Goal: Task Accomplishment & Management: Manage account settings

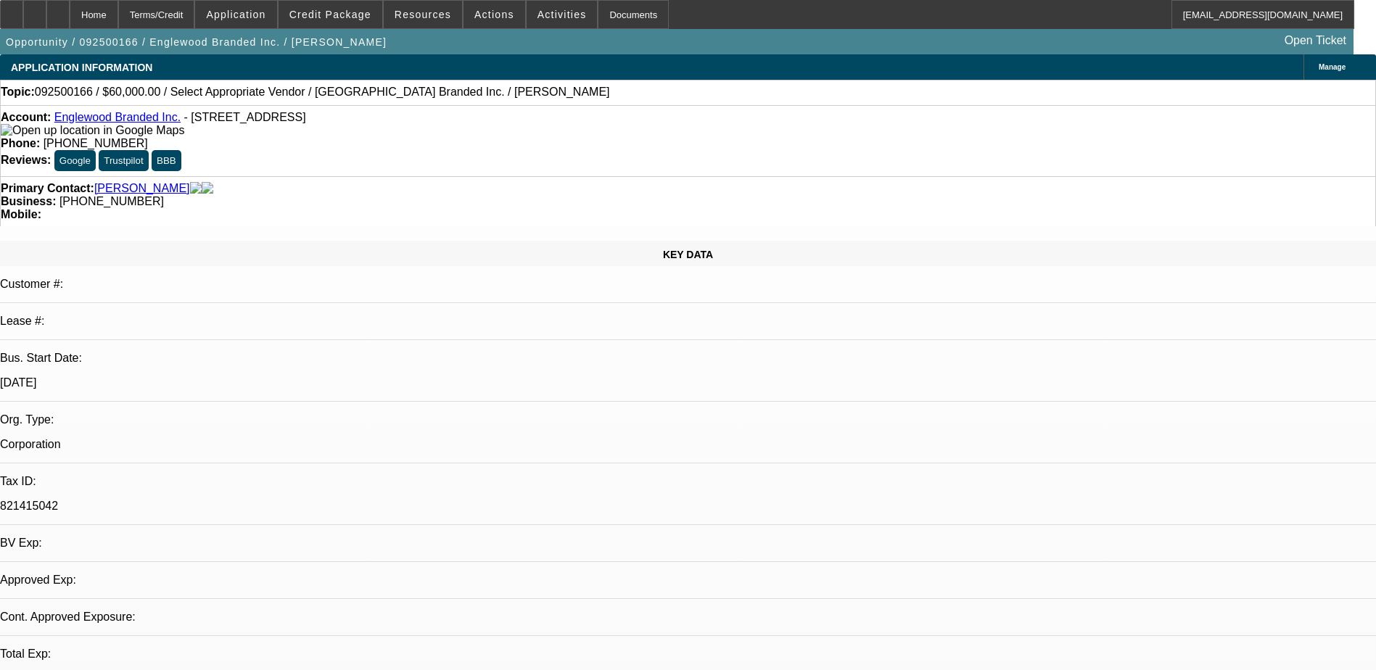
select select "0"
select select "2"
select select "0.1"
select select "1"
select select "2"
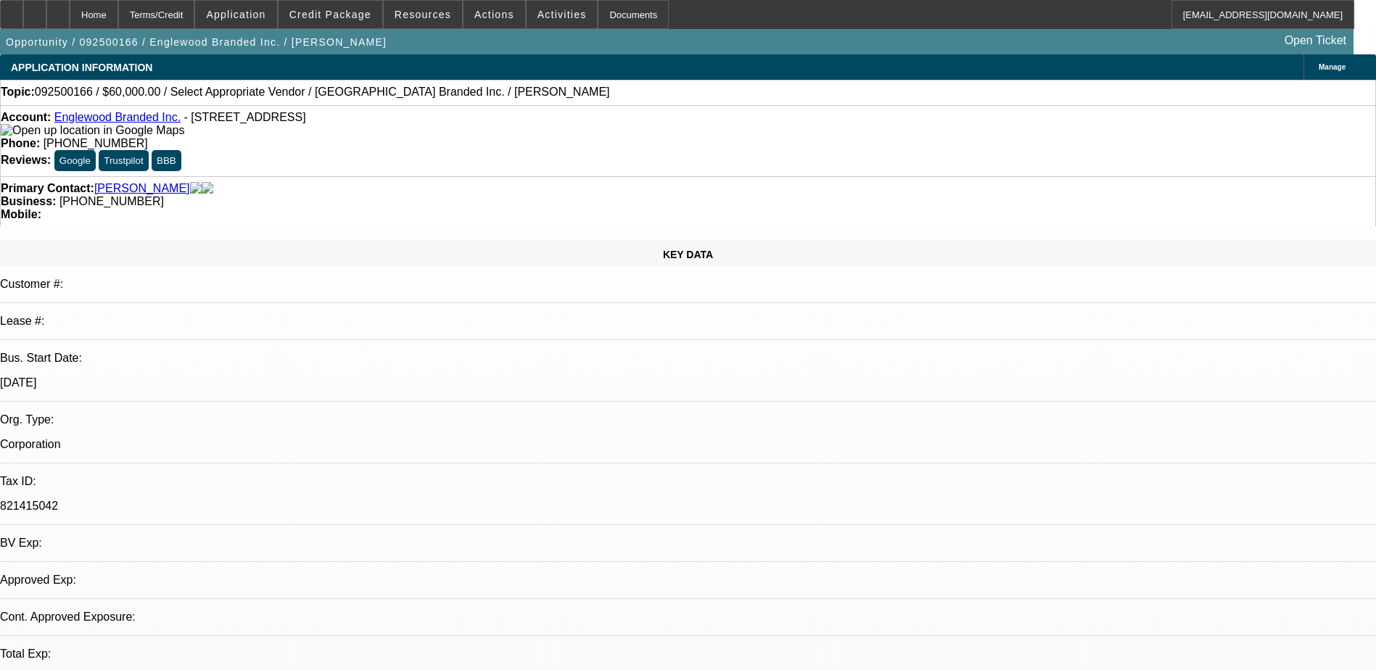
select select "4"
click at [480, 15] on span "Actions" at bounding box center [494, 15] width 40 height 12
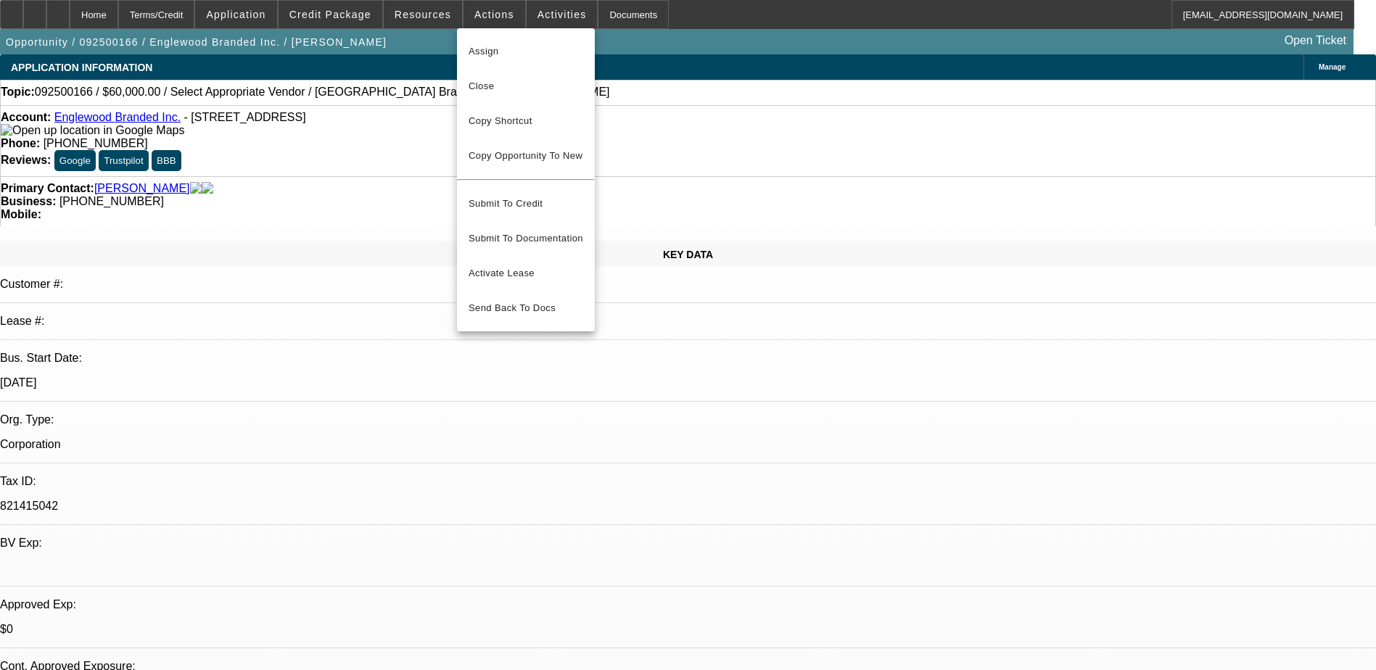
click at [539, 9] on div at bounding box center [688, 335] width 1376 height 670
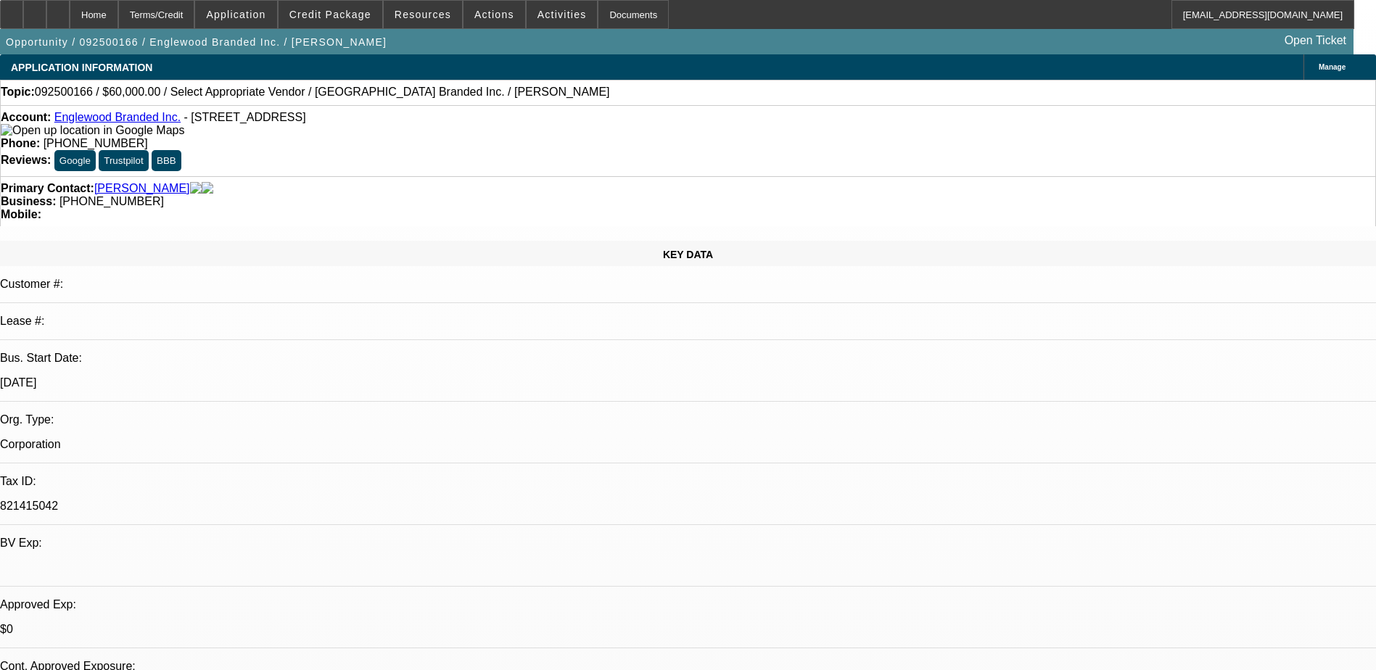
click at [539, 9] on span "Activities" at bounding box center [562, 15] width 49 height 12
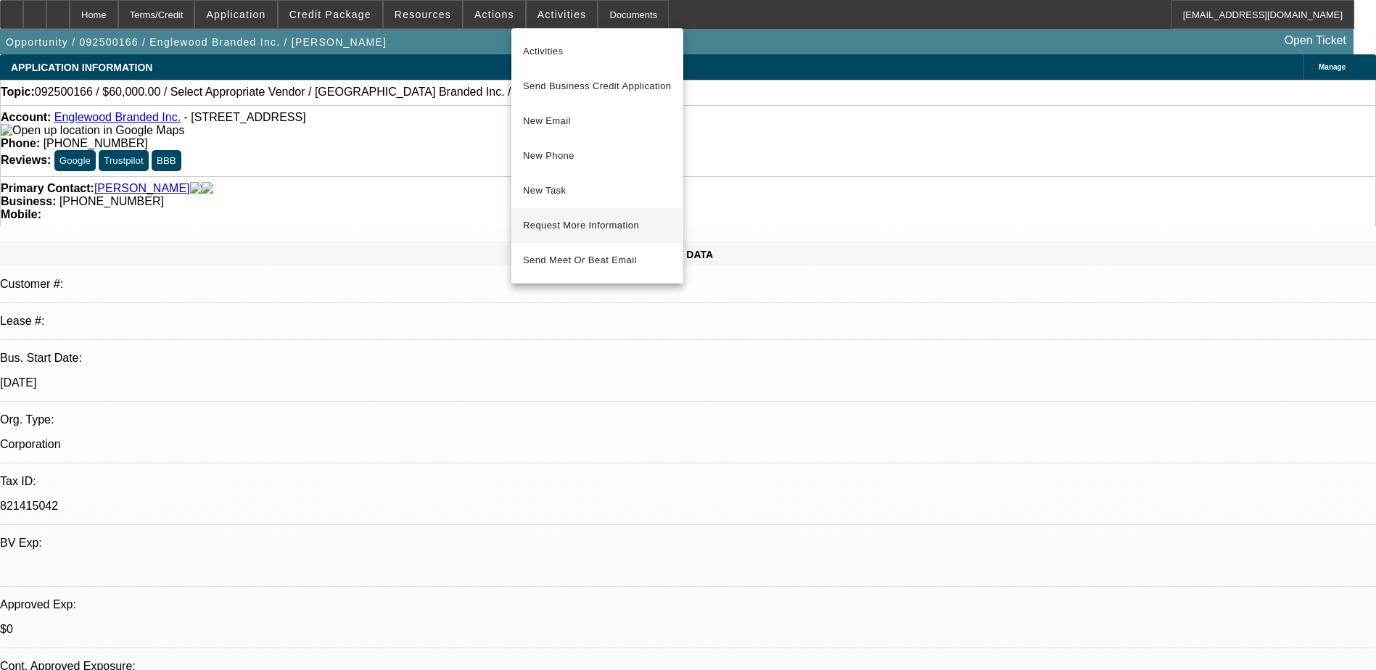
click at [582, 228] on span "Request More Information" at bounding box center [597, 225] width 149 height 17
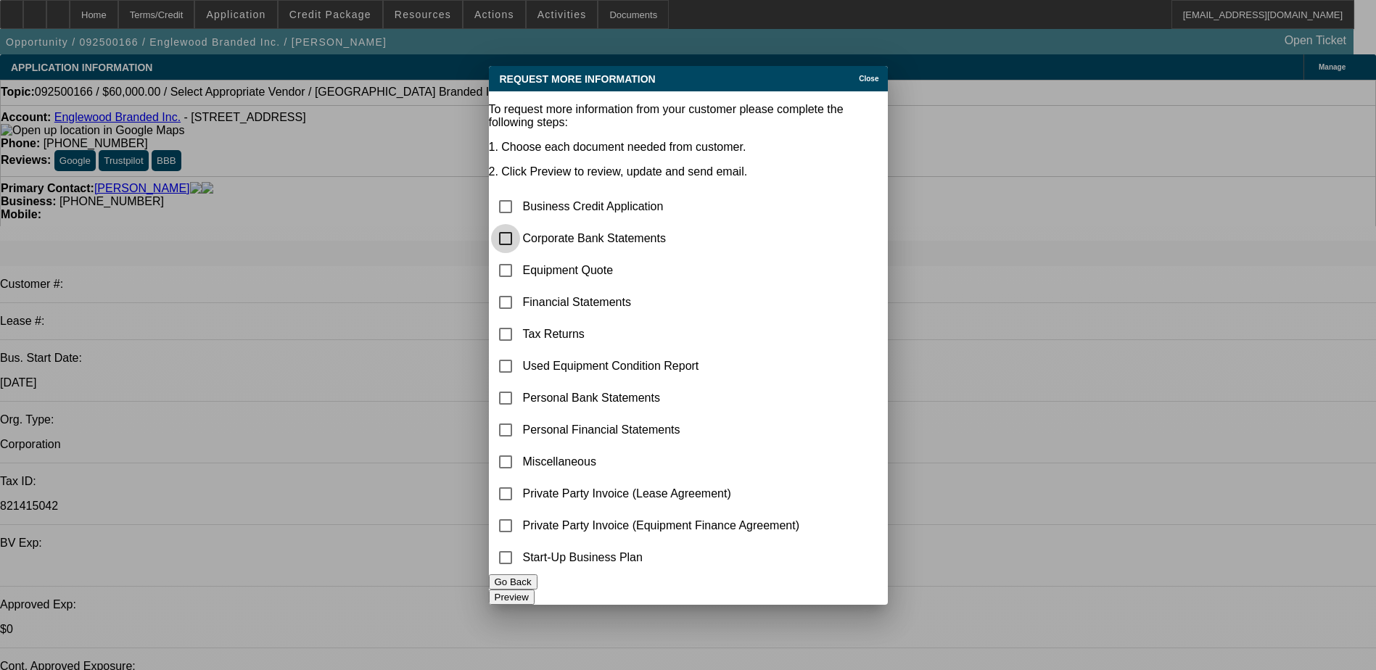
click at [520, 224] on input "checkbox" at bounding box center [505, 238] width 29 height 29
checkbox input "true"
click at [520, 192] on input "checkbox" at bounding box center [505, 206] width 29 height 29
checkbox input "true"
click at [535, 590] on button "Preview" at bounding box center [512, 597] width 46 height 15
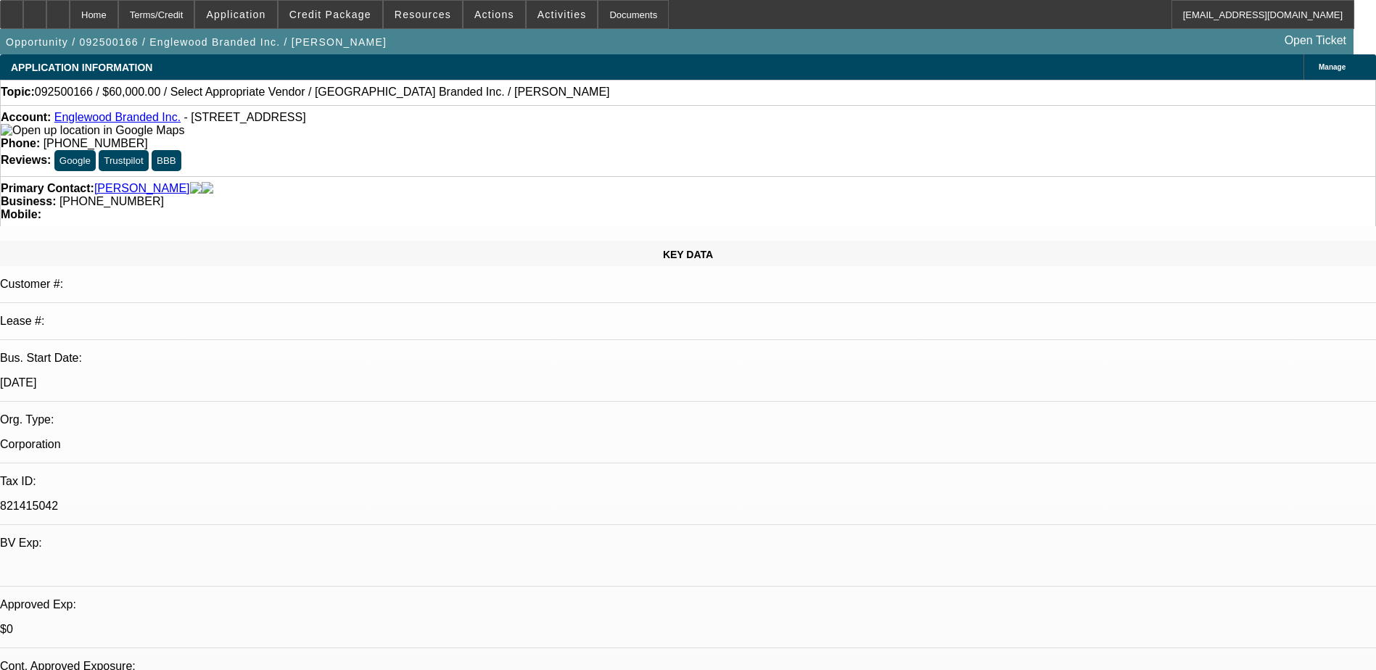
radio input "true"
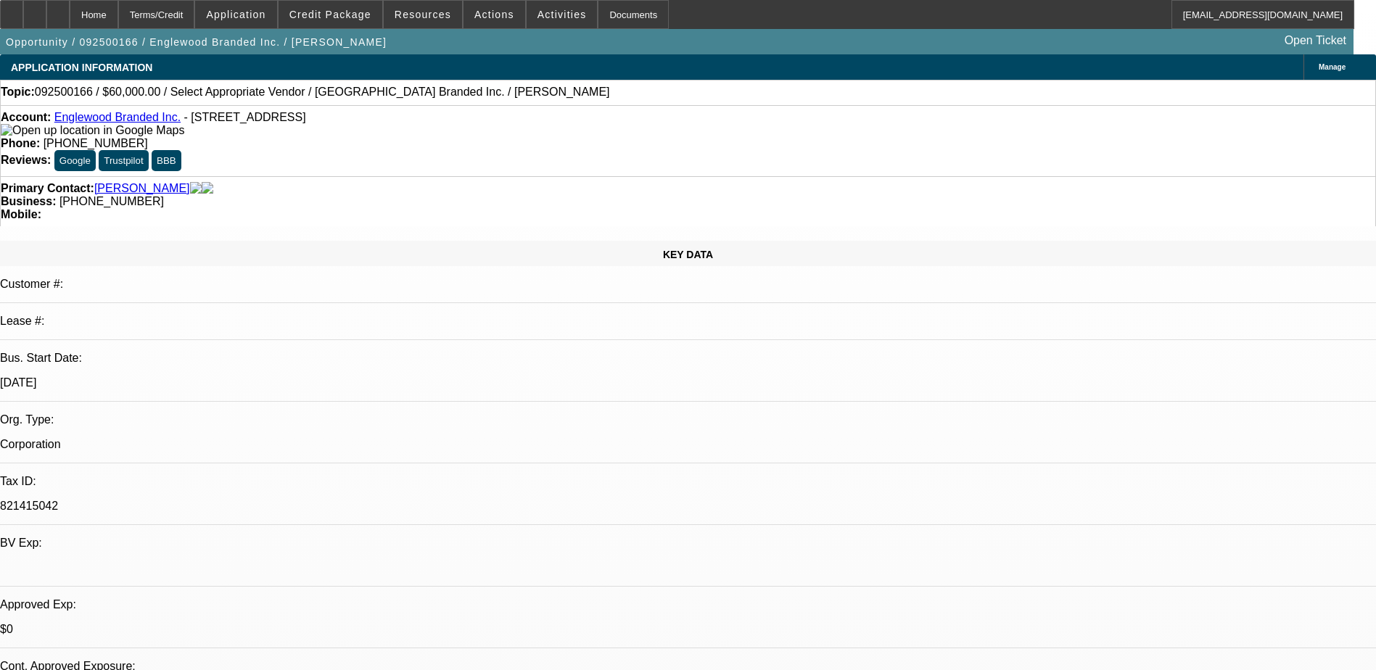
type textarea "9/26) LMV - needs banks - no biz credit established need to see personal credit…"
radio input "true"
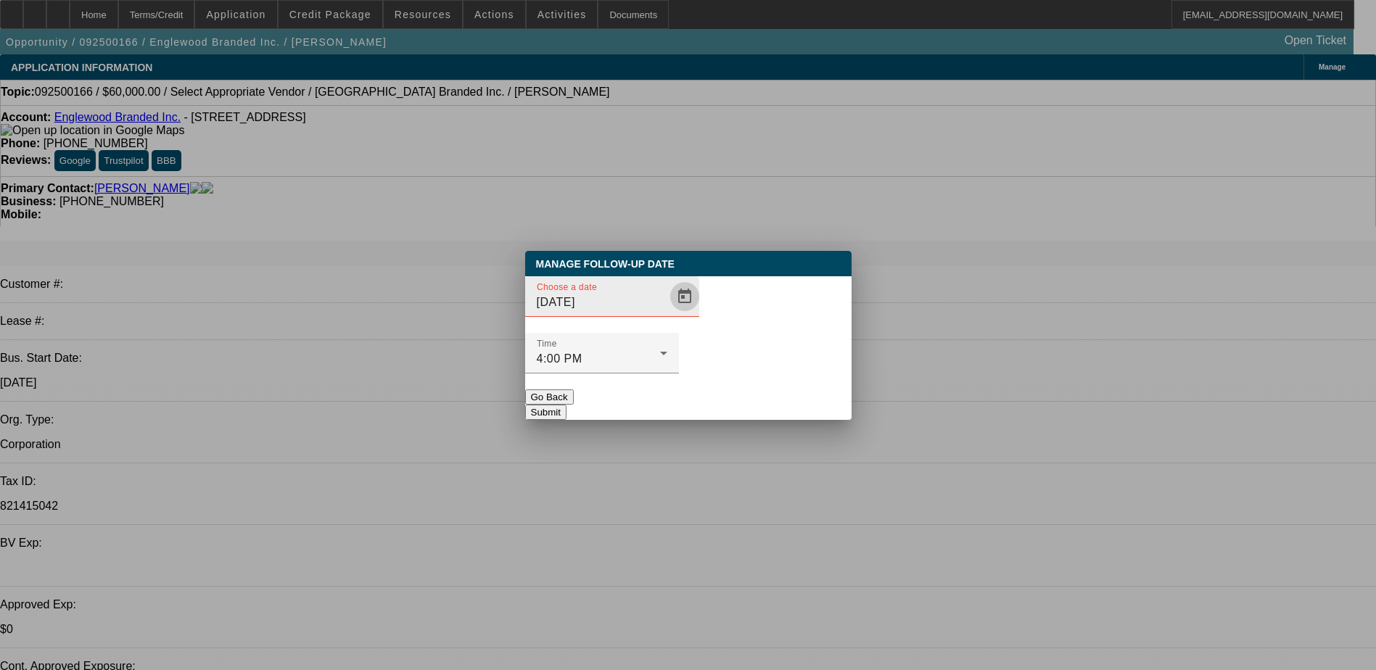
click at [667, 314] on span "Open calendar" at bounding box center [684, 296] width 35 height 35
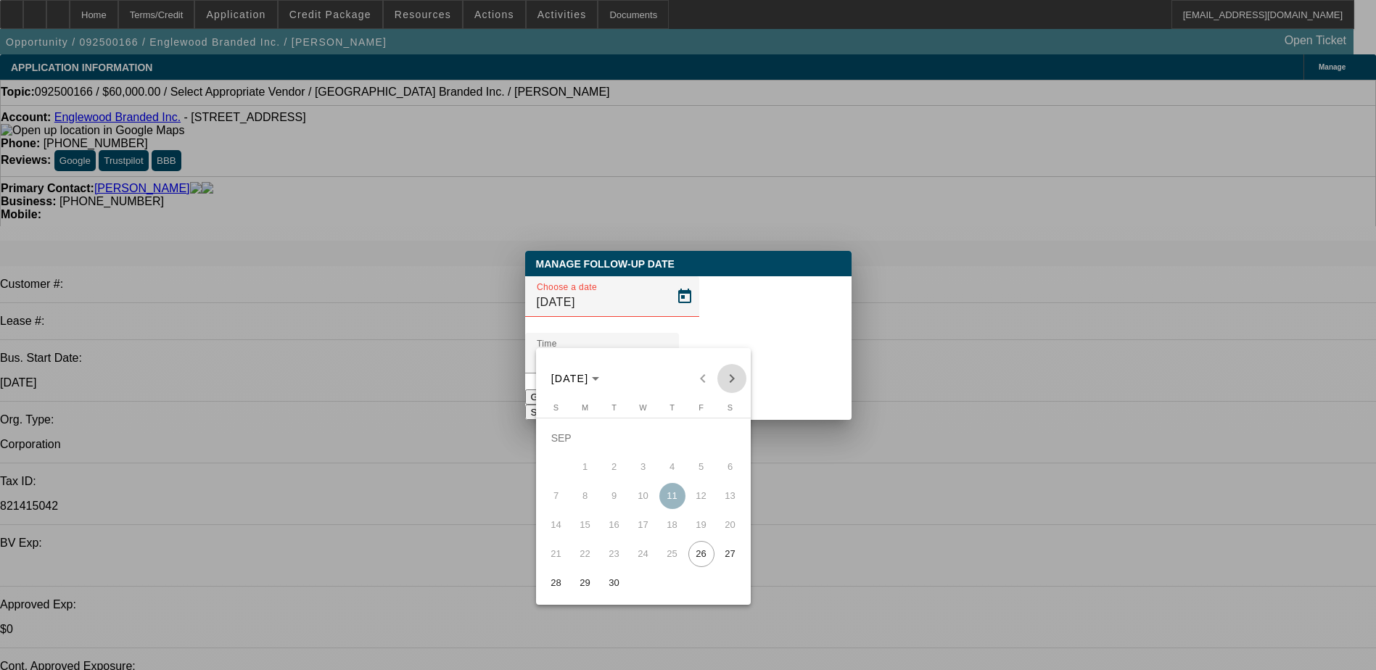
click at [730, 381] on span "Next month" at bounding box center [731, 378] width 29 height 29
click at [699, 376] on span "Previous month" at bounding box center [702, 378] width 29 height 29
click at [734, 380] on span "Next month" at bounding box center [731, 378] width 29 height 29
click at [701, 387] on span "Previous month" at bounding box center [702, 378] width 29 height 29
click at [735, 384] on span "Next month" at bounding box center [731, 378] width 29 height 29
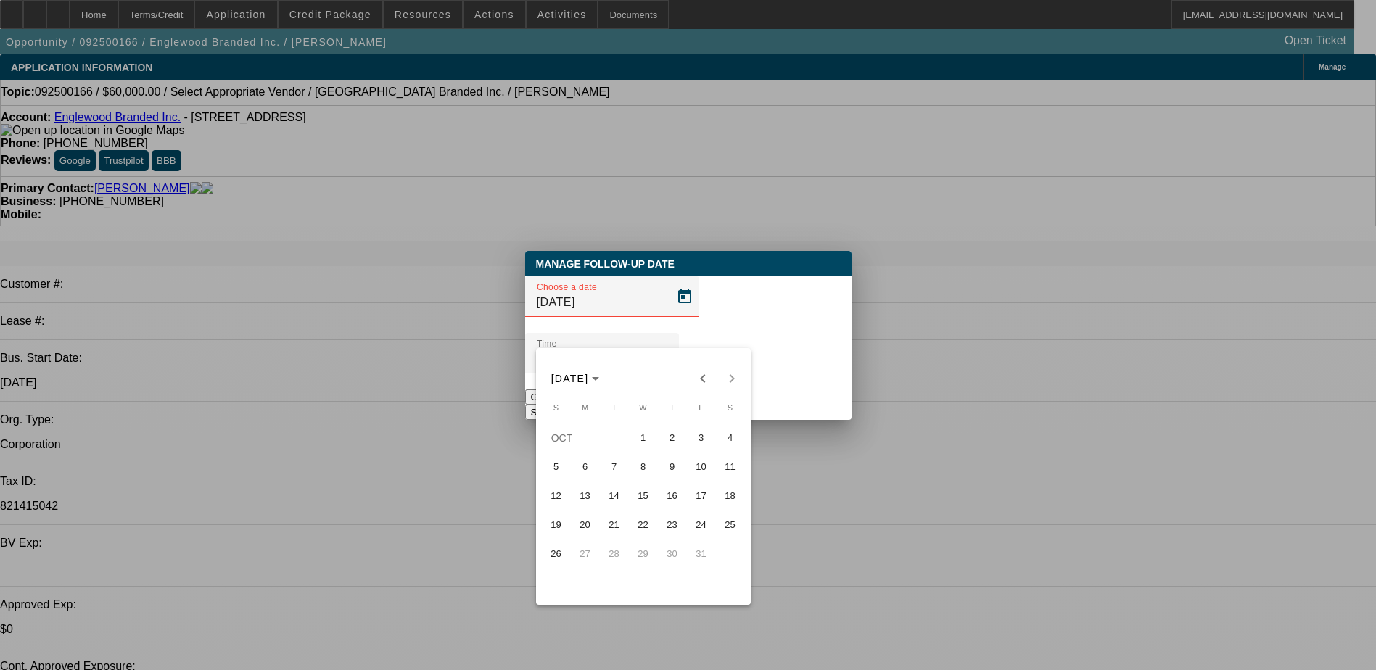
click at [622, 472] on span "7" at bounding box center [614, 467] width 26 height 26
type input "10/7/2025"
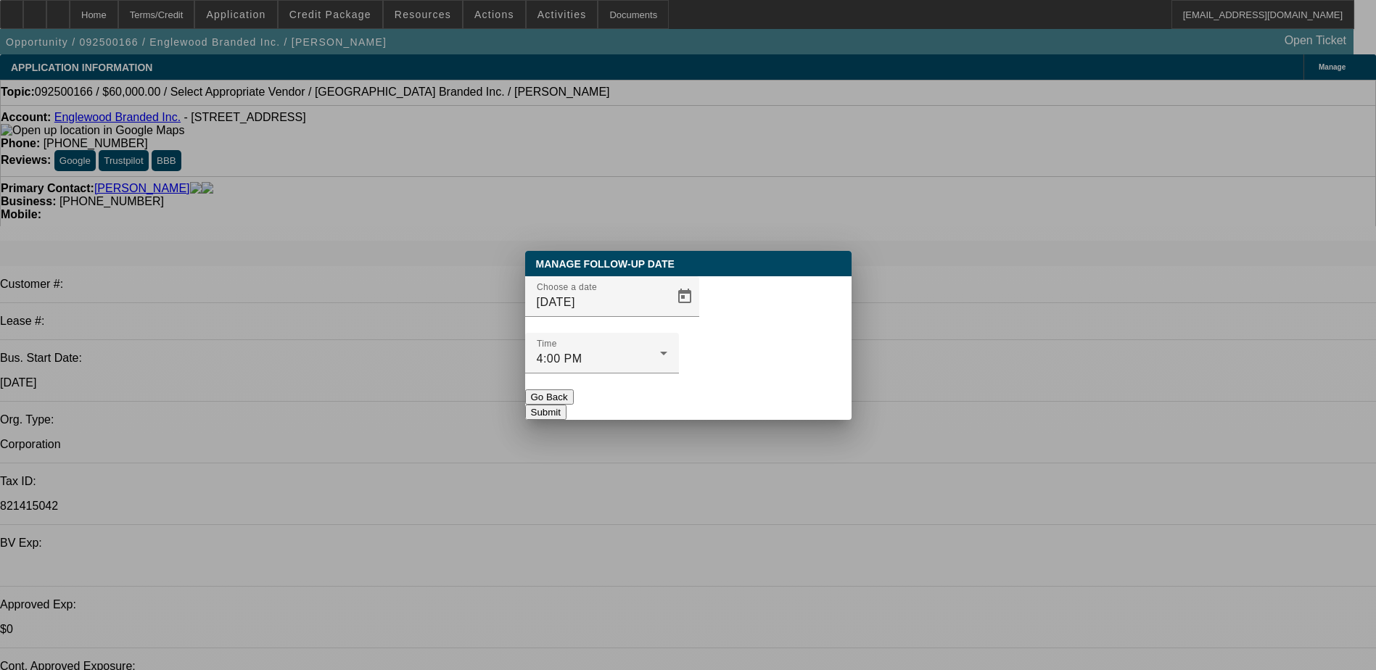
click at [567, 405] on button "Submit" at bounding box center [545, 412] width 41 height 15
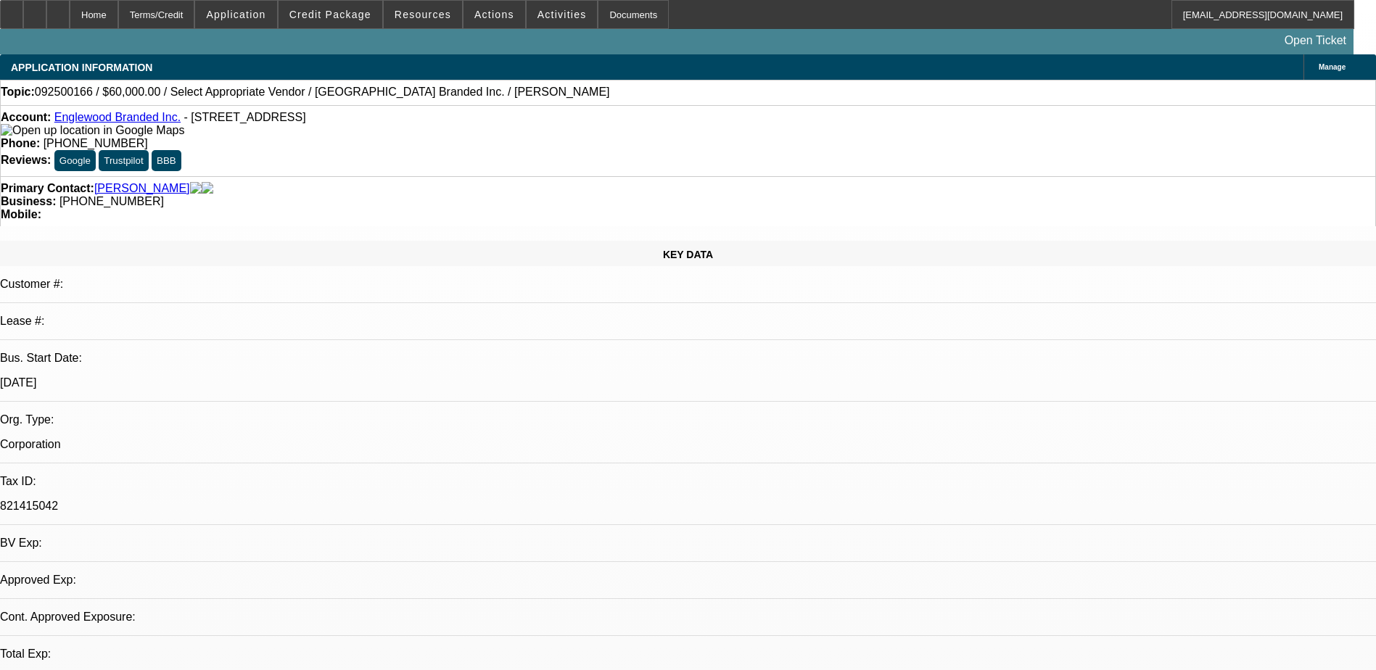
select select "0"
select select "2"
select select "0.1"
select select "4"
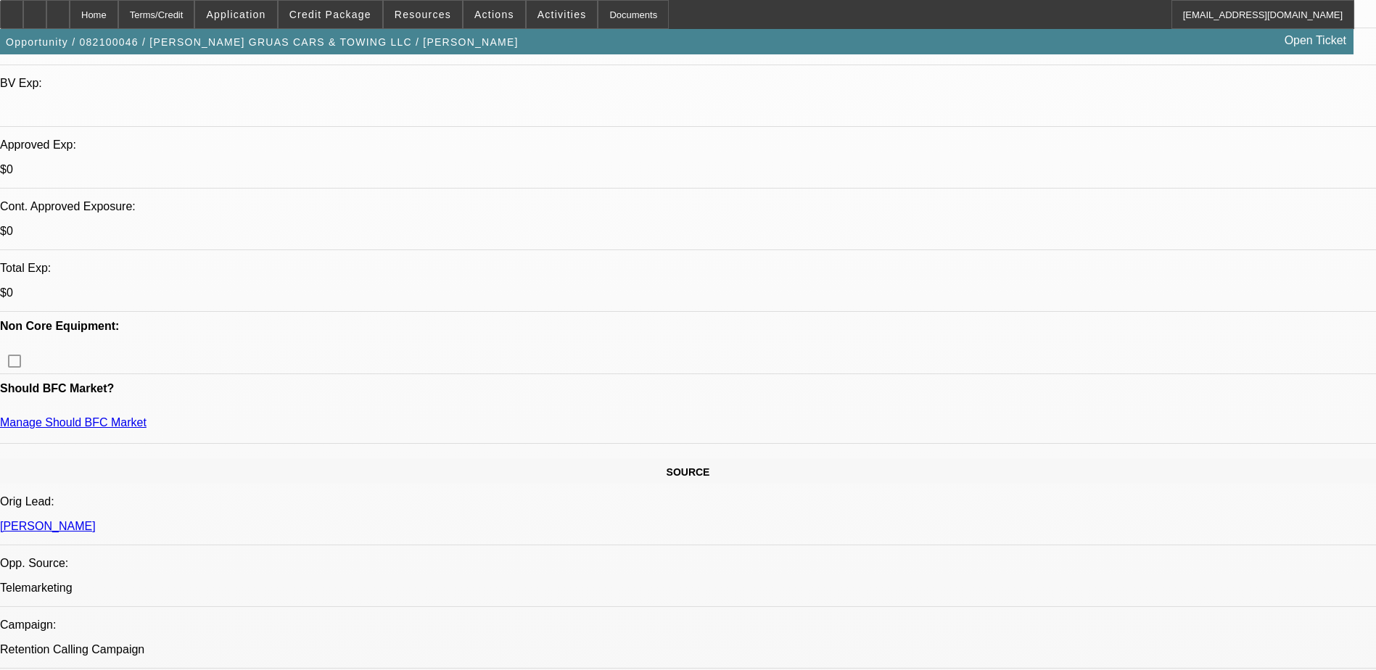
scroll to position [580, 0]
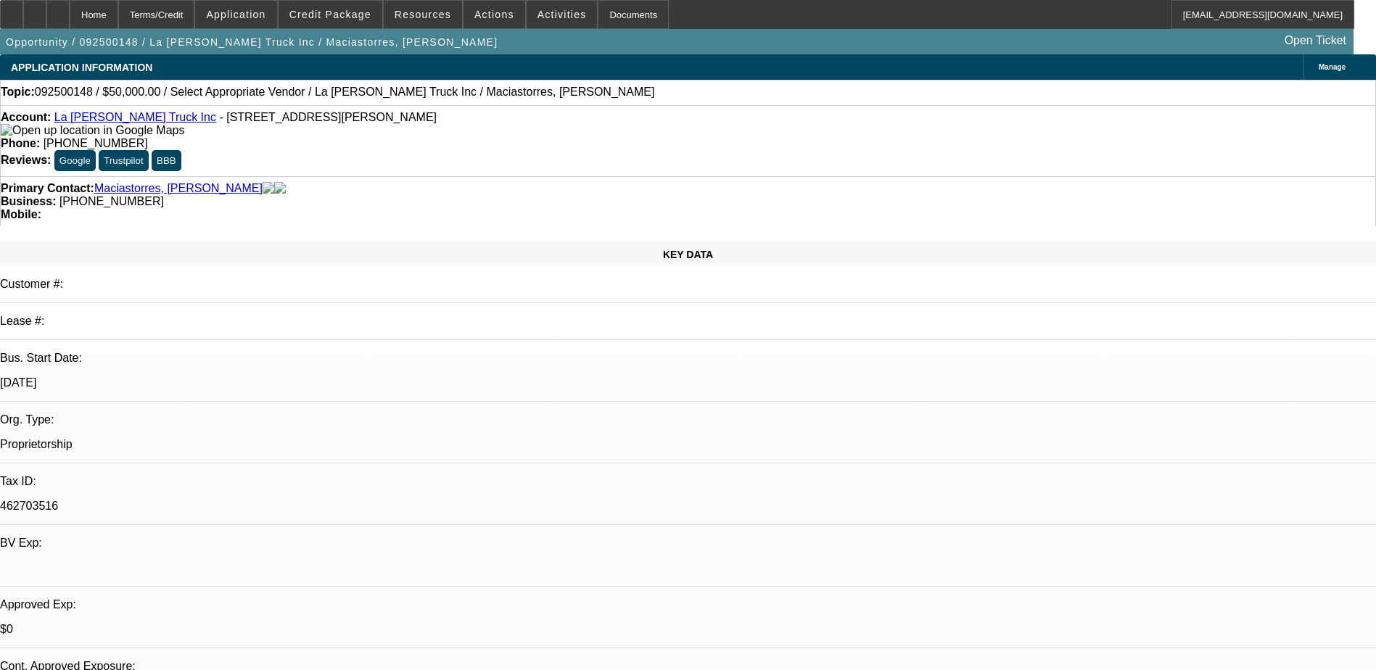
select select "0"
select select "2"
select select "0.1"
select select "4"
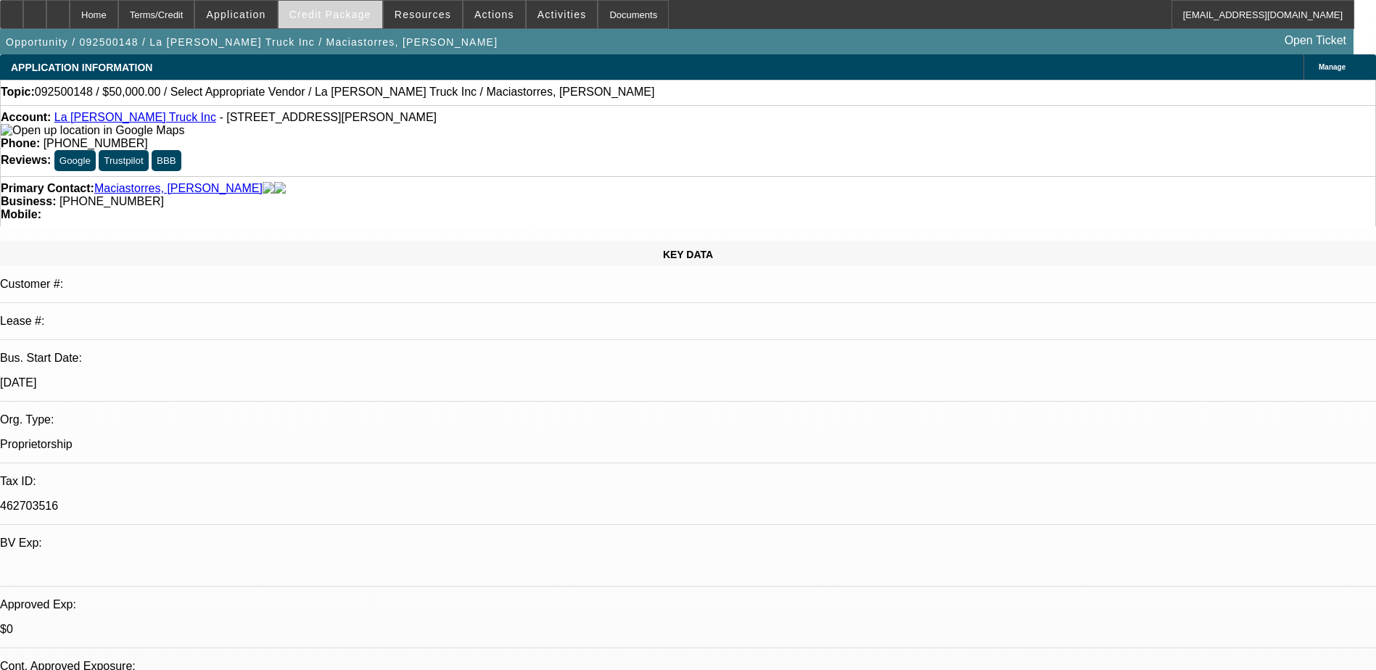
click at [348, 1] on span at bounding box center [331, 14] width 104 height 35
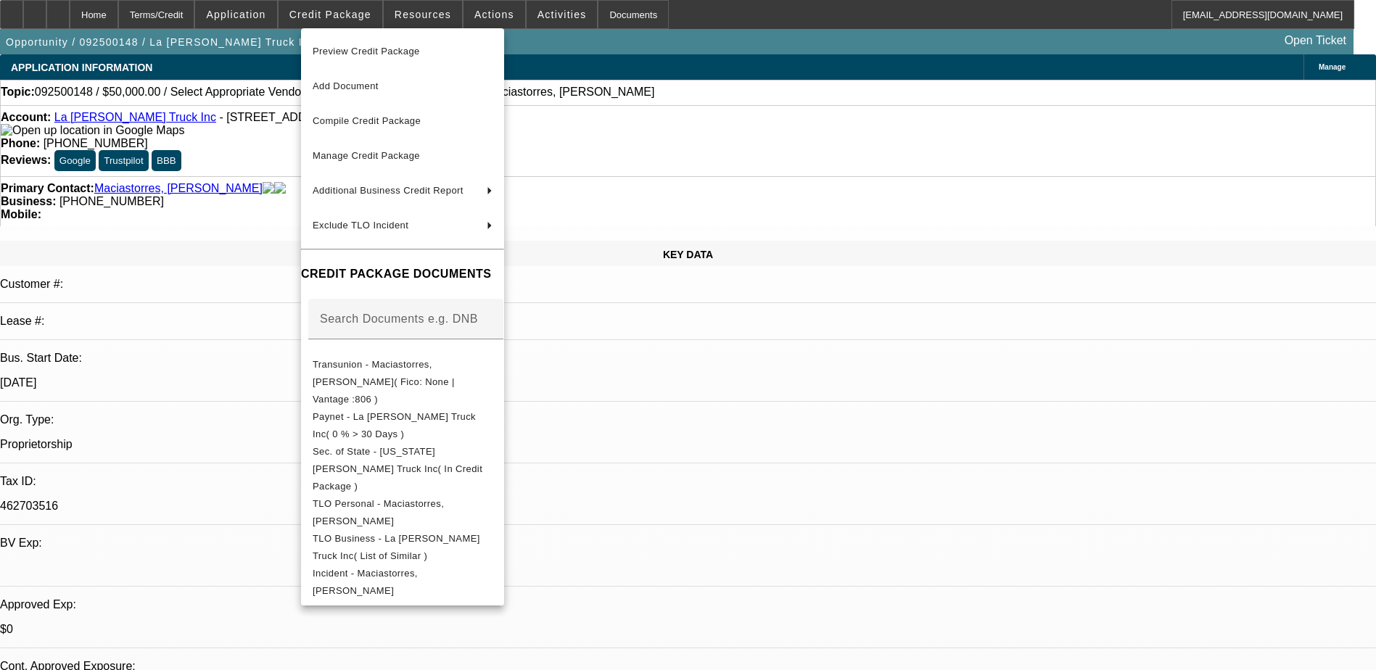
click at [911, 472] on div at bounding box center [688, 335] width 1376 height 670
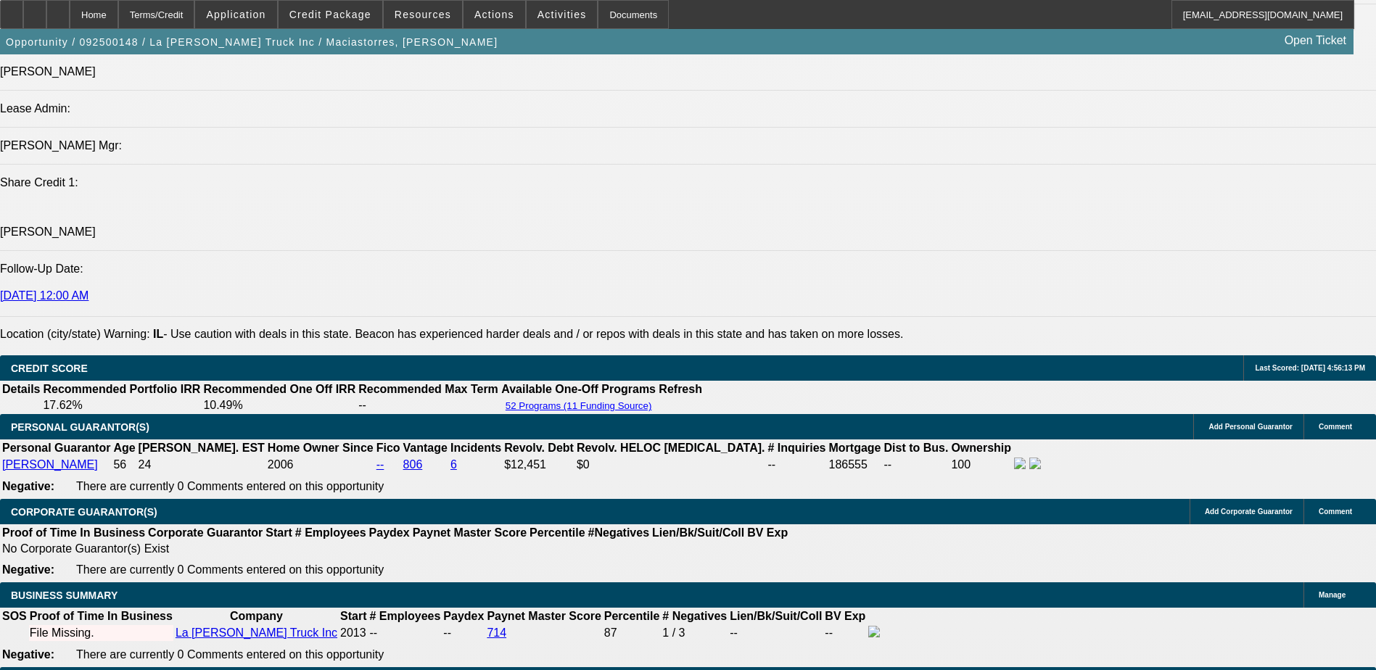
scroll to position [1813, 0]
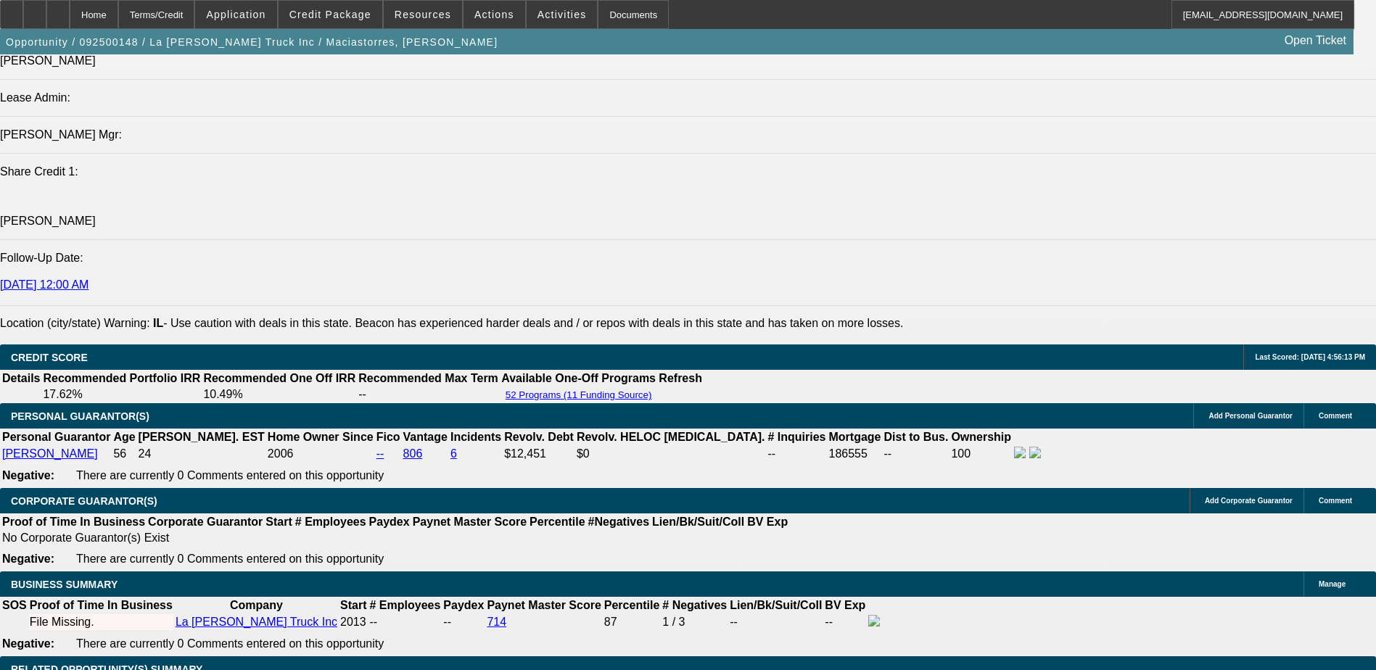
type input "3"
type input "UNKNOWN"
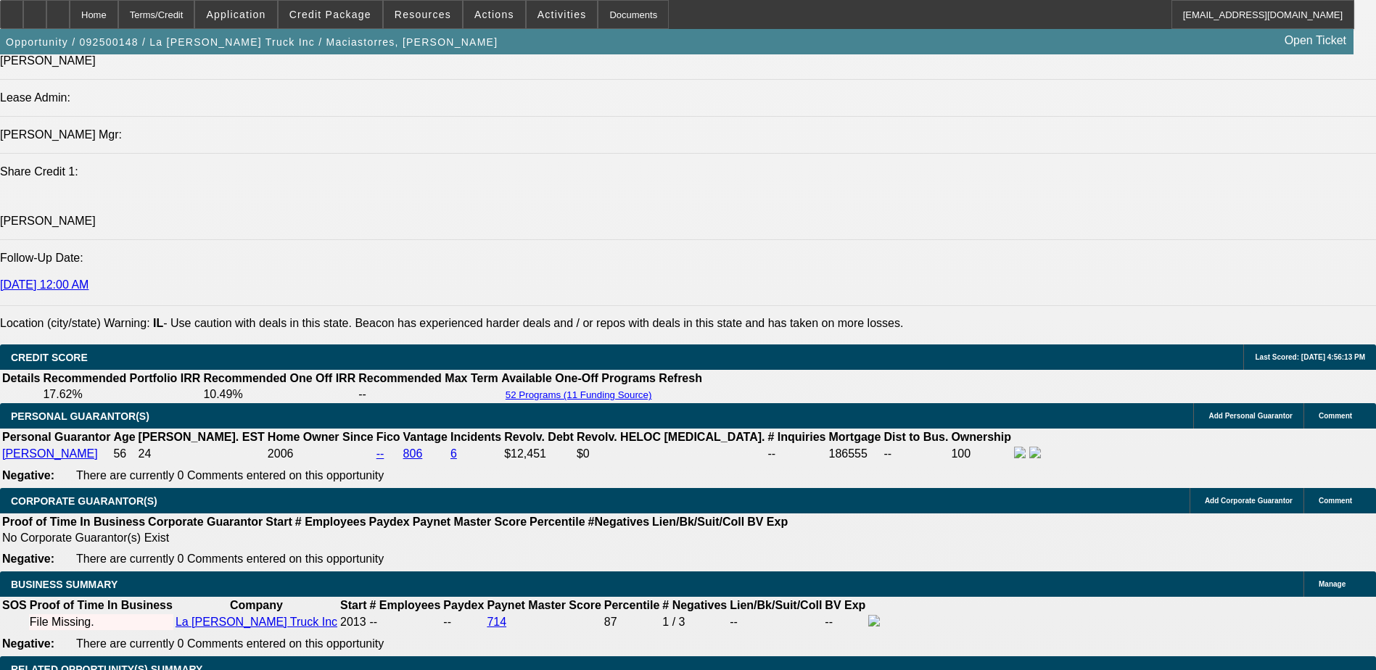
type input "$16,881.01"
type input "$33,762.02"
type input "36"
type input "$1,559.91"
type input "$3,119.82"
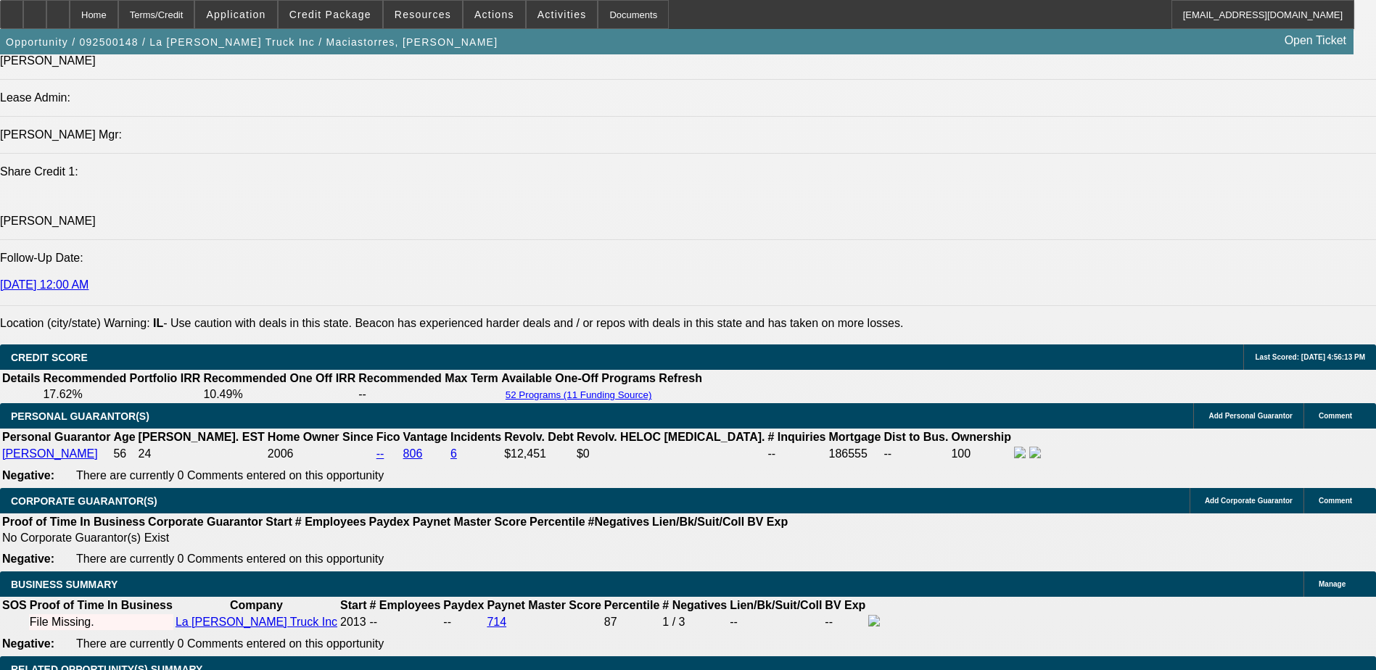
type input "36"
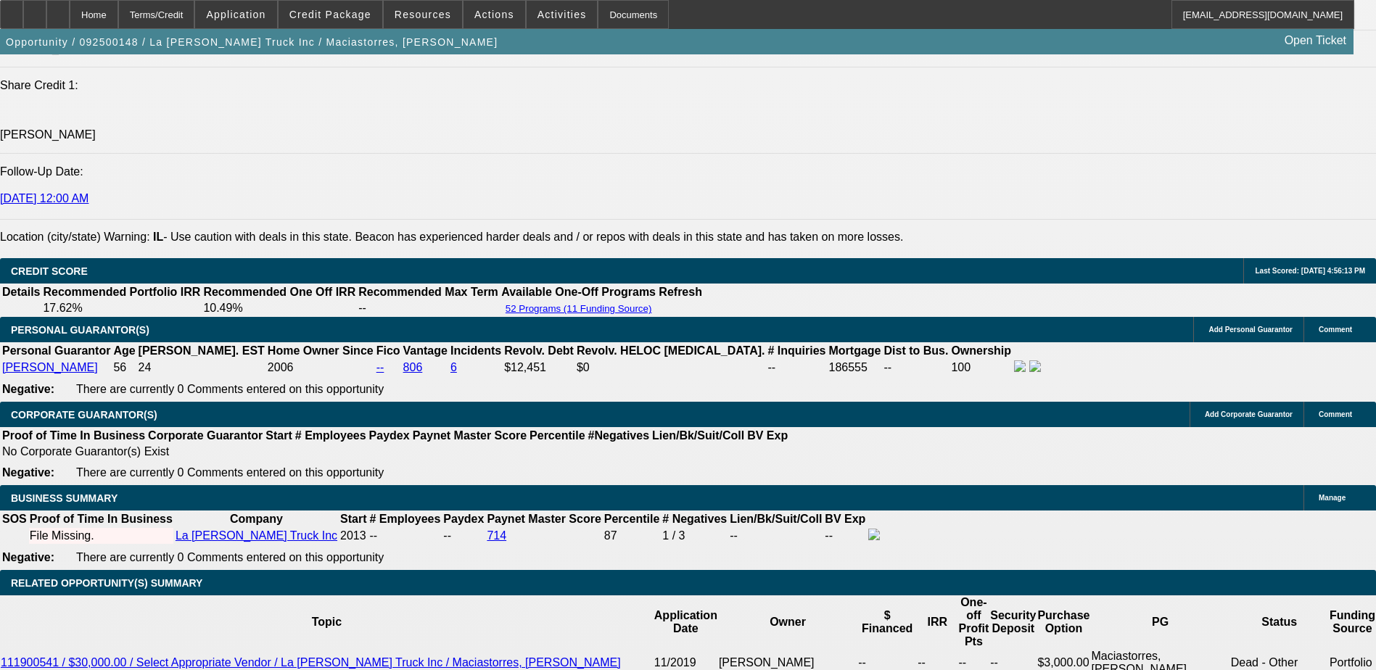
scroll to position [2104, 0]
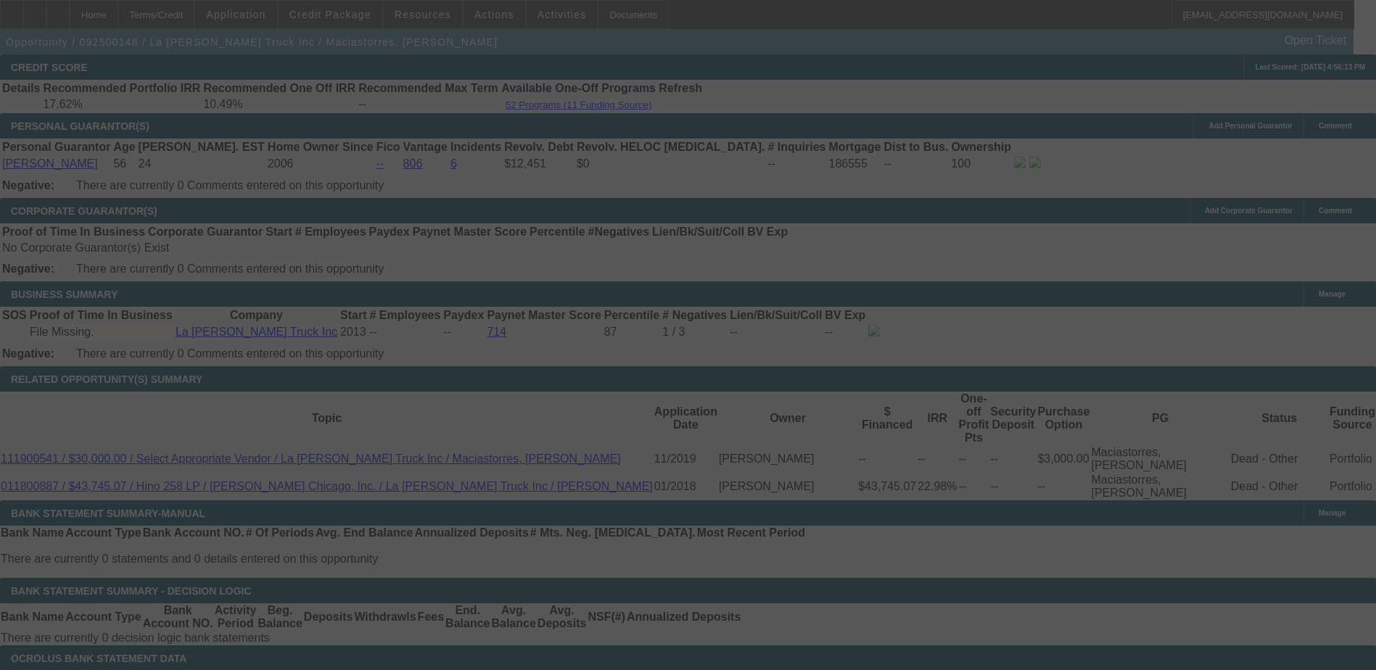
select select "0"
select select "2"
select select "0.1"
select select "4"
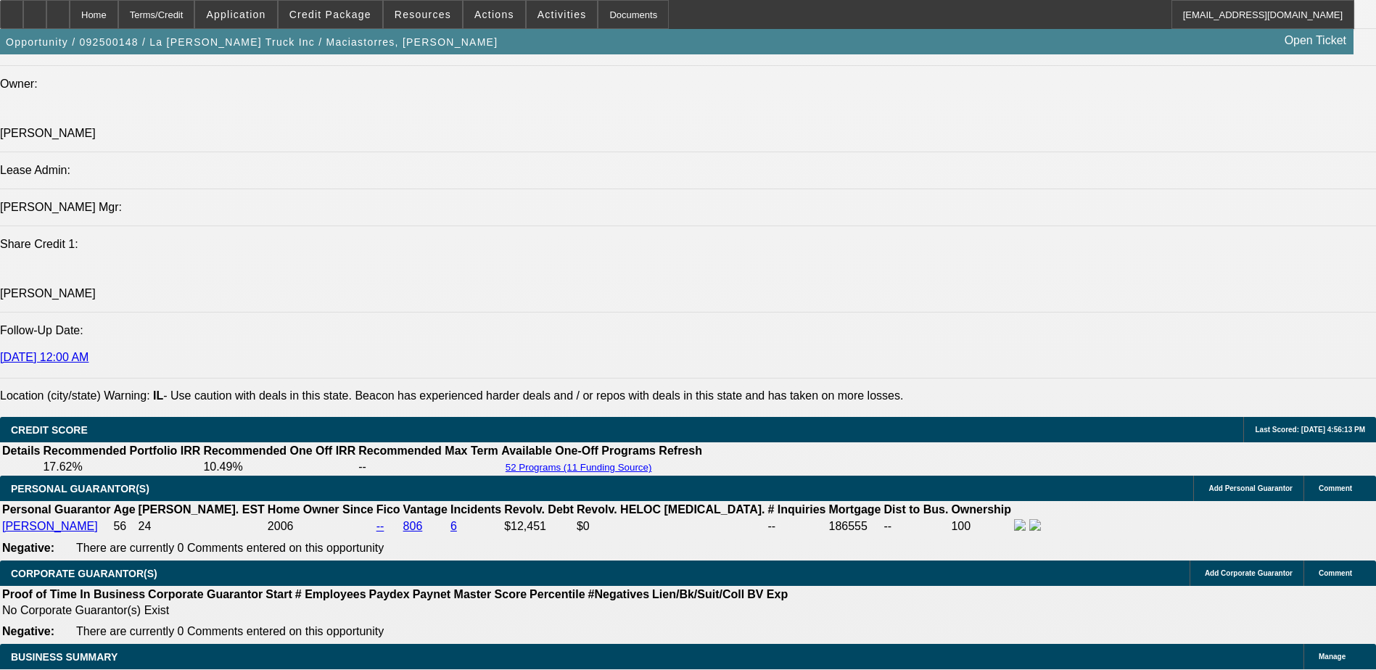
scroll to position [1959, 0]
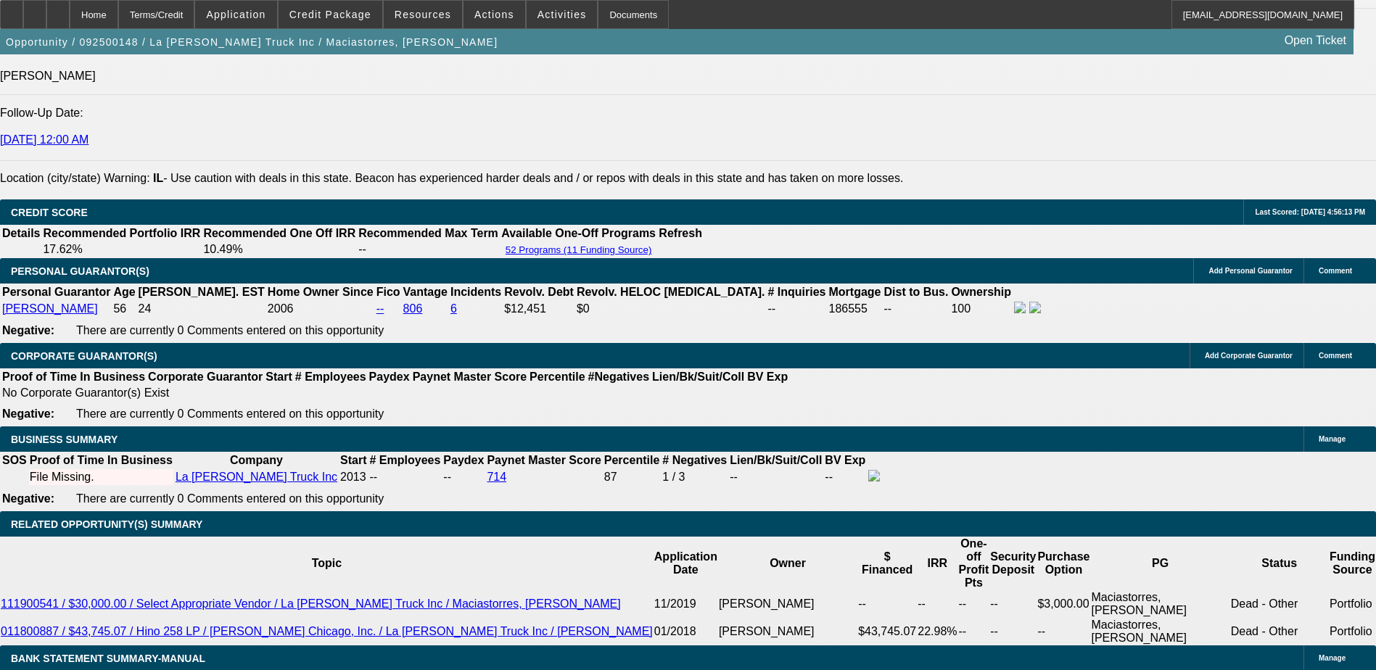
type input "9"
type input "UNKNOWN"
type input "$1,589.99"
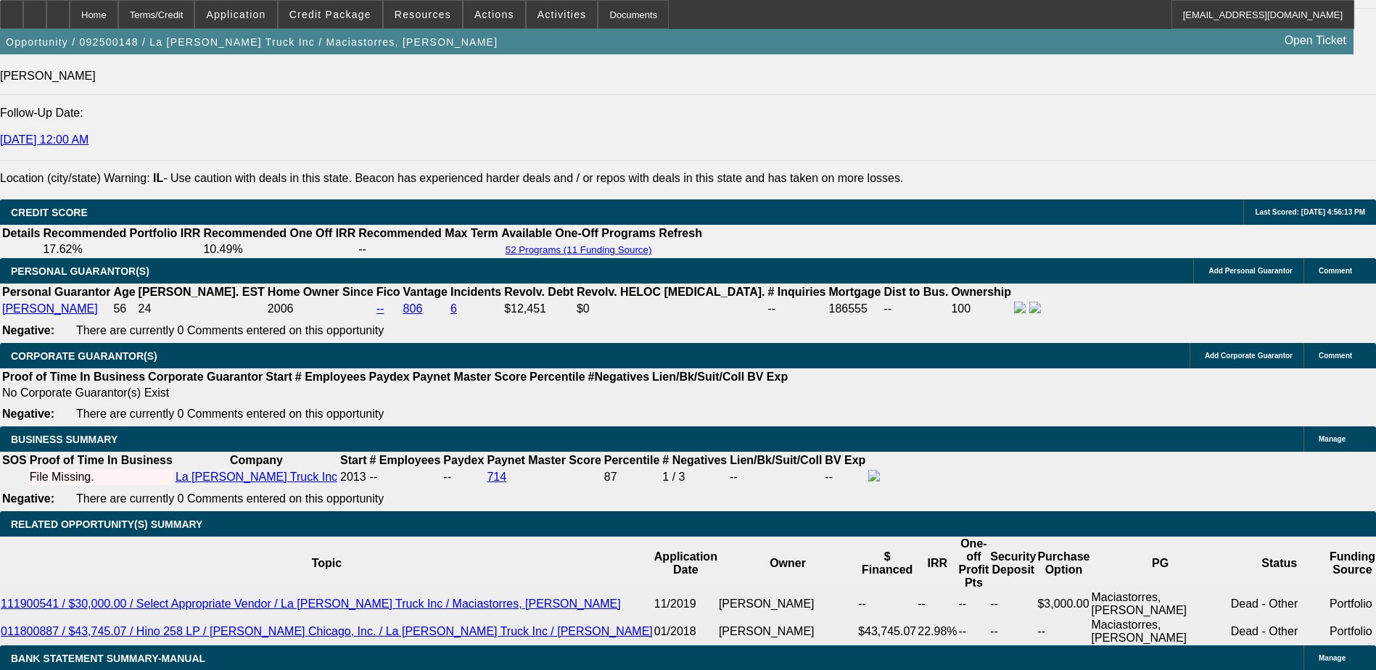
type input "$3,179.98"
type input "9.9"
type input "$1,611.01"
type input "$3,222.02"
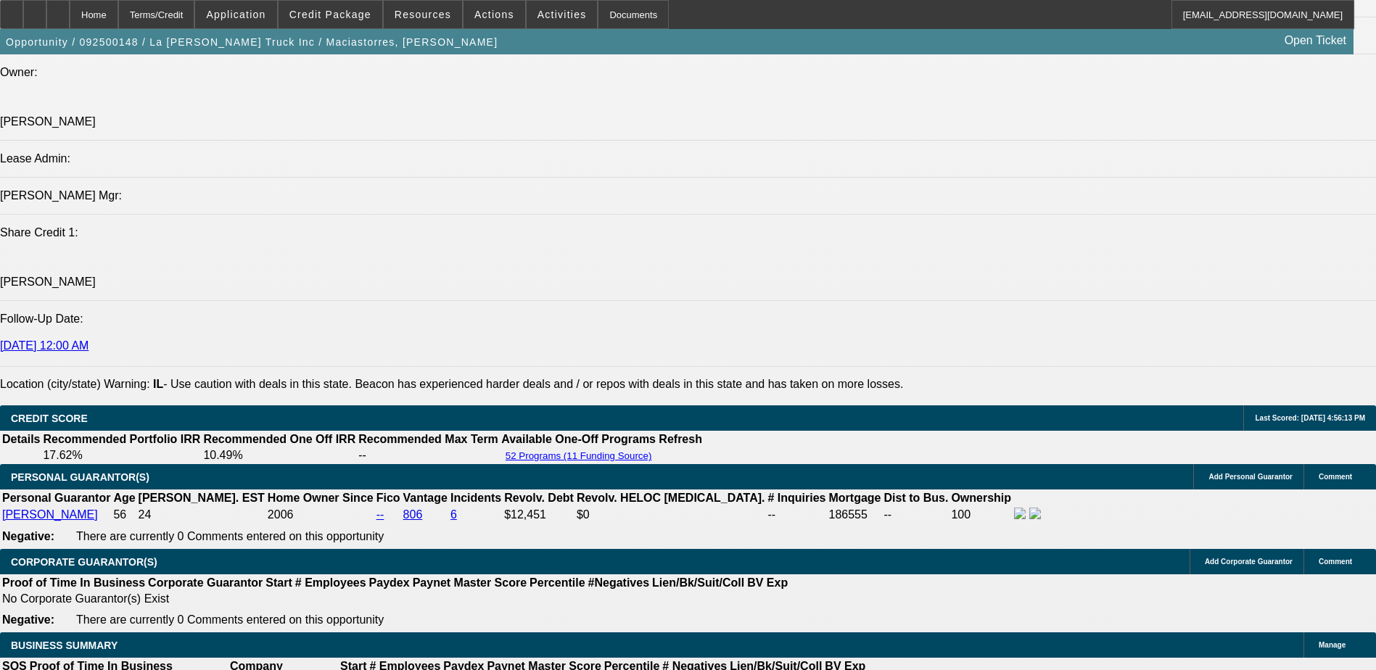
scroll to position [1741, 0]
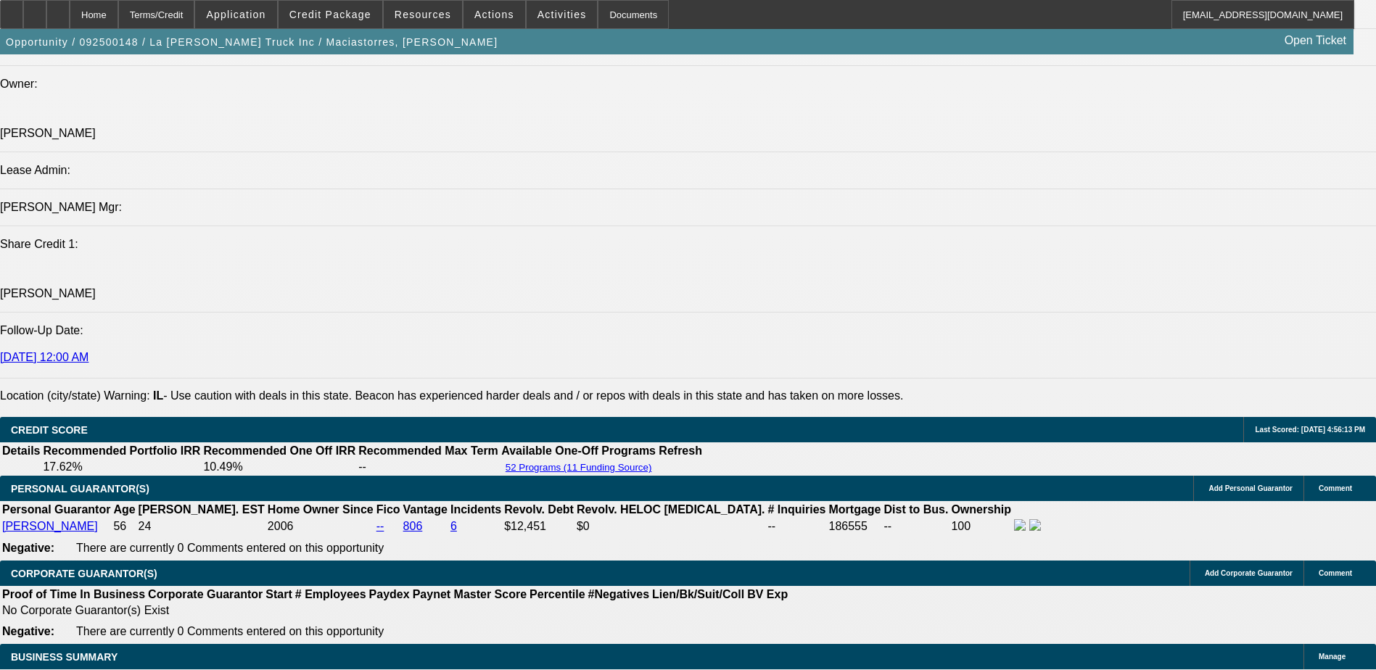
type input "9.9"
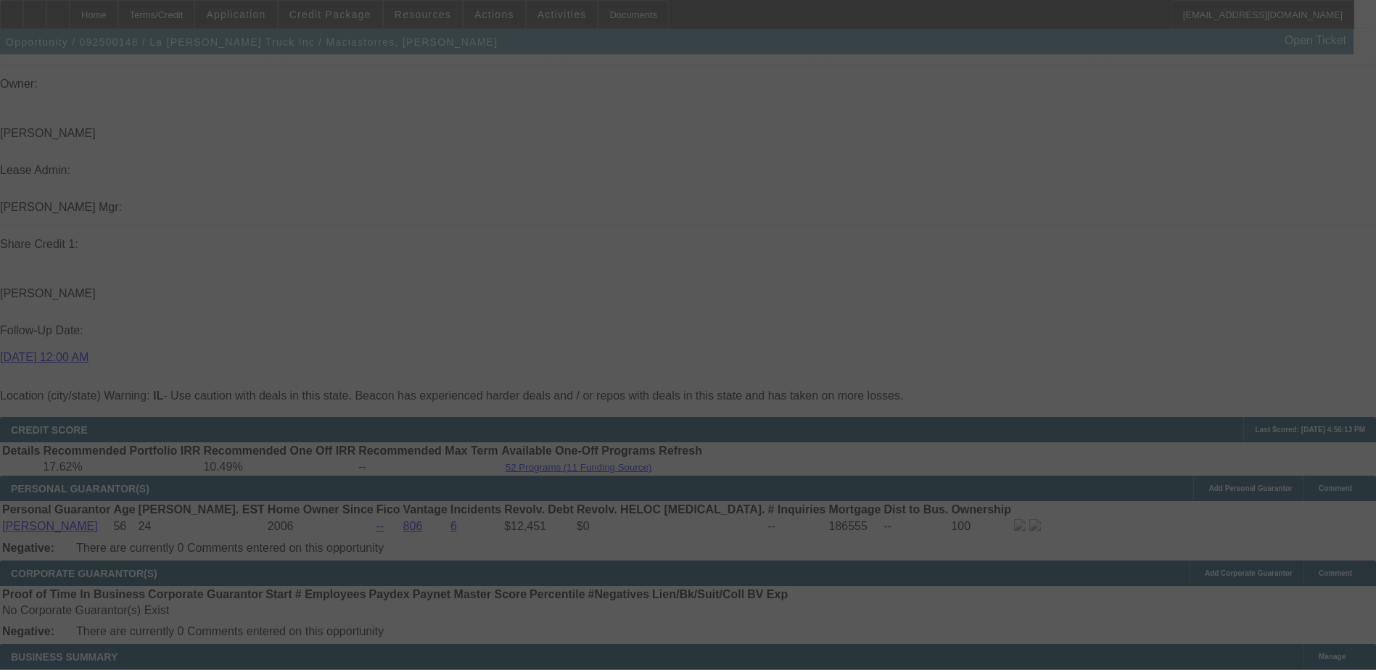
select select "0"
select select "2"
select select "0.1"
select select "4"
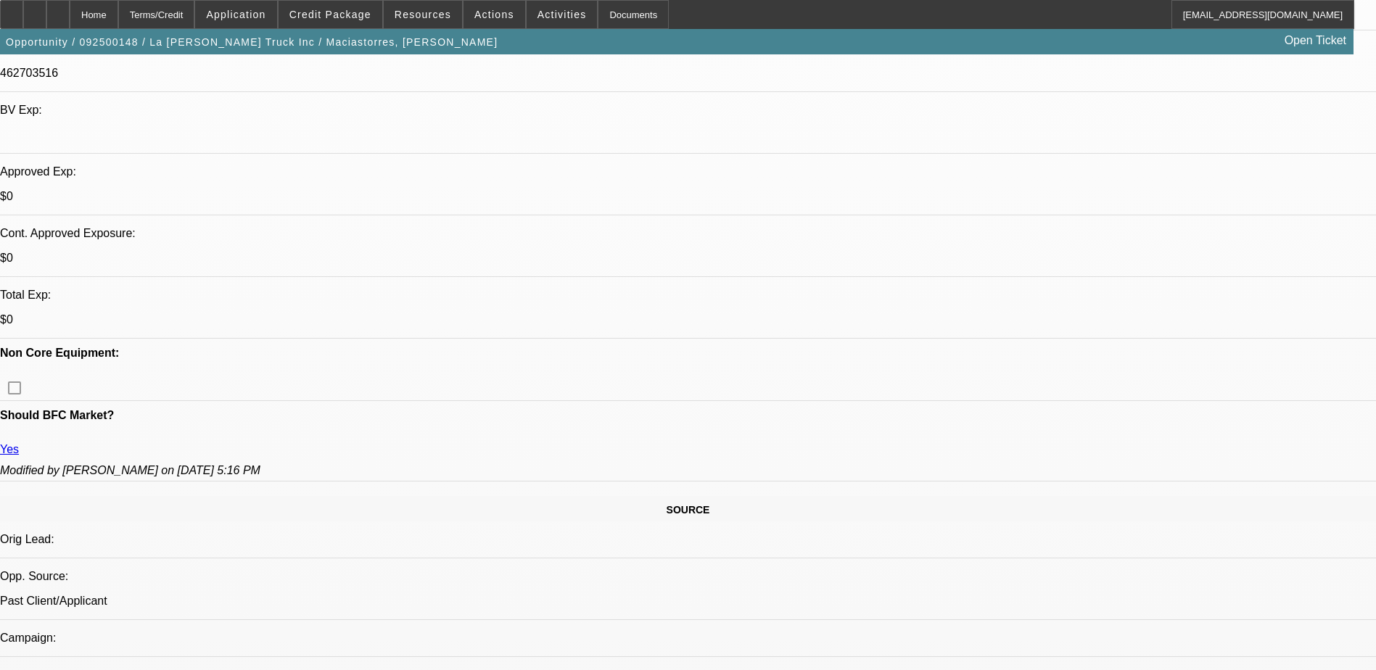
scroll to position [580, 0]
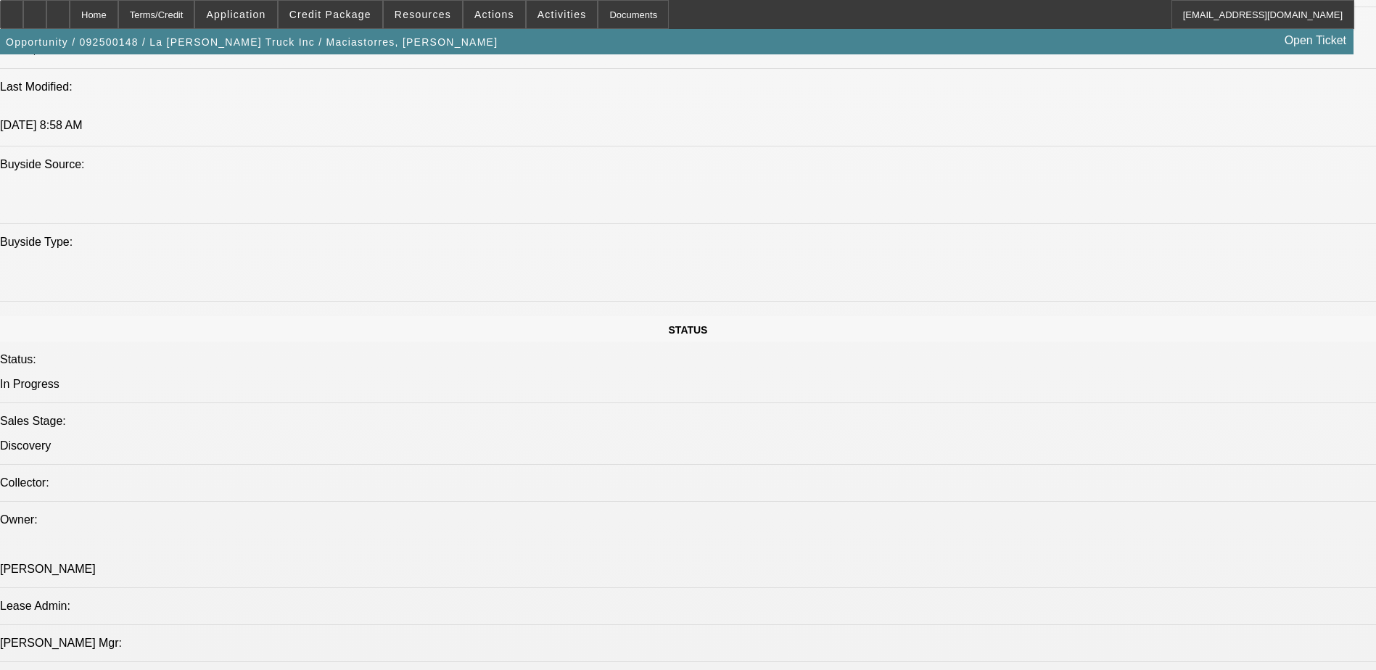
scroll to position [1306, 0]
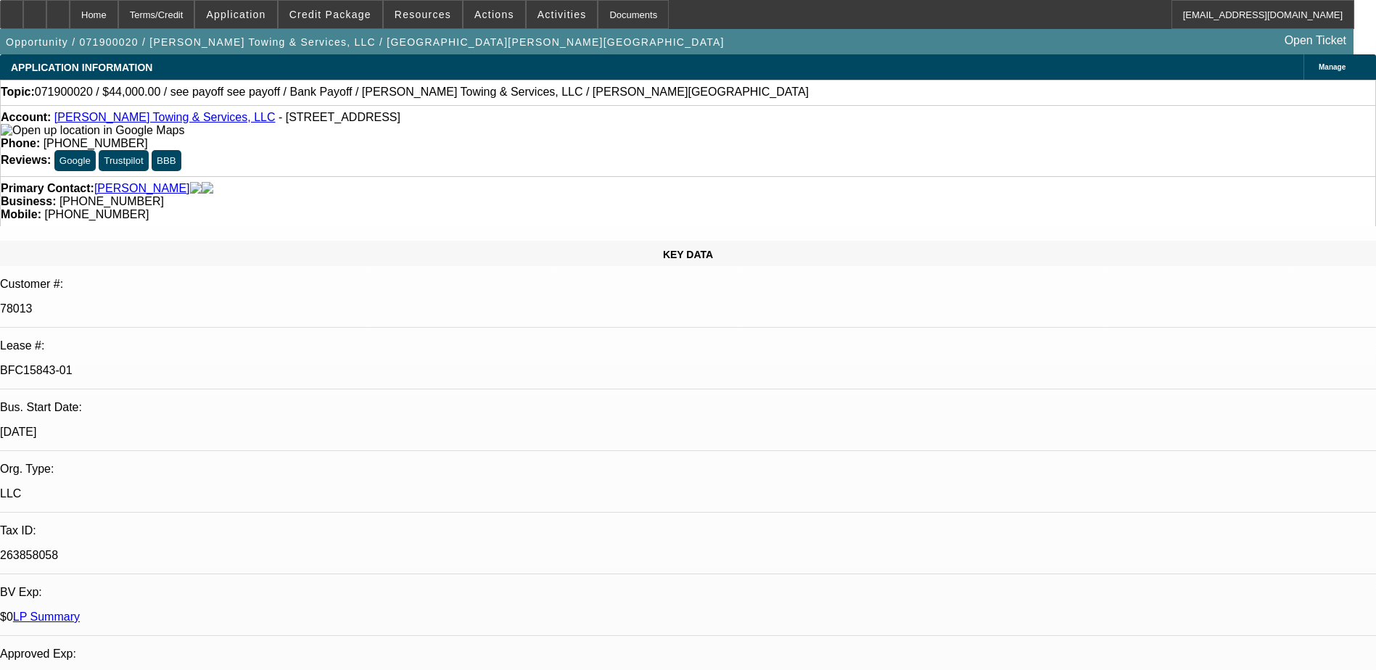
select select "0"
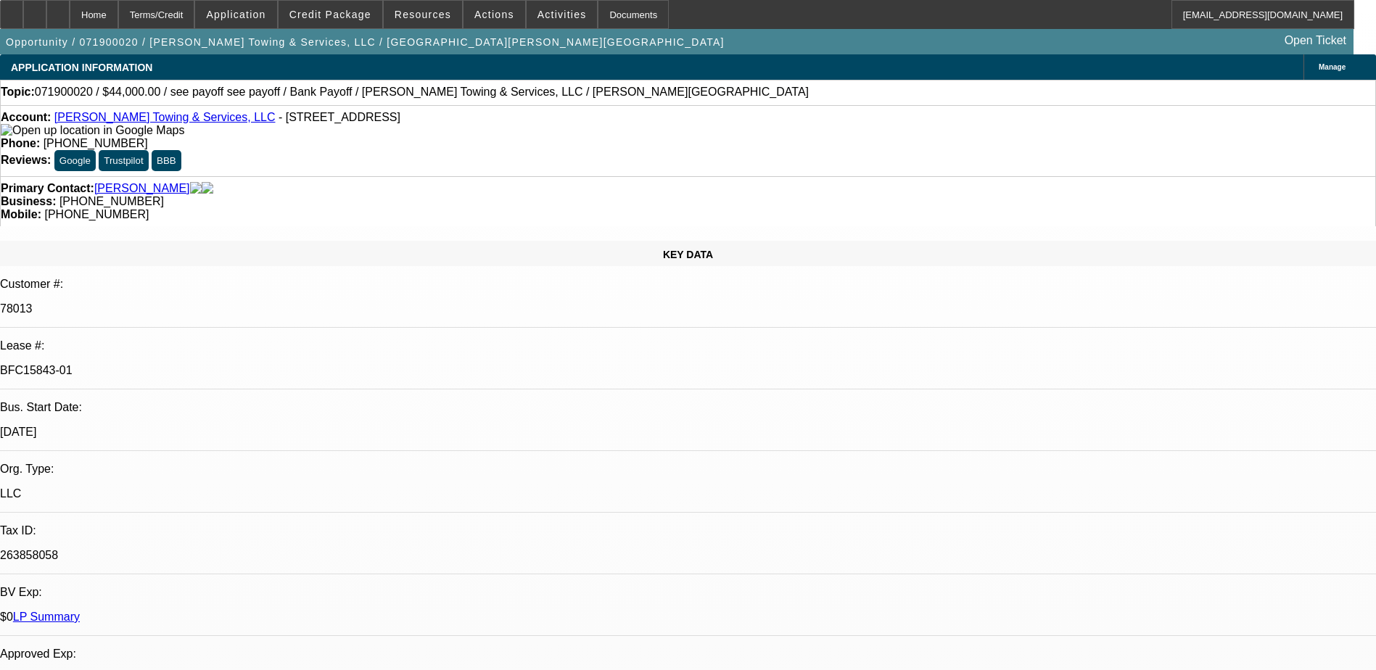
select select "0"
select select "1"
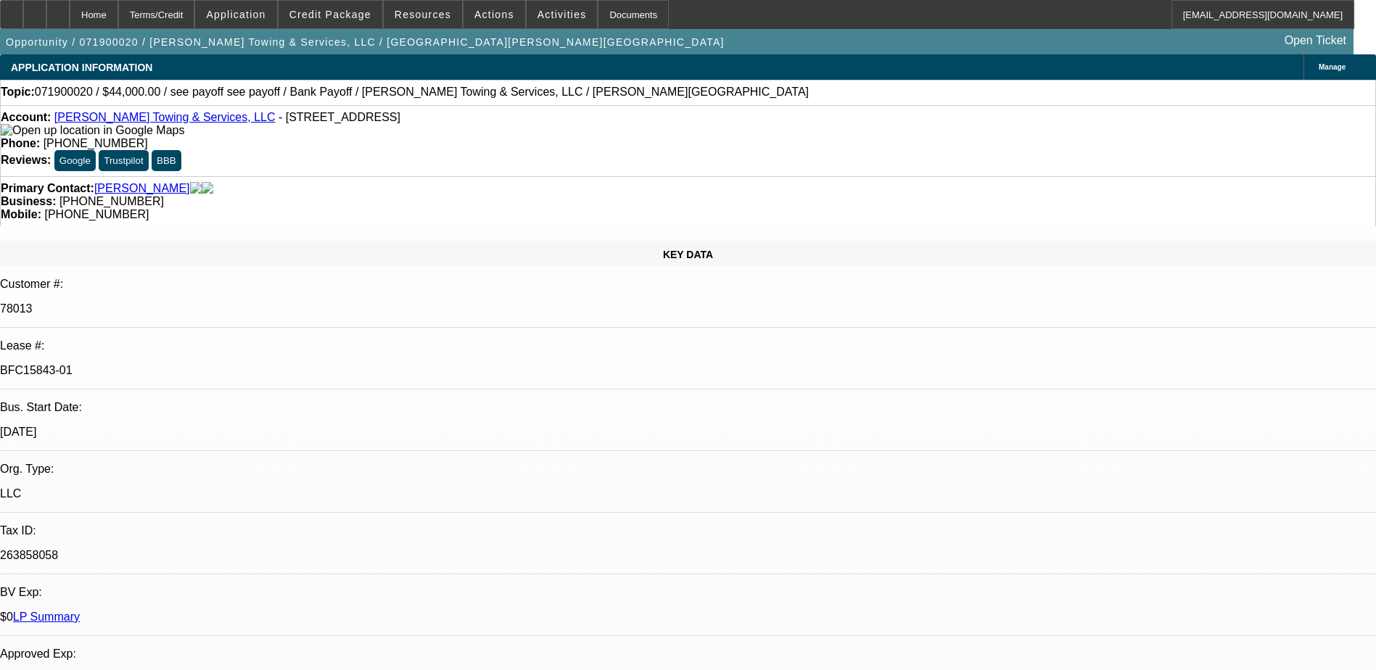
select select "2"
select select "6"
select select "1"
select select "6"
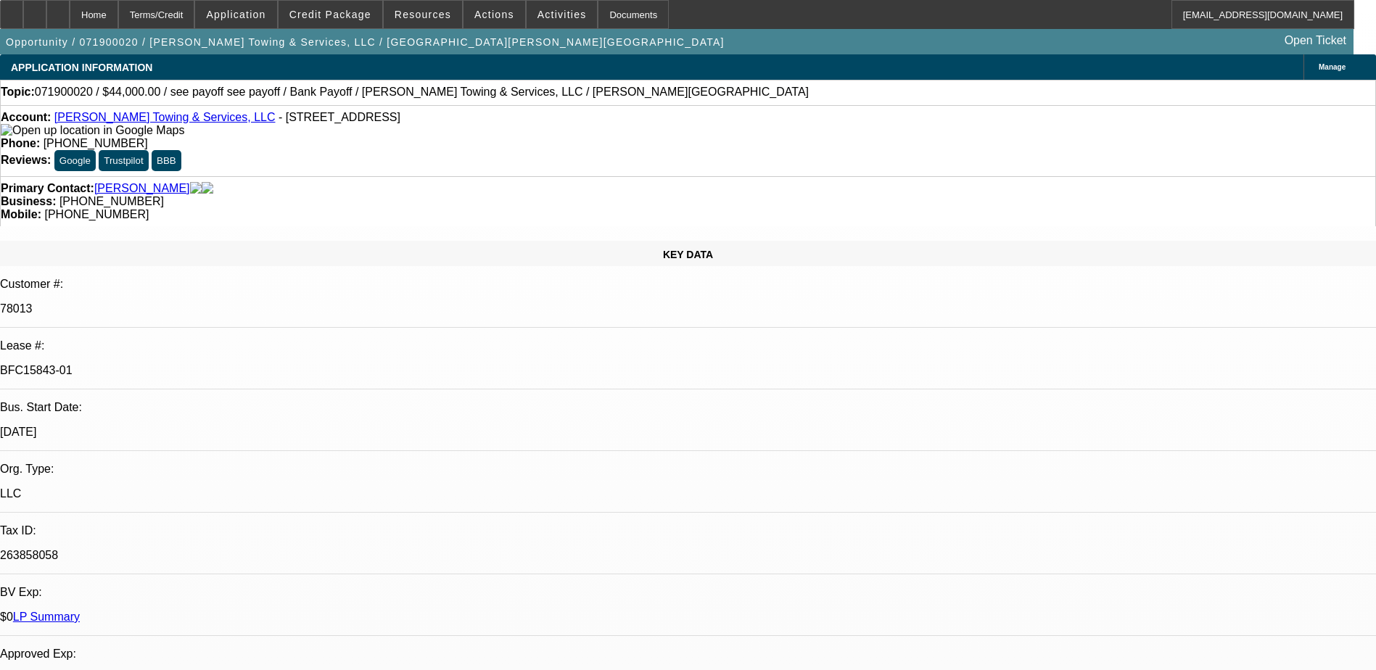
select select "1"
select select "6"
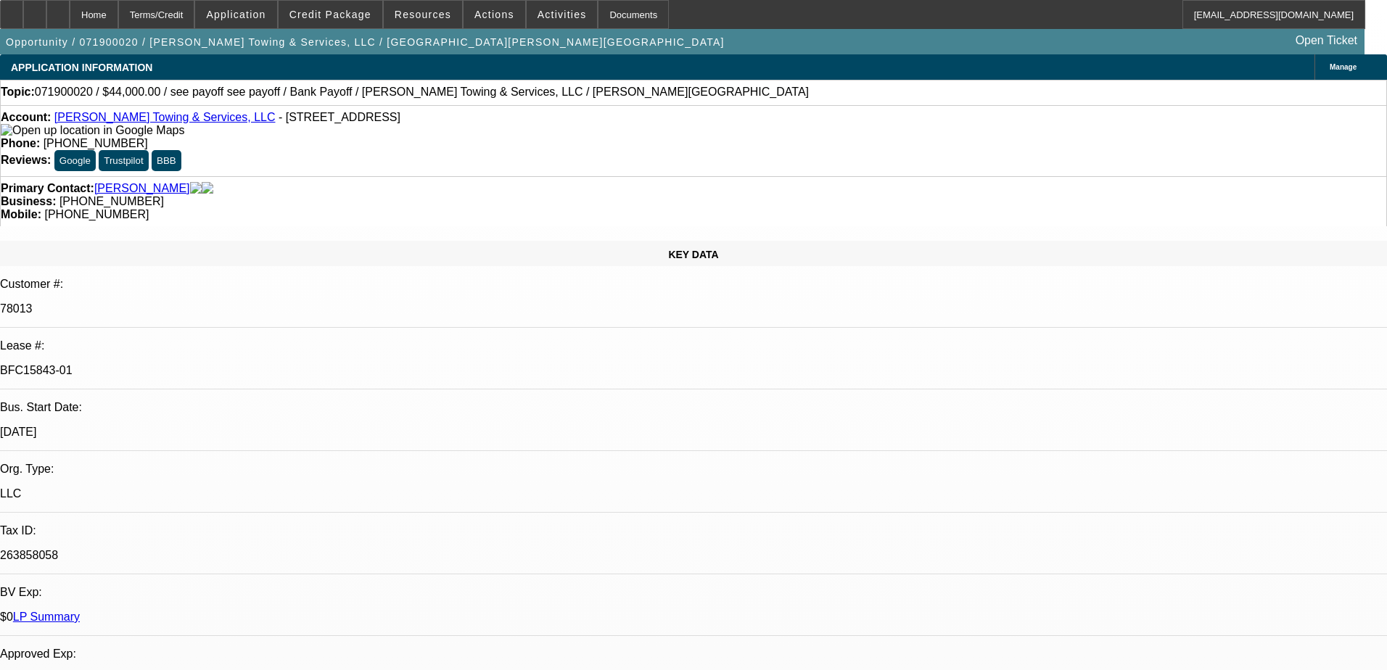
select select "0"
select select "2"
select select "0"
select select "6"
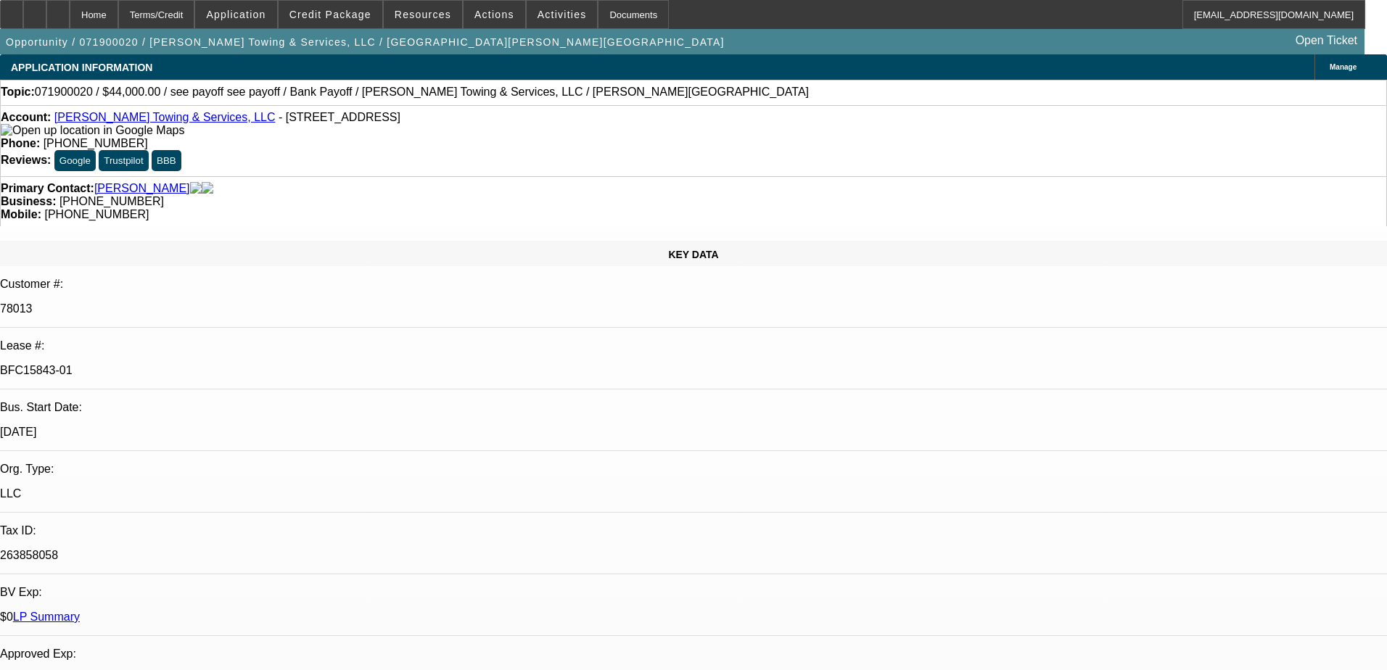
select select "0"
select select "6"
select select "0"
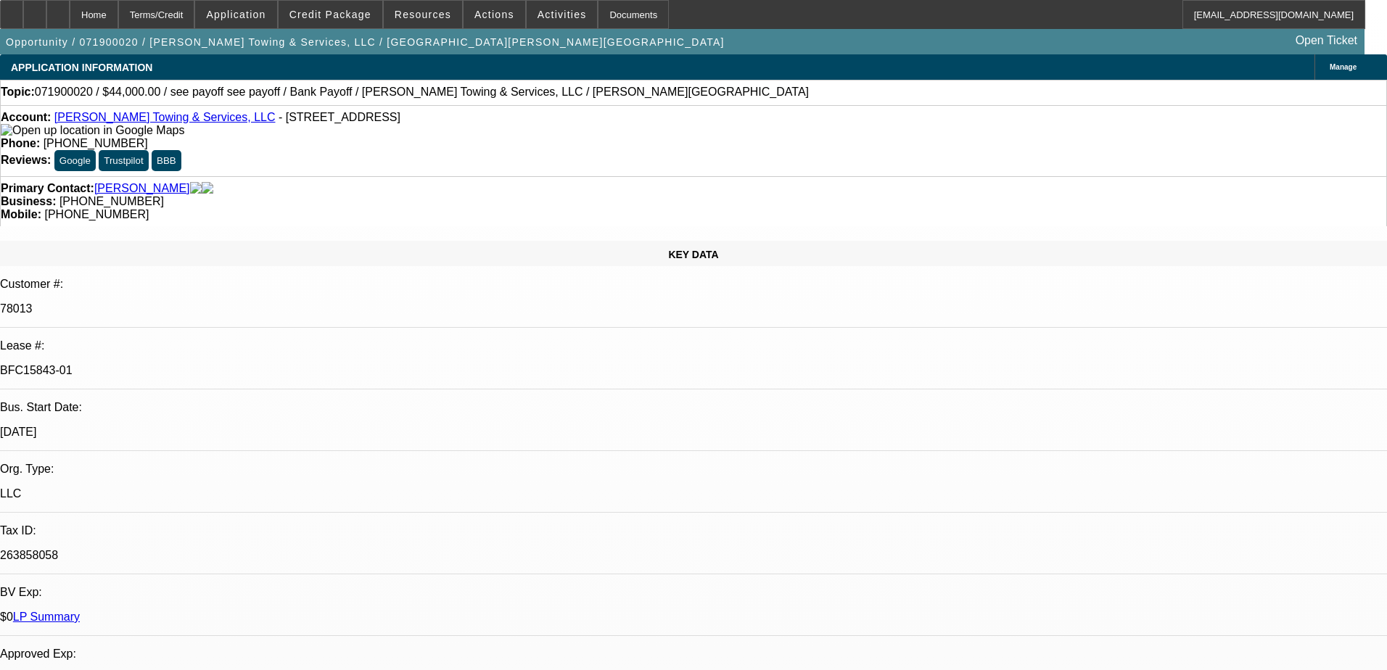
select select "0"
select select "6"
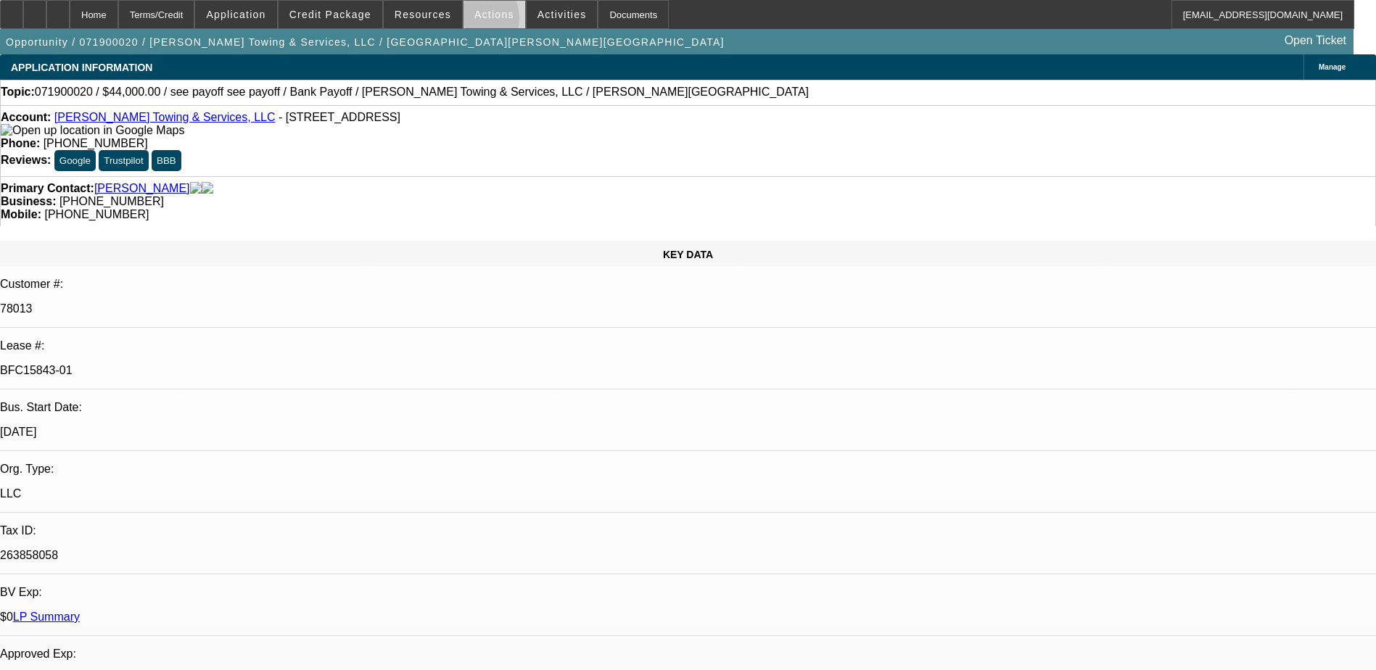
click at [464, 22] on span at bounding box center [495, 14] width 62 height 35
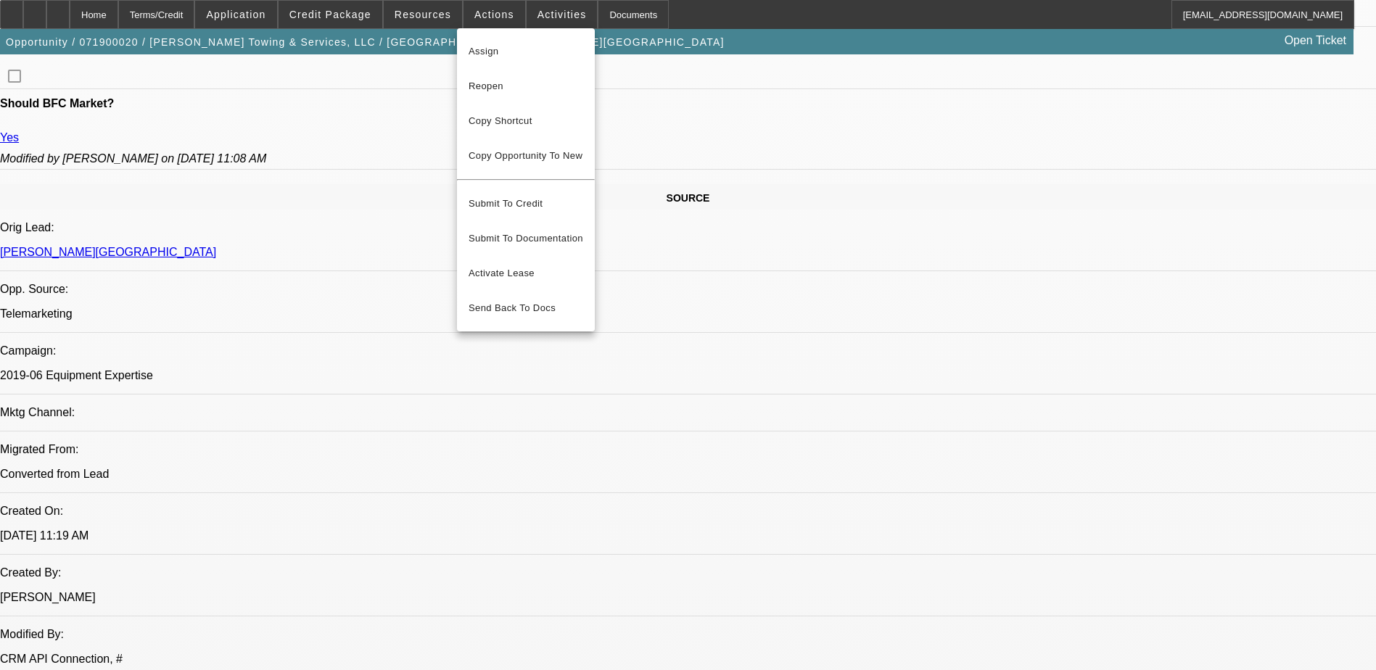
scroll to position [798, 0]
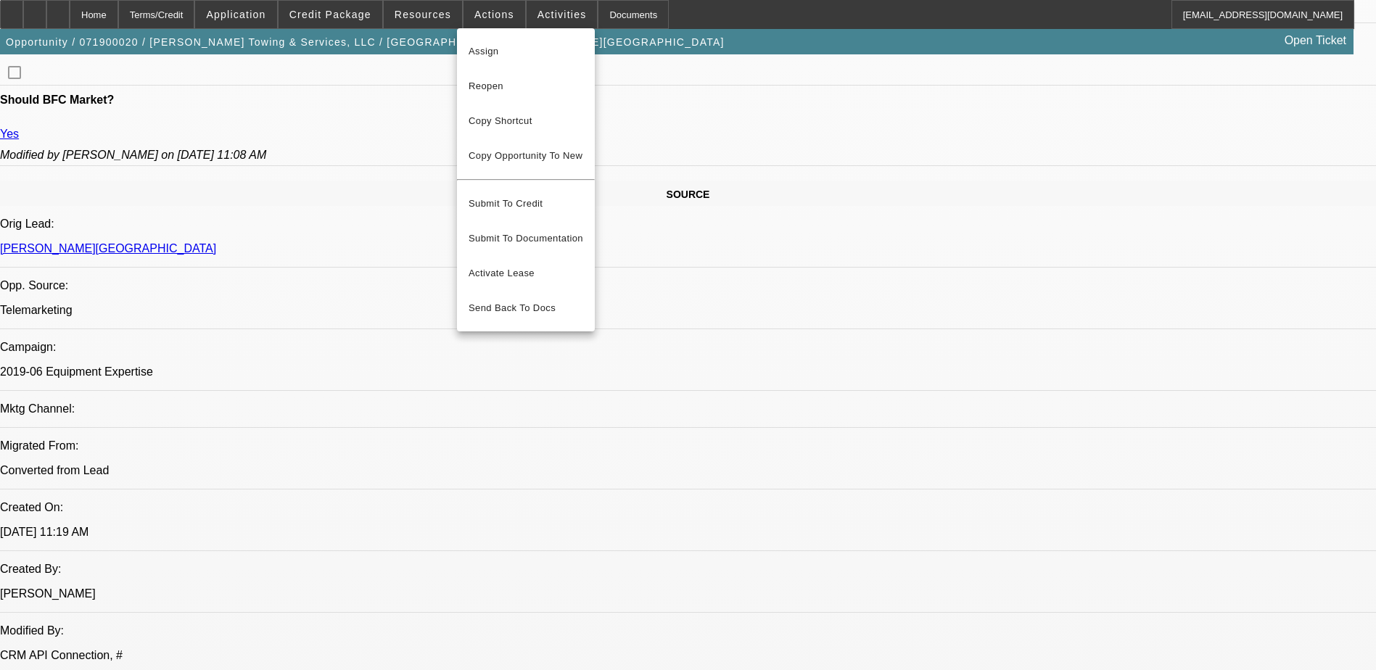
click at [920, 268] on div at bounding box center [688, 335] width 1376 height 670
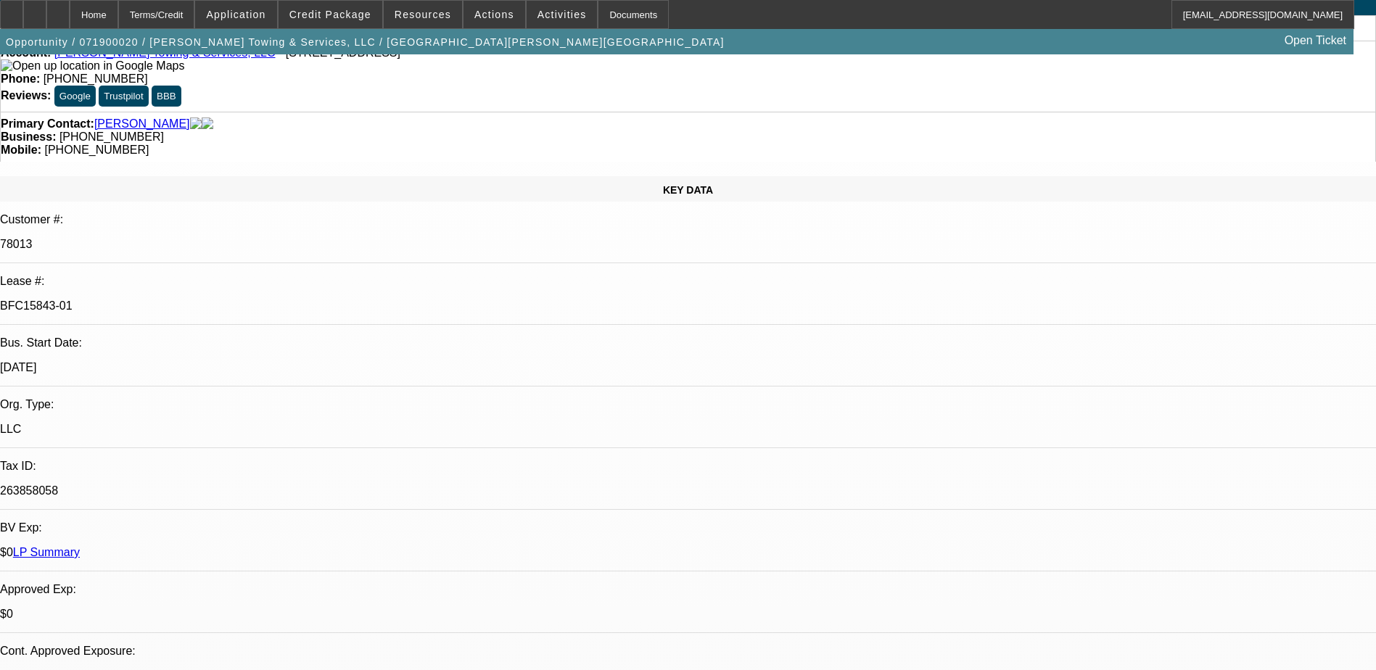
scroll to position [0, 0]
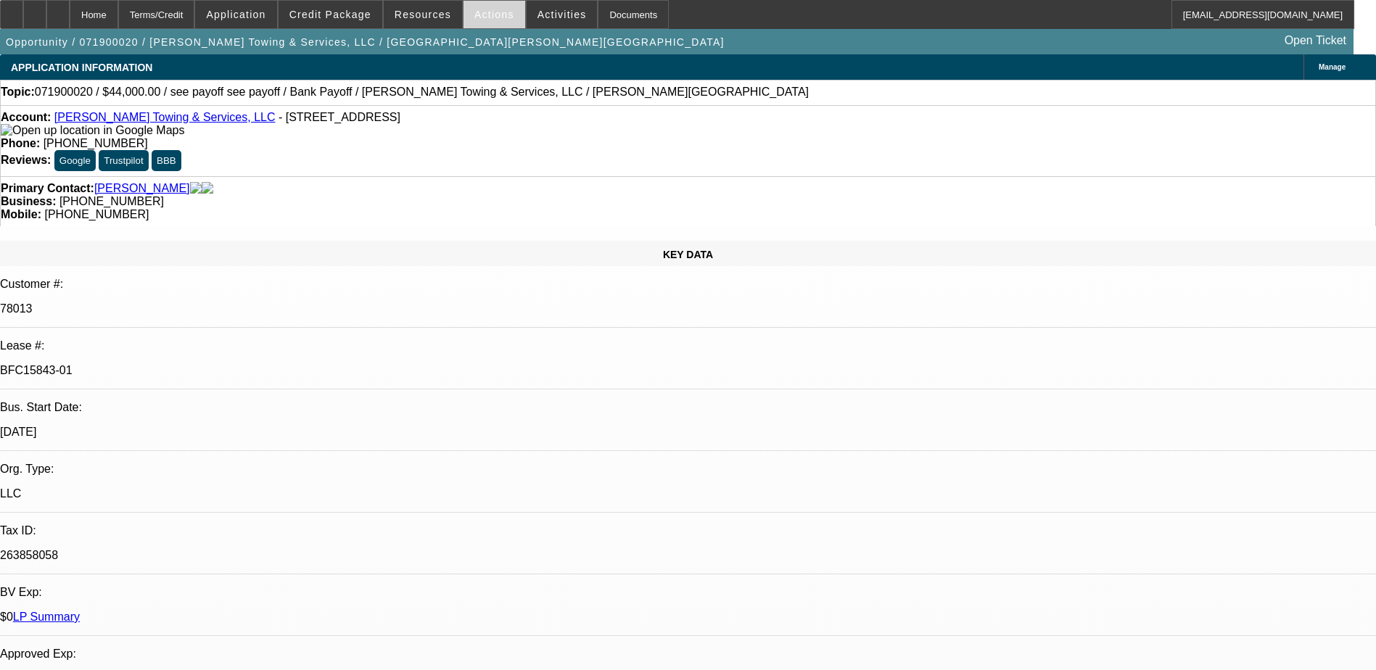
click at [479, 17] on span "Actions" at bounding box center [494, 15] width 40 height 12
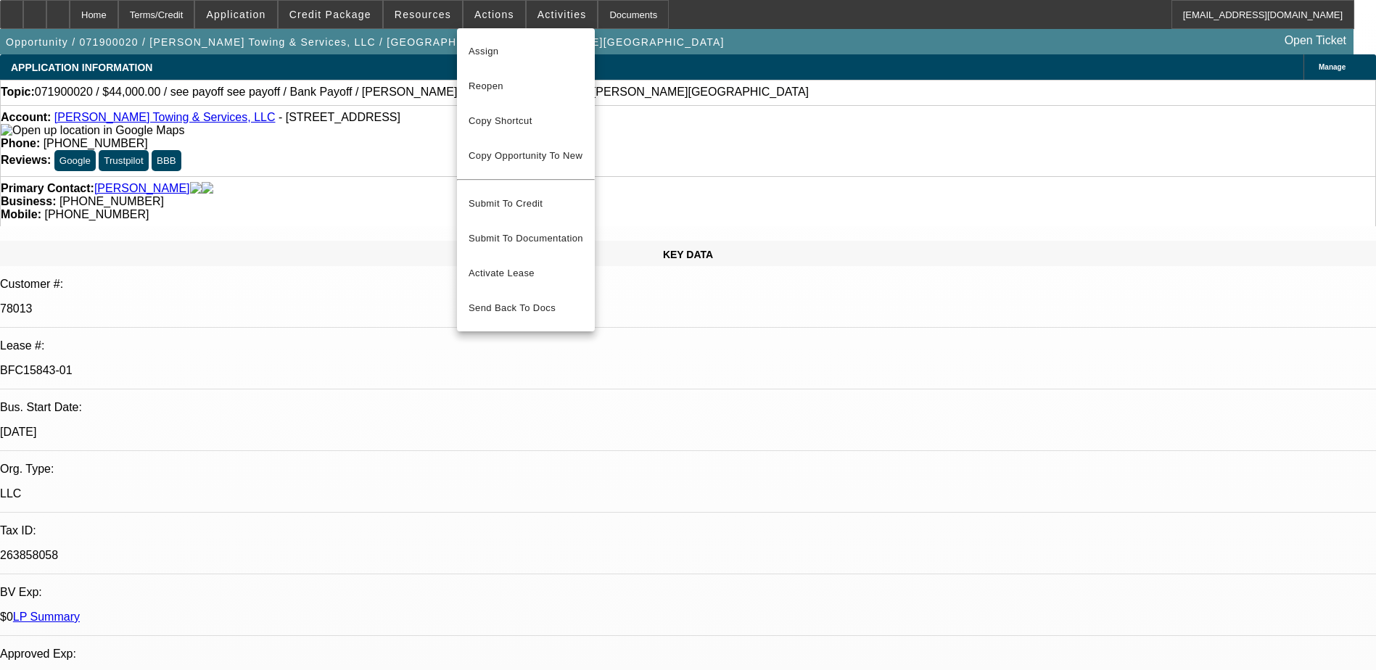
click at [536, 19] on div at bounding box center [688, 335] width 1376 height 670
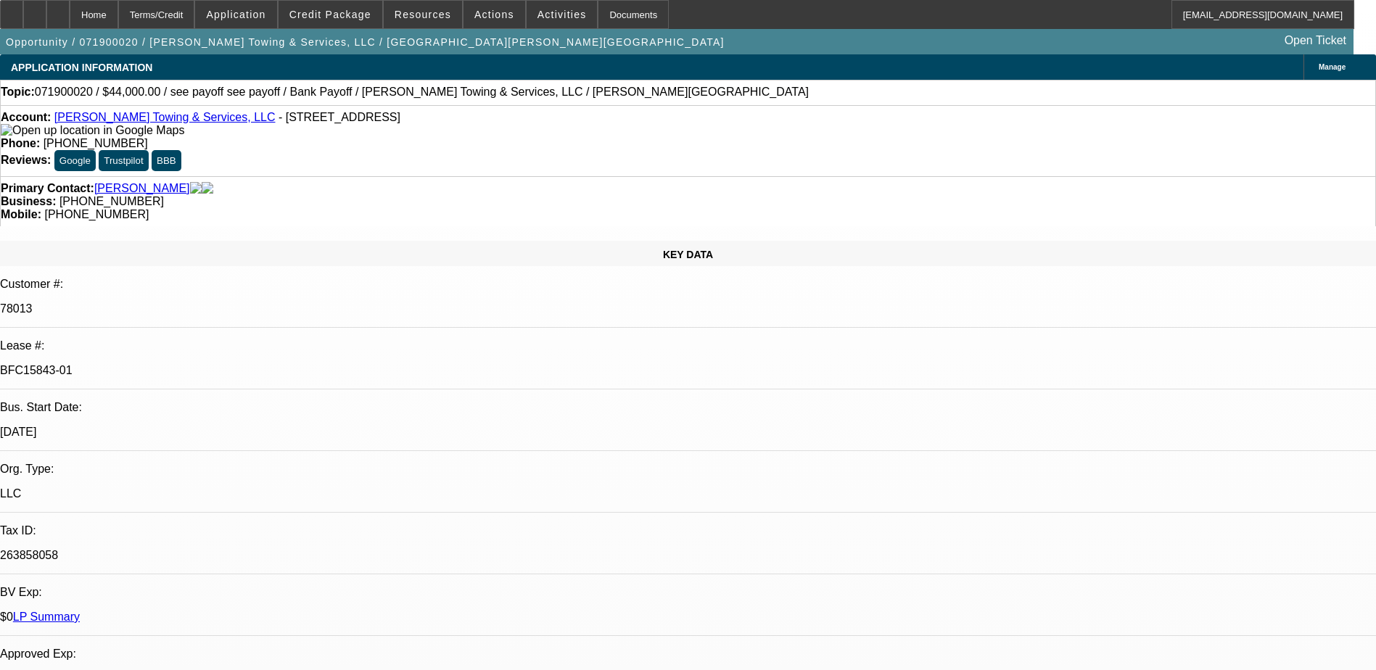
click at [538, 19] on span "Activities" at bounding box center [562, 15] width 49 height 12
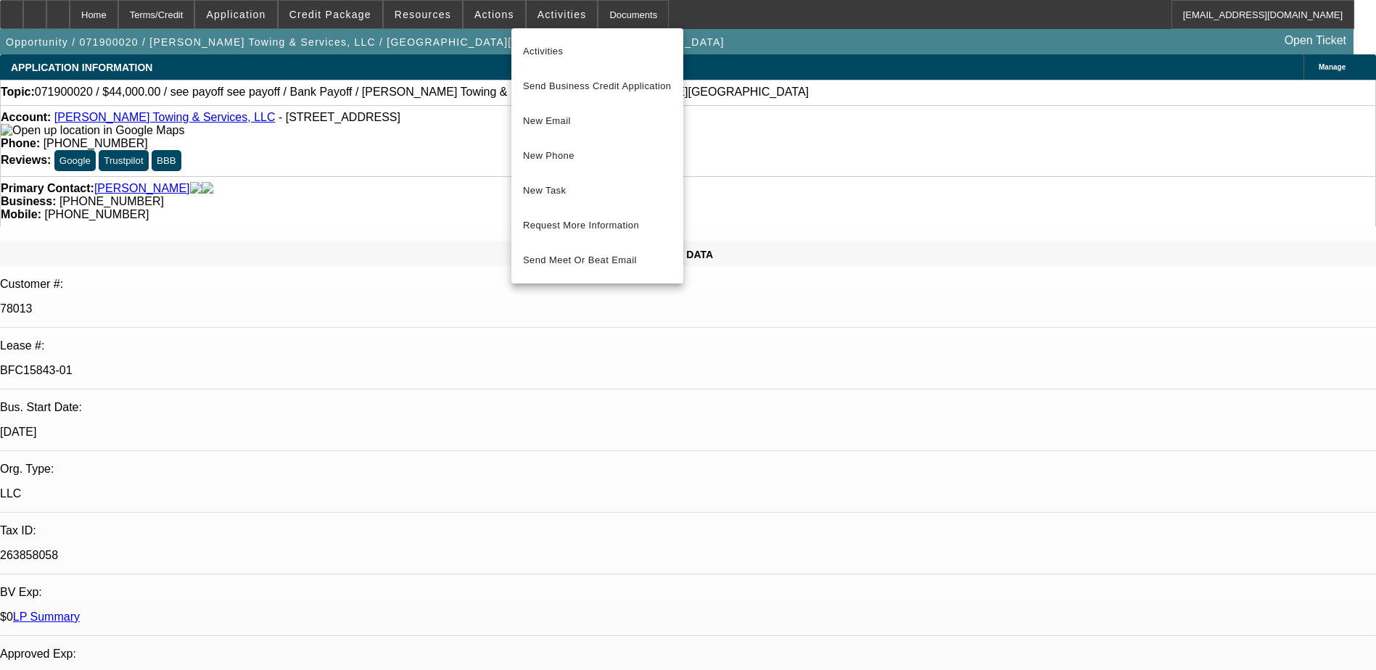
click at [486, 19] on div at bounding box center [688, 335] width 1376 height 670
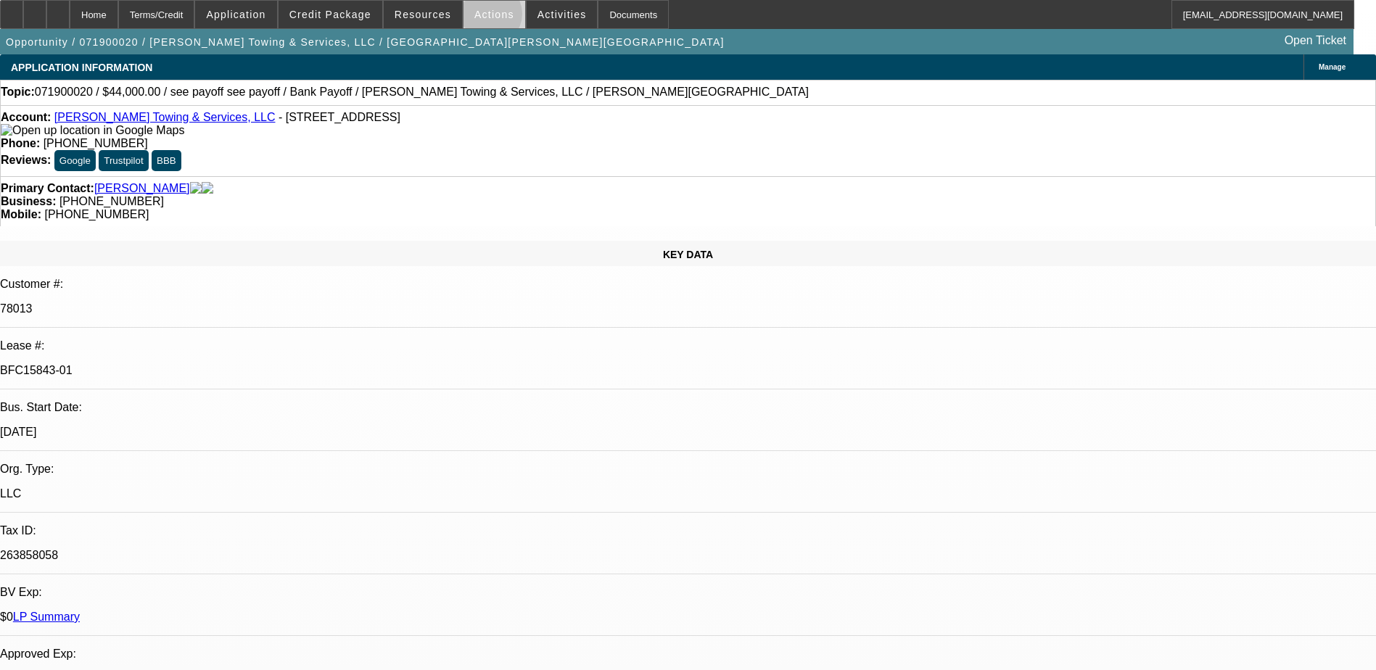
click at [485, 17] on span "Actions" at bounding box center [494, 15] width 40 height 12
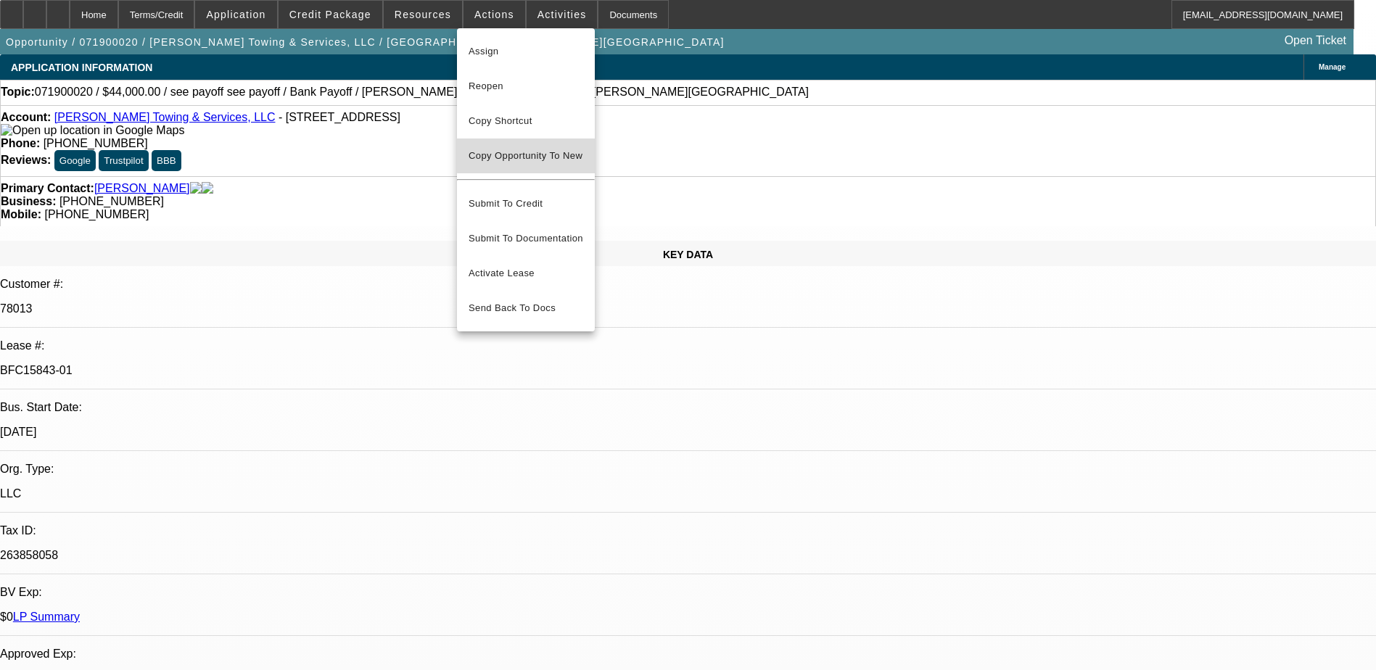
click at [539, 154] on span "Copy Opportunity To New" at bounding box center [526, 155] width 114 height 11
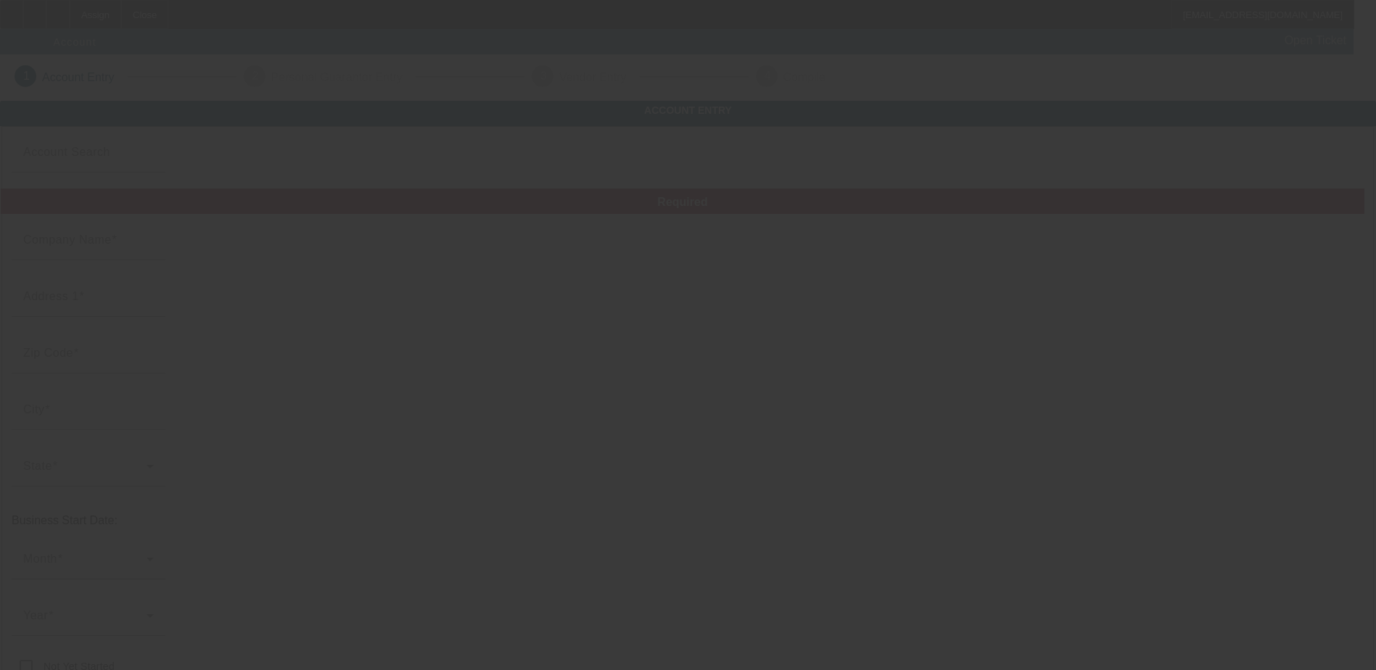
type input "[PERSON_NAME] Towing & Services, LLC"
type input "[STREET_ADDRESS]"
type input "30144"
type input "Kennesaw"
type input "[PHONE_NUMBER]"
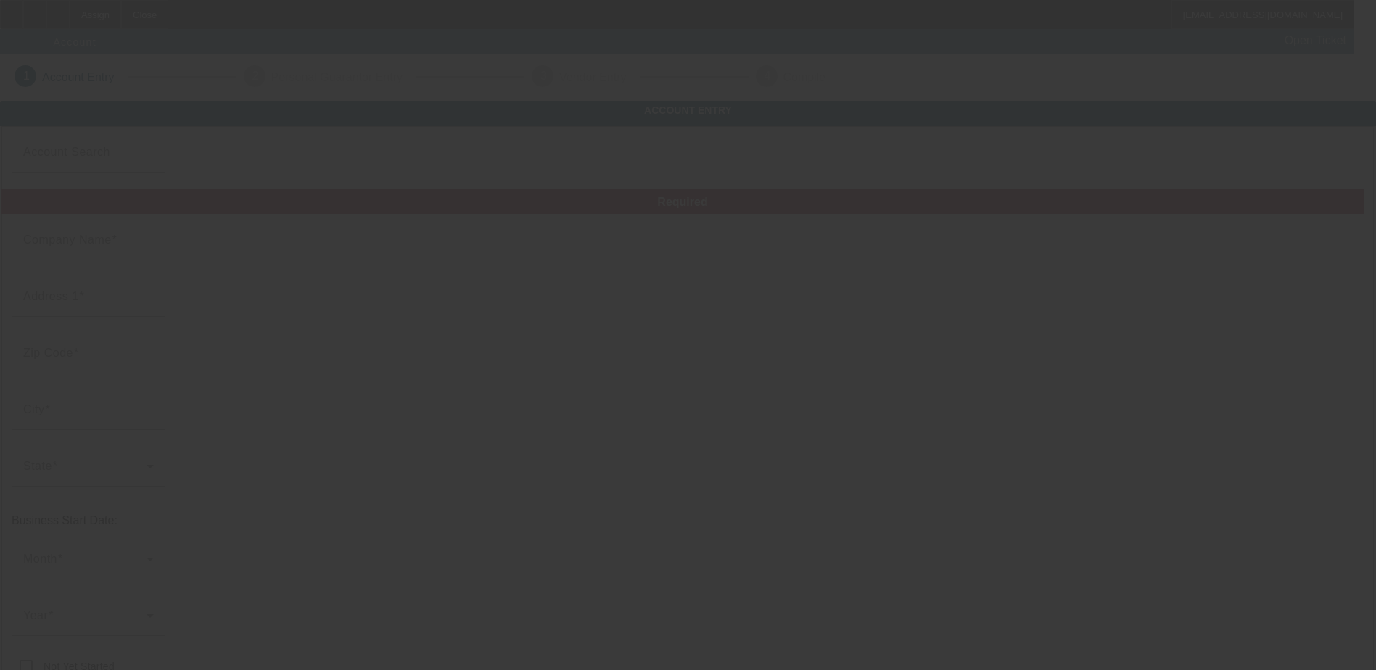
type input "brenton.towing@yahoo.com"
type input "[PERSON_NAME]"
type input "263858058"
type input "https://BRENTONTOWING.COM"
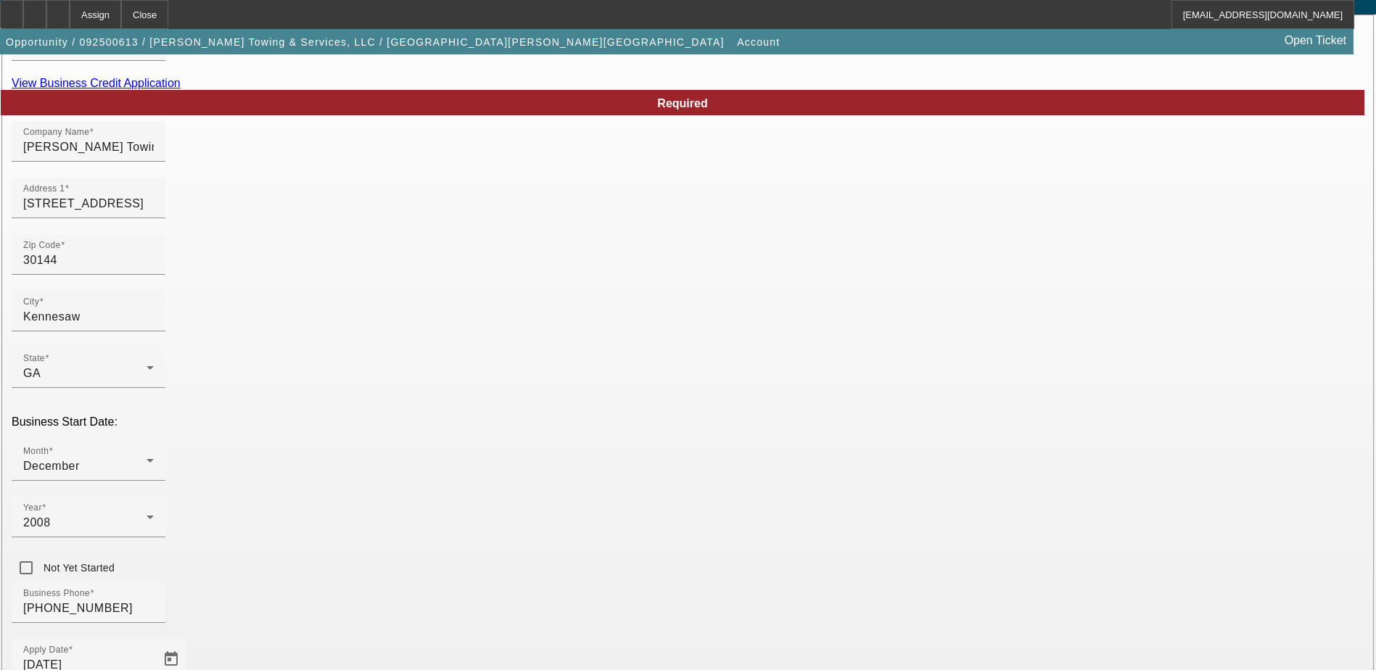
scroll to position [258, 0]
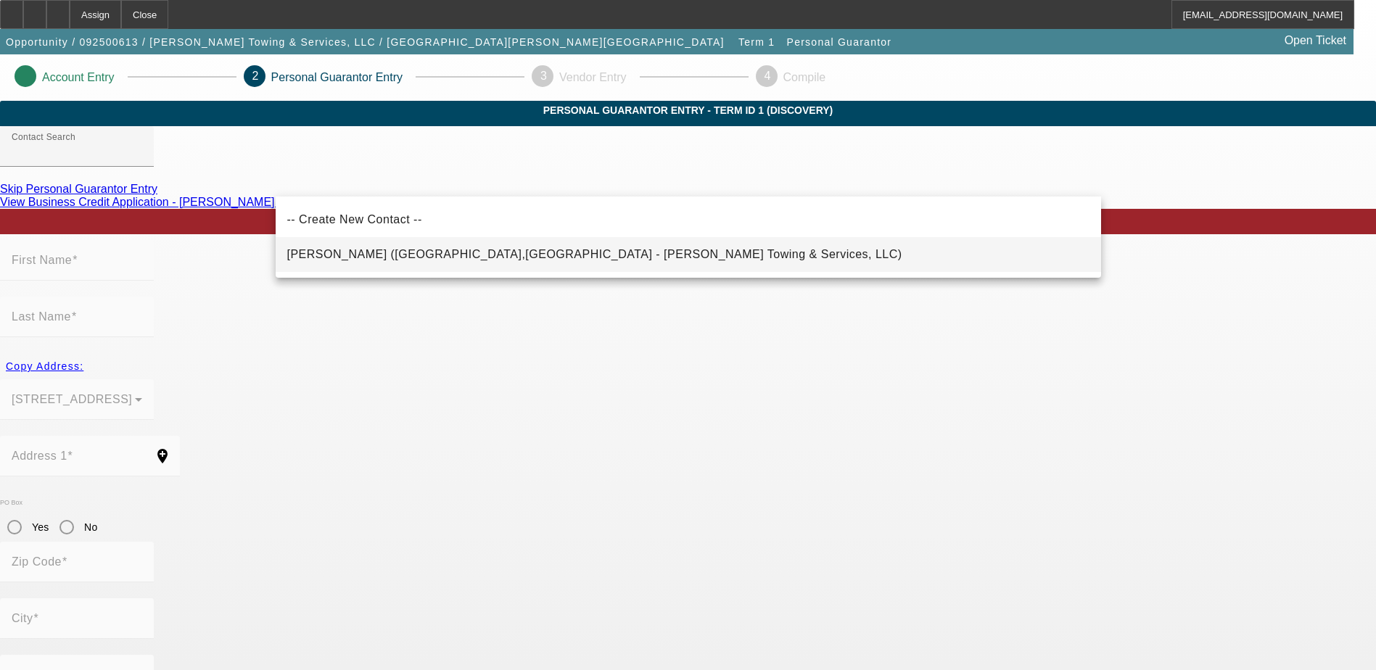
click at [419, 256] on span "Roberts, Brenton (Kennesaw,GA - Brenton Towing & Services, LLC)" at bounding box center [594, 254] width 615 height 12
type input "Roberts, Brenton (Kennesaw,GA - Brenton Towing & Services, LLC)"
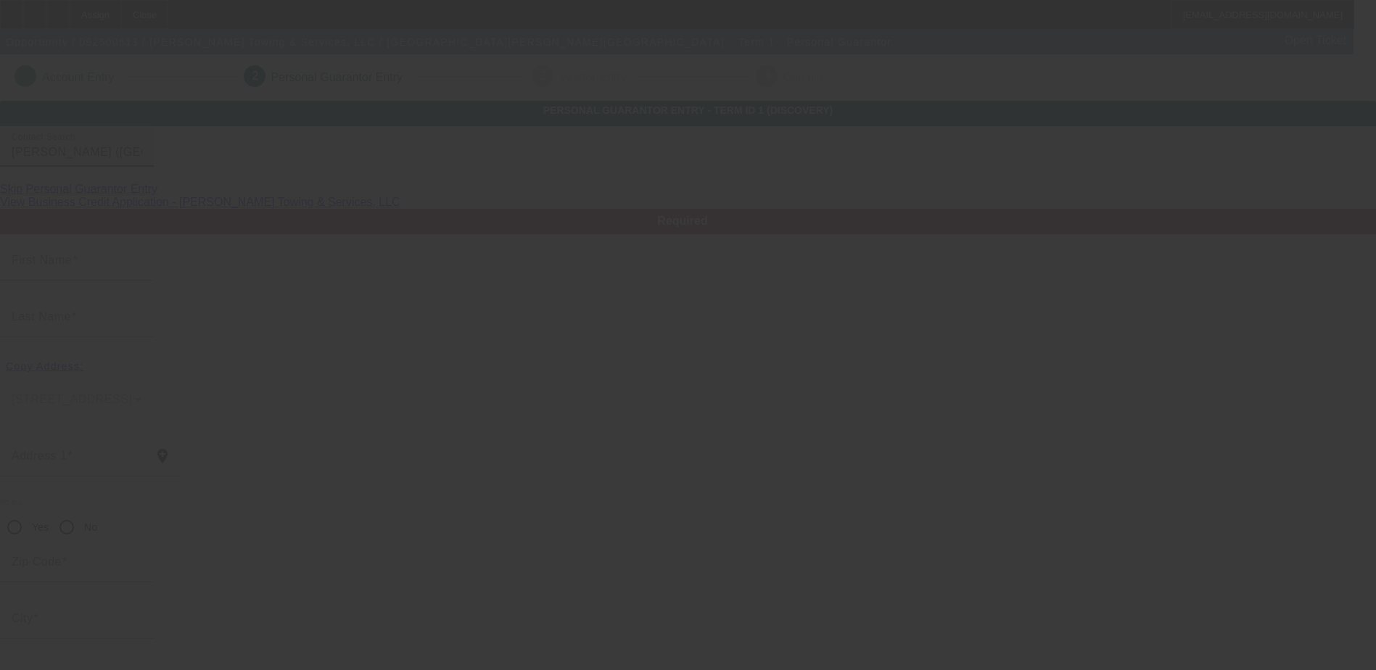
type input "Brenton"
type input "Roberts"
type input "4118 Hunters Green Lane NE"
radio input "true"
type input "30144"
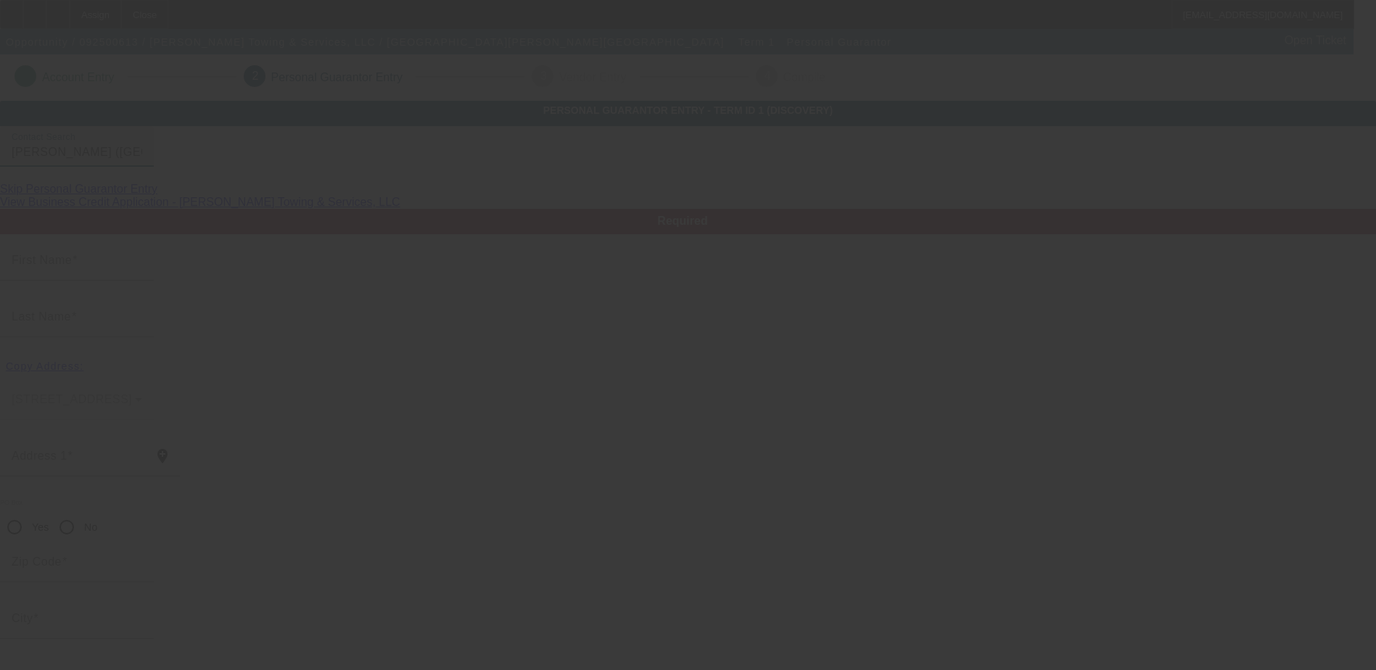
type input "Kennesaw"
type input "[PHONE_NUMBER]"
type input "100"
type input "049-04-2719"
type input "brenton.towing@yahoo.com"
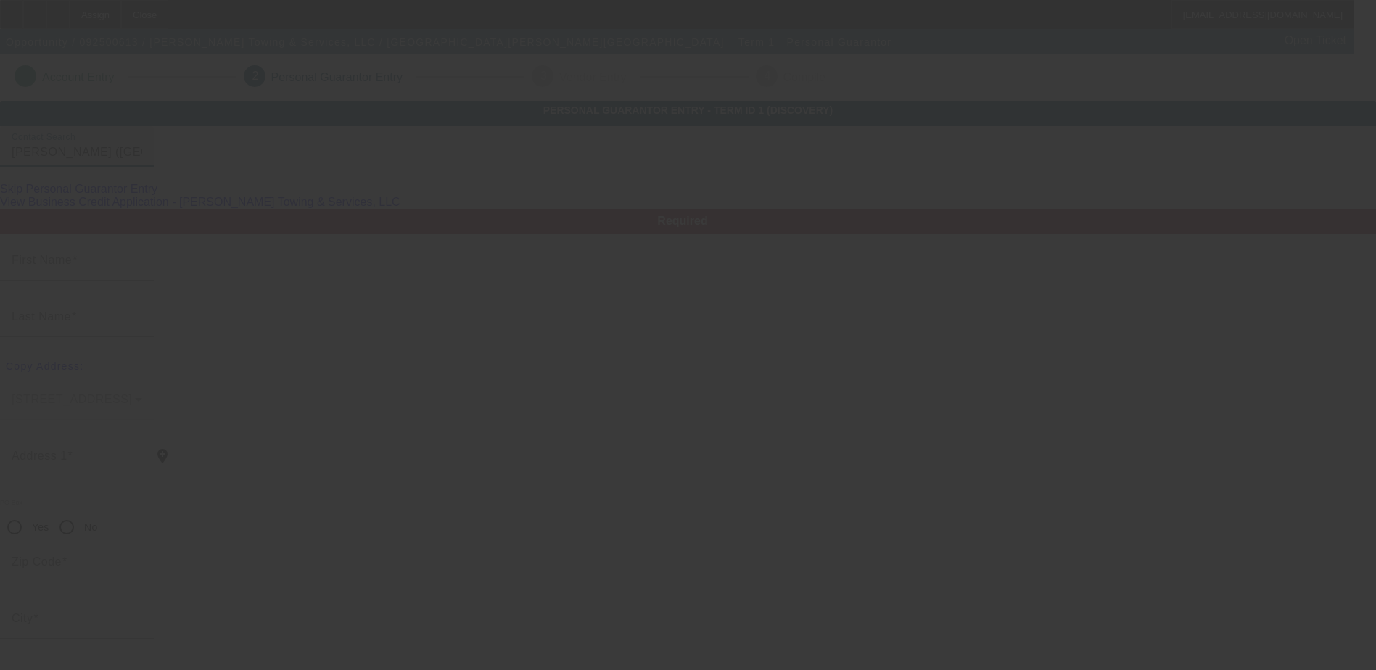
type input "(404) 969-8920"
type input "[PHONE_NUMBER]"
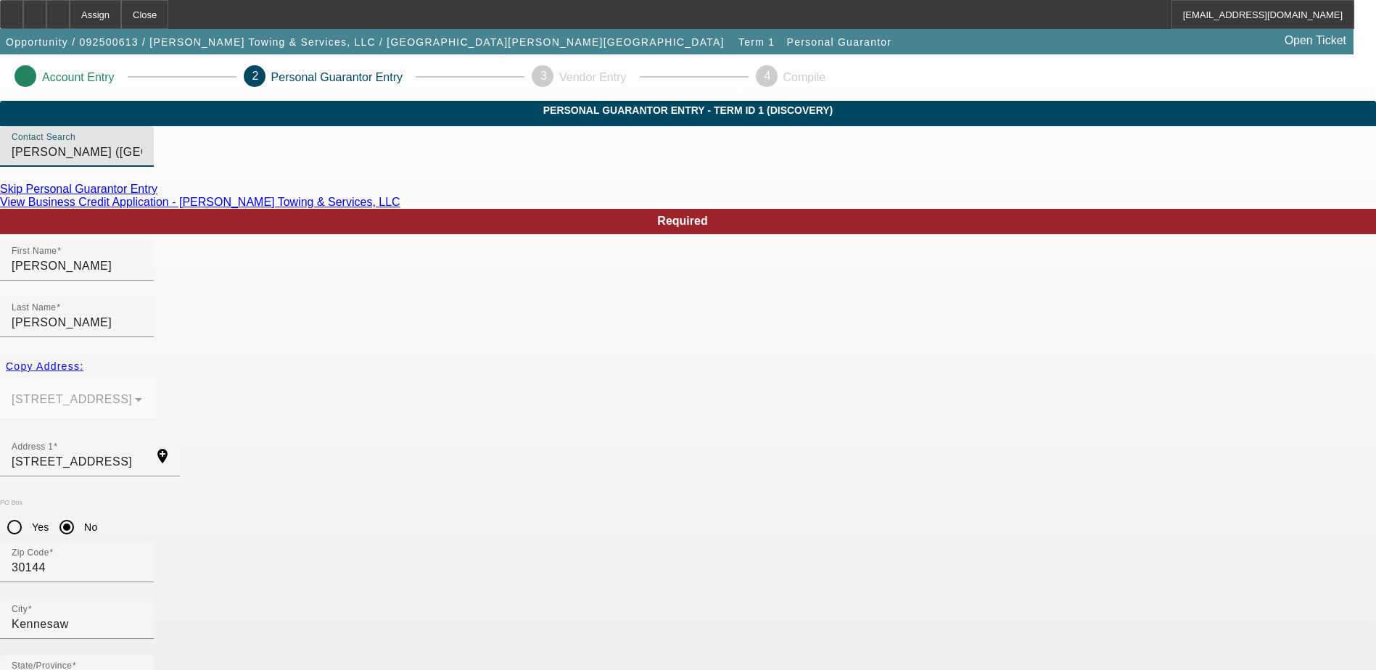
scroll to position [52, 0]
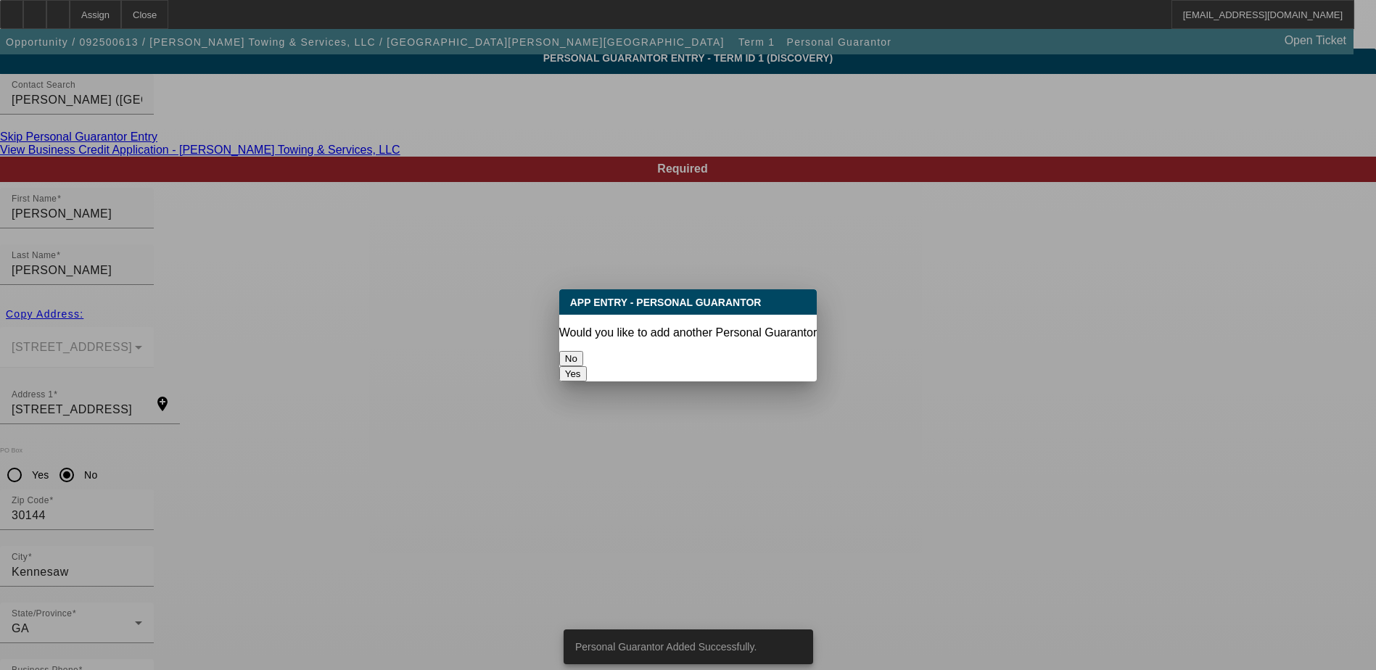
scroll to position [0, 0]
click at [583, 351] on button "No" at bounding box center [571, 358] width 24 height 15
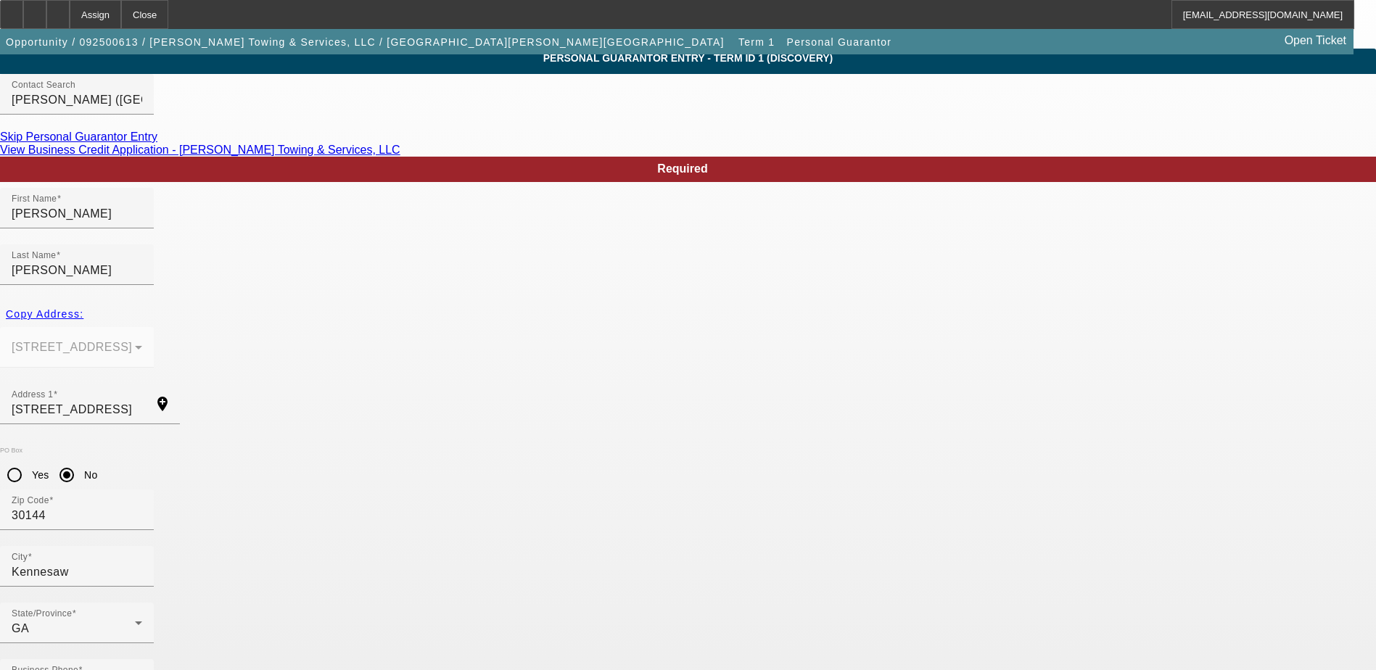
scroll to position [52, 0]
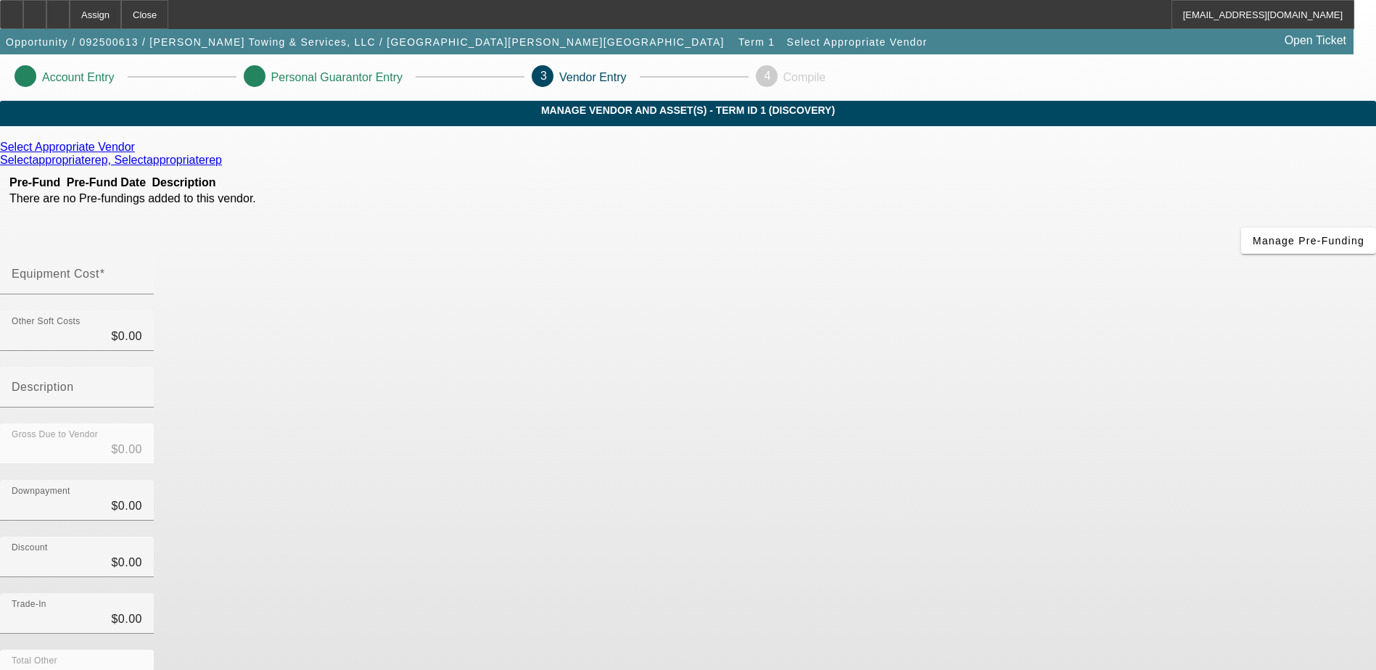
click at [139, 153] on icon at bounding box center [139, 147] width 0 height 12
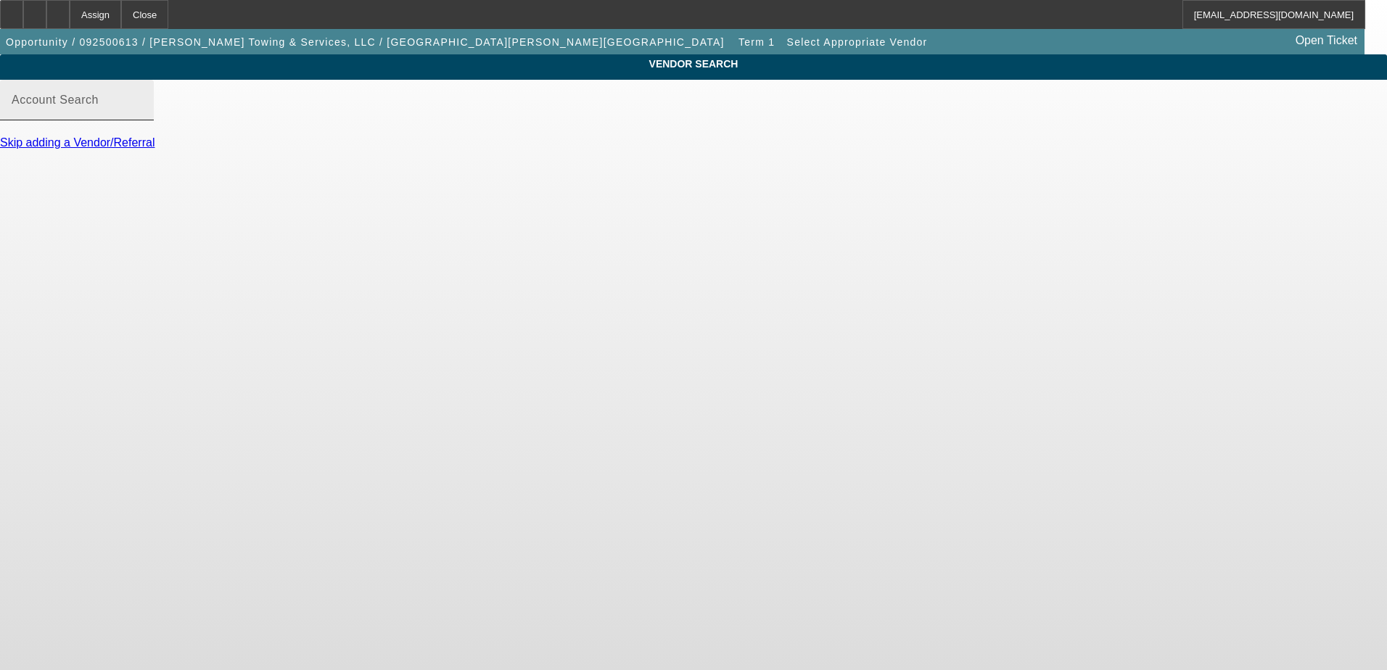
click at [142, 115] on input "Account Search" at bounding box center [77, 105] width 131 height 17
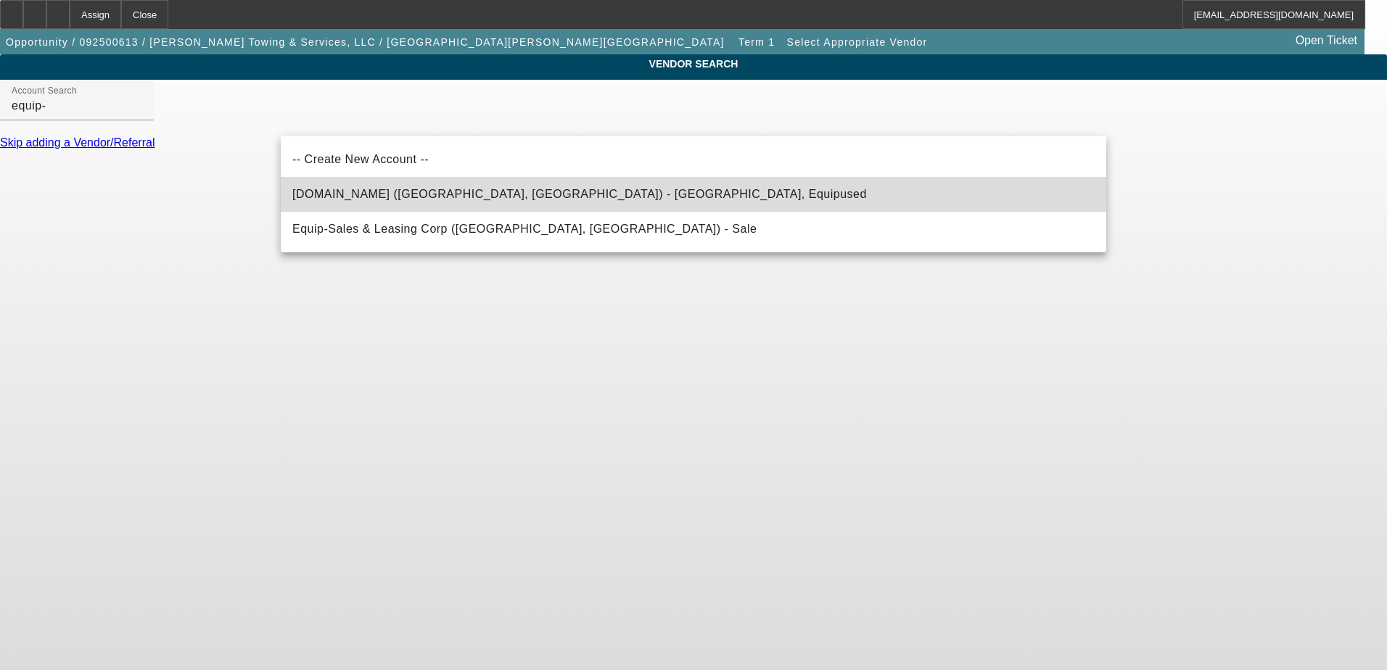
click at [442, 194] on span "Equip-Used.com (Northbrook, IL) - Equipused, Equipused" at bounding box center [579, 194] width 575 height 12
type input "Equip-Used.com (Northbrook, IL) - Equipused, Equipused"
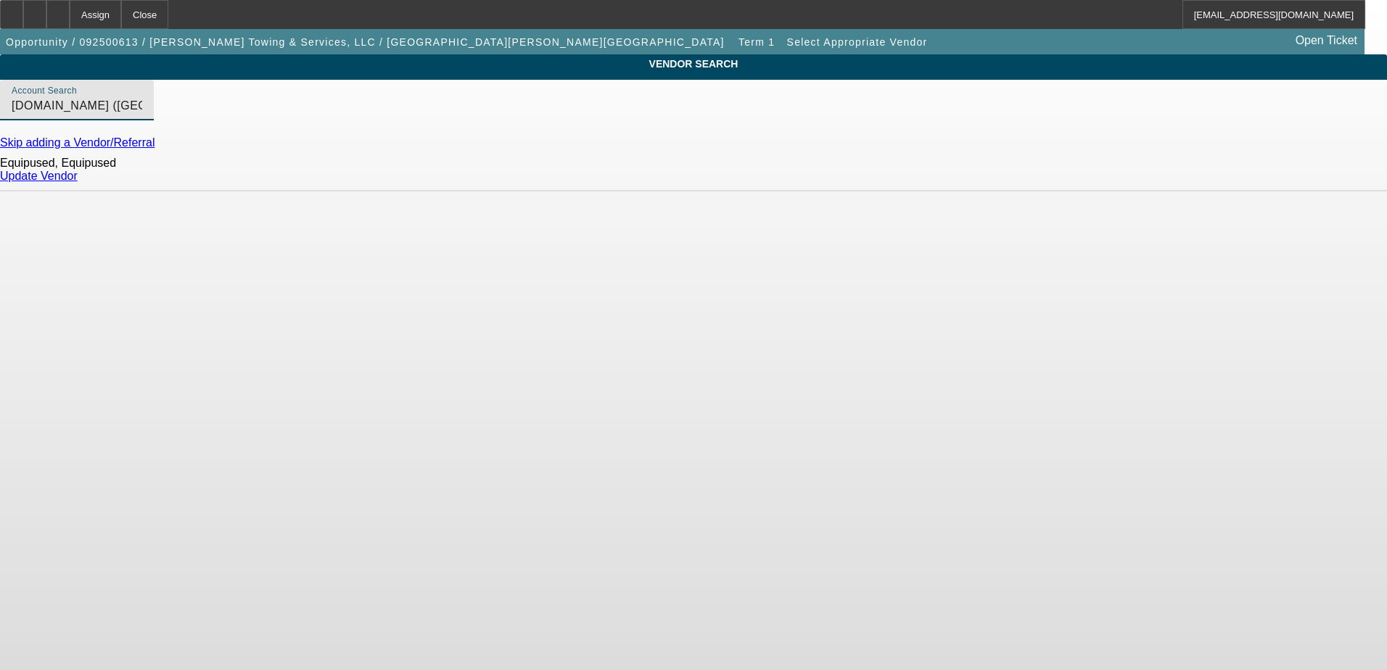
click at [78, 182] on link "Update Vendor" at bounding box center [39, 176] width 78 height 12
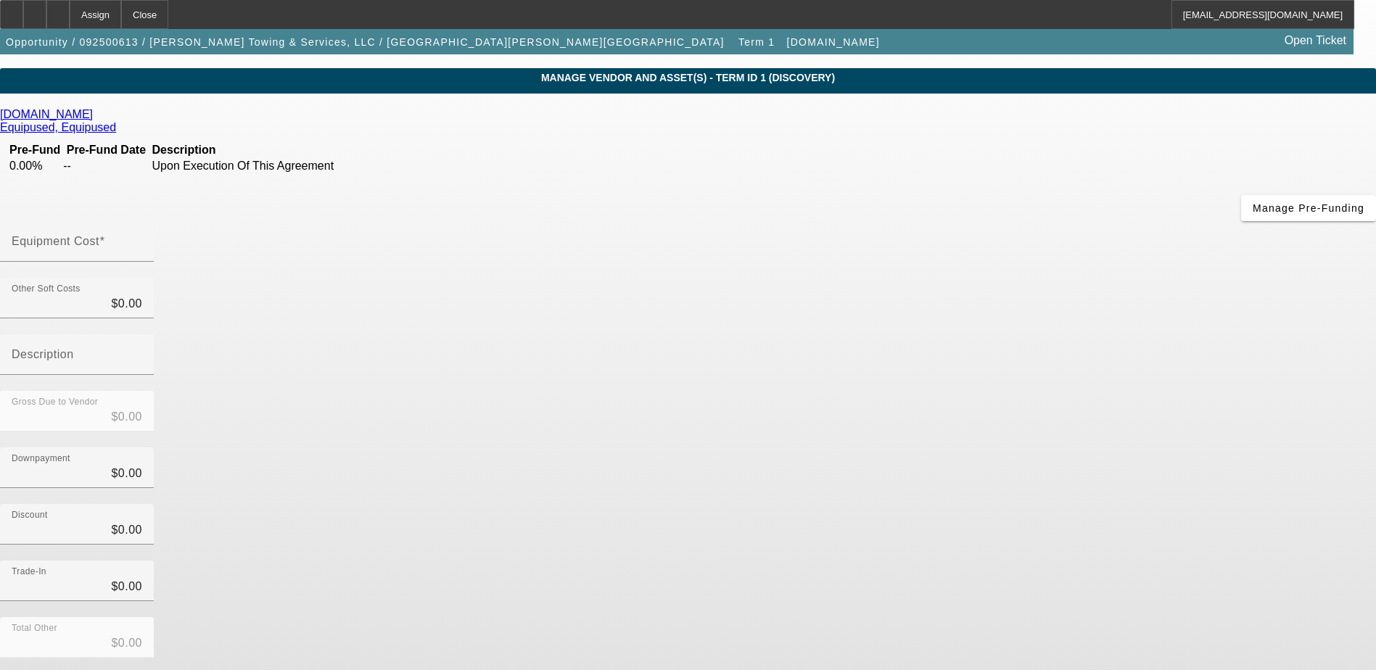
scroll to position [65, 0]
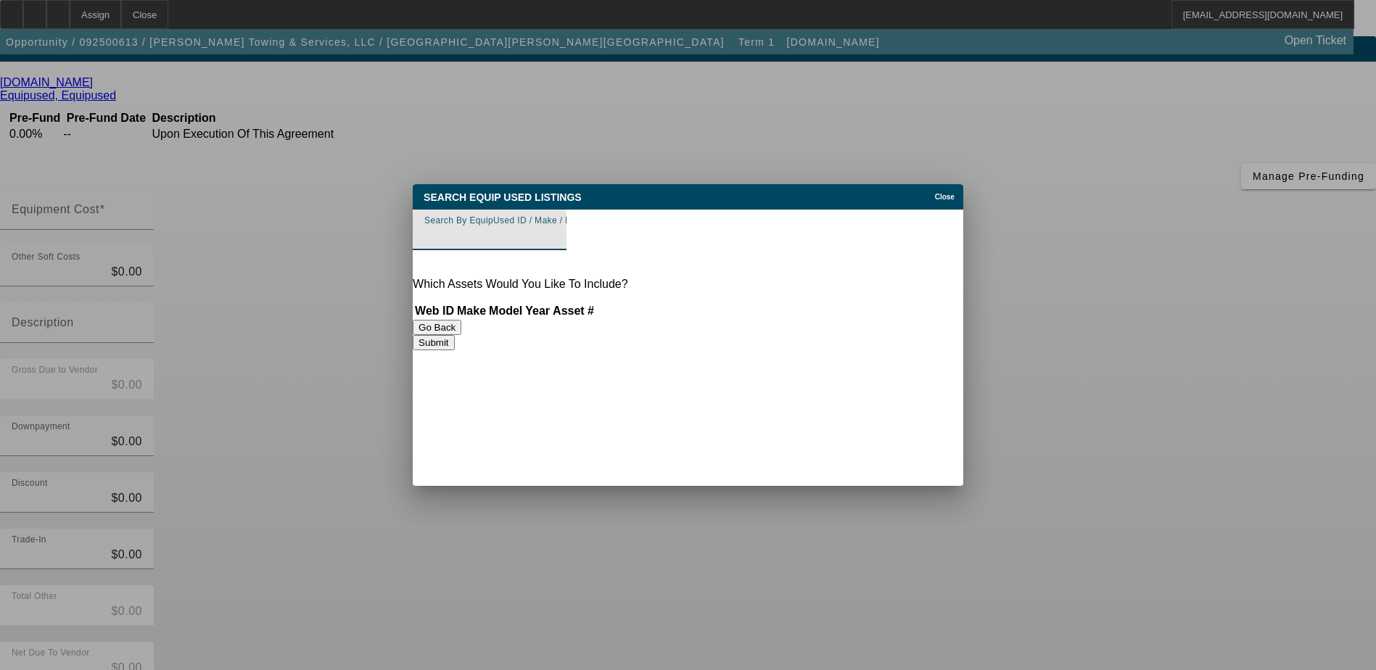
click at [455, 304] on th "Web ID" at bounding box center [434, 311] width 41 height 15
click at [524, 242] on input "Search By EquipUsed ID / Make / Model" at bounding box center [489, 235] width 131 height 17
click at [474, 236] on input "Search By EquipUsed ID / Make / Model" at bounding box center [489, 235] width 131 height 17
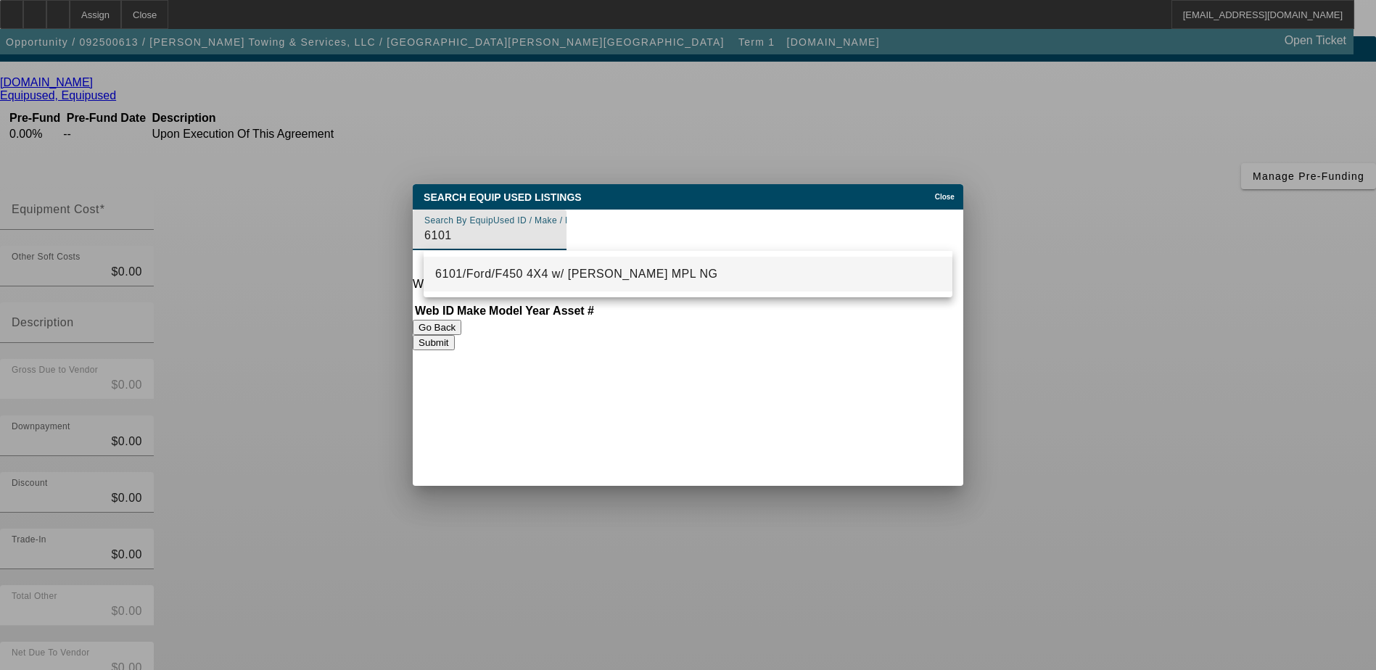
click at [570, 273] on span "6101/Ford/F450 4X4 w/ Jerr-Dan MPL NG" at bounding box center [576, 274] width 282 height 12
type input "6101/Ford/F450 4X4 w/ Jerr-Dan MPL NG"
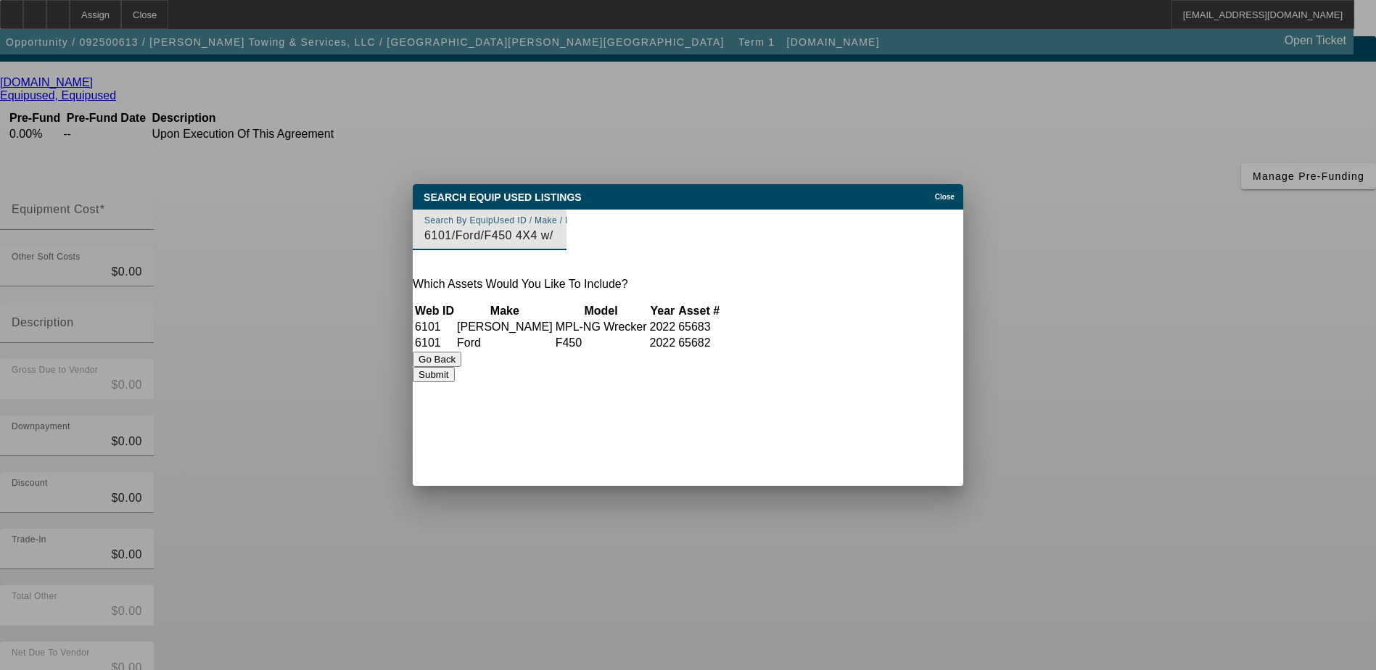
click at [454, 382] on button "Submit" at bounding box center [433, 374] width 41 height 15
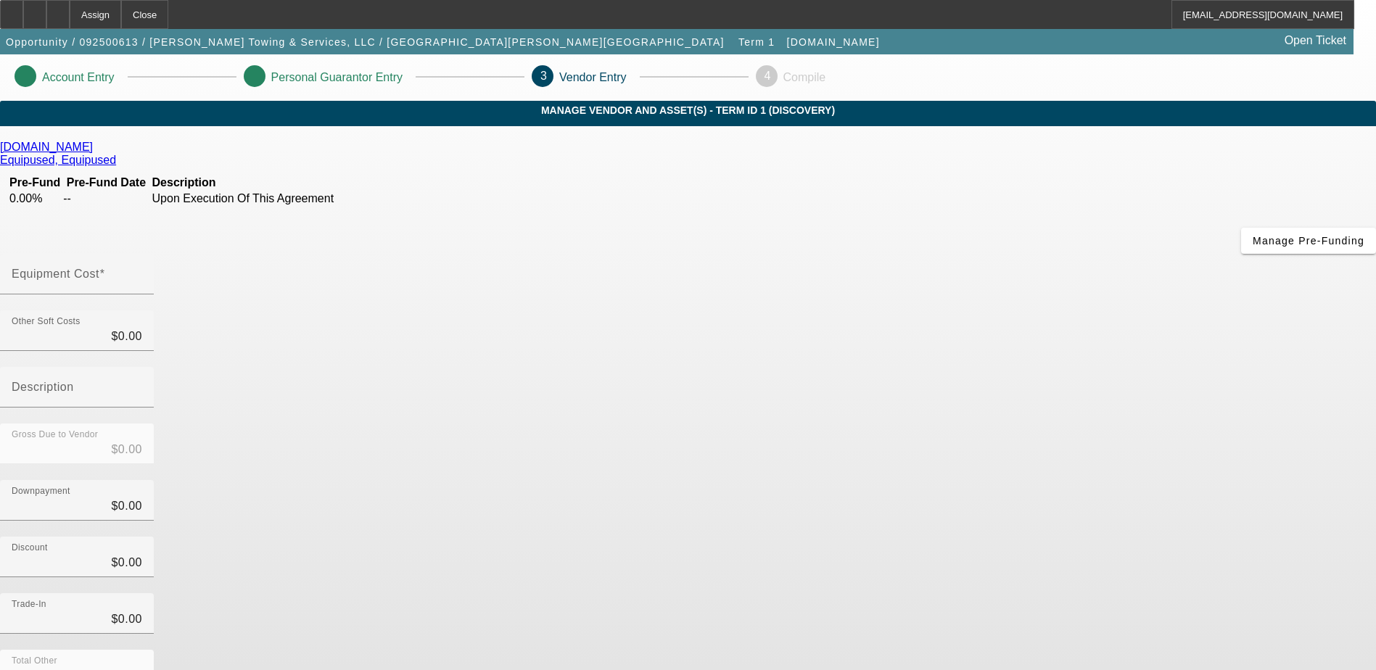
scroll to position [65, 0]
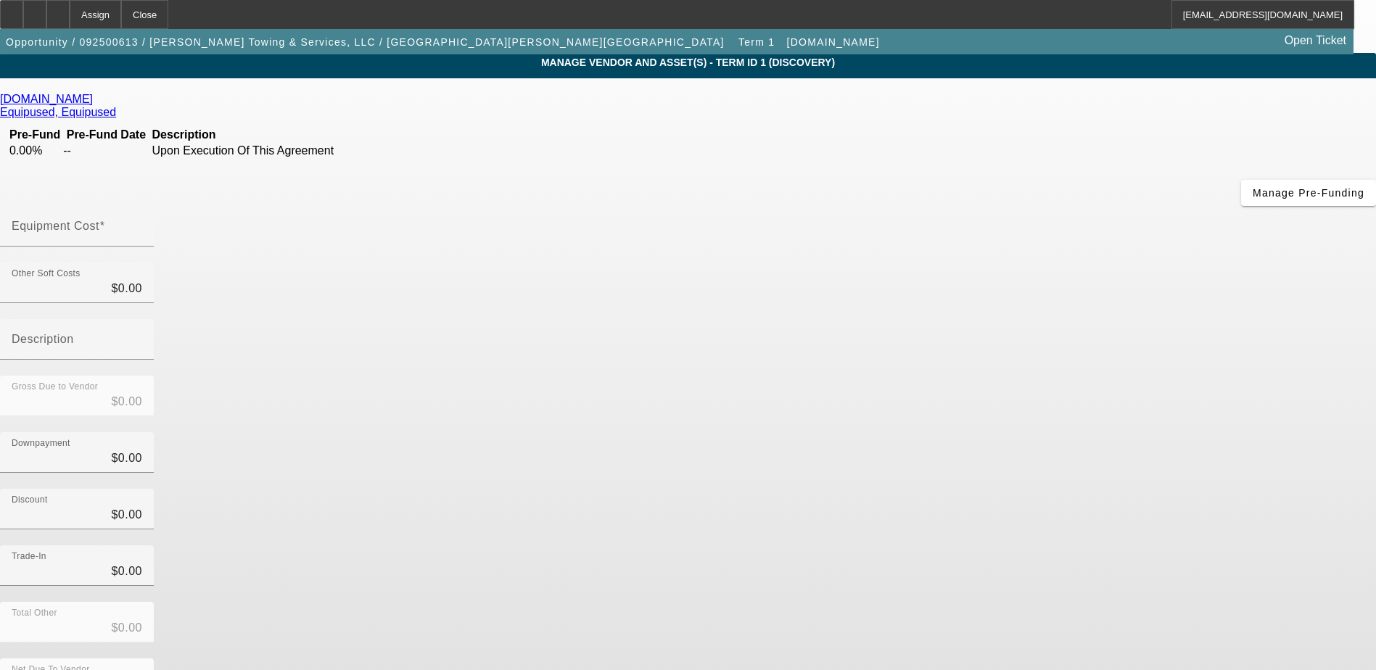
scroll to position [92, 0]
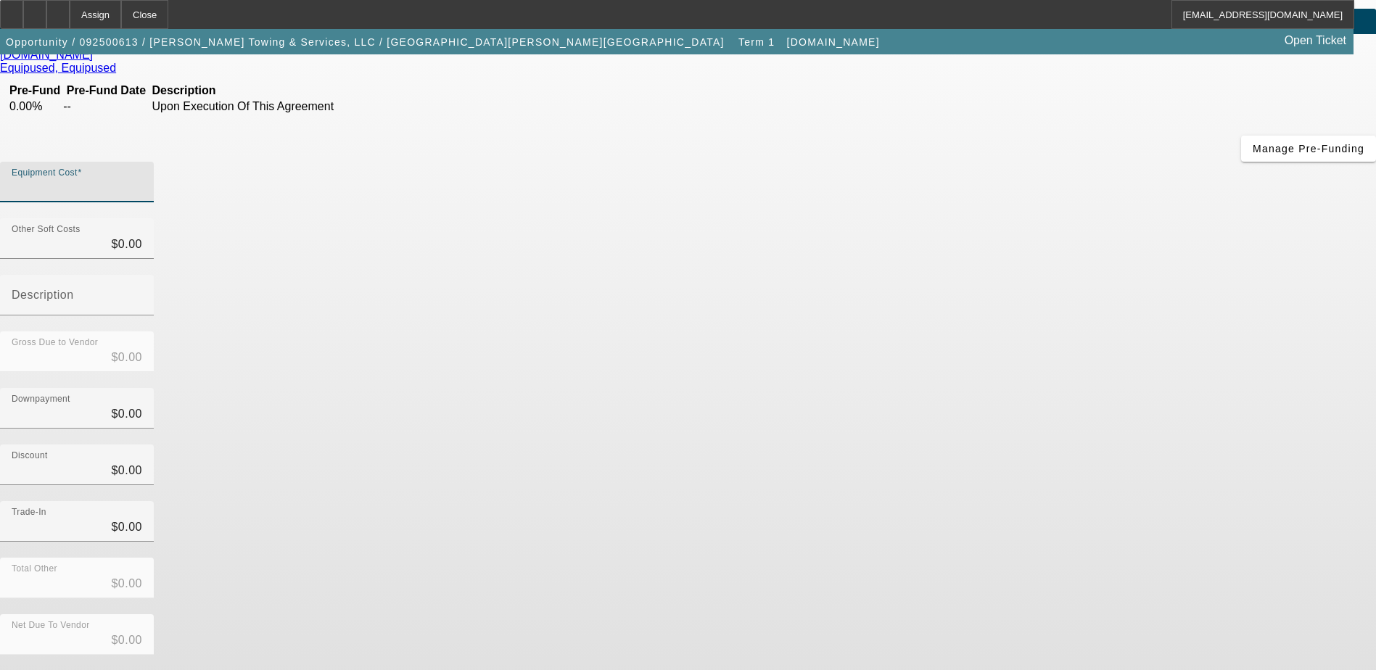
click at [142, 179] on input "Equipment Cost" at bounding box center [77, 187] width 131 height 17
type input "5"
type input "$5.00"
type input "59"
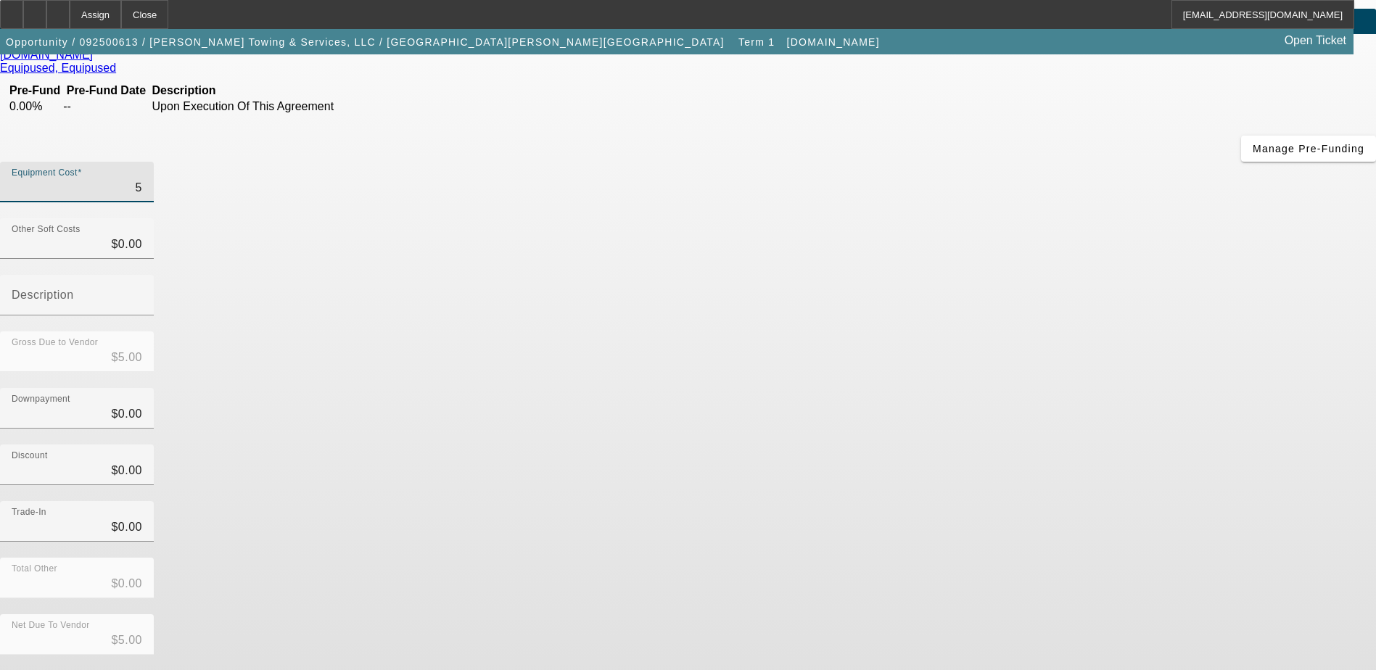
type input "$59.00"
type input "599"
type input "$599.00"
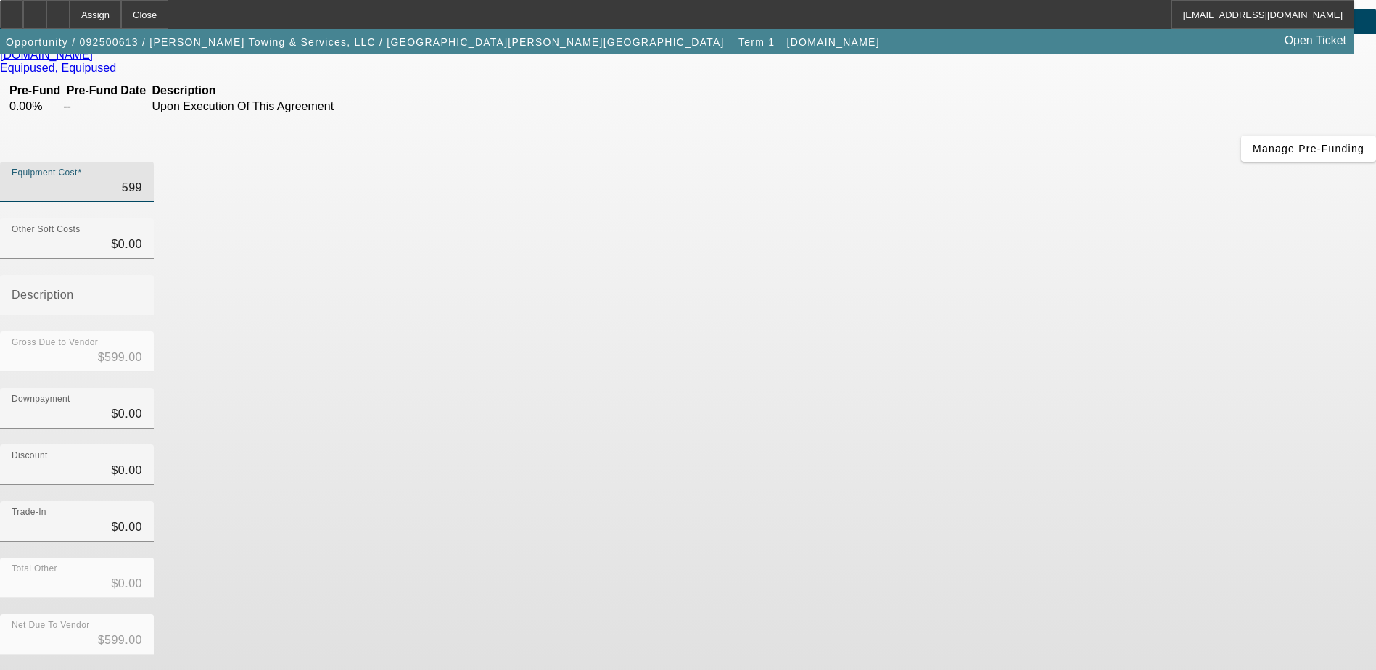
type input "5999"
type input "$5,999.00"
type input "59995"
type input "$59,995.00"
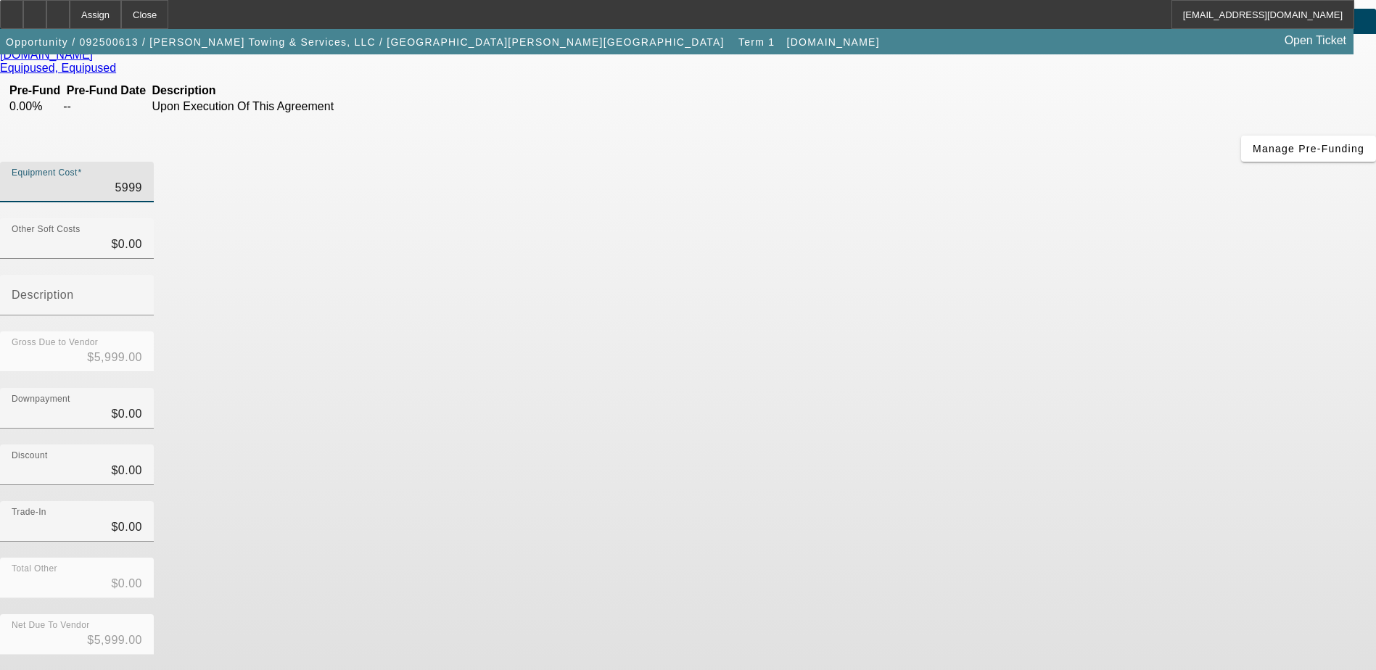
type input "$59,995.00"
click at [997, 332] on div "Gross Due to Vendor $59,995.00" at bounding box center [688, 360] width 1376 height 57
click at [1029, 550] on form "[DOMAIN_NAME] Equipused, Equipused Pre-Fund Pre-Fund Date Description 0.00% -- …" at bounding box center [688, 411] width 1376 height 725
click at [41, 670] on button "Submit" at bounding box center [20, 678] width 41 height 15
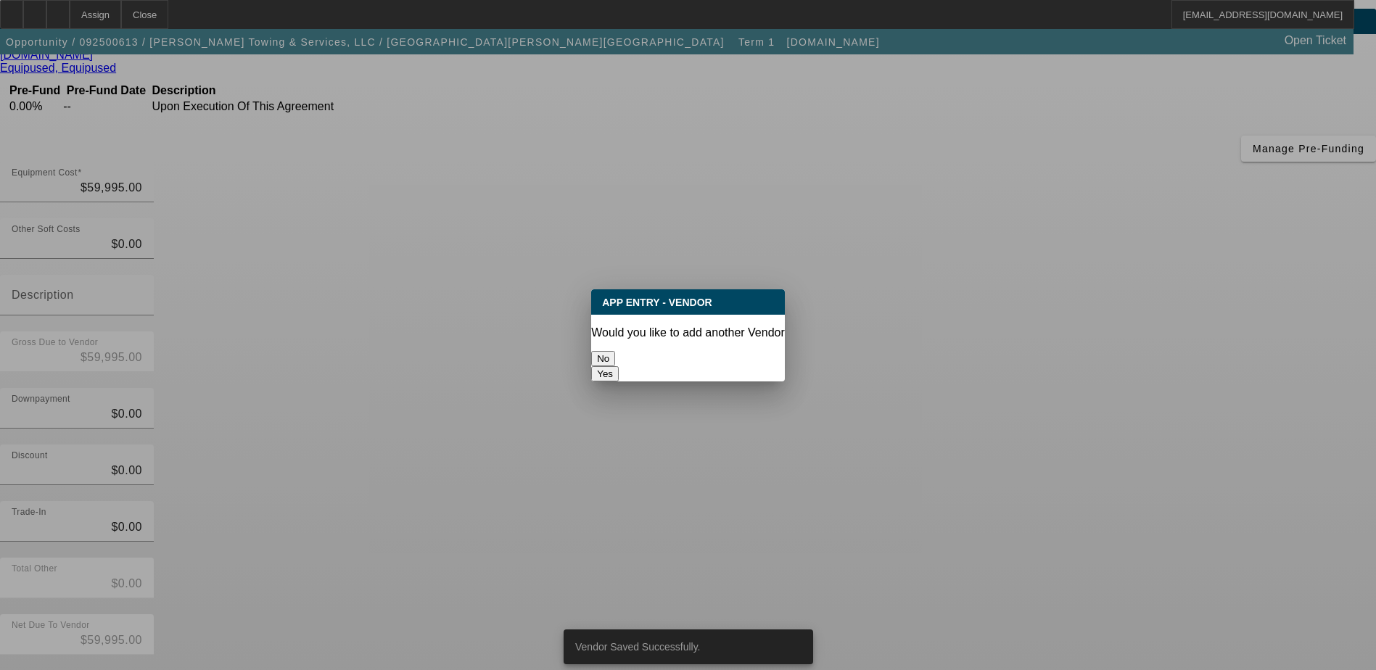
scroll to position [0, 0]
click at [615, 351] on button "No" at bounding box center [603, 358] width 24 height 15
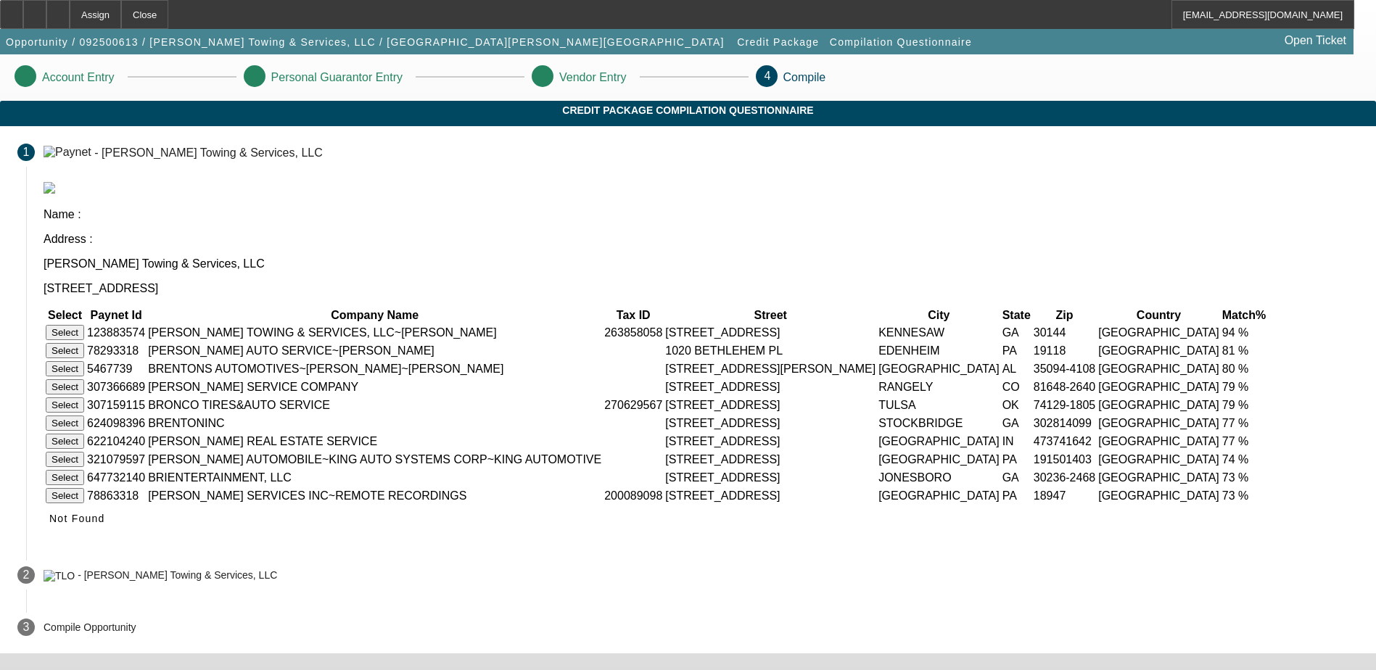
click at [84, 325] on button "Select" at bounding box center [65, 332] width 38 height 15
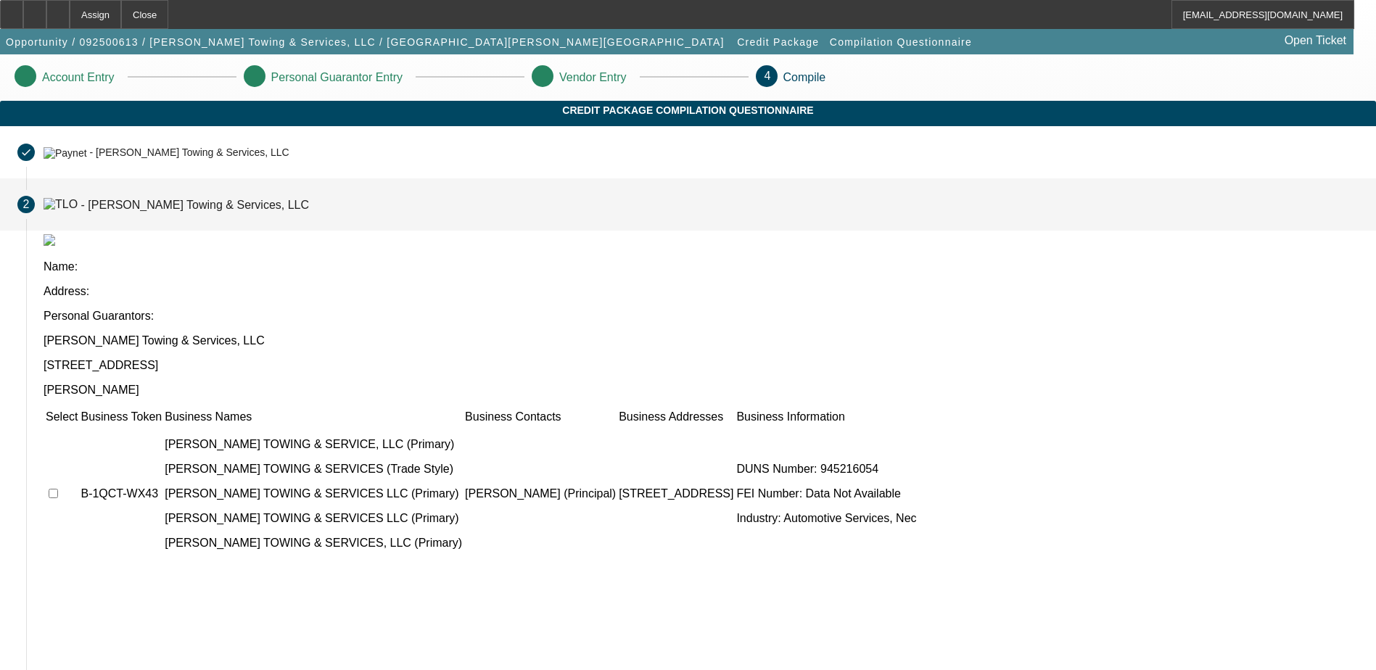
click at [58, 489] on input "checkbox" at bounding box center [53, 493] width 9 height 9
checkbox input "true"
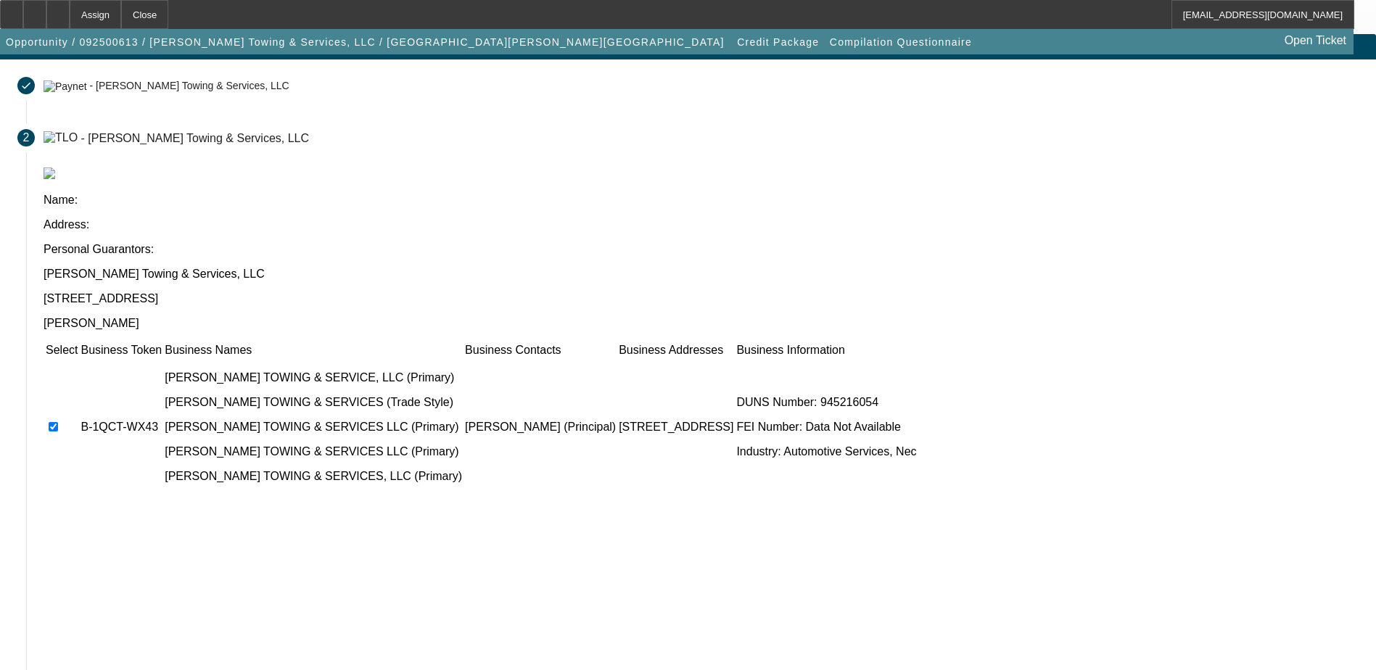
scroll to position [132, 0]
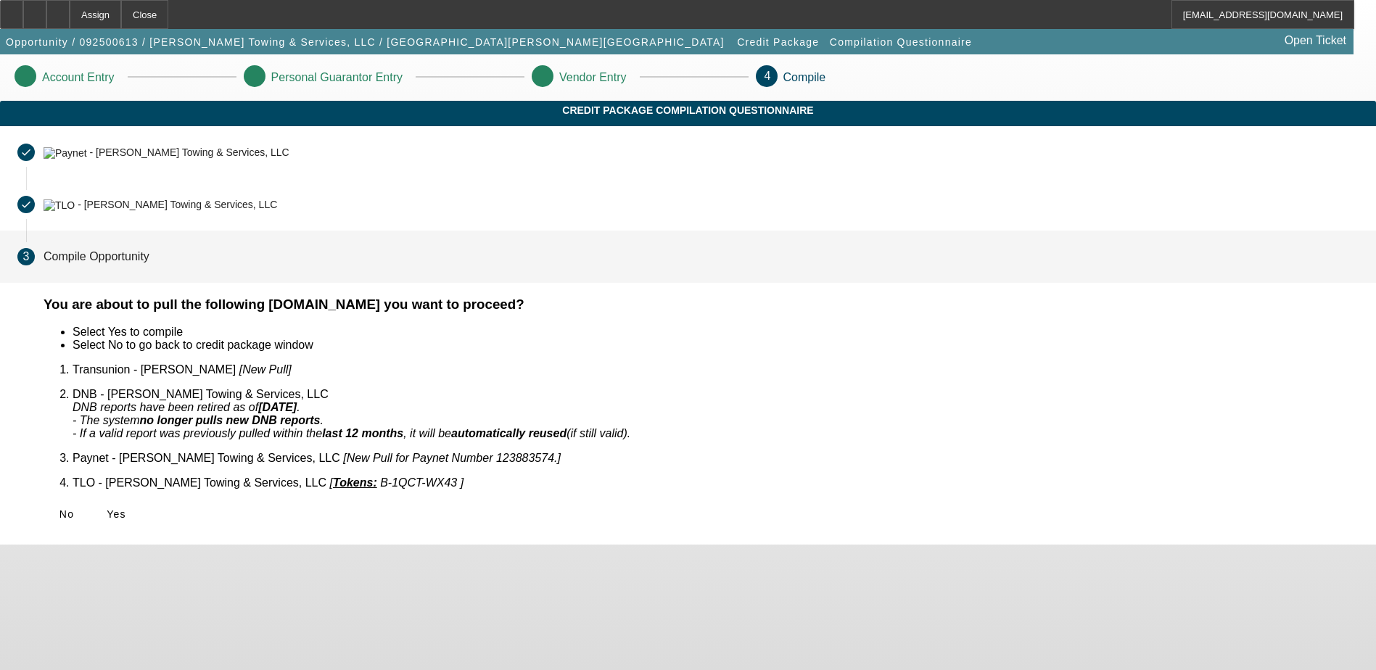
scroll to position [0, 0]
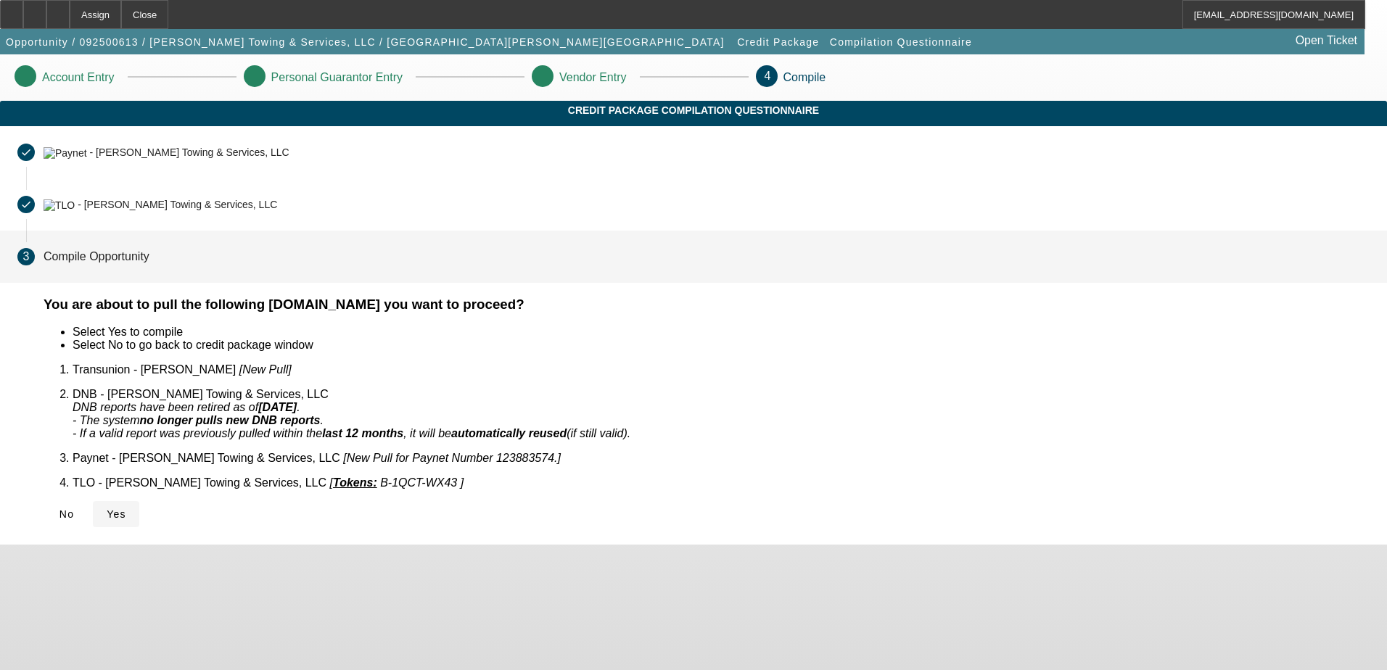
click at [139, 505] on span at bounding box center [116, 514] width 46 height 35
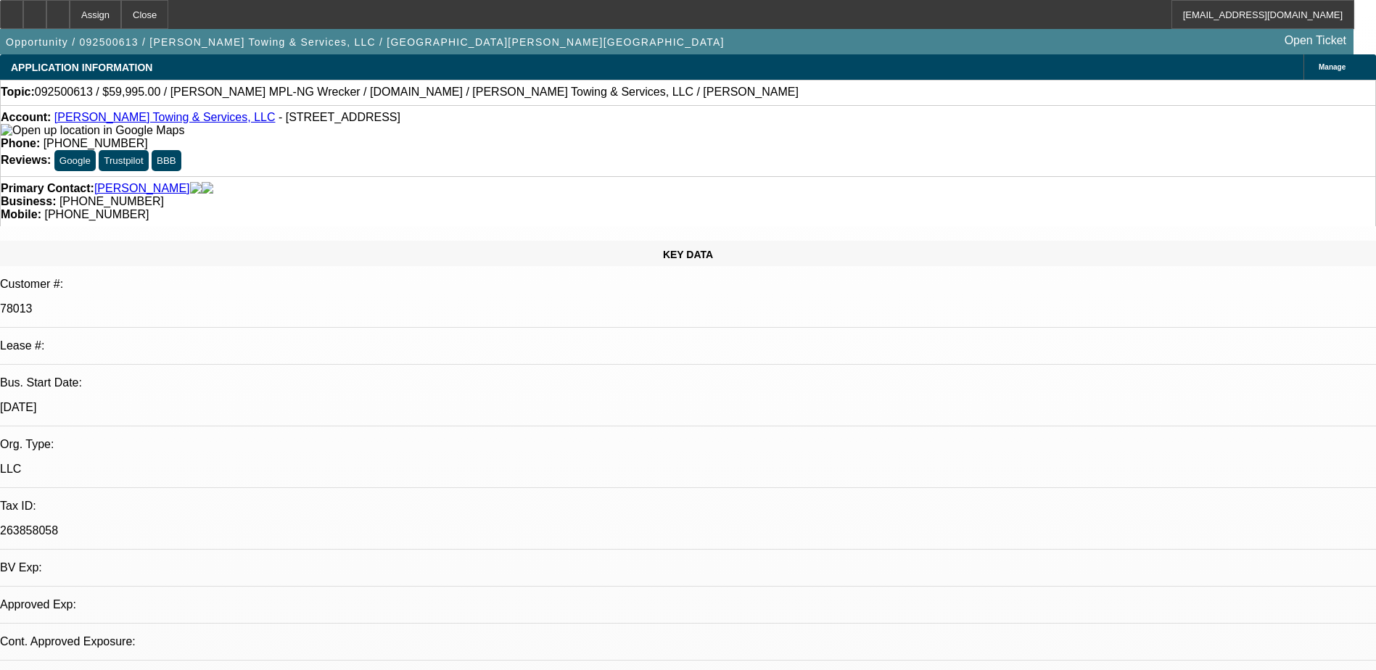
select select "0"
select select "2"
select select "0.1"
select select "4"
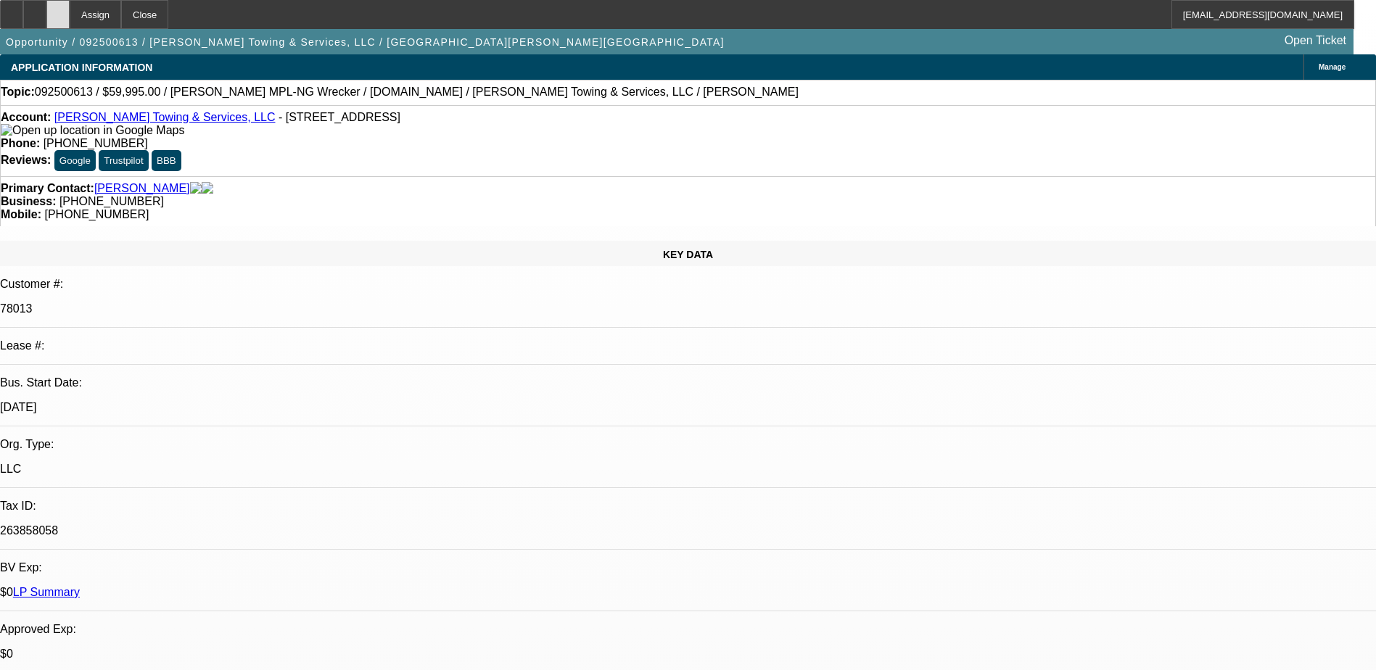
click at [58, 9] on icon at bounding box center [58, 9] width 0 height 0
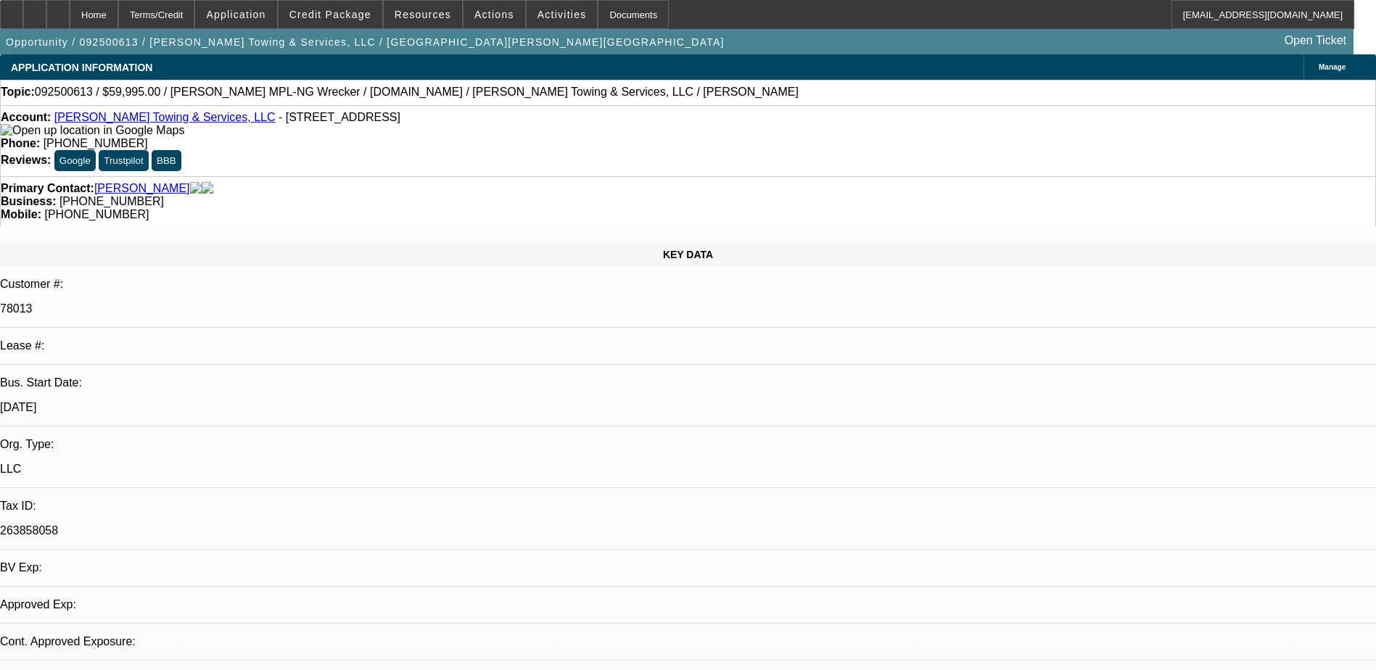
select select "0"
select select "2"
select select "0.1"
select select "4"
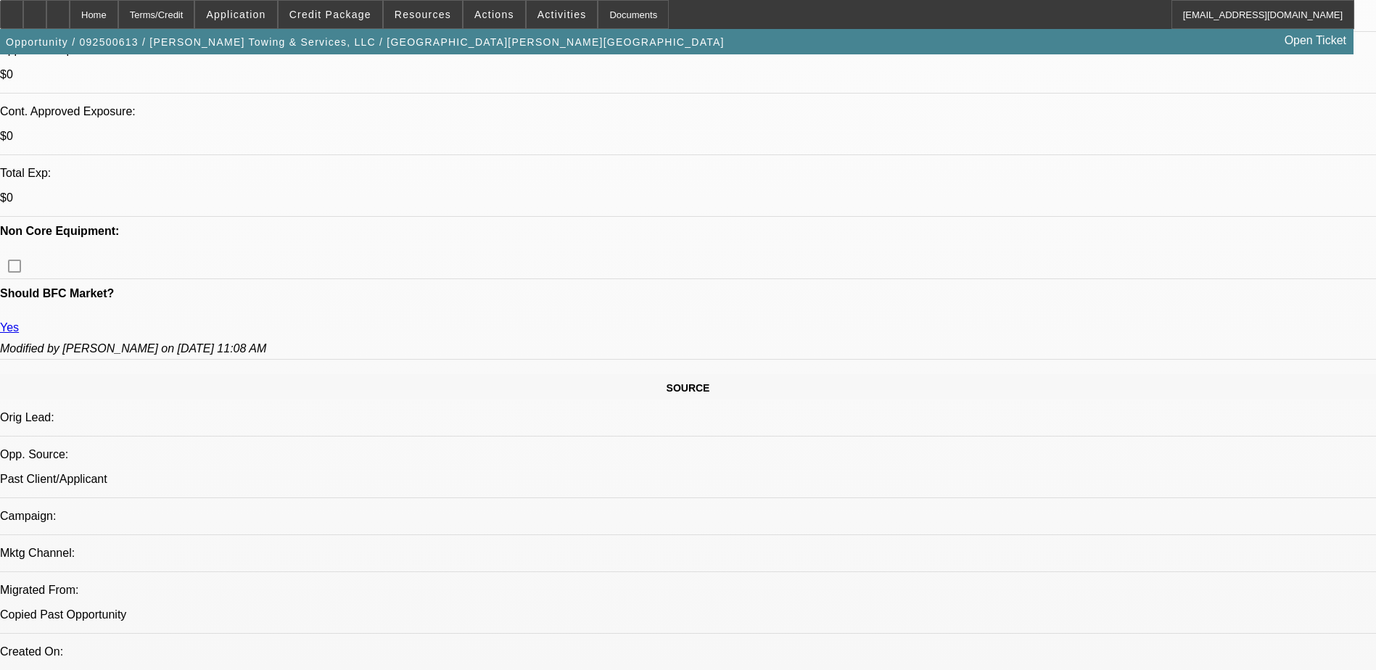
scroll to position [580, 0]
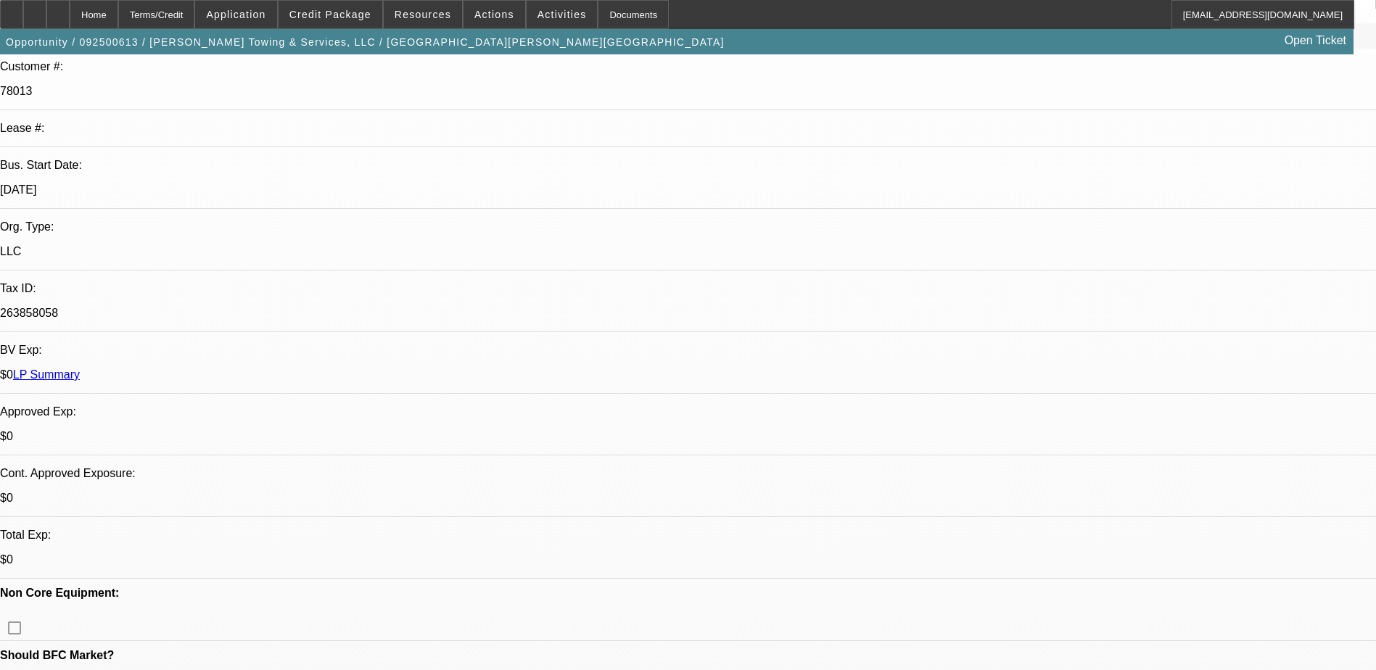
scroll to position [0, 0]
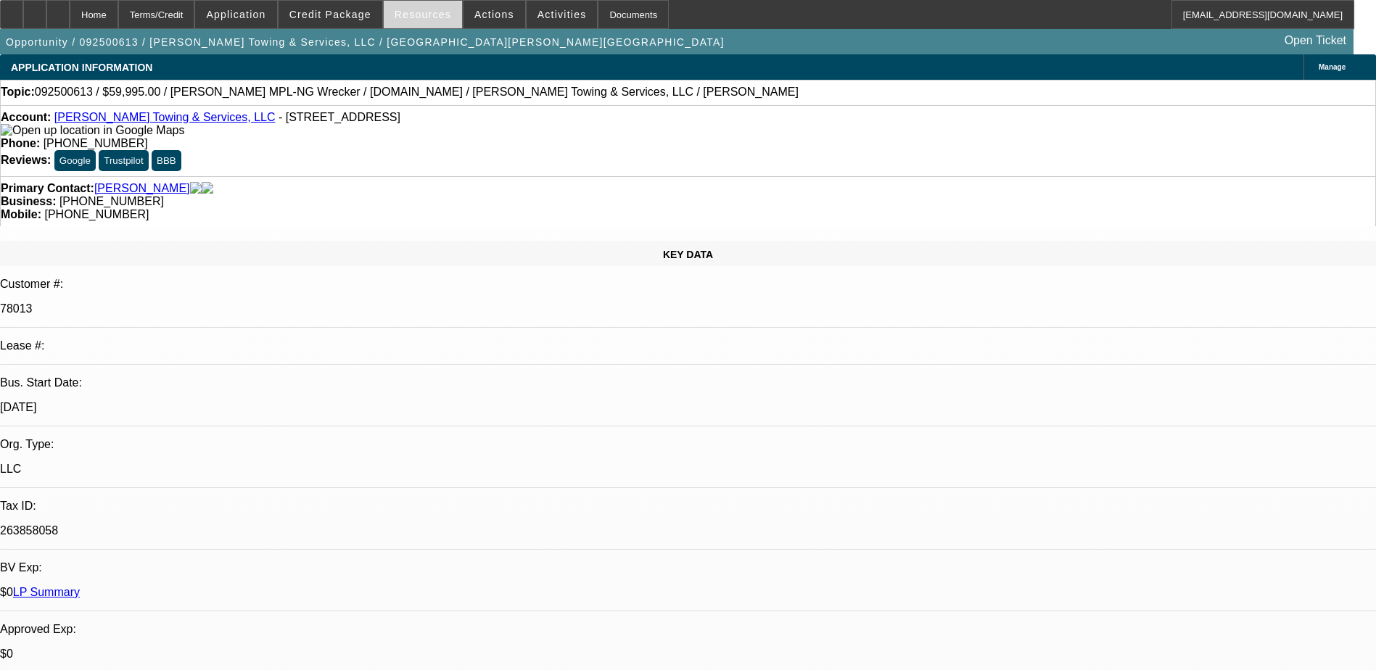
click at [412, 15] on span "Resources" at bounding box center [423, 15] width 57 height 12
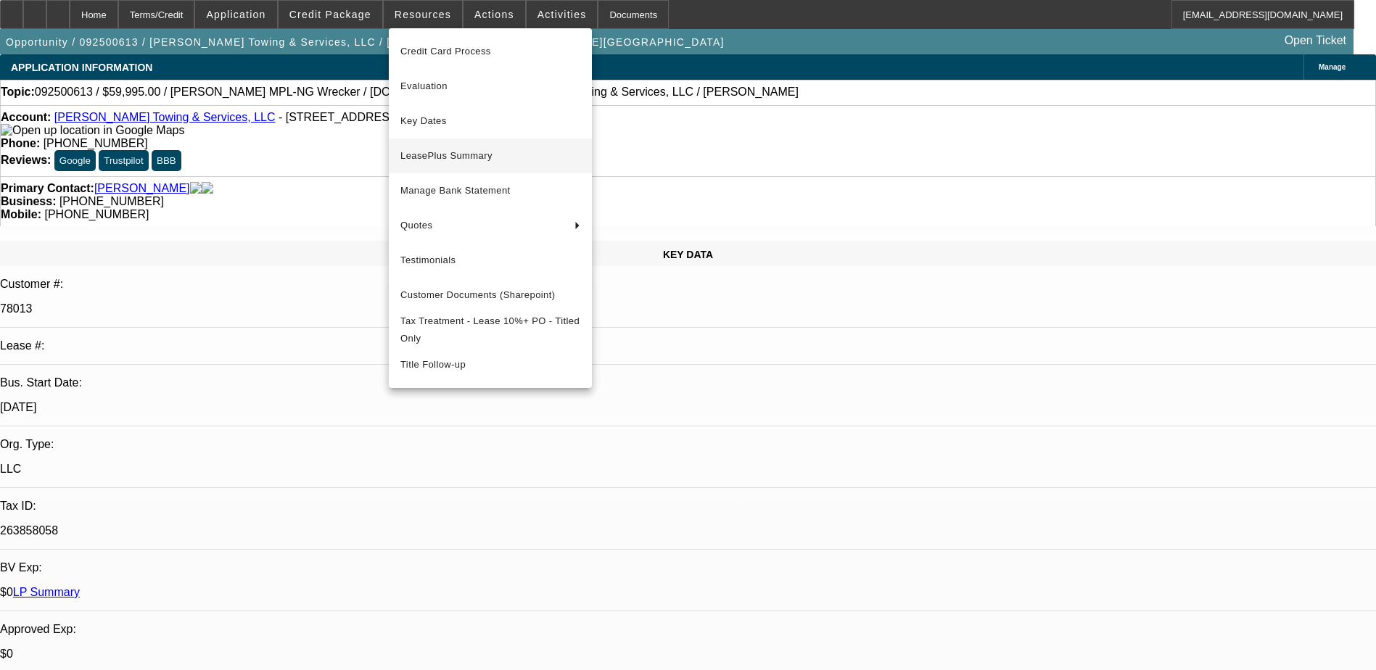
click at [464, 149] on span "LeasePlus Summary" at bounding box center [490, 155] width 180 height 17
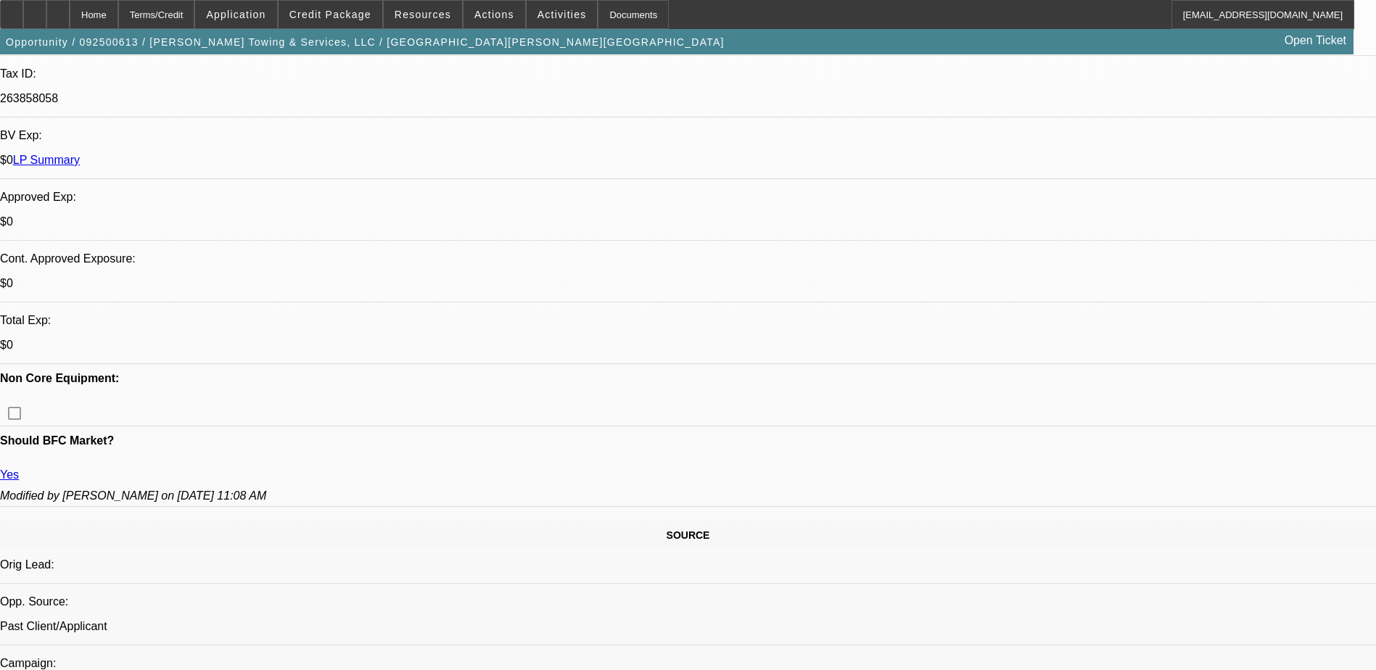
scroll to position [219, 0]
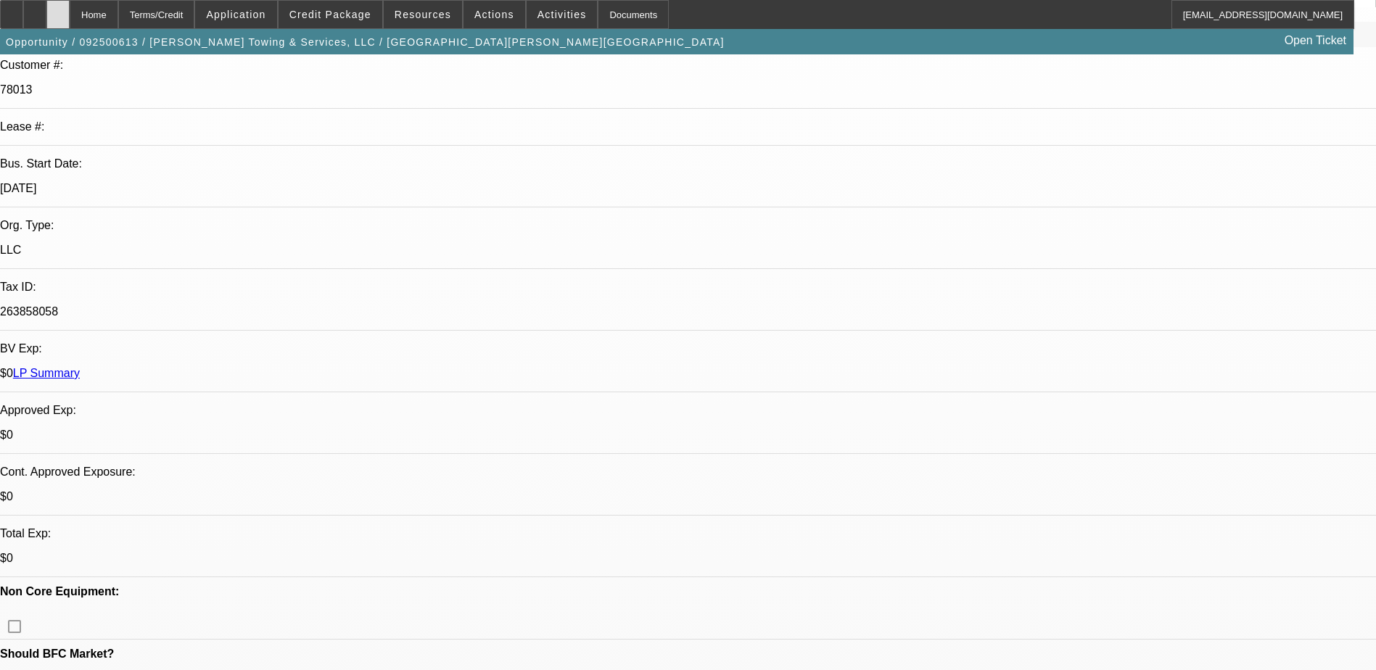
click at [70, 18] on div at bounding box center [57, 14] width 23 height 29
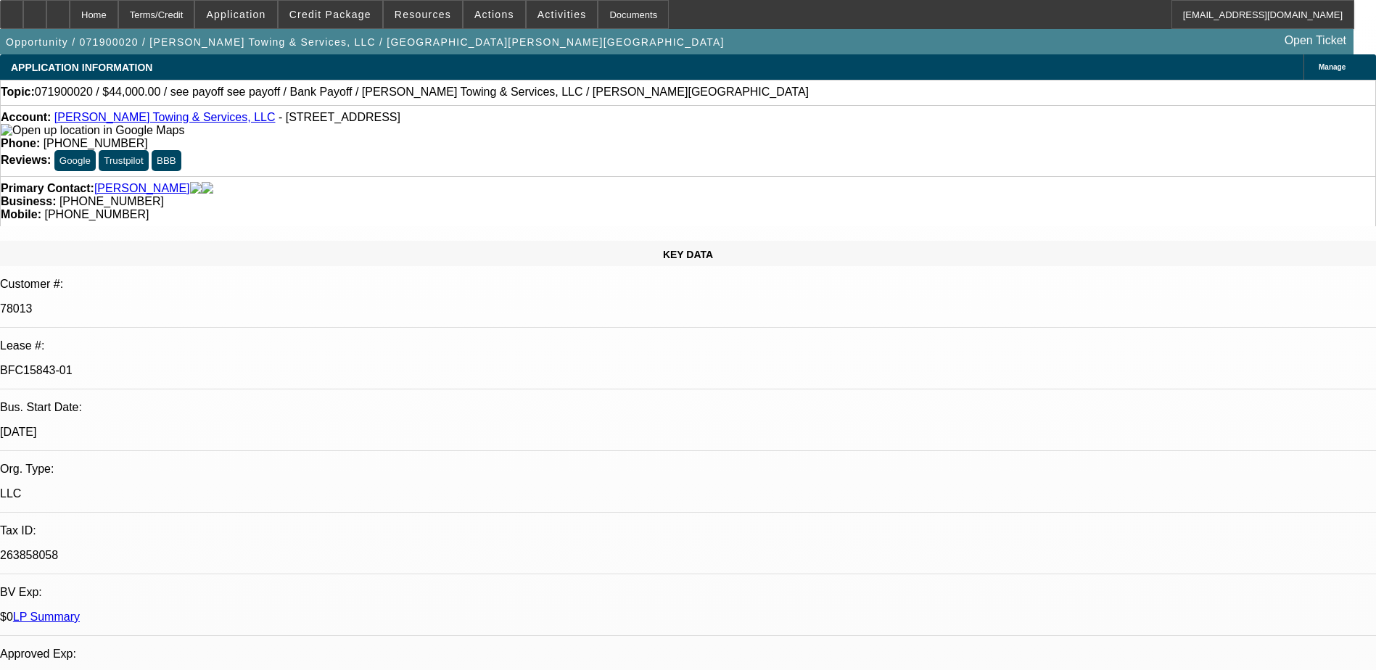
select select "0"
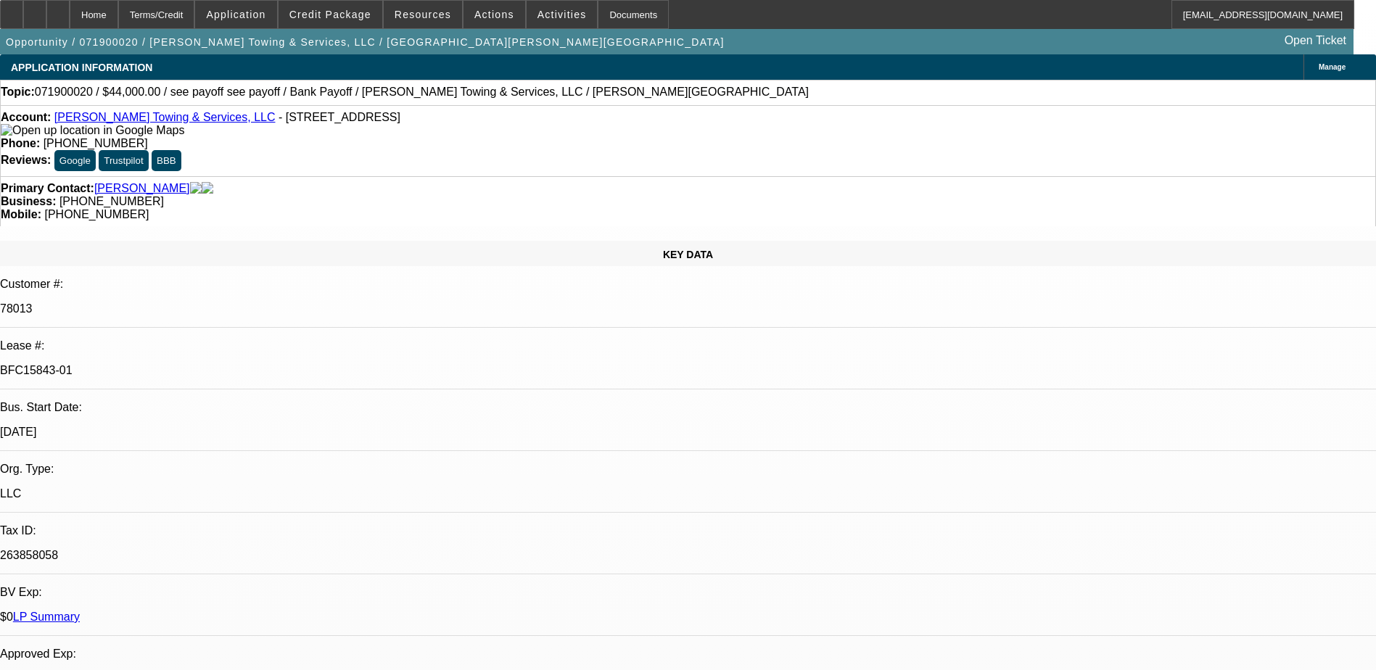
select select "0"
select select "1"
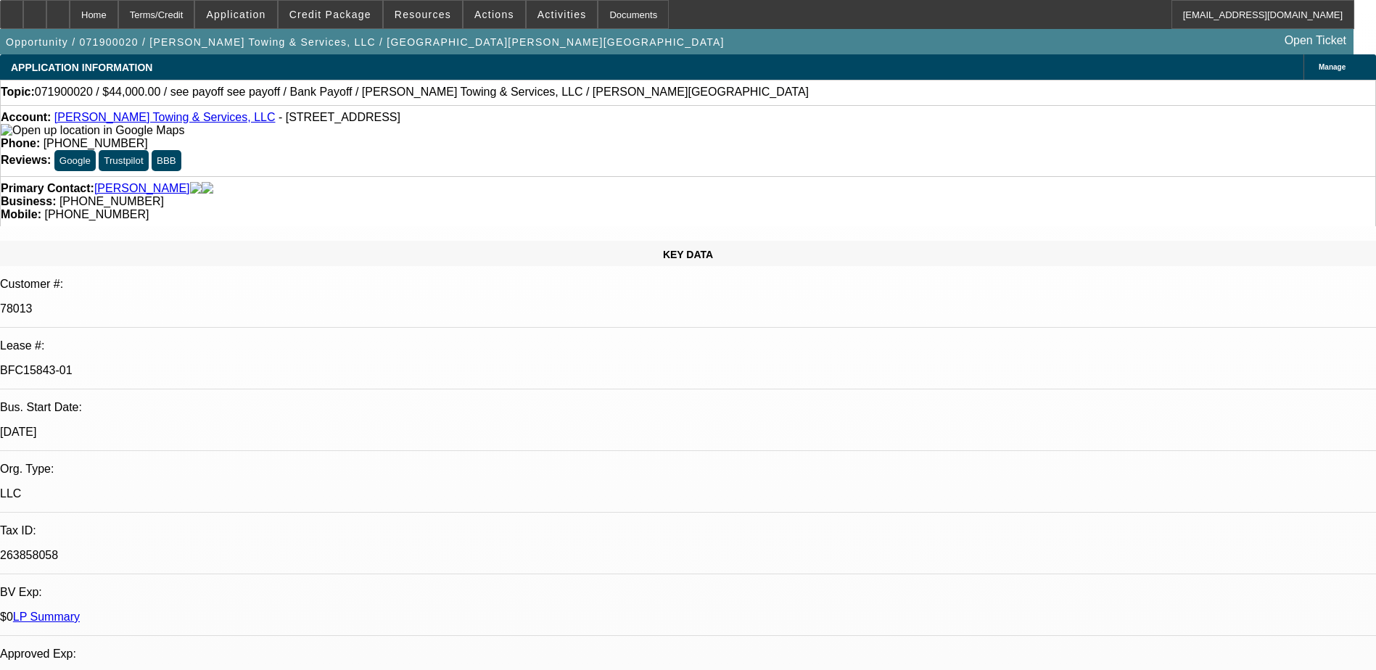
select select "2"
select select "6"
select select "1"
select select "6"
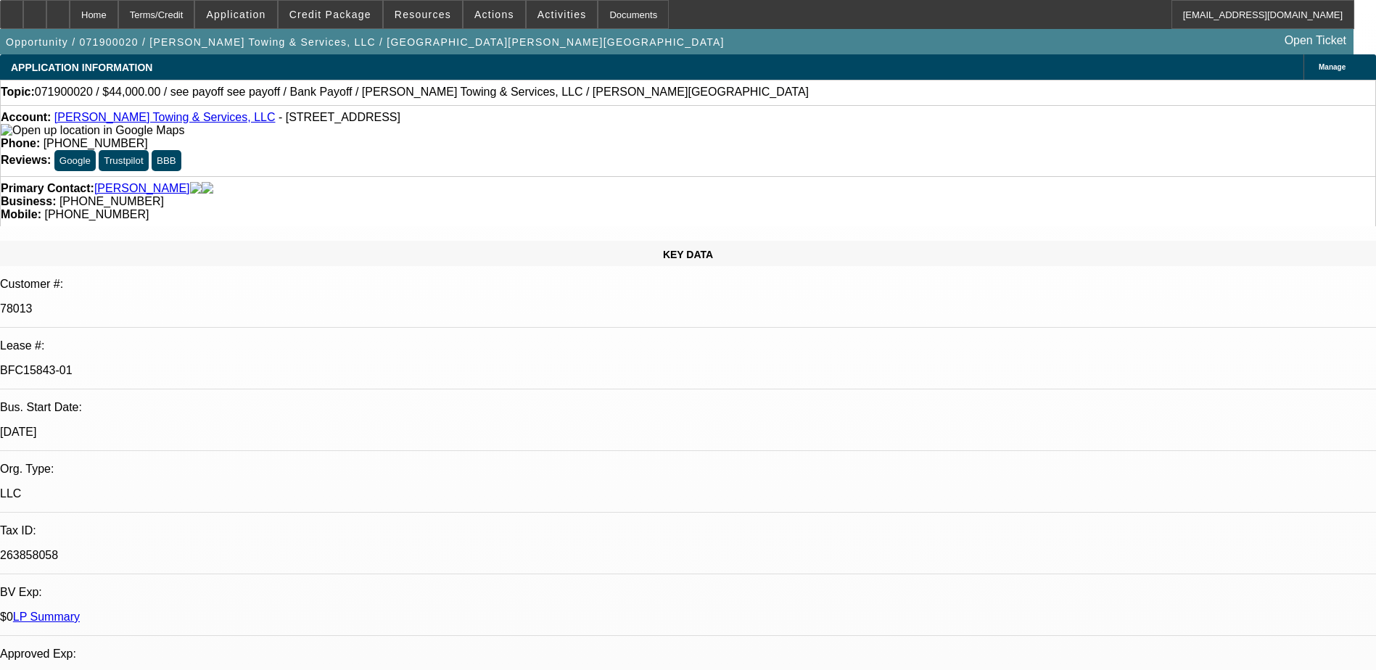
select select "1"
select select "6"
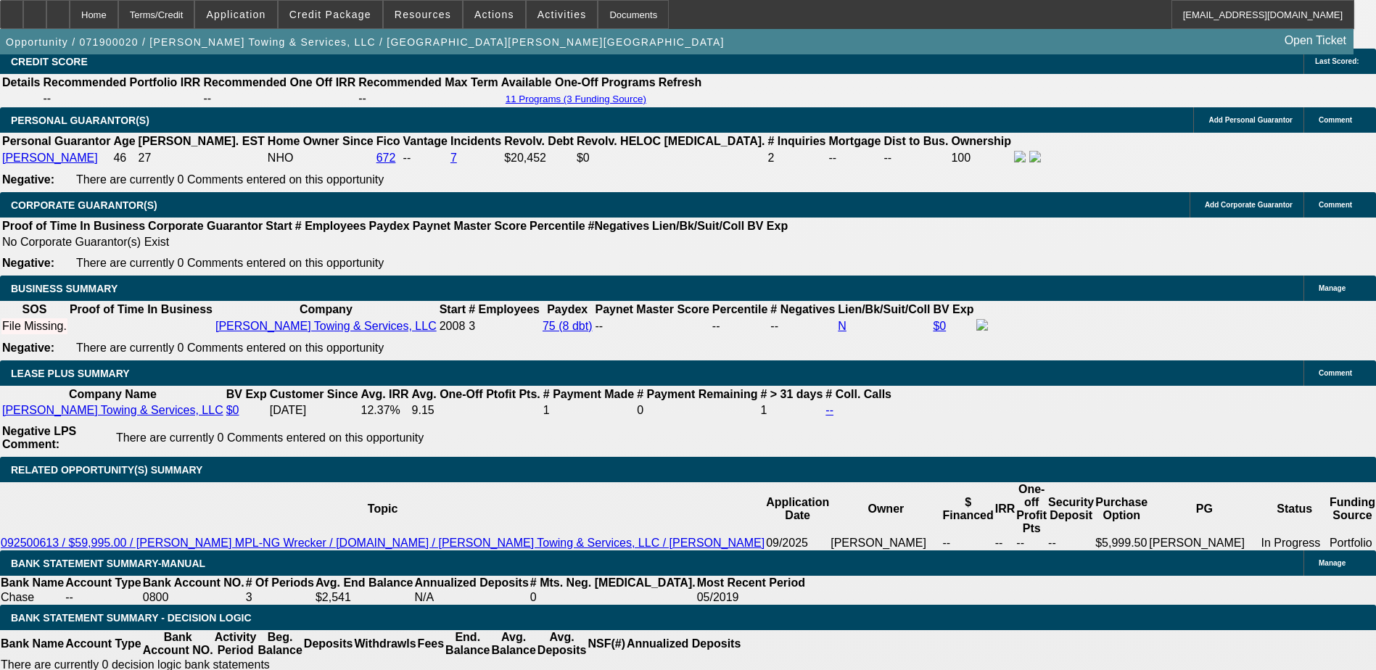
scroll to position [2466, 0]
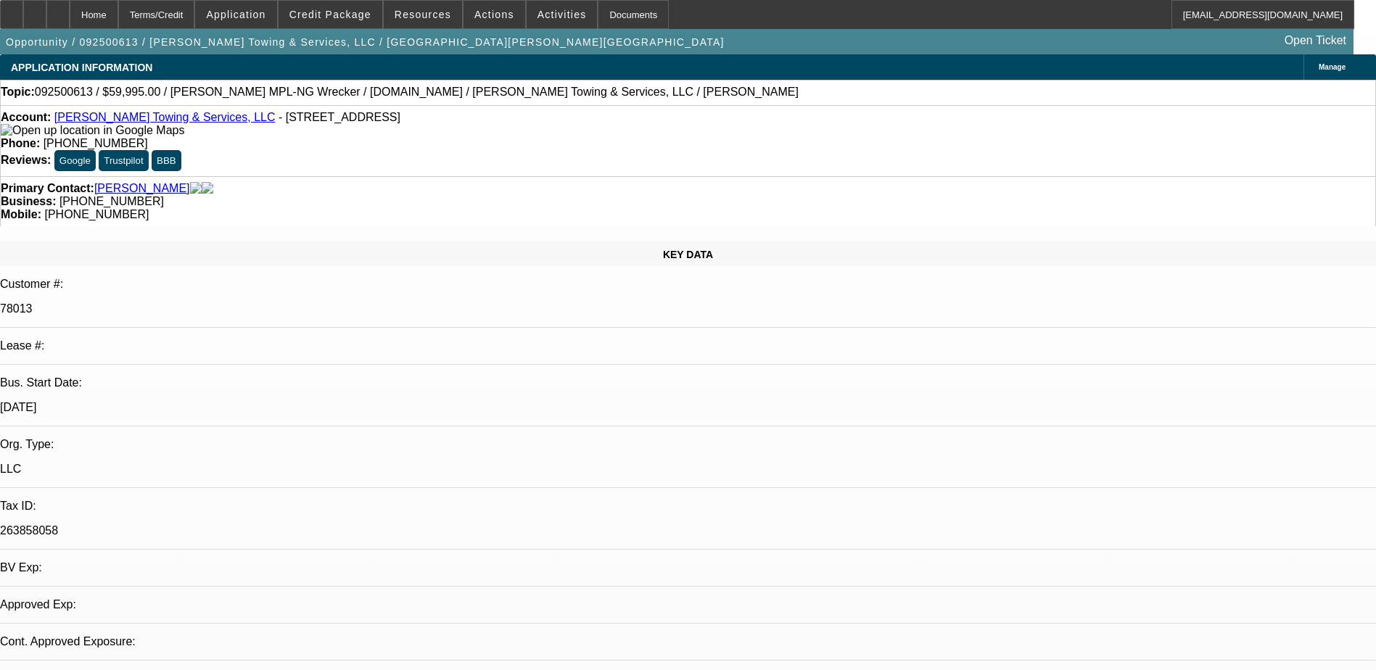
select select "0"
select select "2"
select select "0.1"
select select "4"
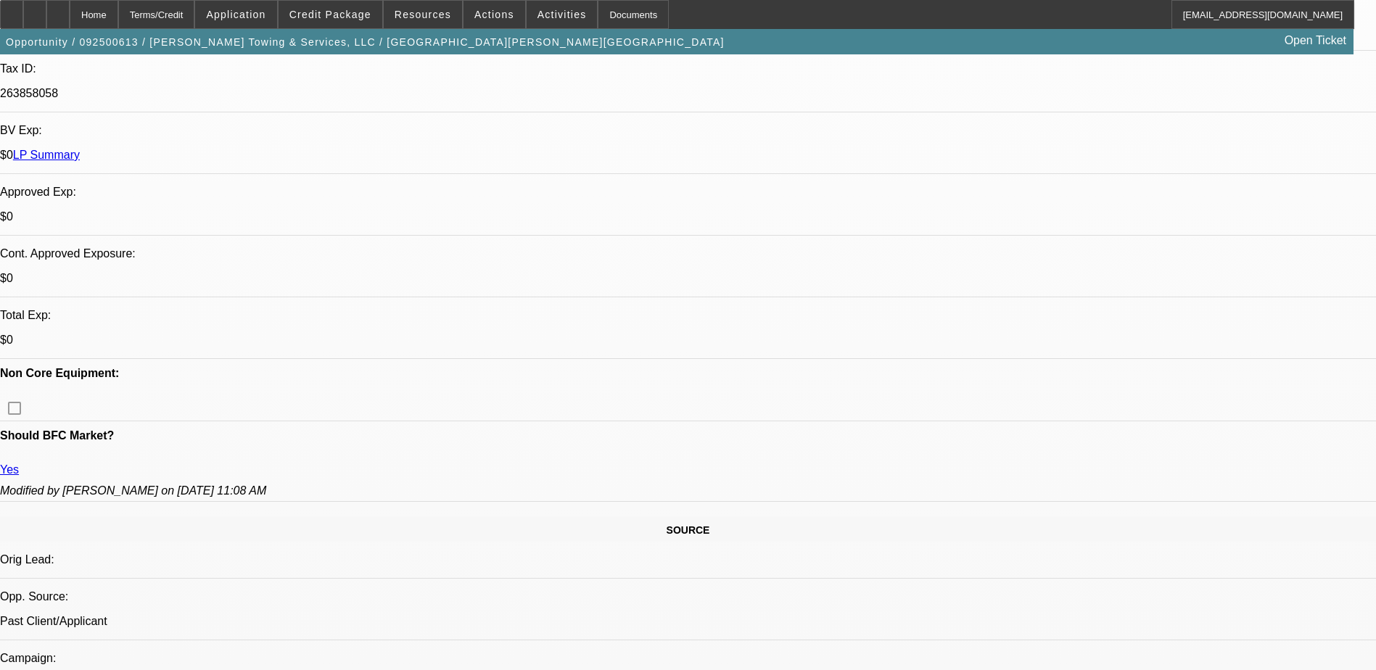
scroll to position [437, 0]
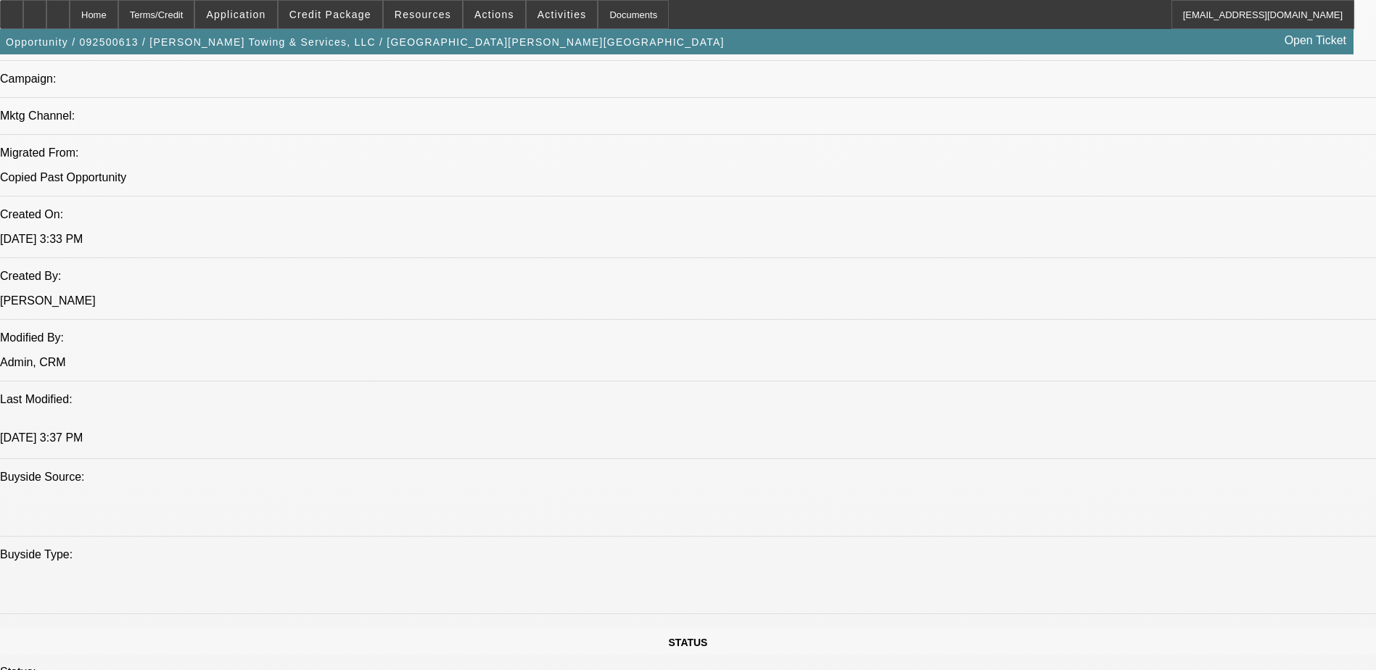
scroll to position [799, 0]
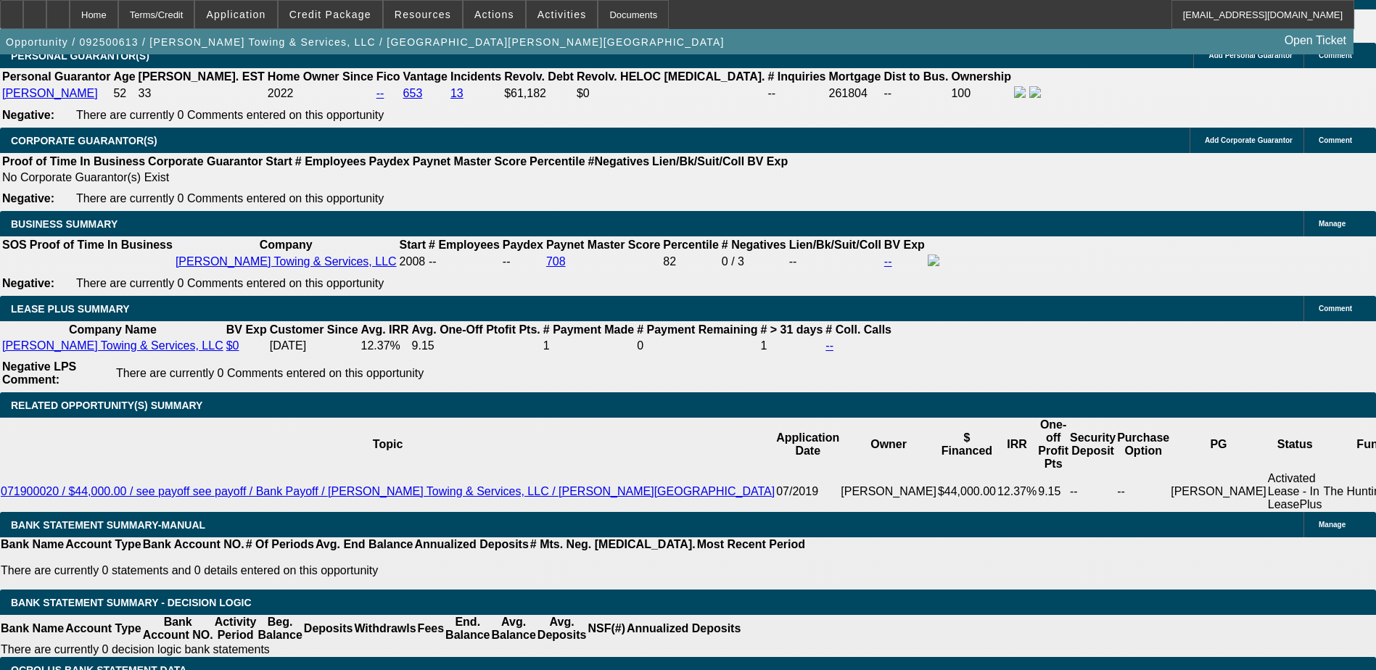
scroll to position [2249, 0]
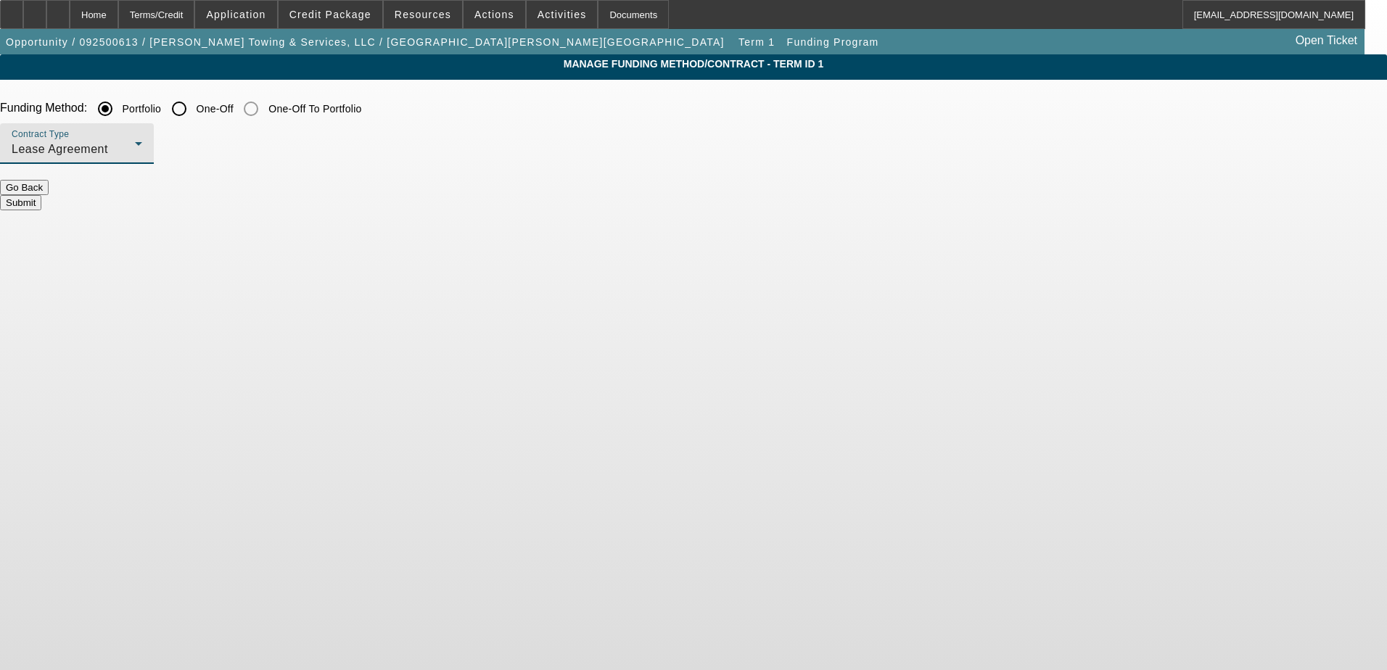
click at [147, 147] on icon at bounding box center [138, 143] width 17 height 17
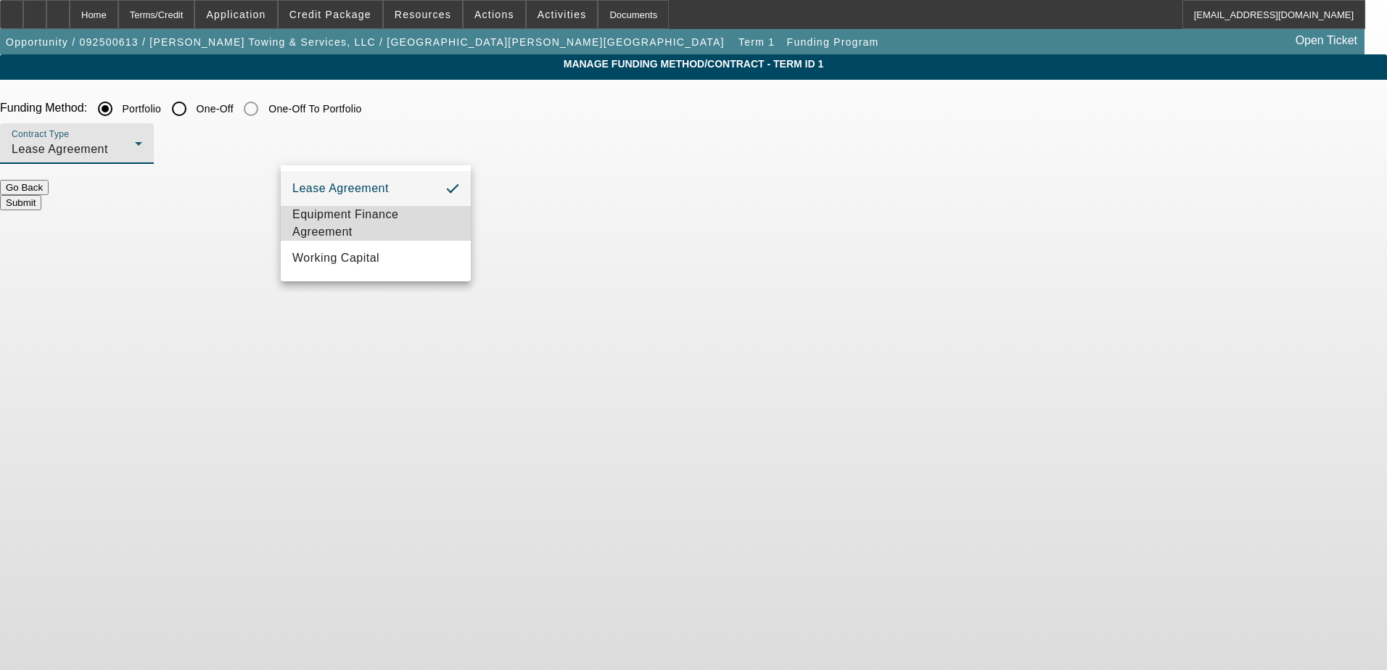
click at [396, 223] on span "Equipment Finance Agreement" at bounding box center [375, 223] width 167 height 35
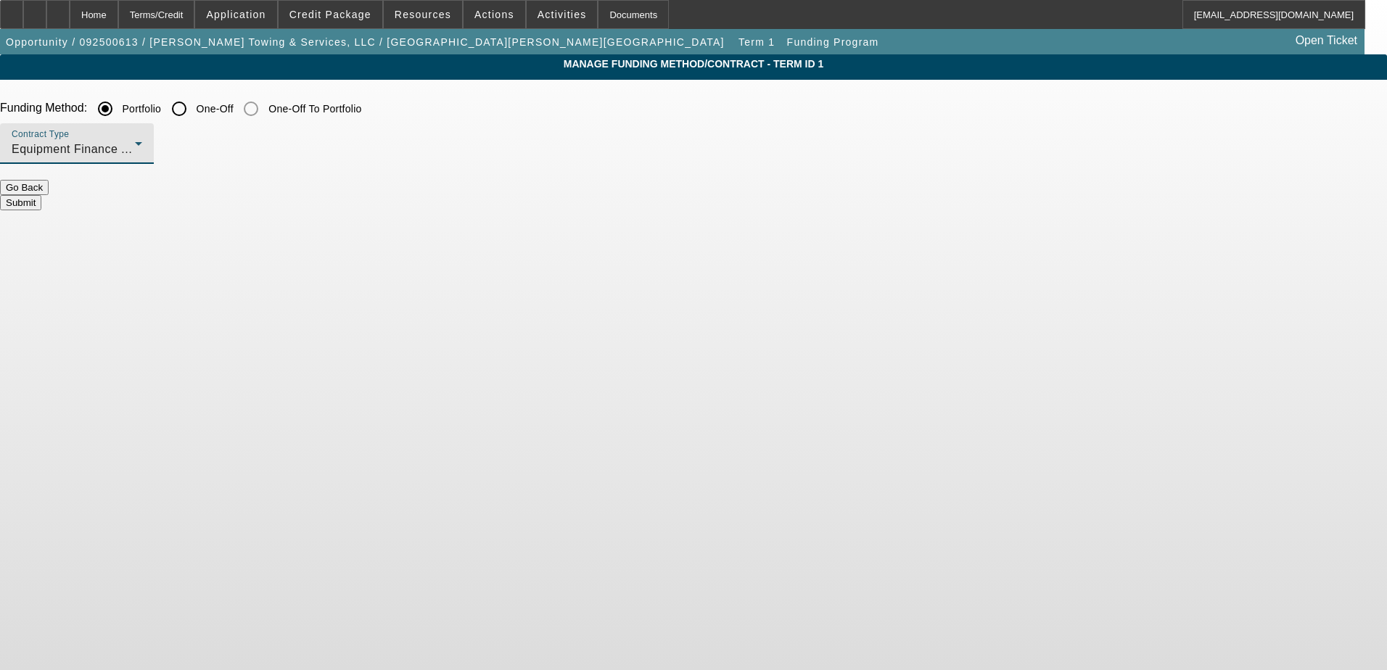
click at [41, 205] on button "Submit" at bounding box center [20, 202] width 41 height 15
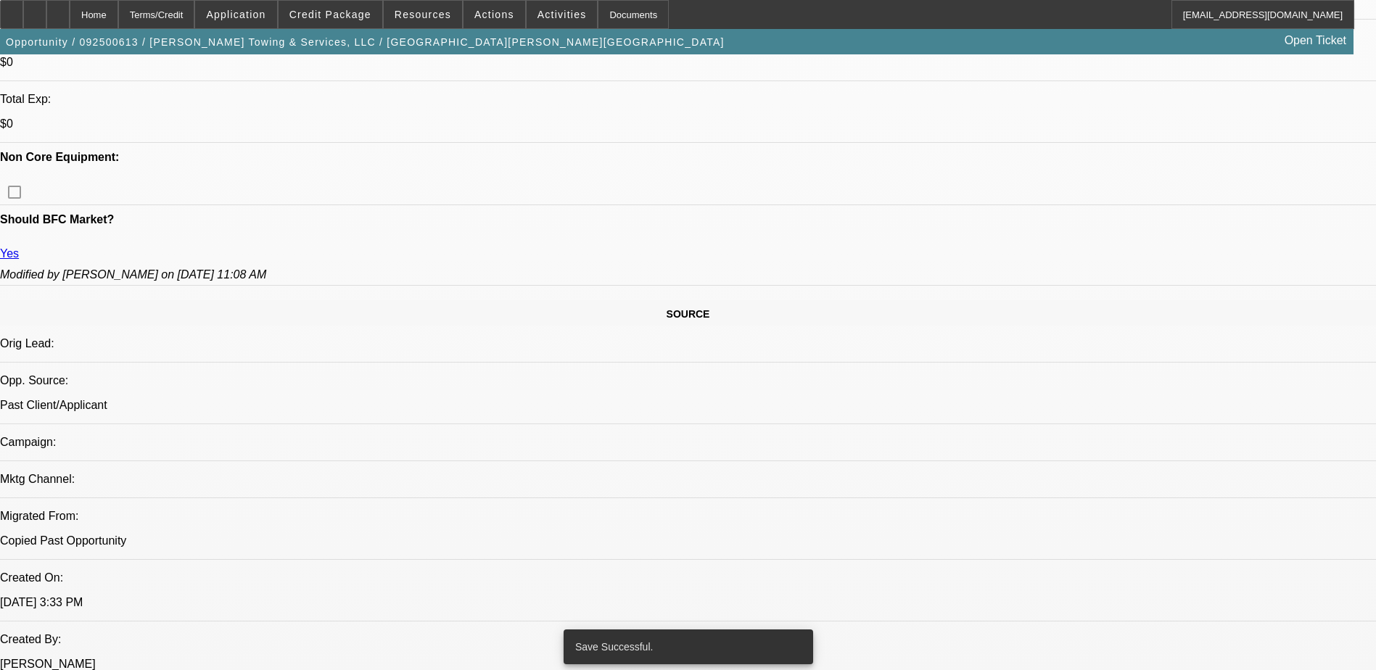
select select "0"
select select "2"
select select "0"
select select "6"
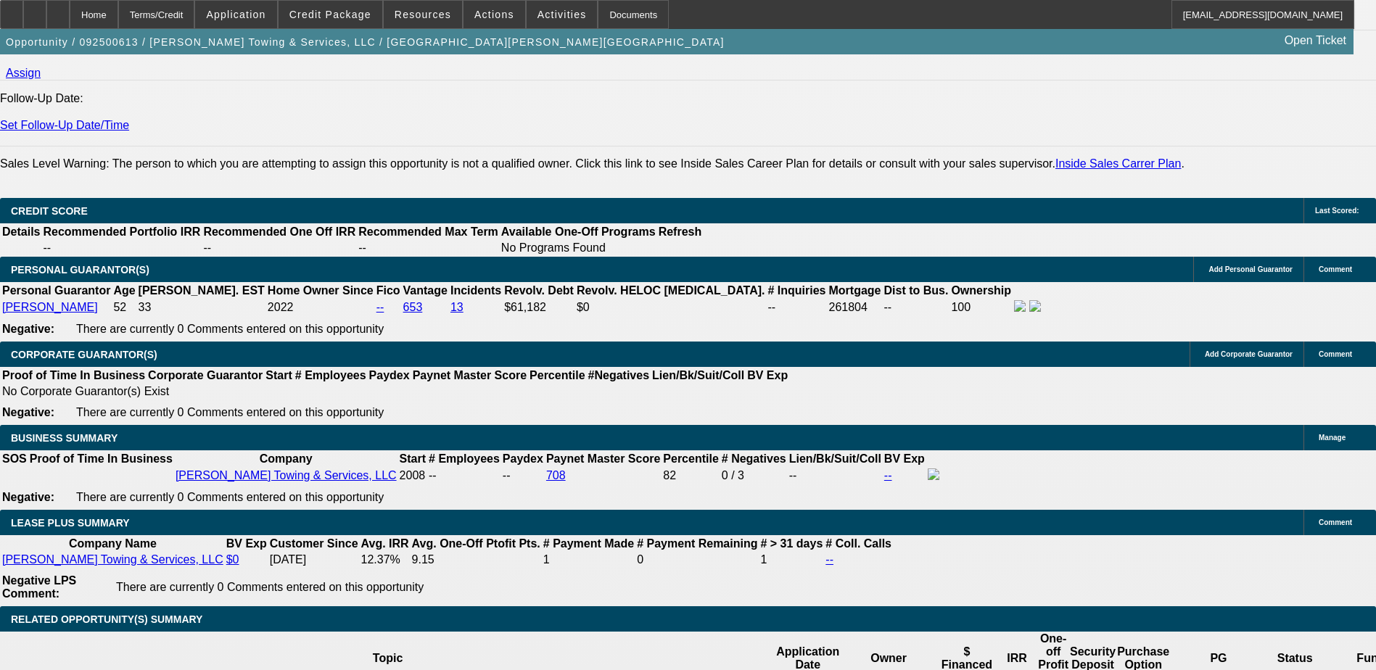
scroll to position [2035, 0]
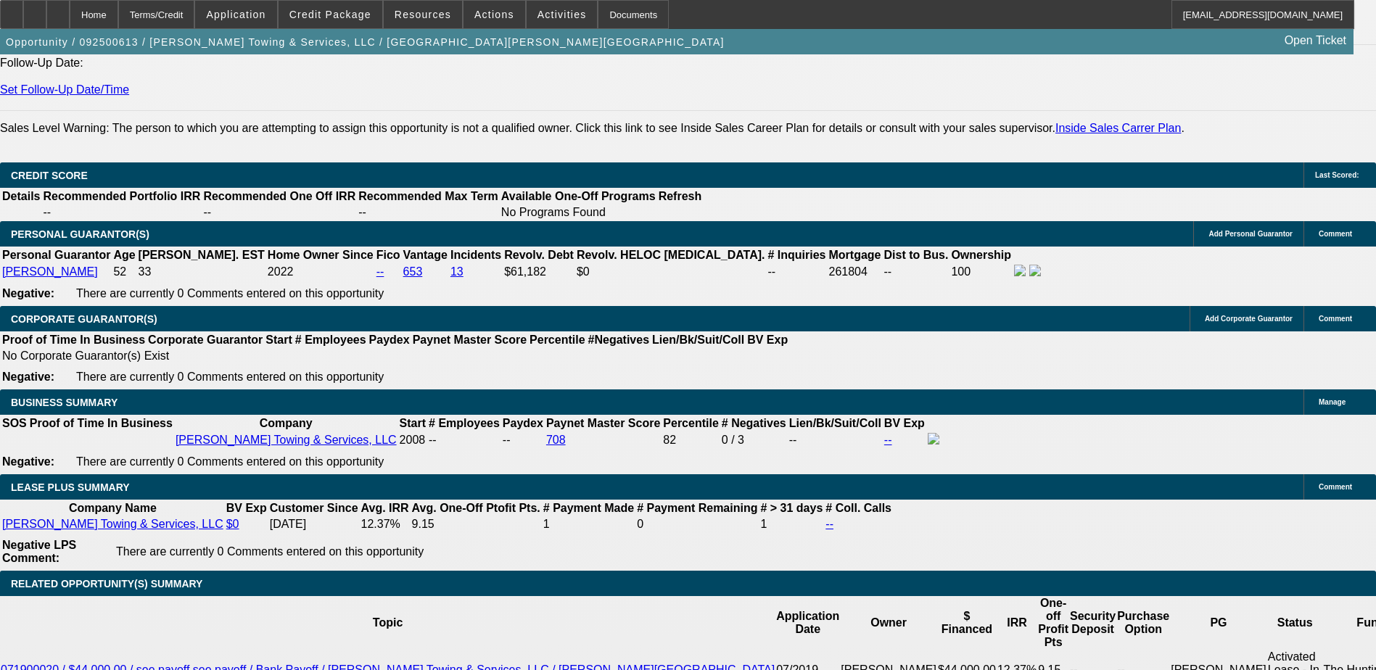
type input "$0.00"
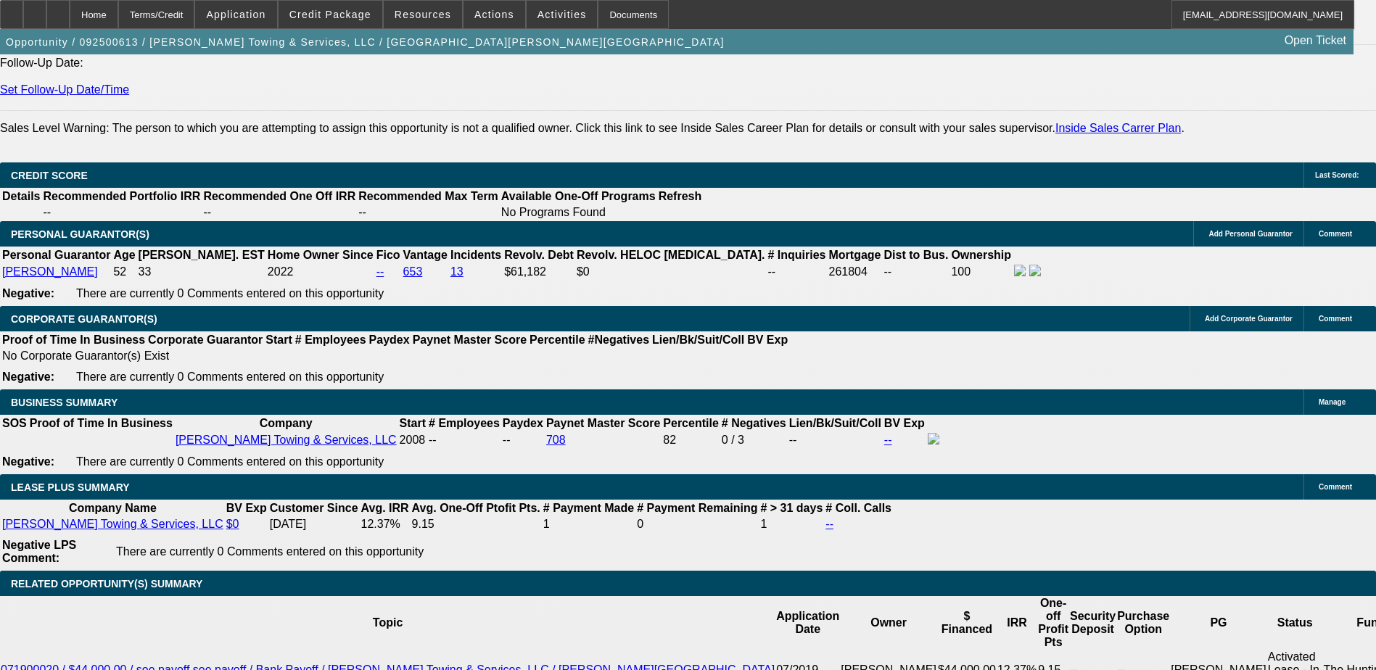
type input "3"
type input "48"
drag, startPoint x: 423, startPoint y: 431, endPoint x: 456, endPoint y: 428, distance: 33.5
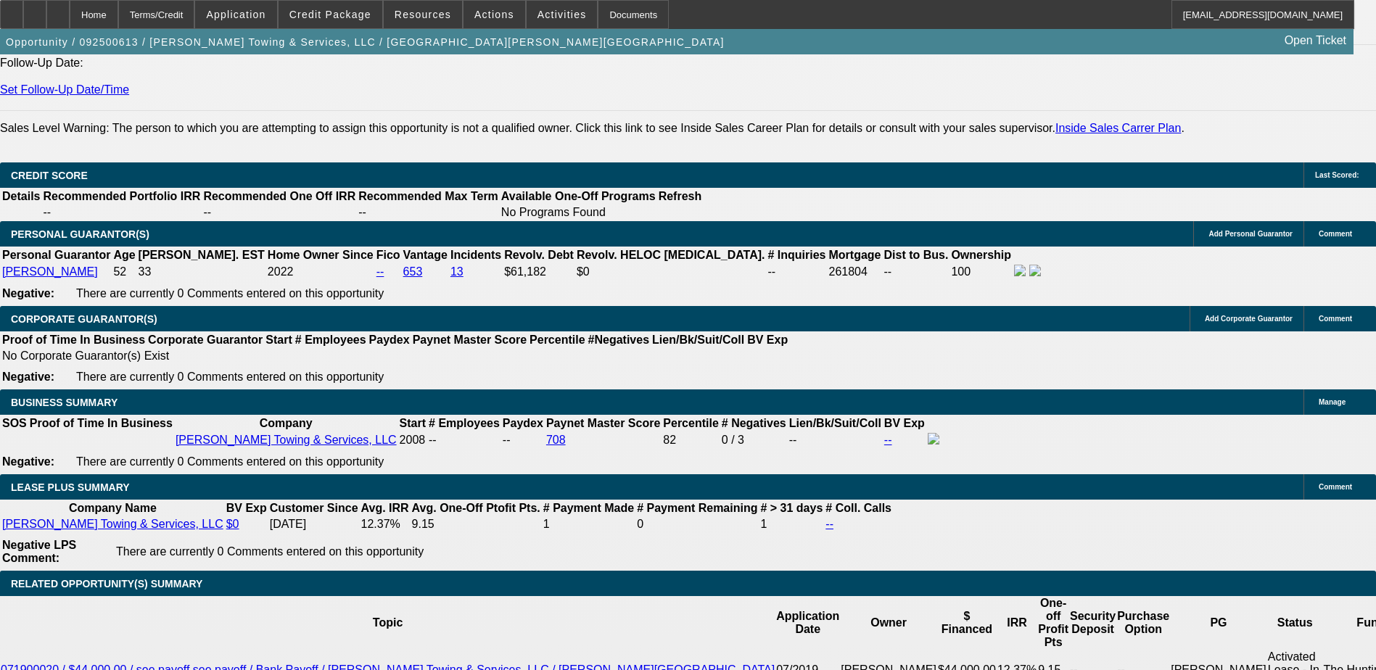
type input "9"
type input "$2,985.96"
type input "$1,492.98"
type input "9.9"
type input "$3,037.50"
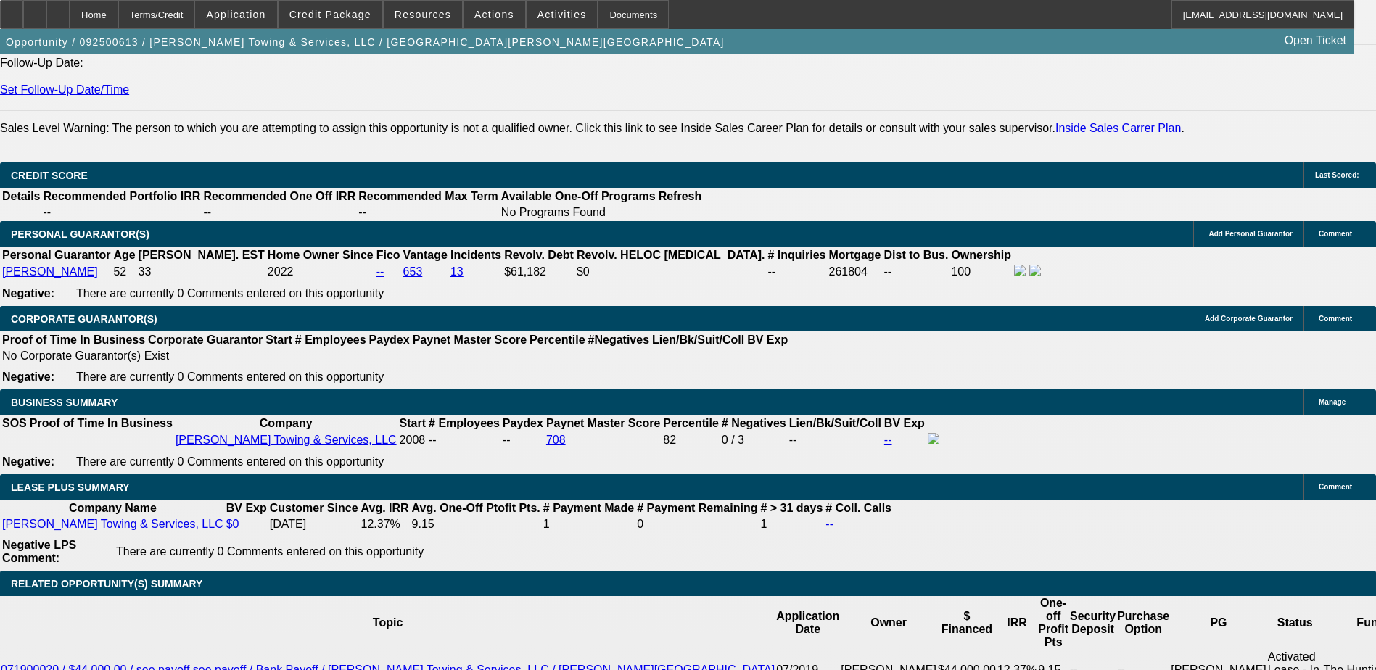
type input "$1,518.75"
type input "9.9"
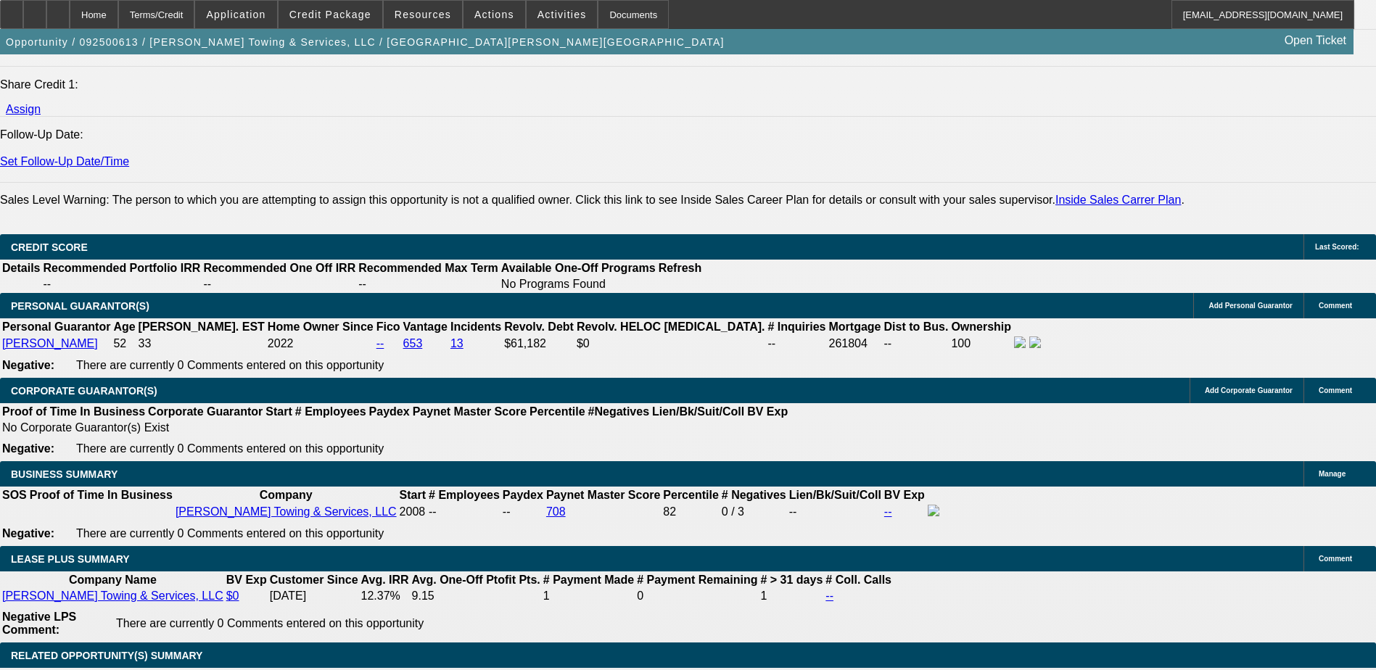
scroll to position [1962, 0]
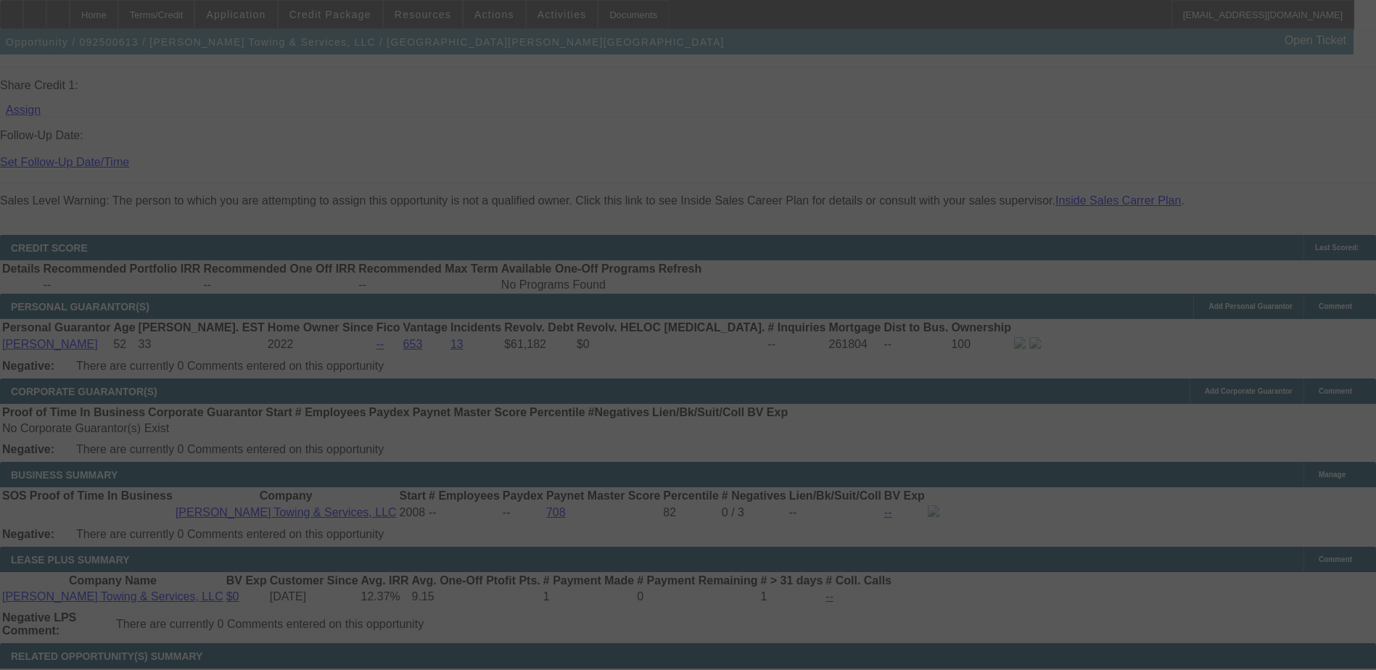
select select "0"
select select "2"
select select "0"
select select "6"
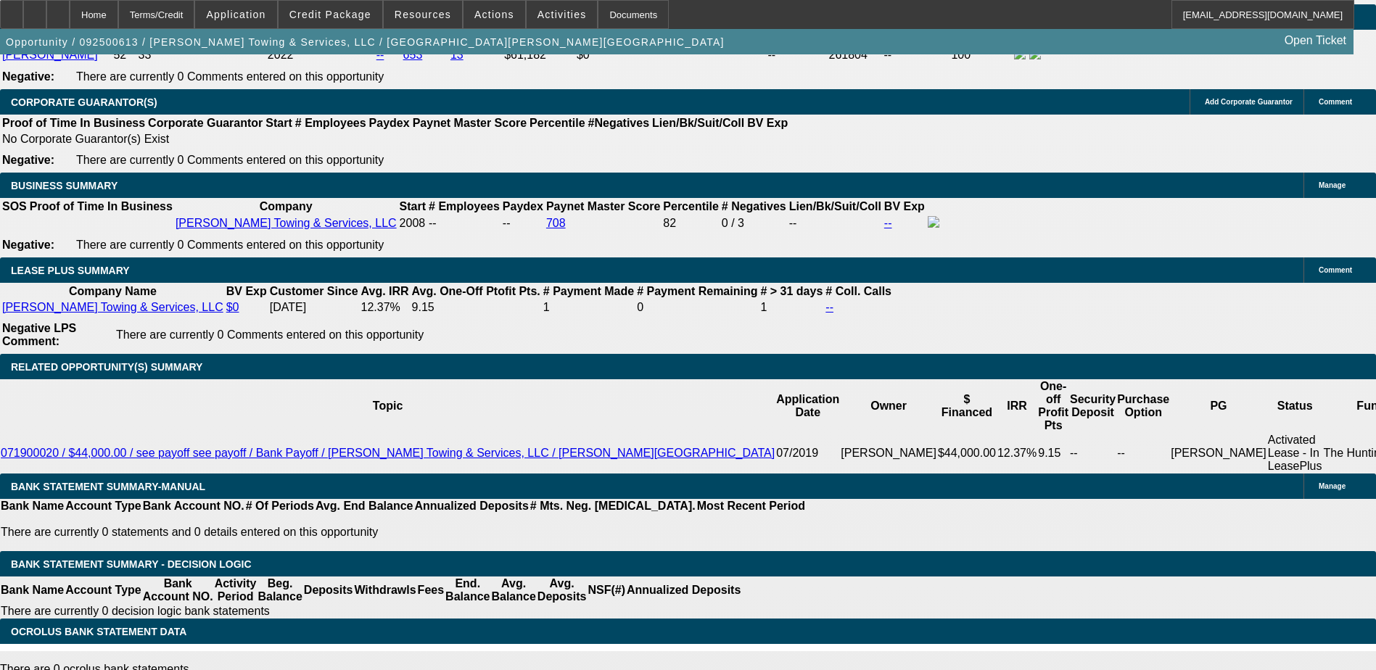
scroll to position [2180, 0]
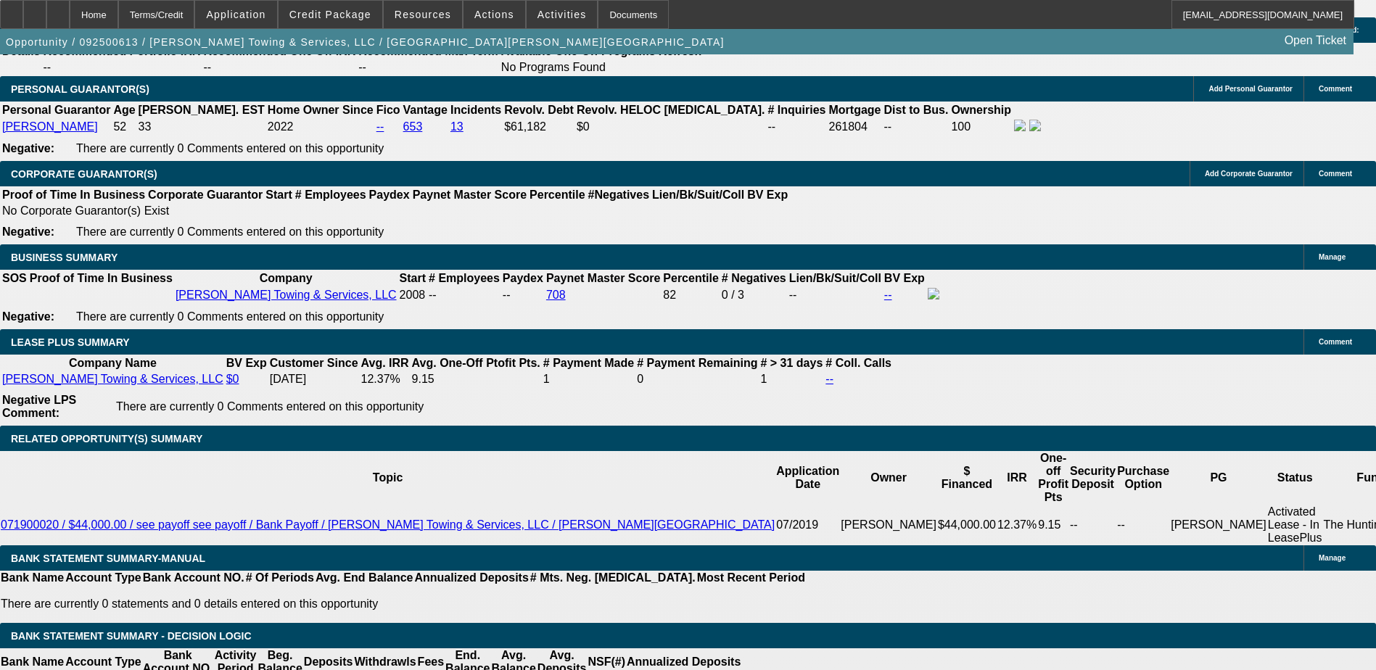
type input "0"
type input "UNKNOWN"
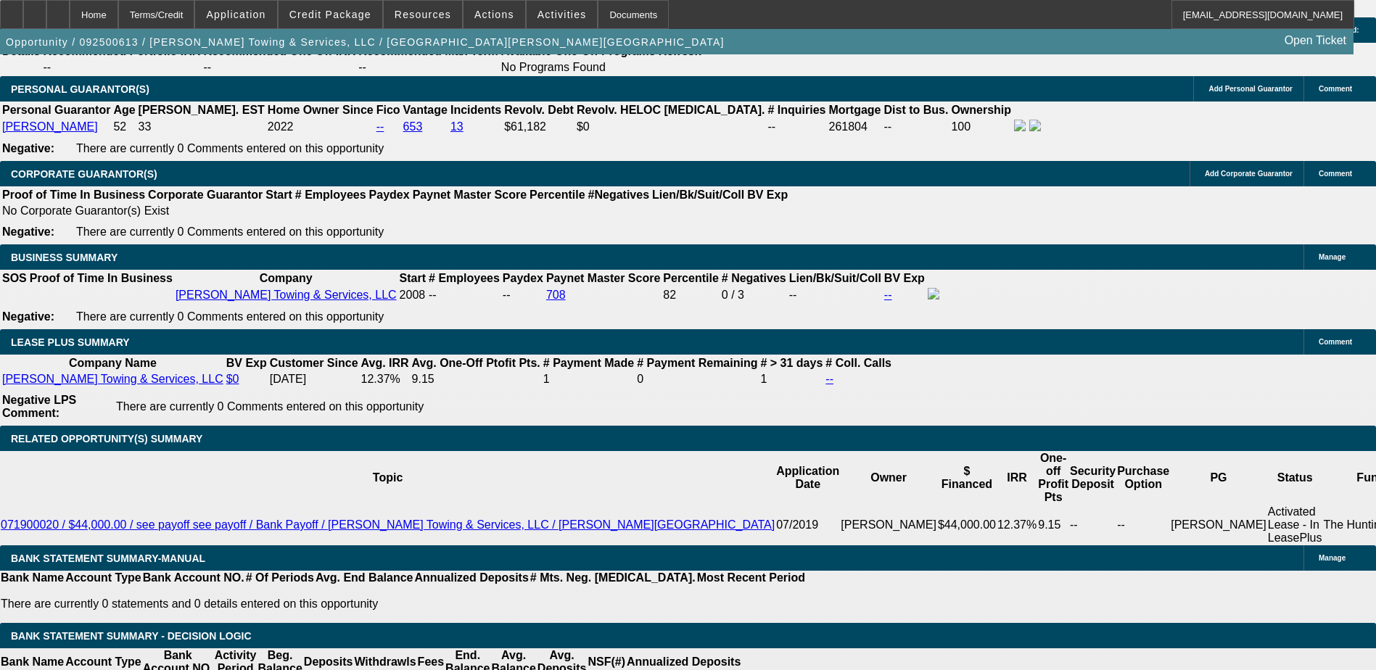
type input "$5,995.00"
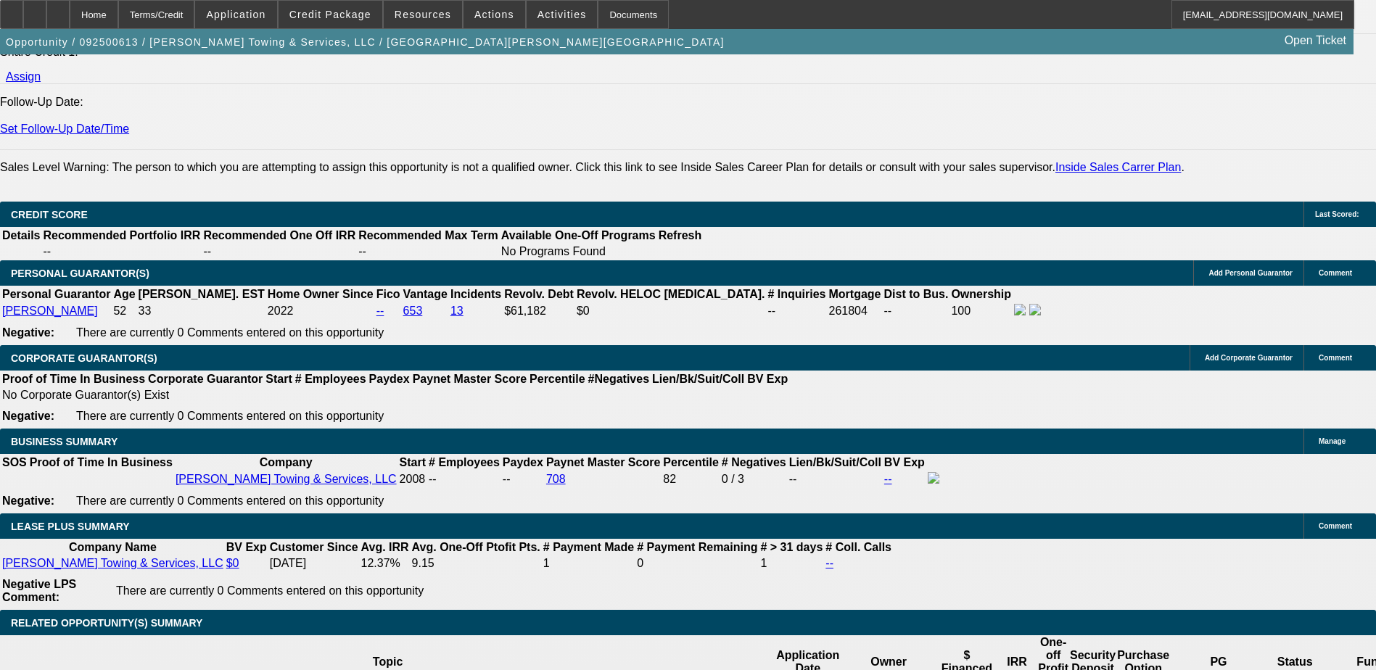
scroll to position [1962, 0]
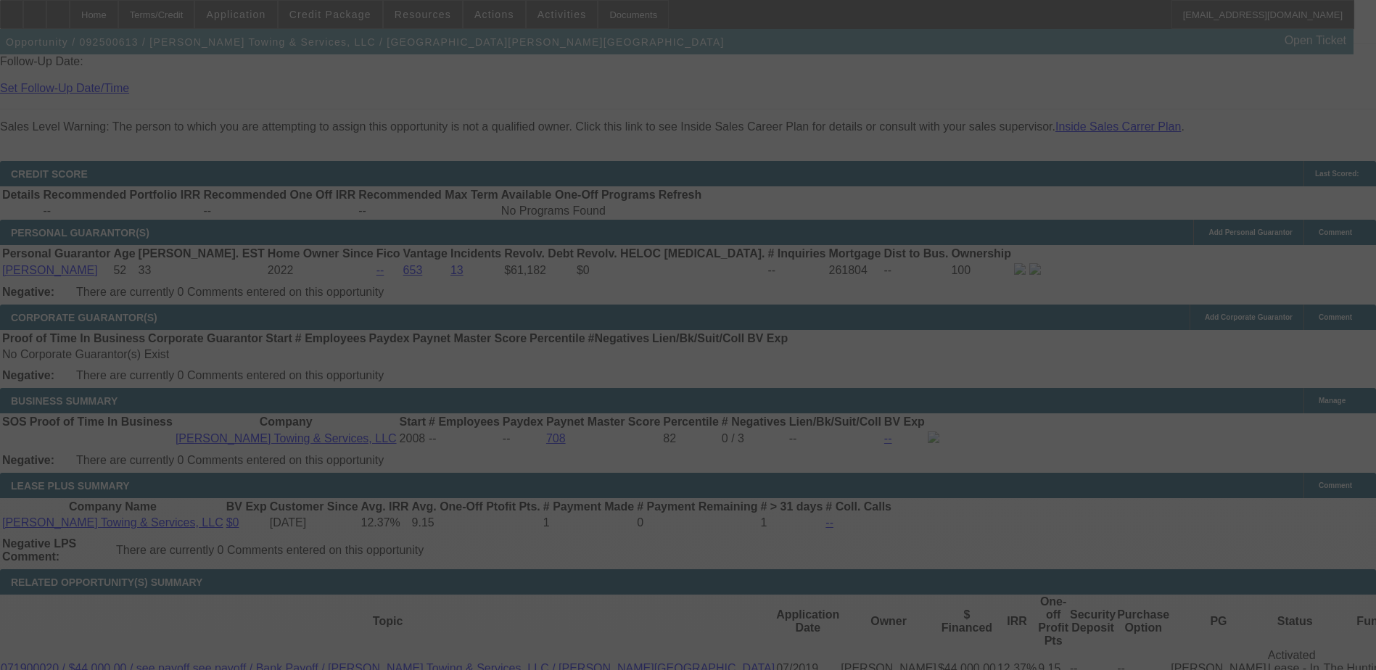
scroll to position [2107, 0]
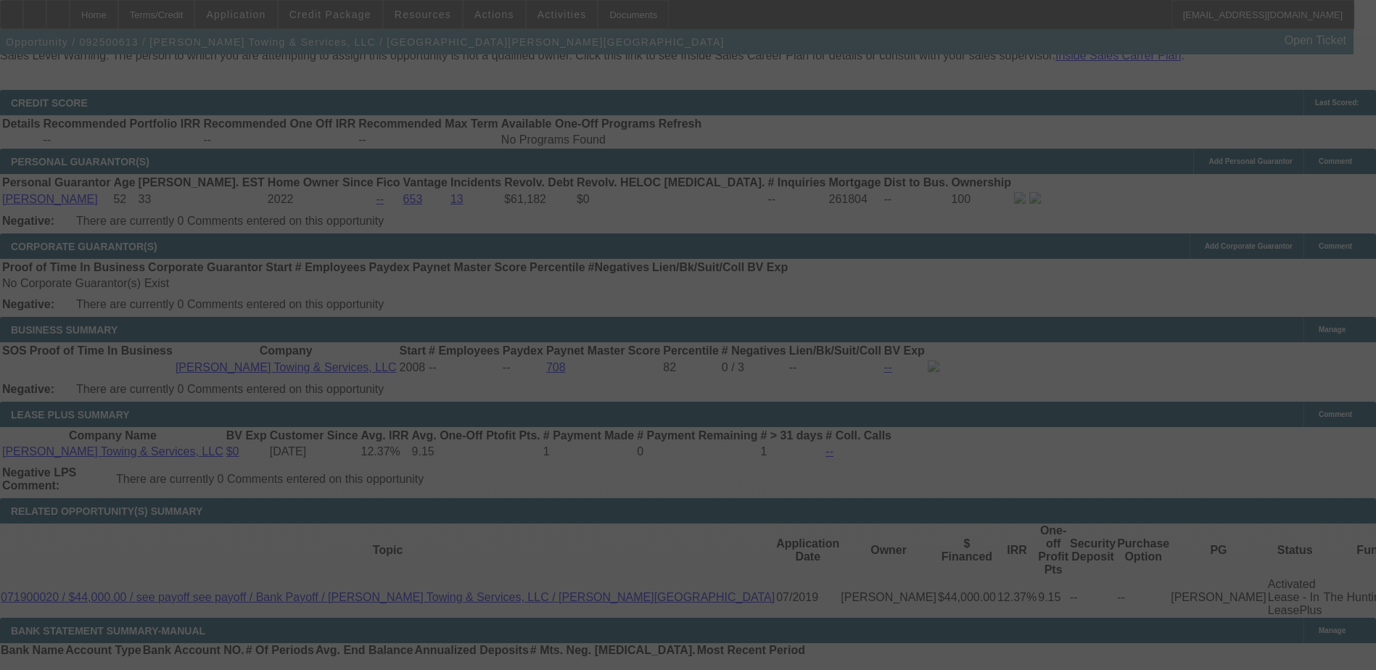
select select "0"
select select "2"
select select "0"
select select "6"
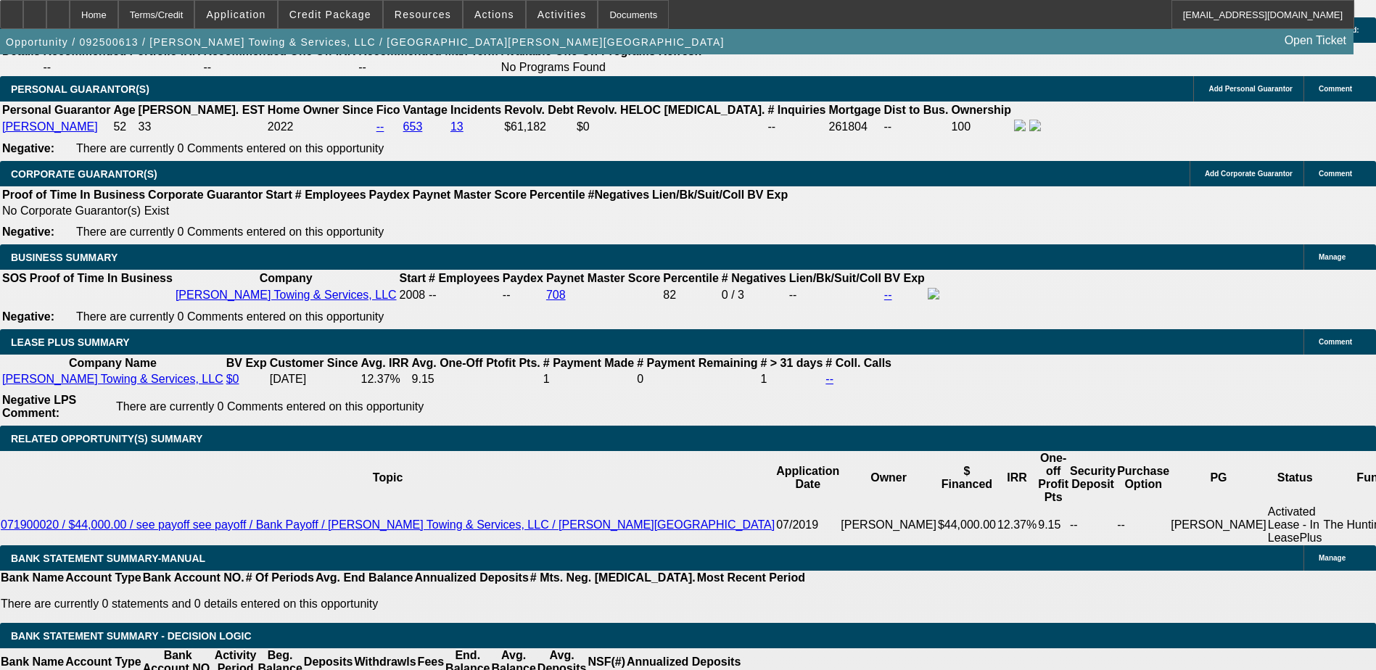
scroll to position [1962, 0]
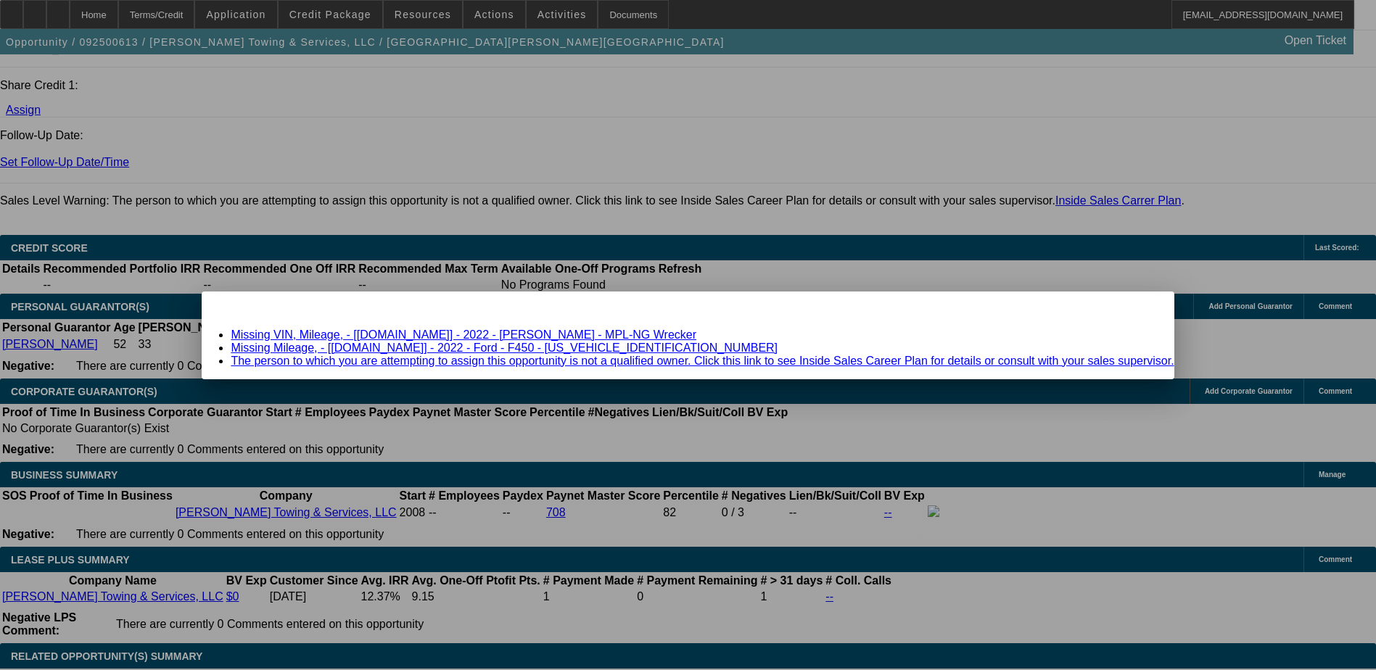
scroll to position [0, 0]
click at [521, 334] on link "Missing VIN, Mileage, - [Equip-Used.com] - 2022 - Jerr-Dan - MPL-NG Wrecker" at bounding box center [464, 335] width 466 height 12
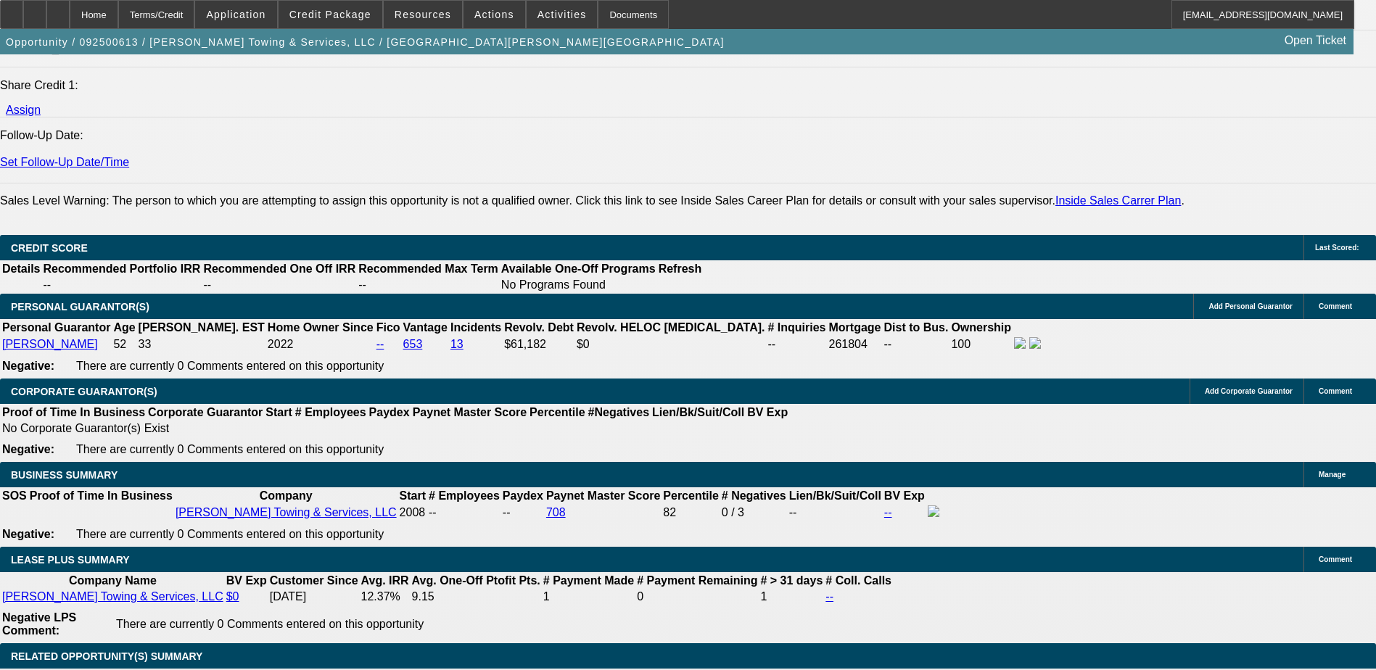
scroll to position [1962, 0]
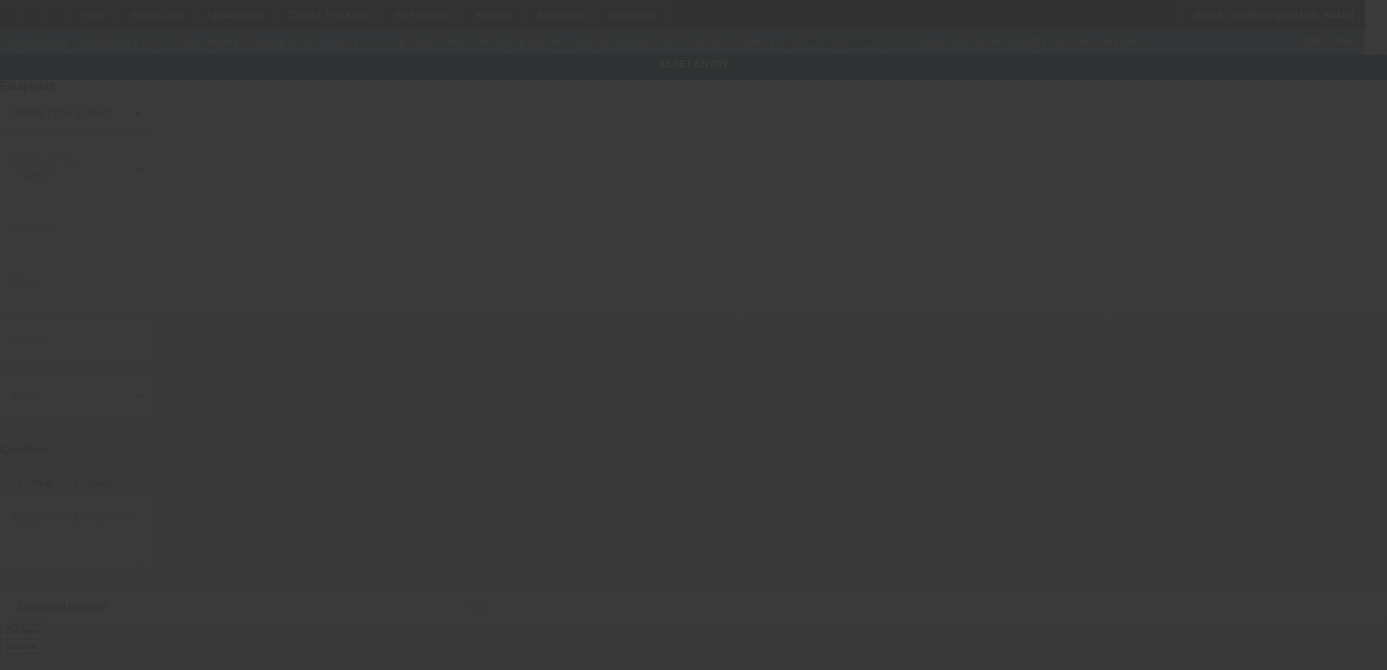
type input "Jerr-Dan"
type input "MPL-NG Wrecker"
radio input "true"
type textarea "Jerr-Dan MPL-NG Wrecker"
type input "[STREET_ADDRESS]"
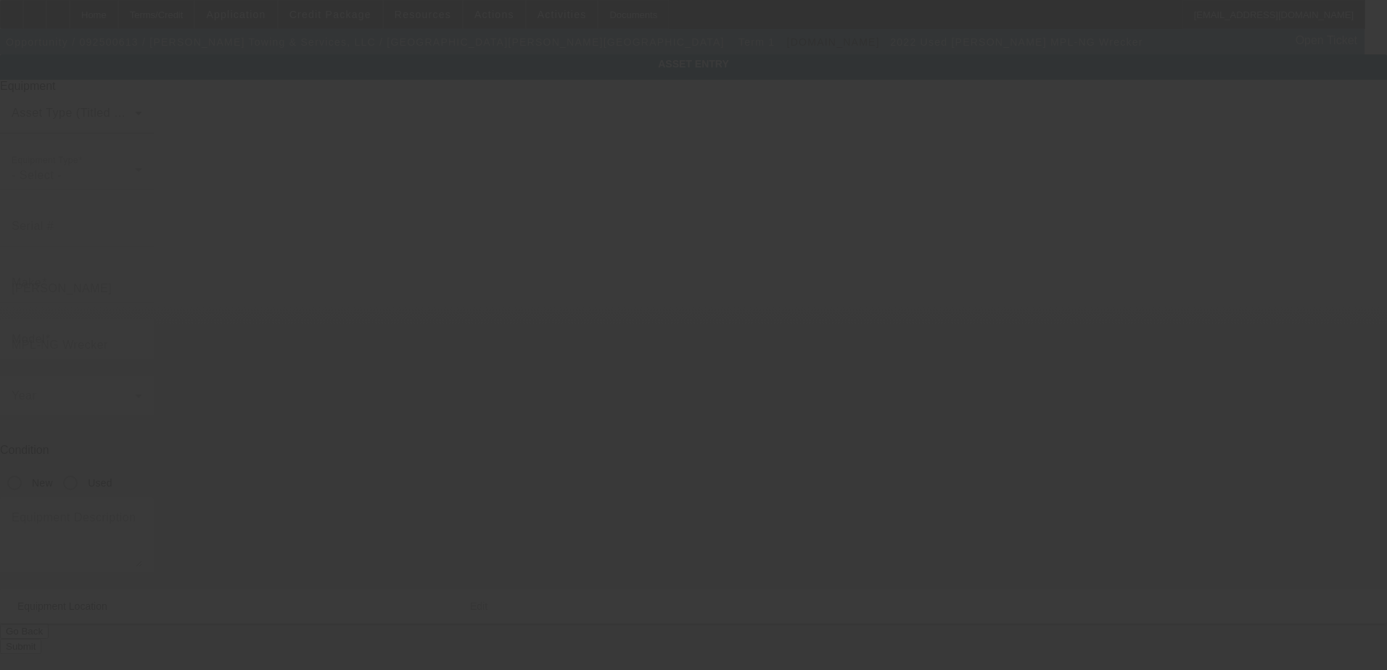
type input "Kennesaw"
type input "30144"
type input "[PERSON_NAME]"
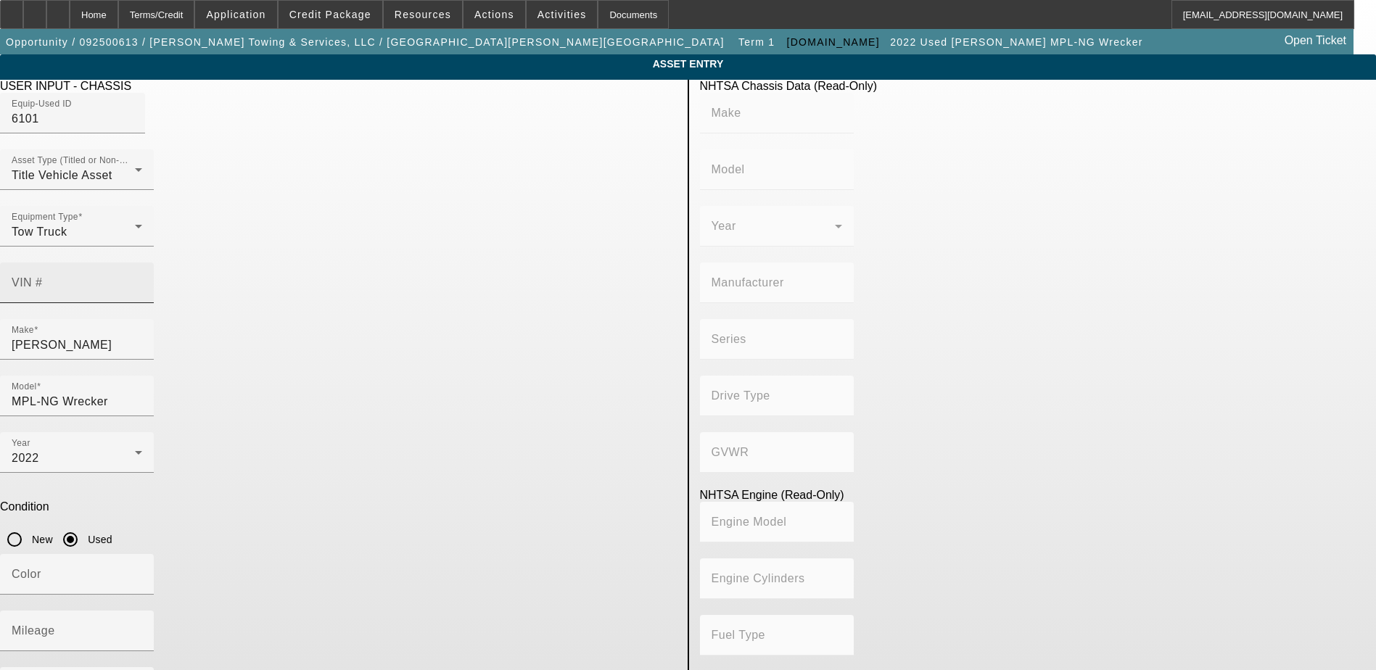
click at [142, 280] on input "VIN #" at bounding box center [77, 288] width 131 height 17
paste input "[US_VEHICLE_IDENTIFICATION_NUMBER]"
type input "[US_VEHICLE_IDENTIFICATION_NUMBER]"
type input "FORD"
type input "F-450"
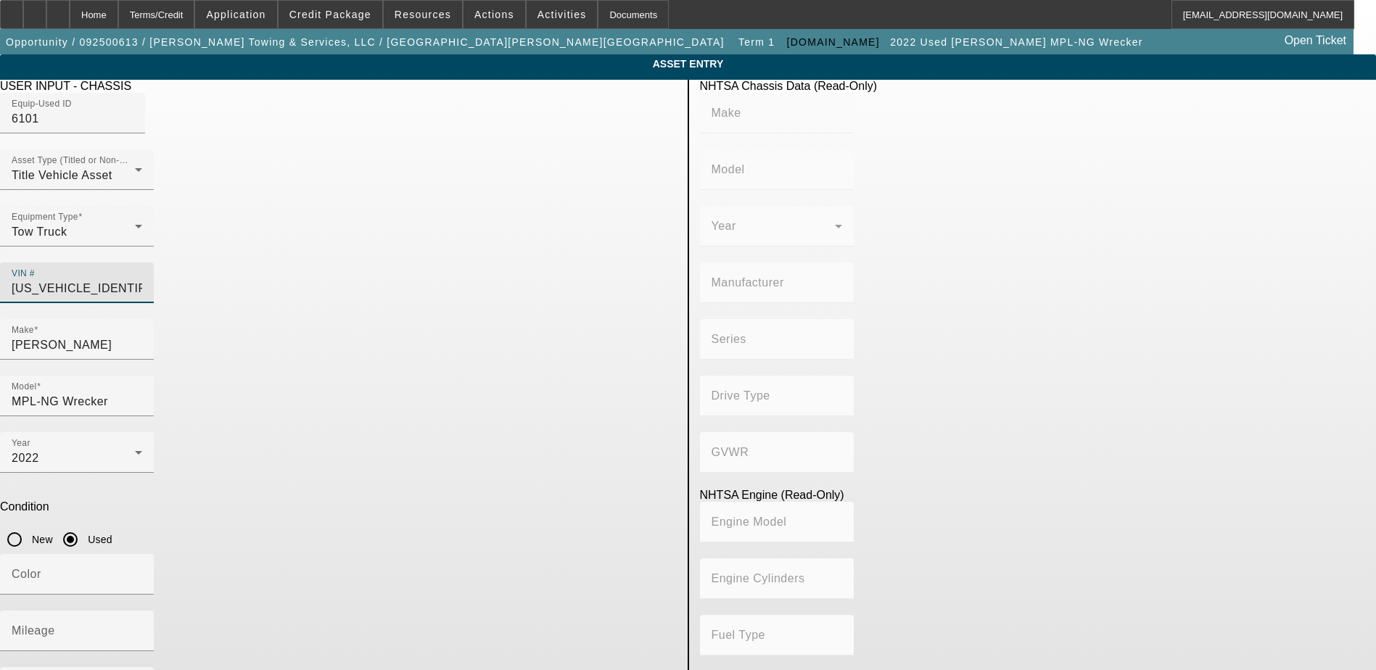
type input "FORD MOTOR COMPANY"
type input "F-Series Super Duty - Dual Rear Wheel"
type input "4WD/4-Wheel Drive/4x4"
type input "Class 5: 16,001 - 19,500 lb (7,258 - 8,845 kg)"
type input "8"
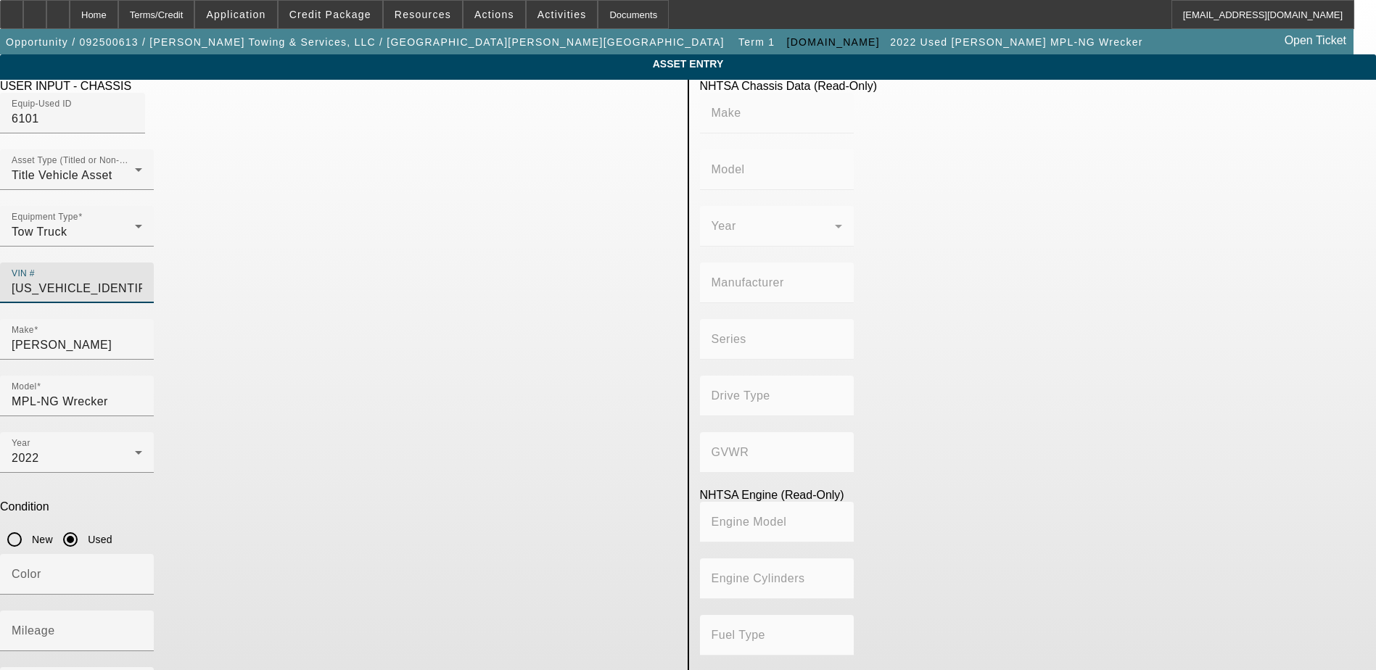
type input "Diesel"
type input "408.85908543470"
type input "6.7"
type input "[US_VEHICLE_IDENTIFICATION_NUMBER]"
click at [199, 337] on app-asset-collateral-manage "ASSET ENTRY Delete asset USER INPUT - CHASSIS Equip-Used ID 6101 Asset Type (Ti…" at bounding box center [688, 456] width 1376 height 804
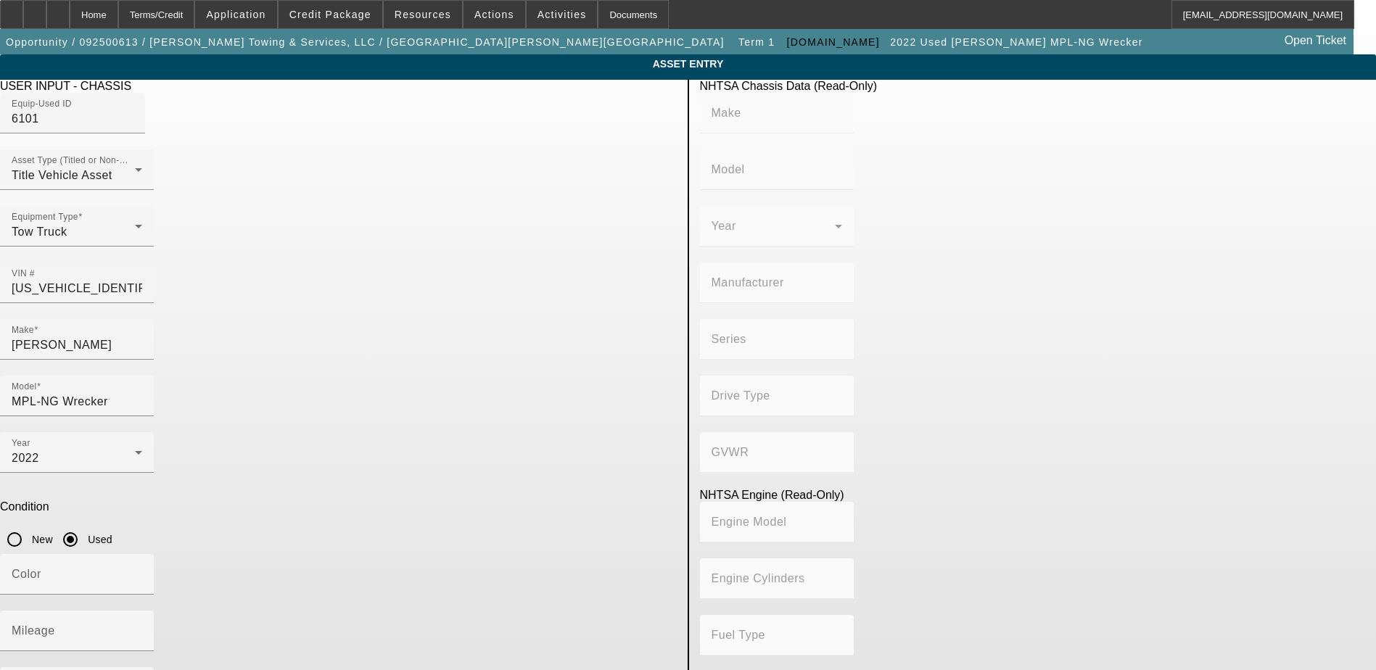
type input "FORD"
type input "F-450"
type input "FORD MOTOR COMPANY"
type input "F-Series Super Duty - Dual Rear Wheel"
type input "4WD/4-Wheel Drive/4x4"
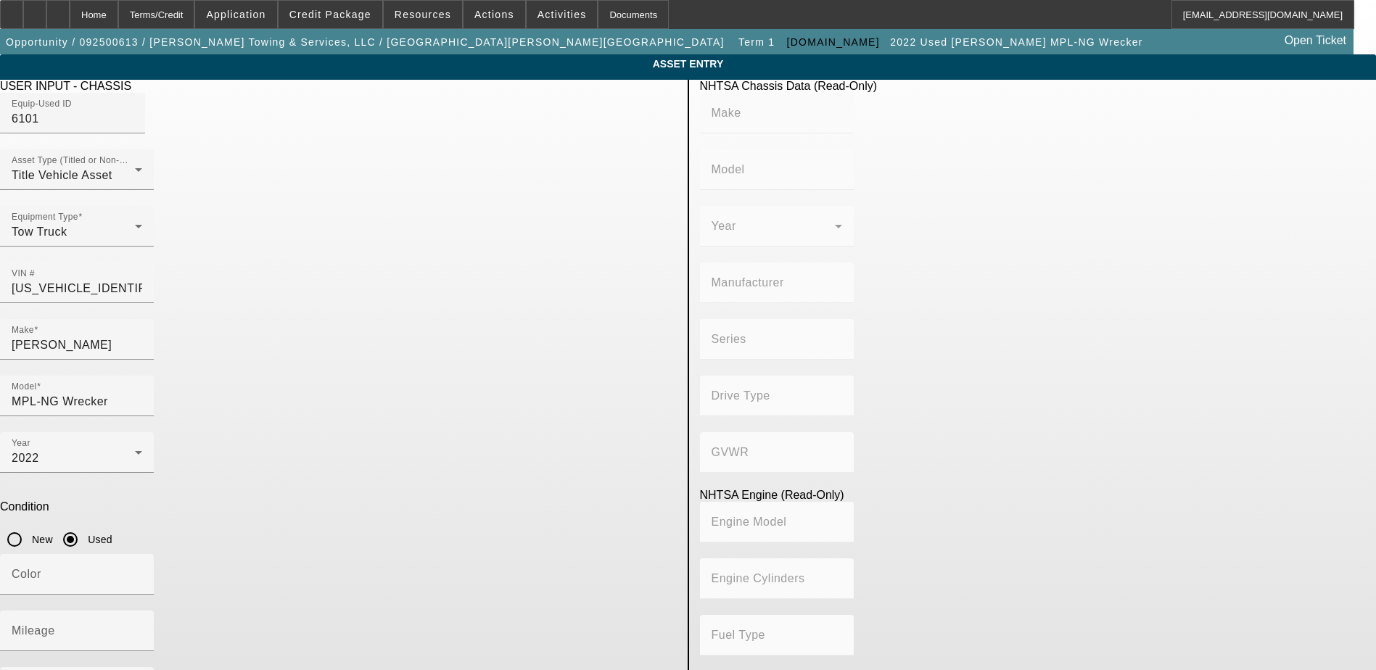
type input "Class 5: 16,001 - 19,500 lb (7,258 - 8,845 kg)"
type input "8"
type input "Diesel"
type input "408.85908543470"
type input "6.7"
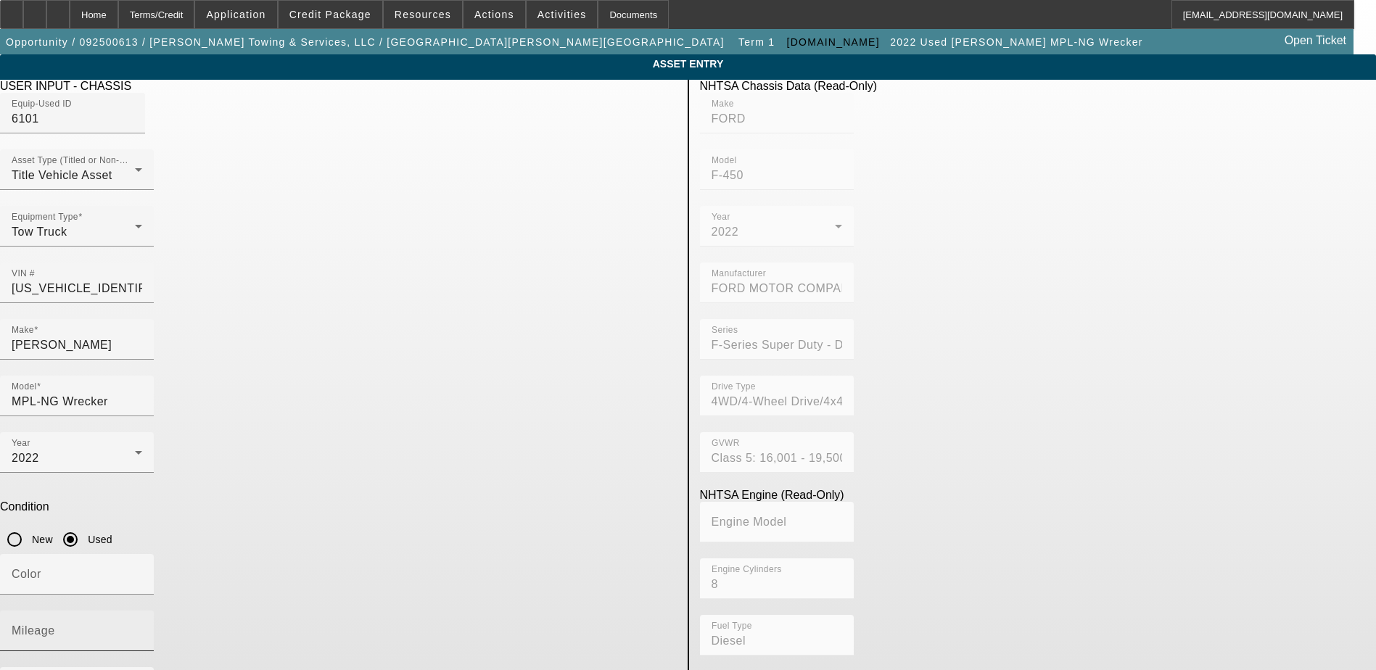
click at [142, 611] on div "Mileage" at bounding box center [77, 631] width 131 height 41
paste input "149206"
type input "149206"
click at [142, 554] on div "Color" at bounding box center [77, 574] width 131 height 41
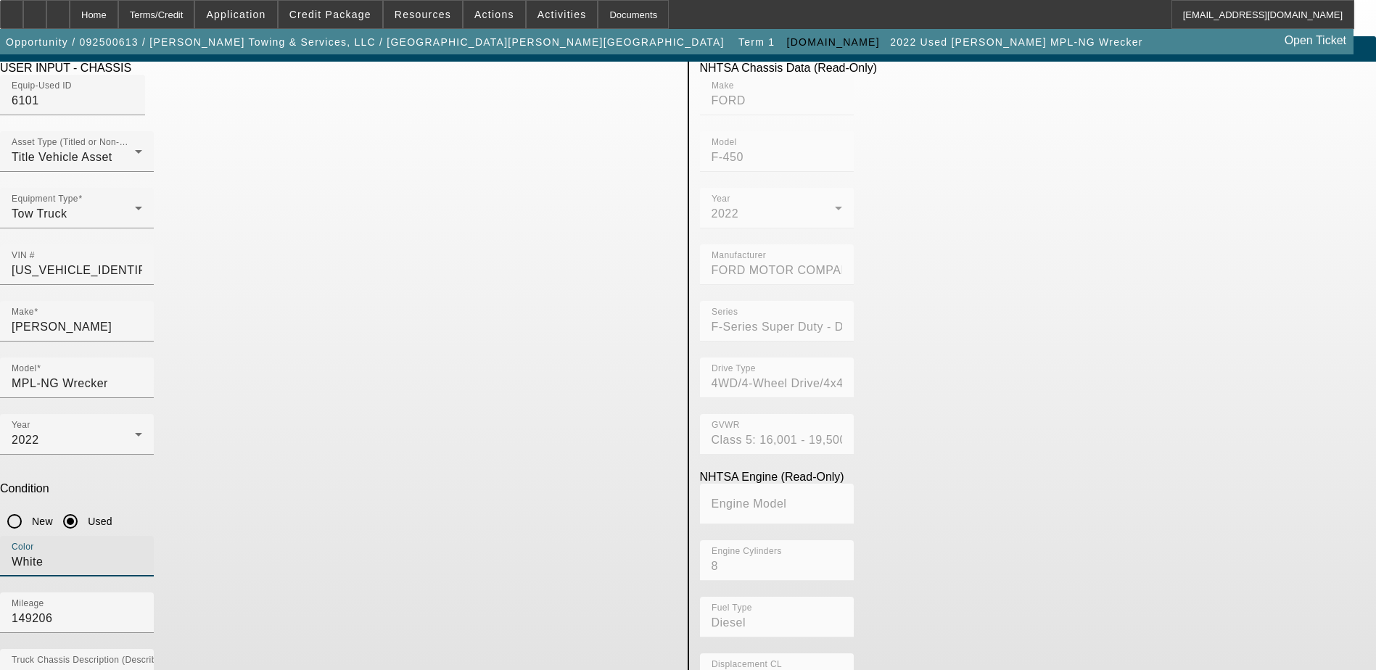
type input "White"
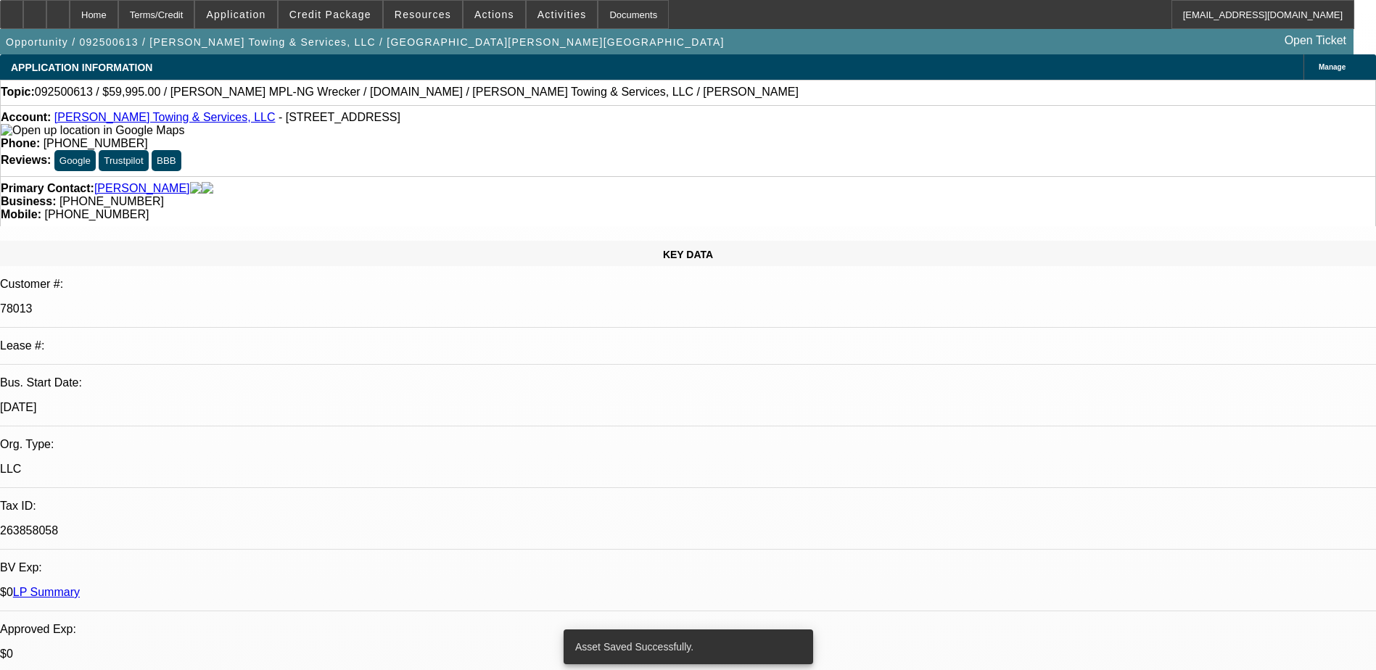
select select "0"
select select "2"
select select "0"
select select "6"
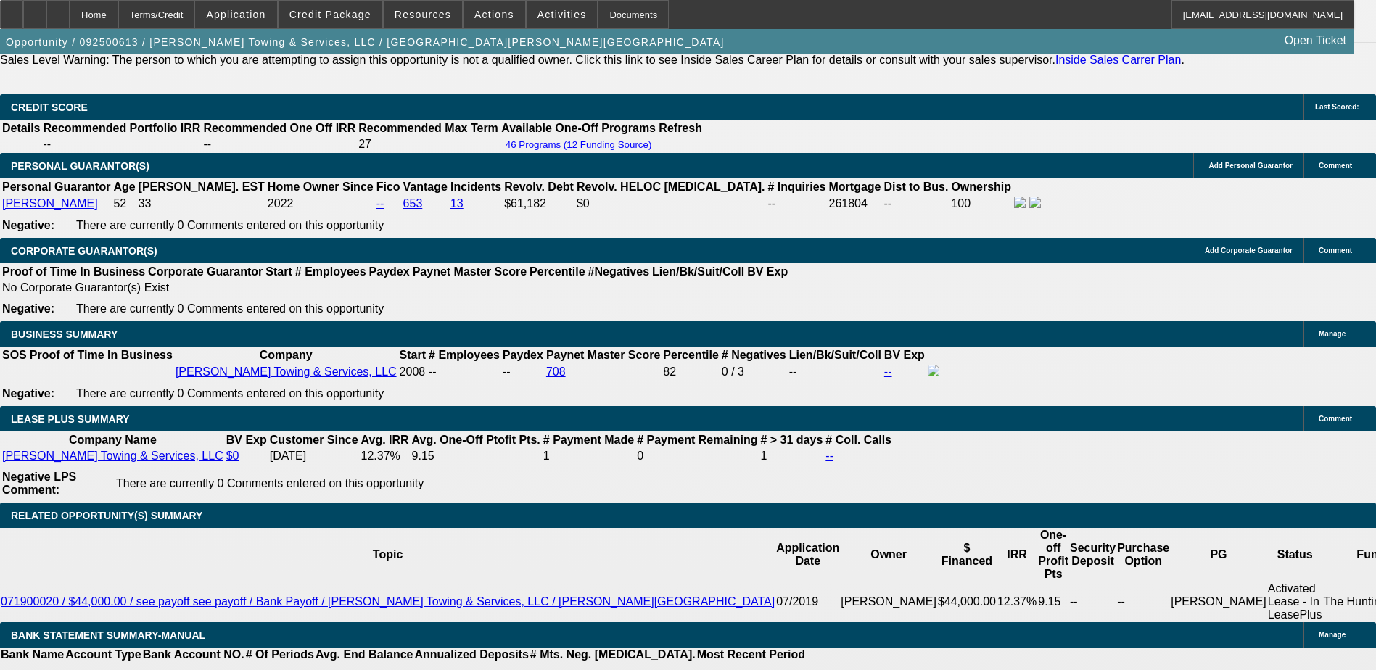
scroll to position [2104, 0]
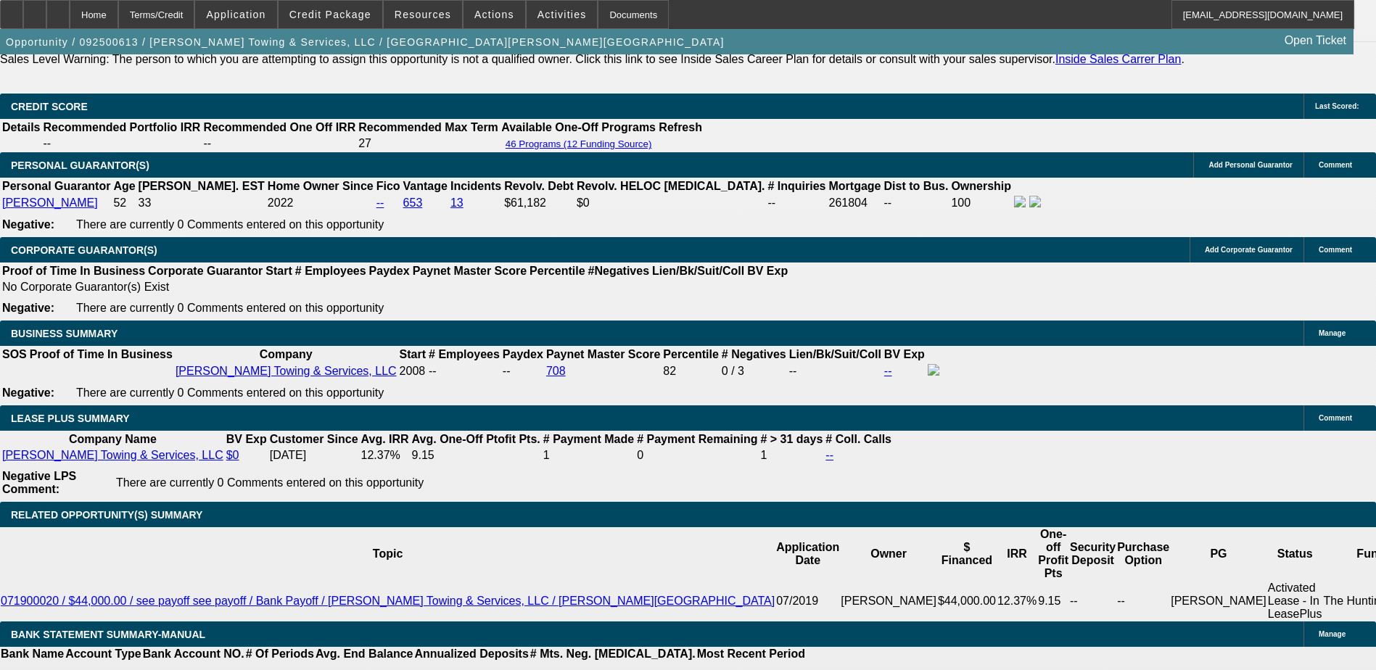
type input "UNKNOWN"
type input "3"
type input "$40,658.42"
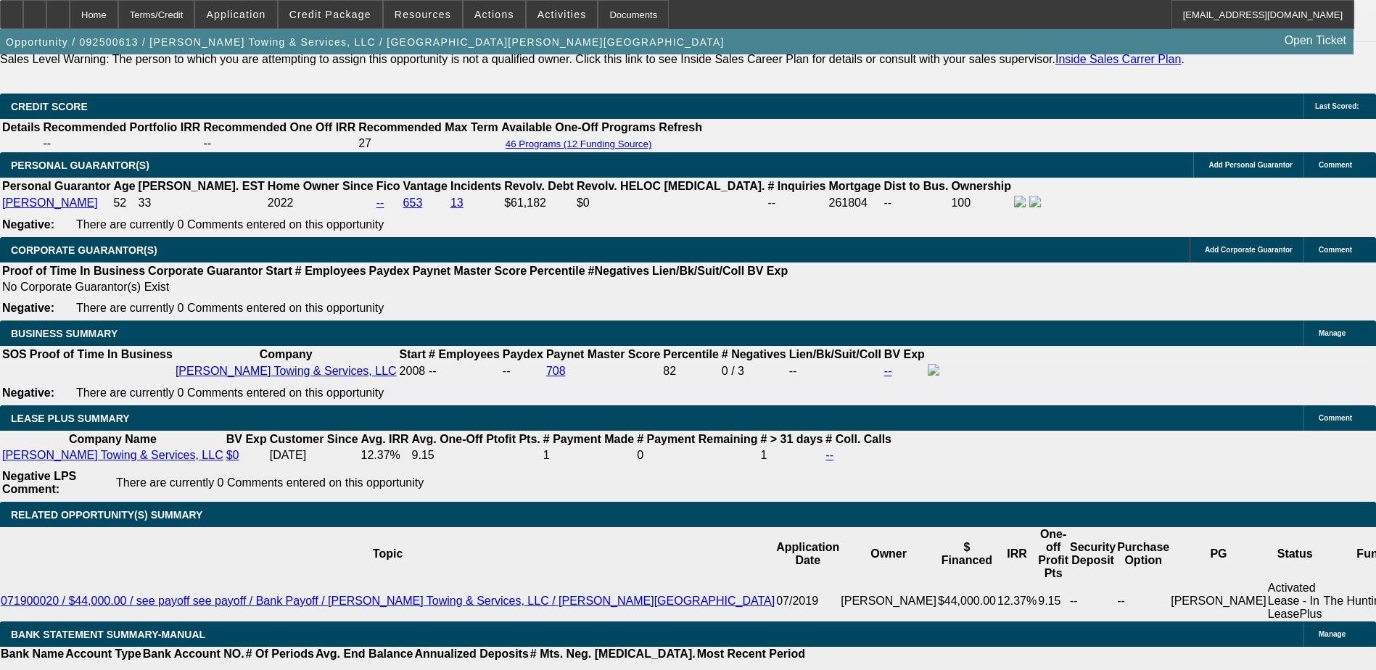
type input "$20,329.21"
type input "36"
type input "$3,866.10"
type input "$1,933.05"
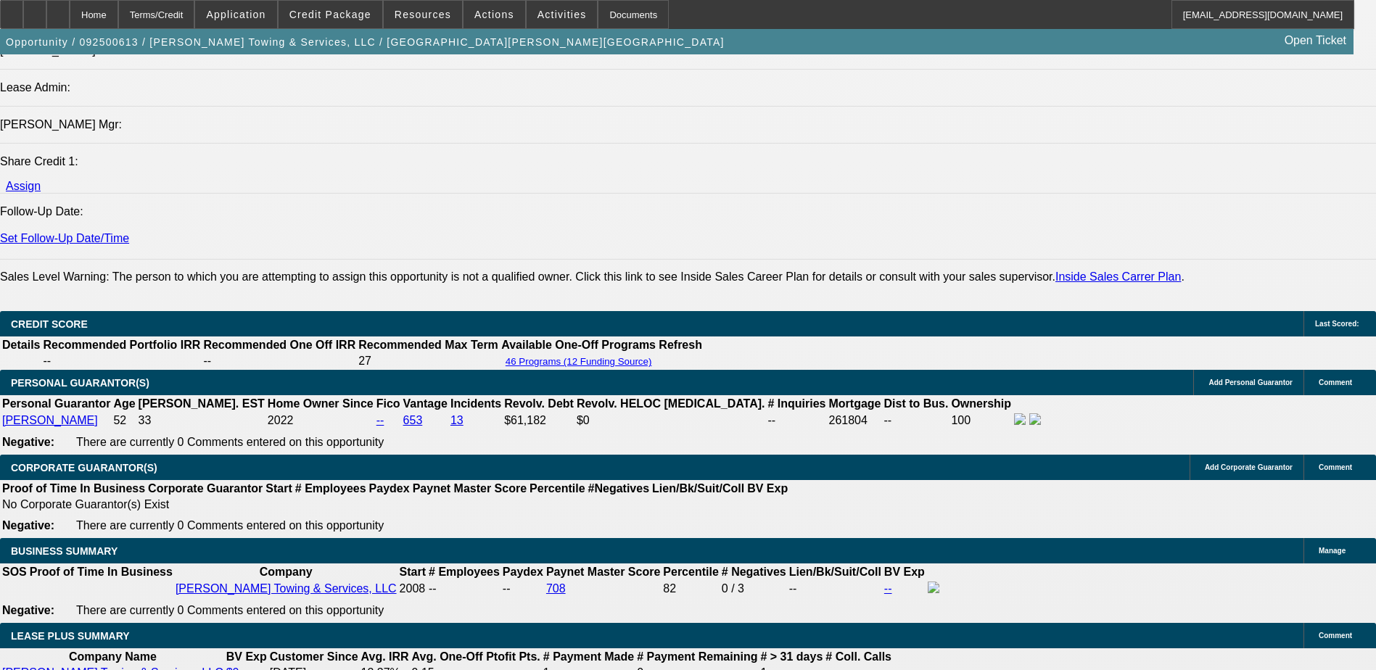
type input "36"
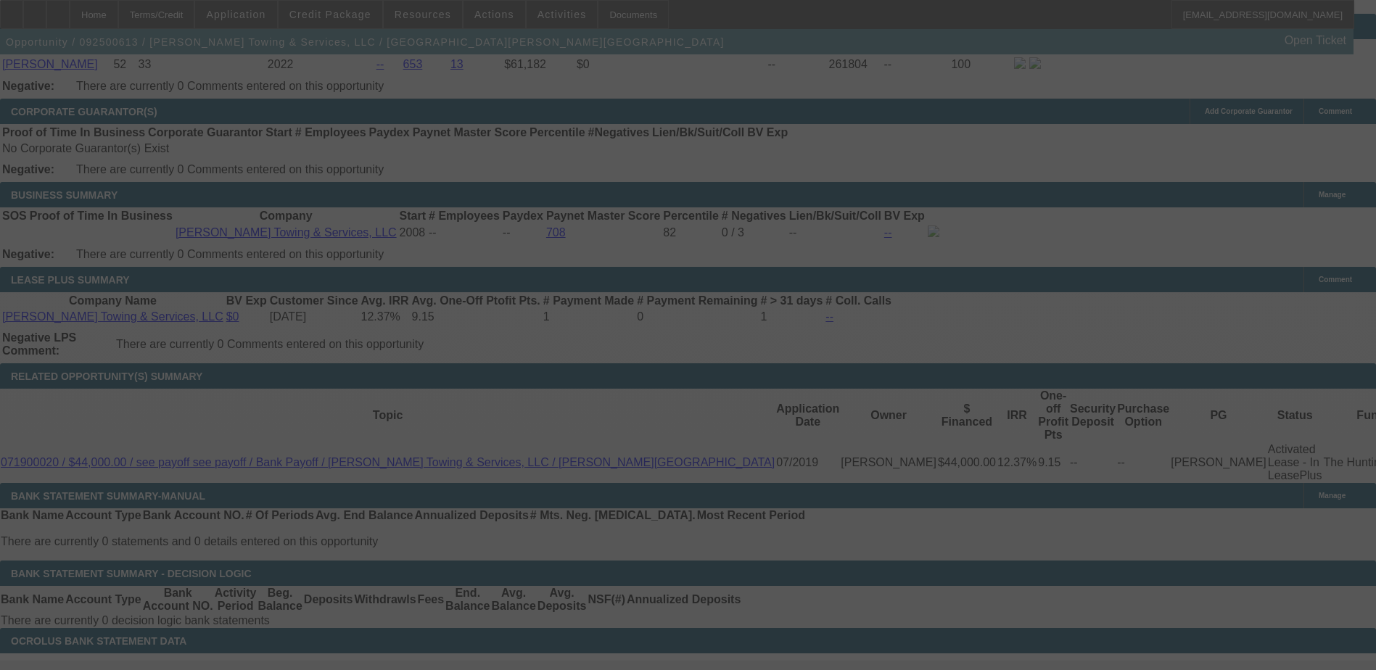
scroll to position [2249, 0]
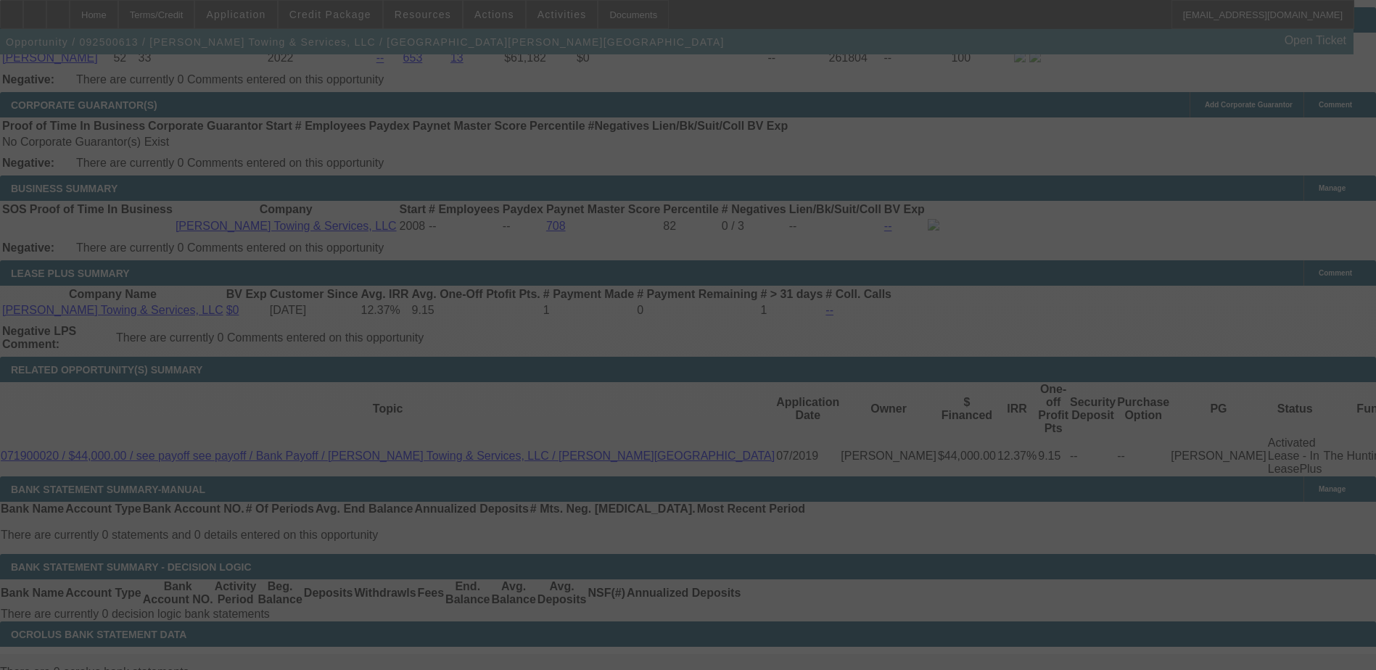
select select "0"
select select "2"
select select "0"
select select "6"
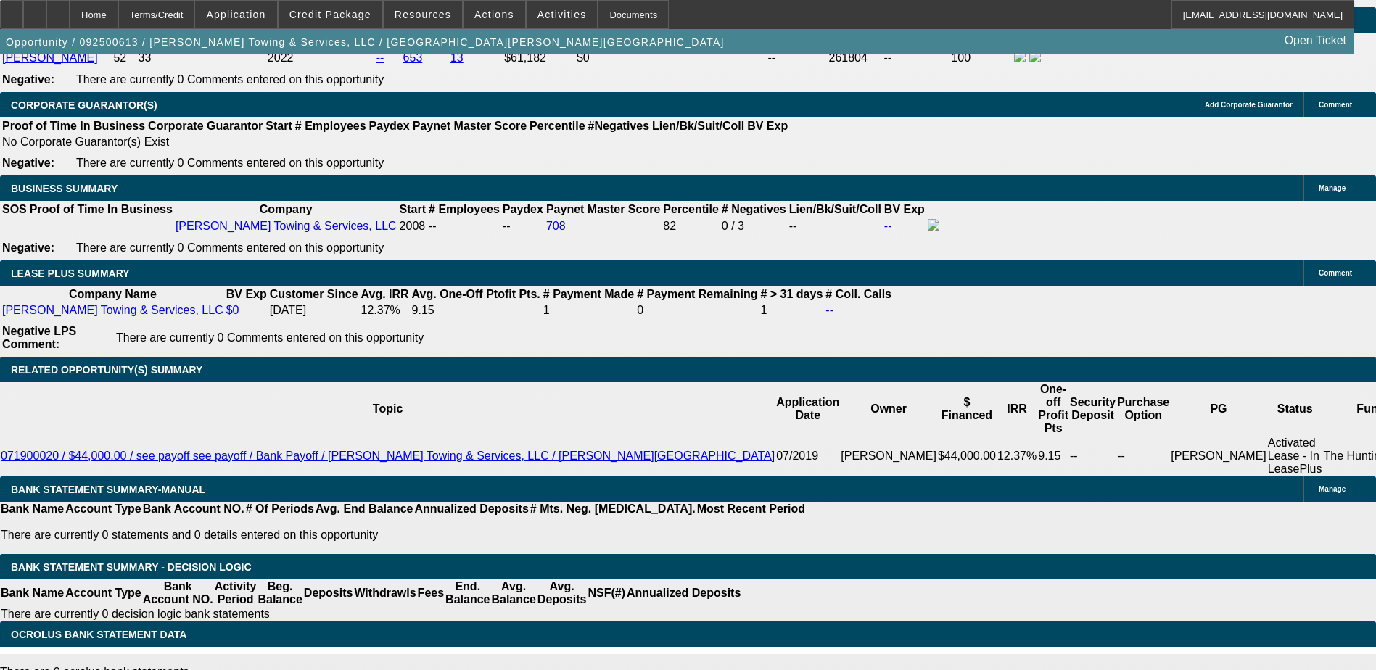
type input "UNKNOWN"
type input "8"
type input "$3,760.06"
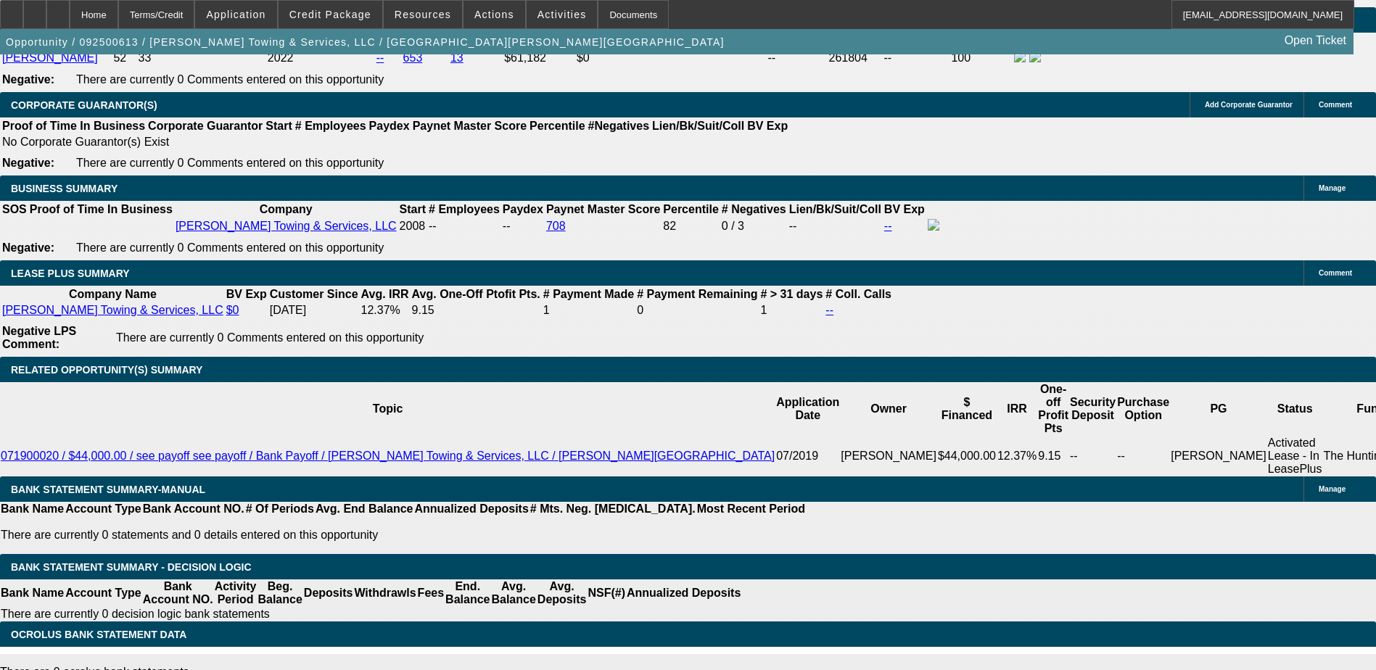
type input "$1,880.03"
type input "8.9"
type input "$3,810.06"
type input "$1,905.03"
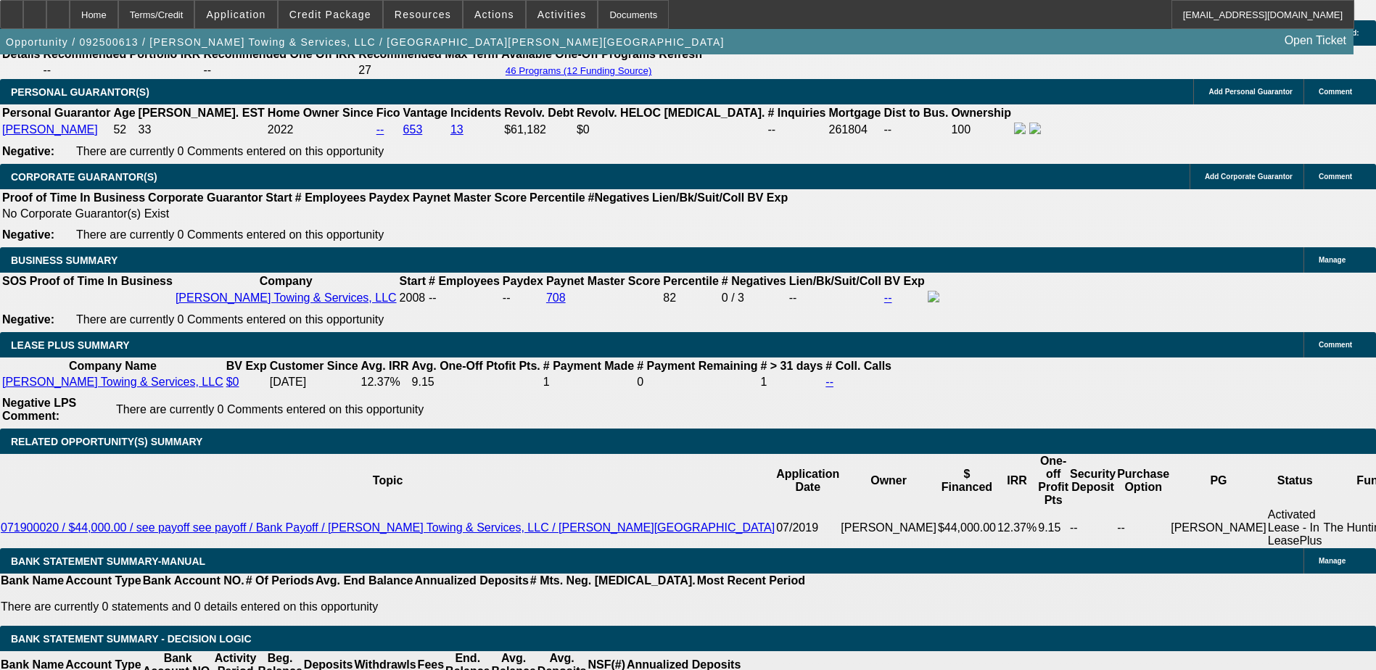
scroll to position [2031, 0]
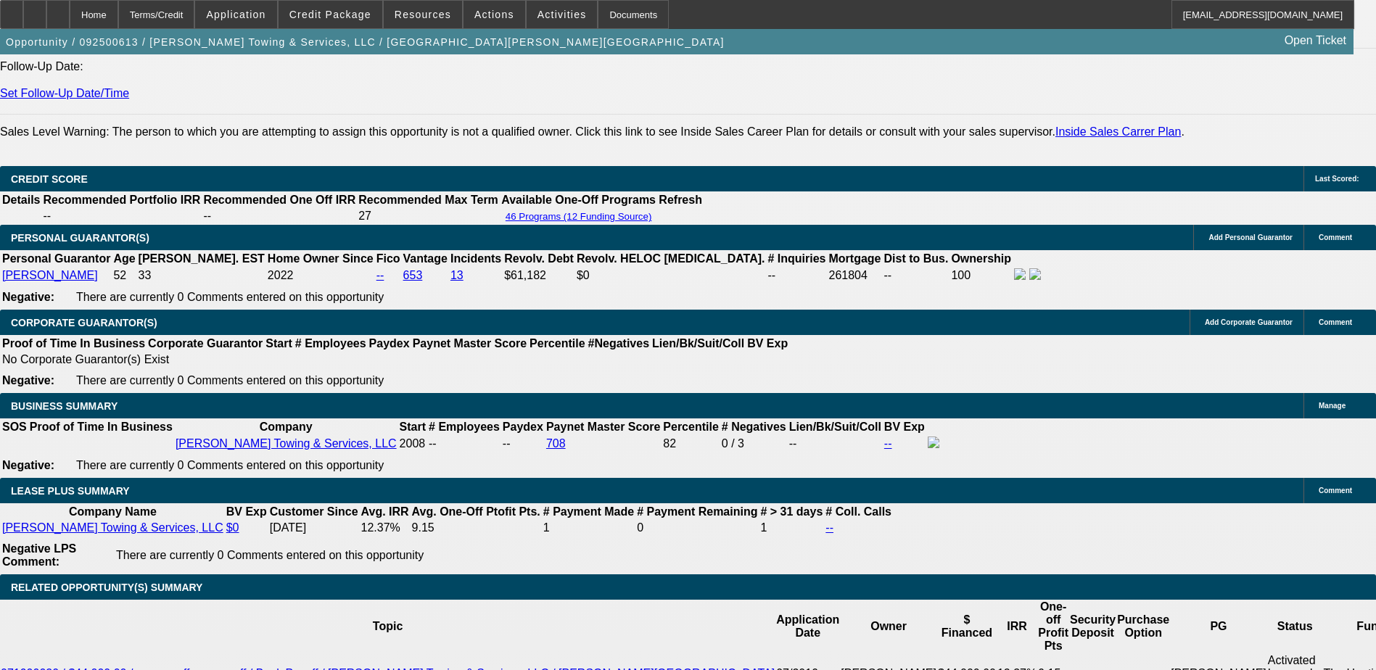
type input "8.9"
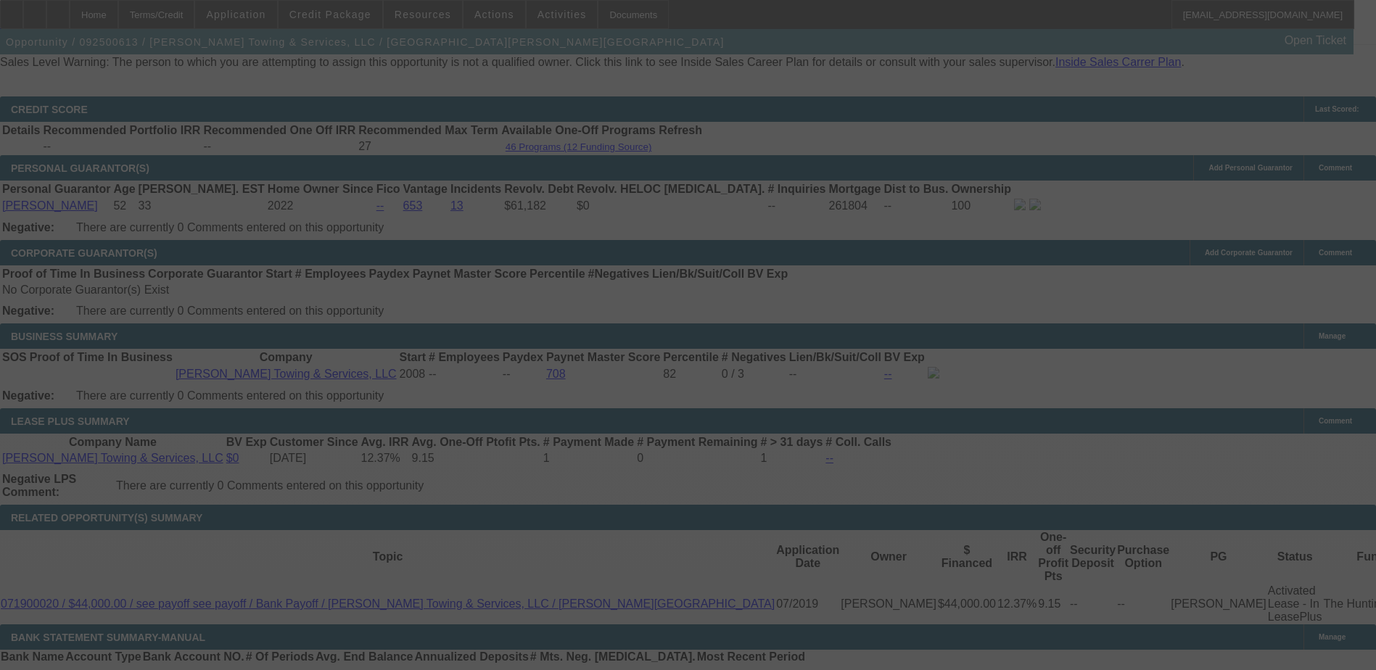
scroll to position [2176, 0]
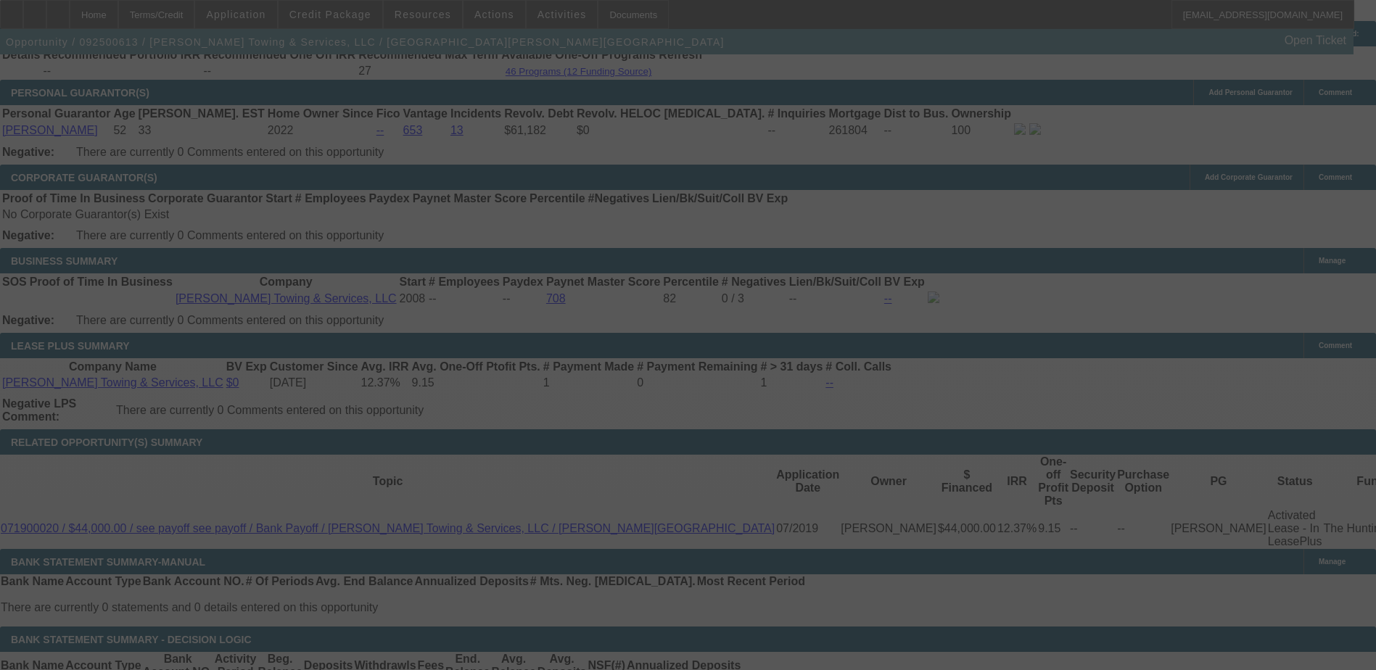
select select "0"
select select "2"
select select "0"
select select "6"
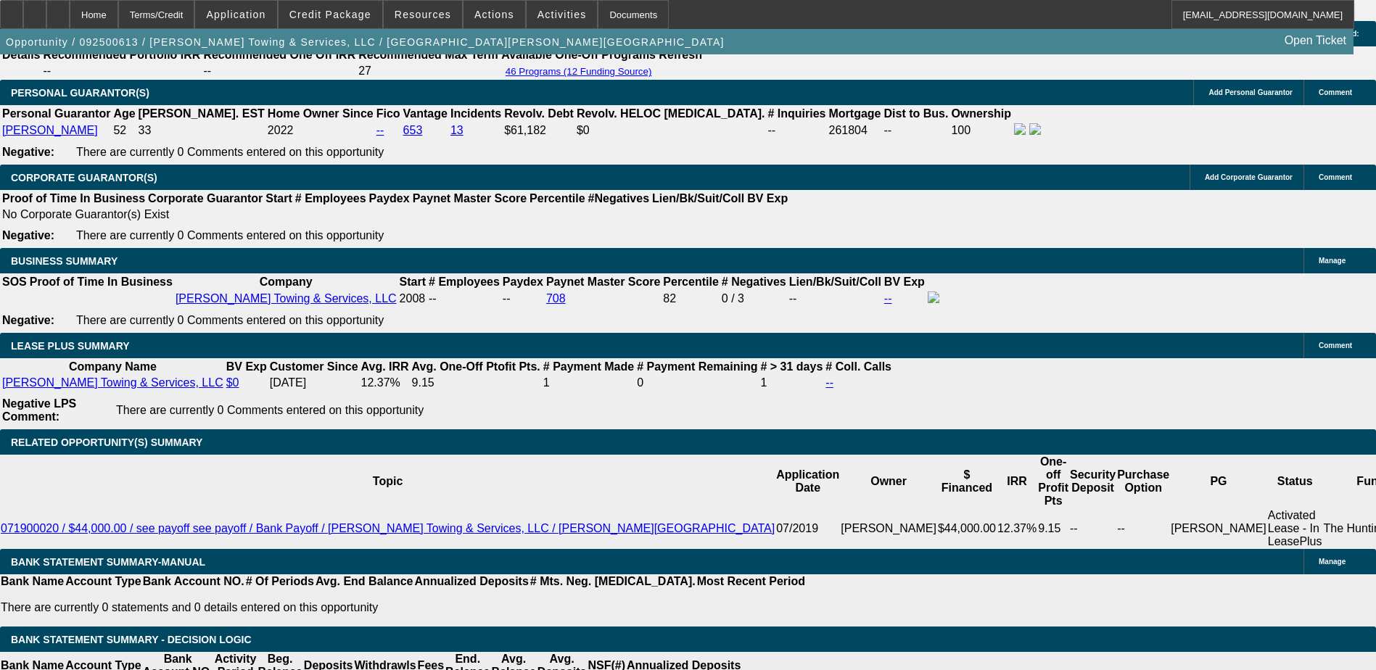
type input "UNKNOWN"
type input "9"
type input "$3,815.64"
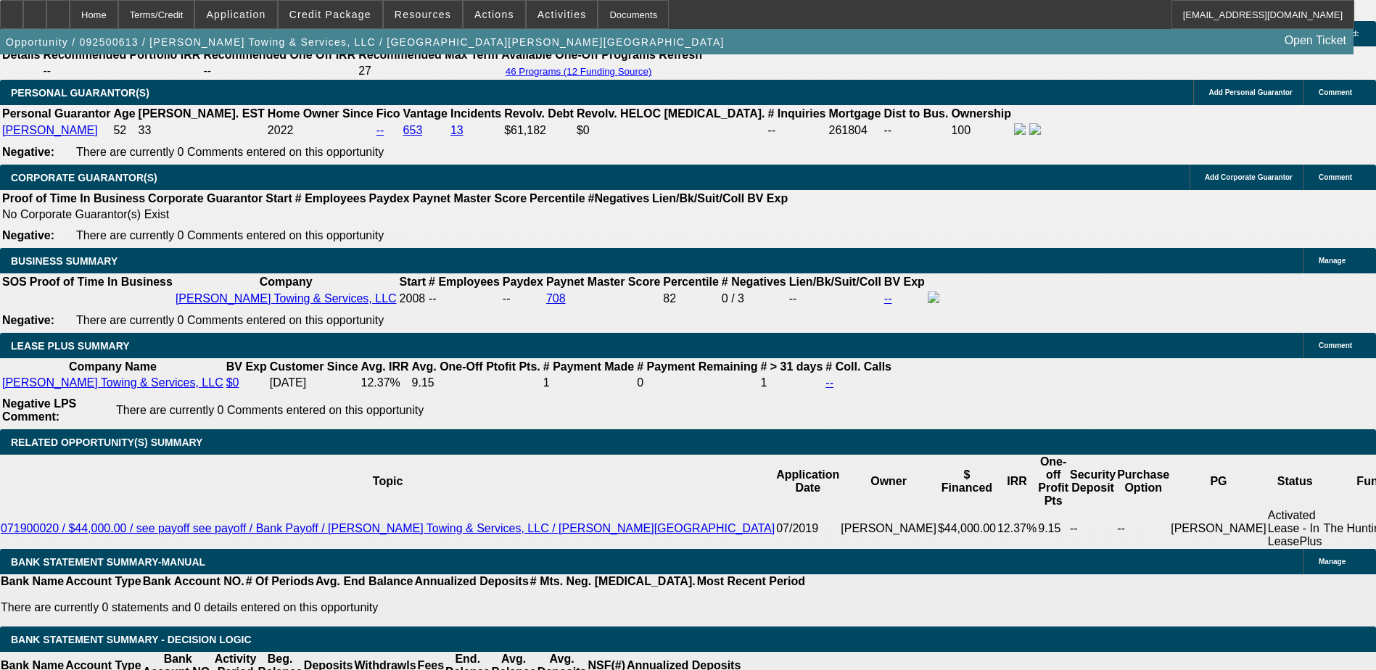
type input "$1,907.82"
type input "9.1"
type input "$3,821.24"
type input "$1,910.62"
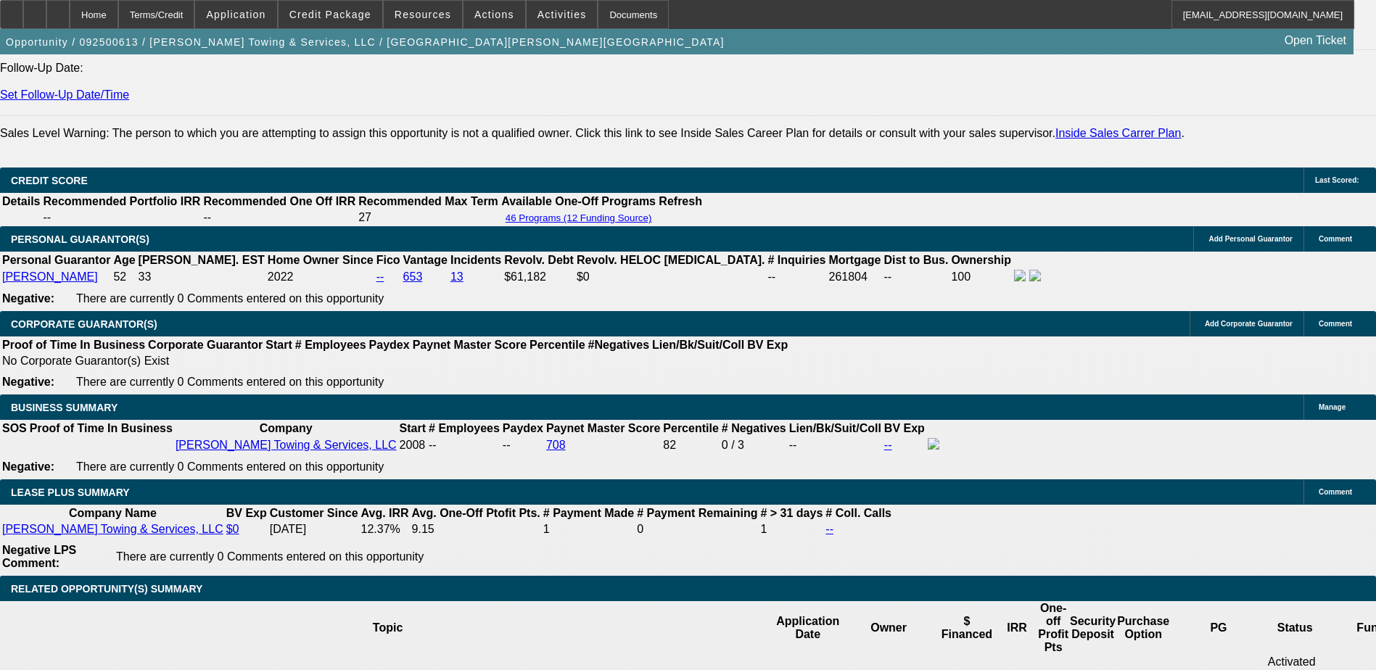
scroll to position [1959, 0]
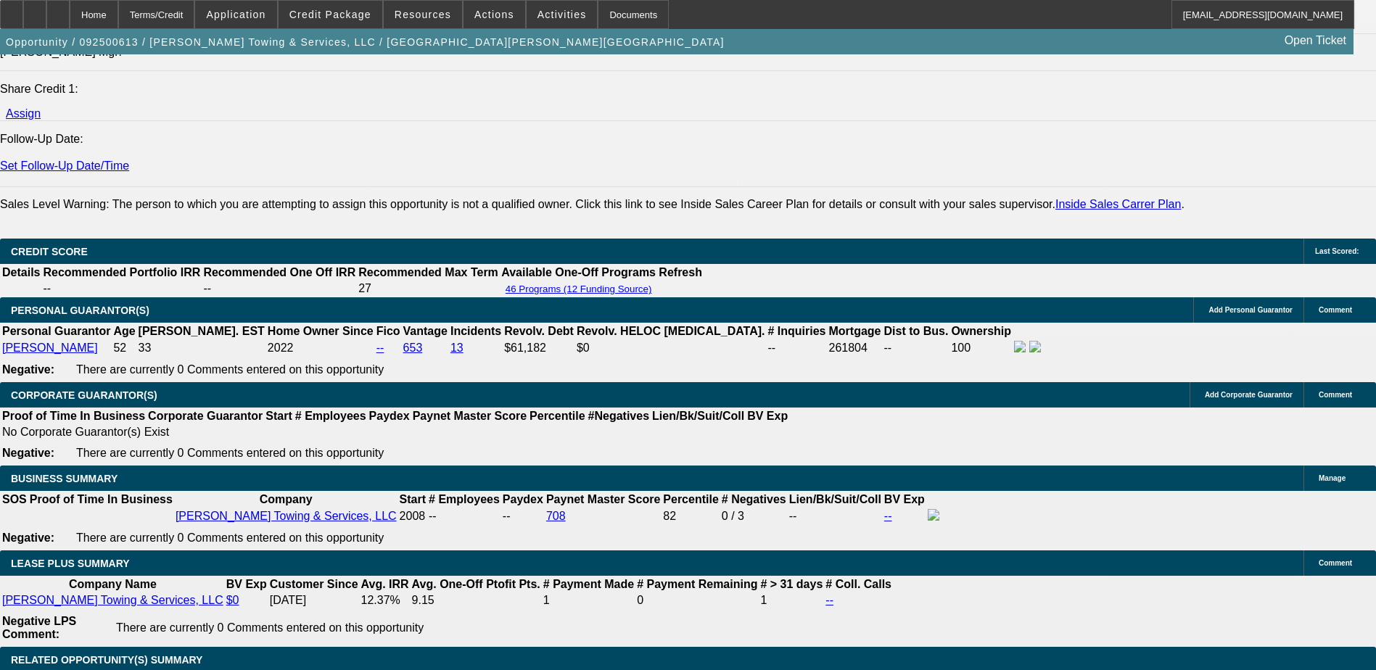
type input "9."
type input "$3,815.64"
type input "$1,907.82"
type input "9.2"
type input "$3,826.82"
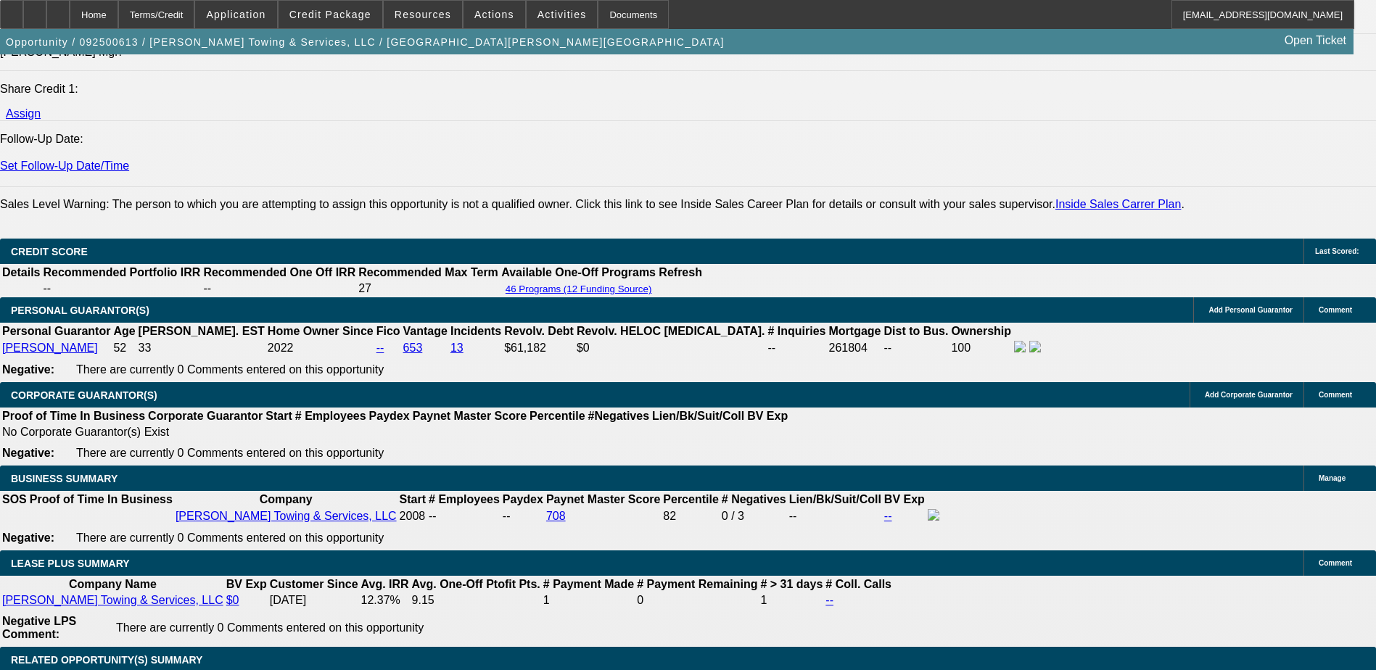
type input "$1,913.41"
type input "9.2"
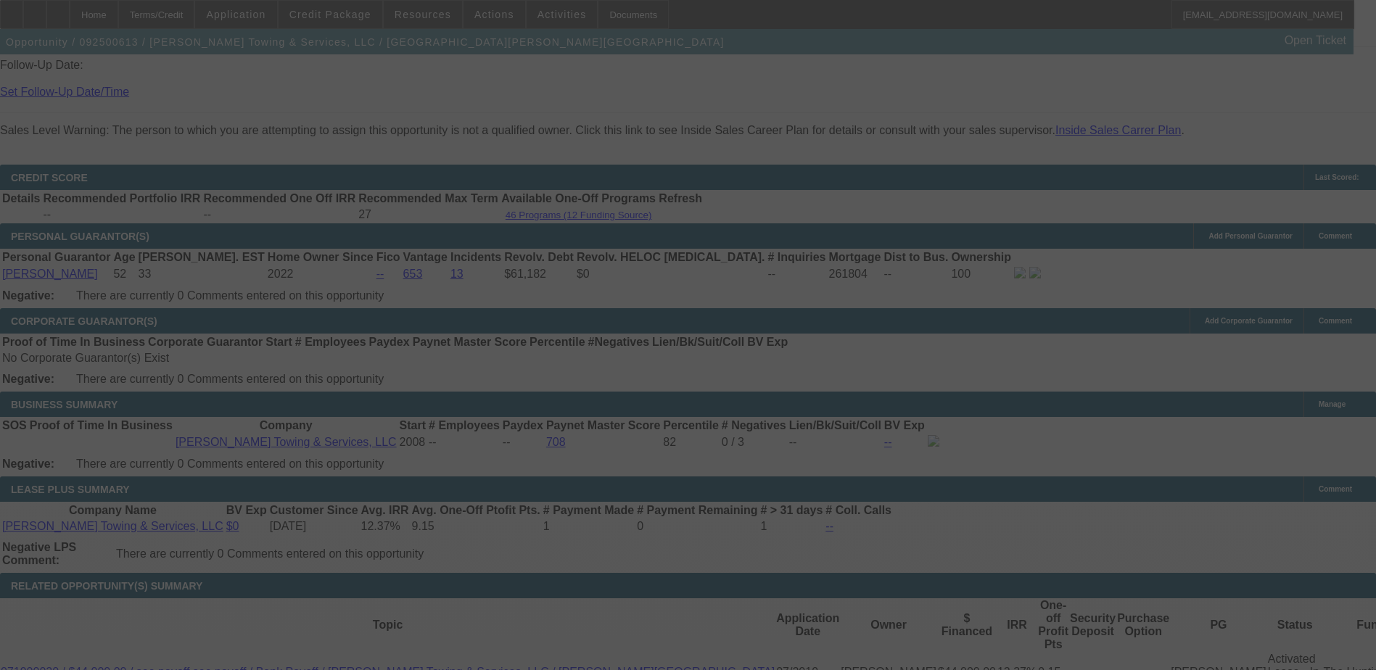
scroll to position [2176, 0]
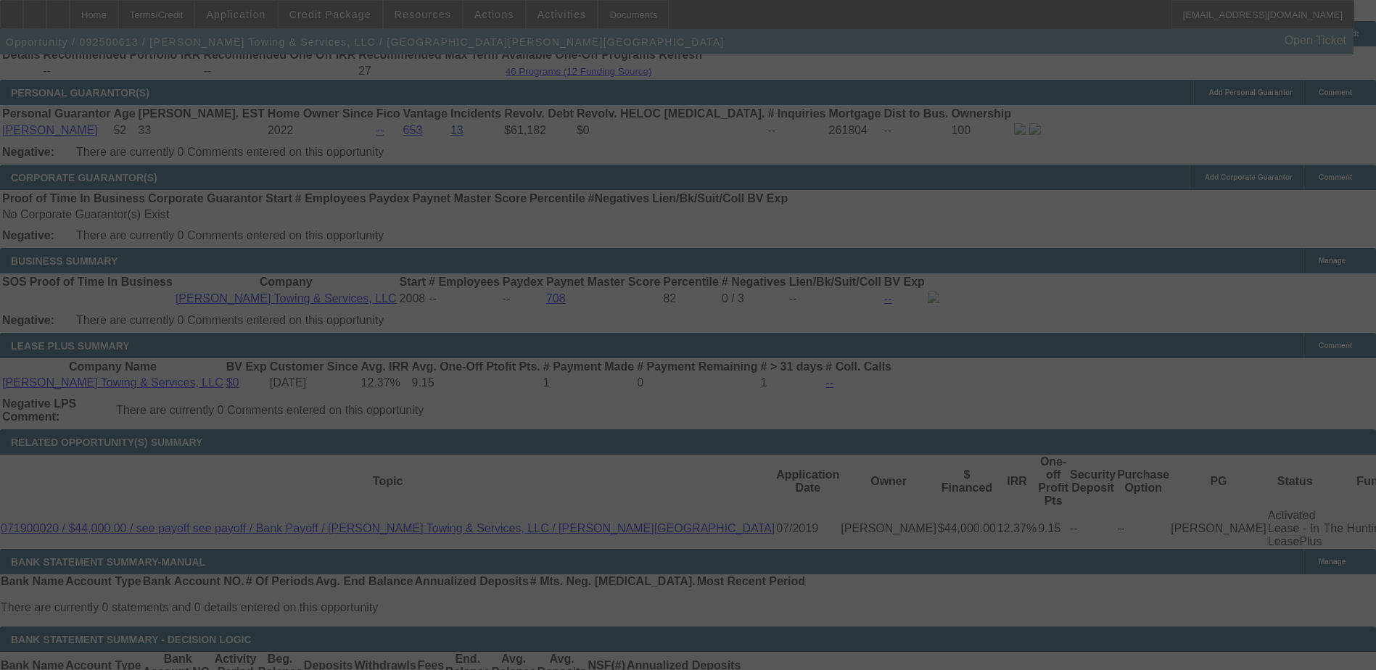
select select "0"
select select "2"
select select "0"
select select "6"
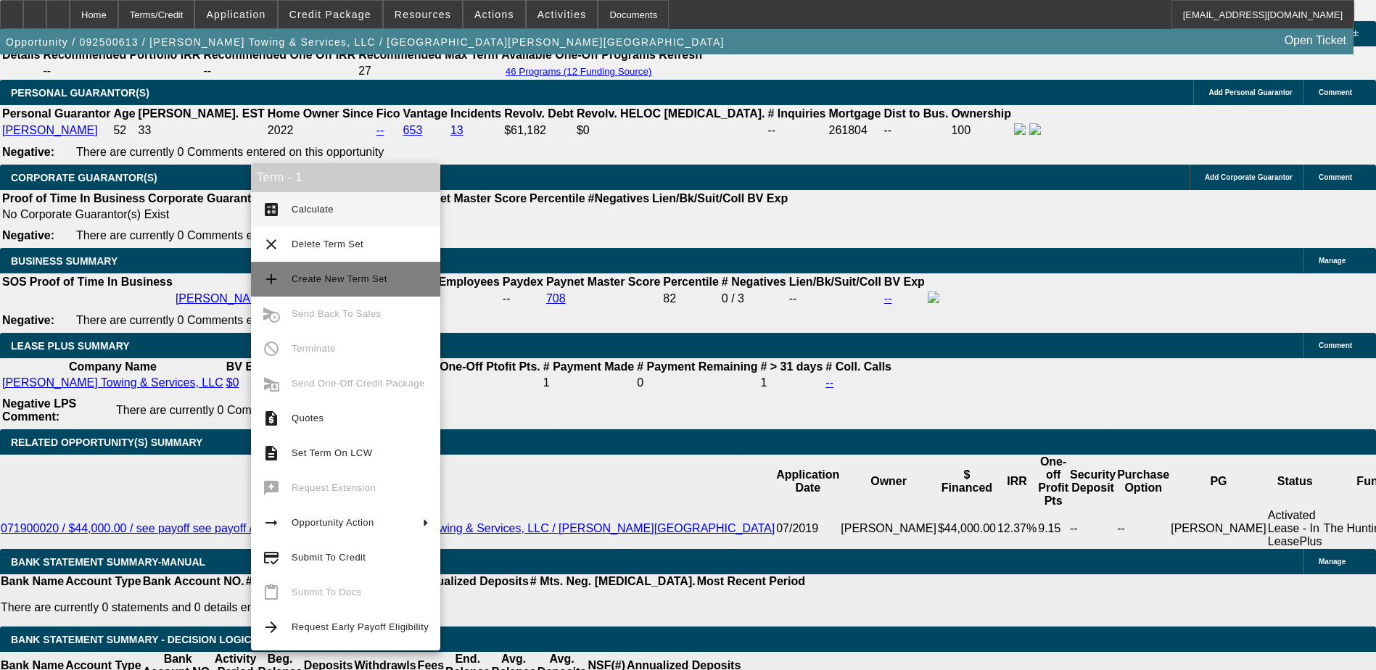
click at [317, 287] on span "Create New Term Set" at bounding box center [360, 279] width 137 height 17
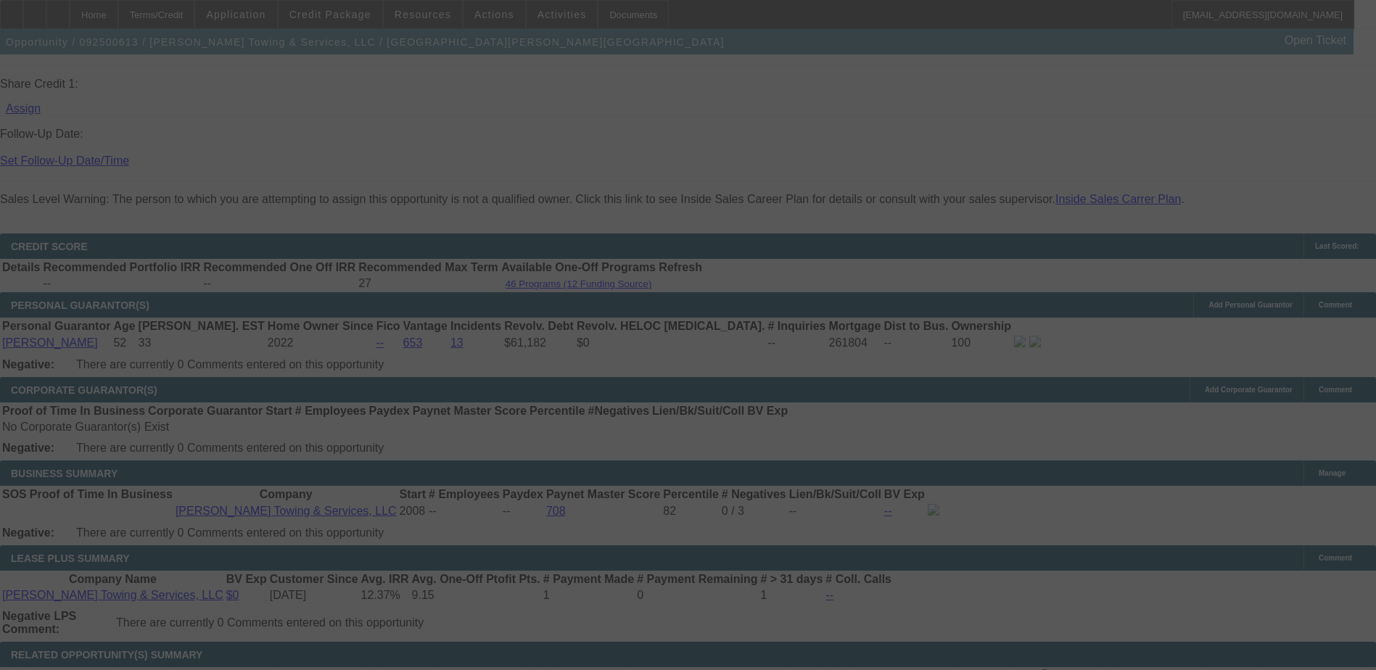
scroll to position [1959, 0]
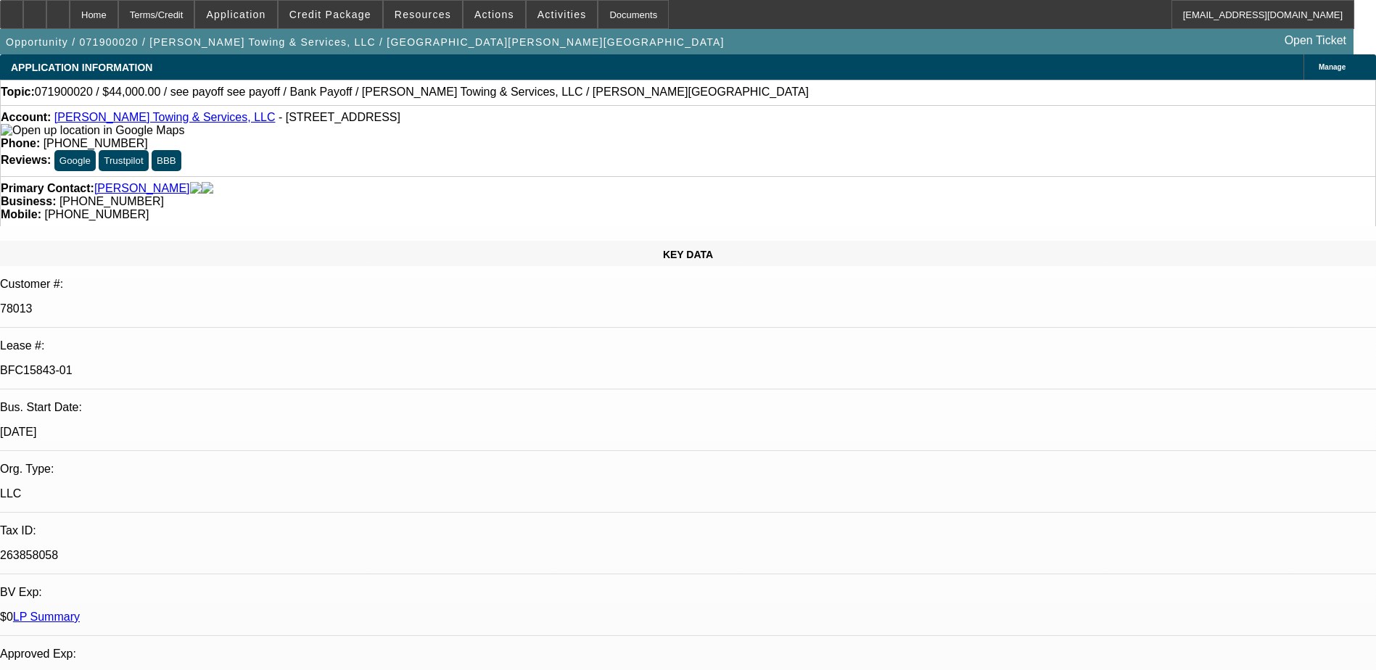
select select "0"
select select "2"
select select "0"
select select "6"
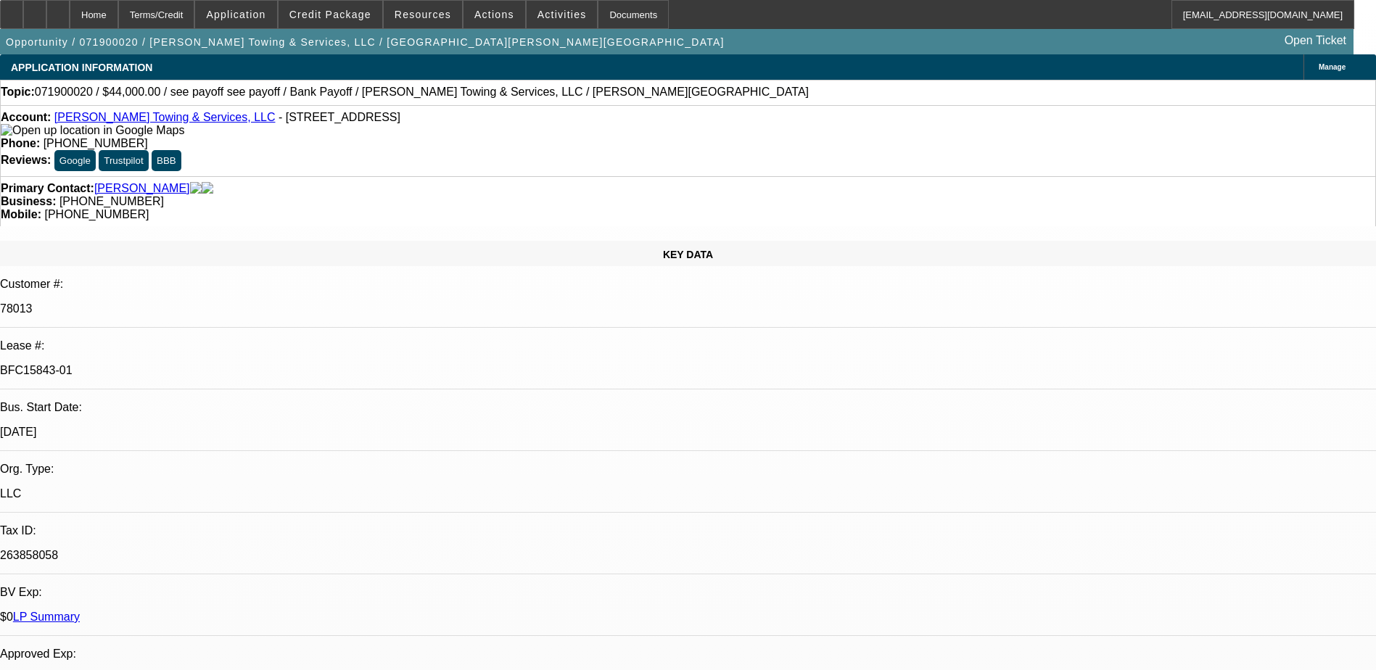
select select "0"
select select "6"
select select "0"
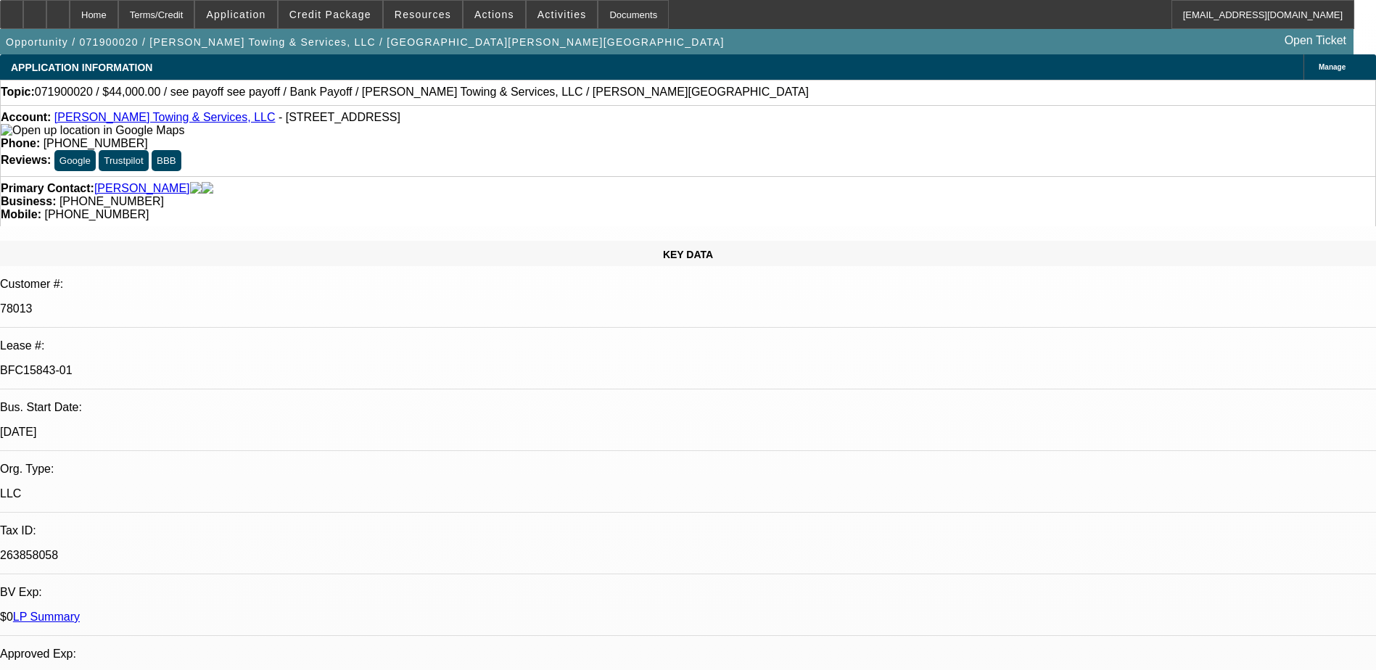
select select "0"
select select "6"
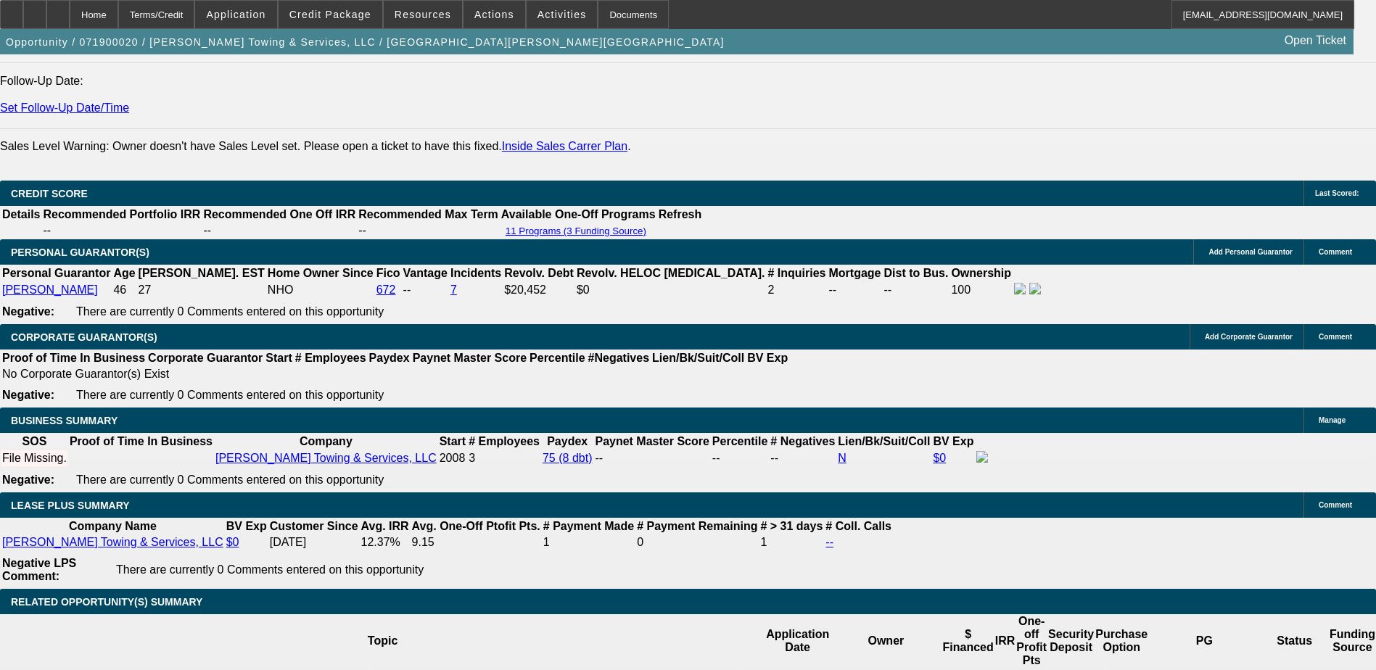
scroll to position [2329, 0]
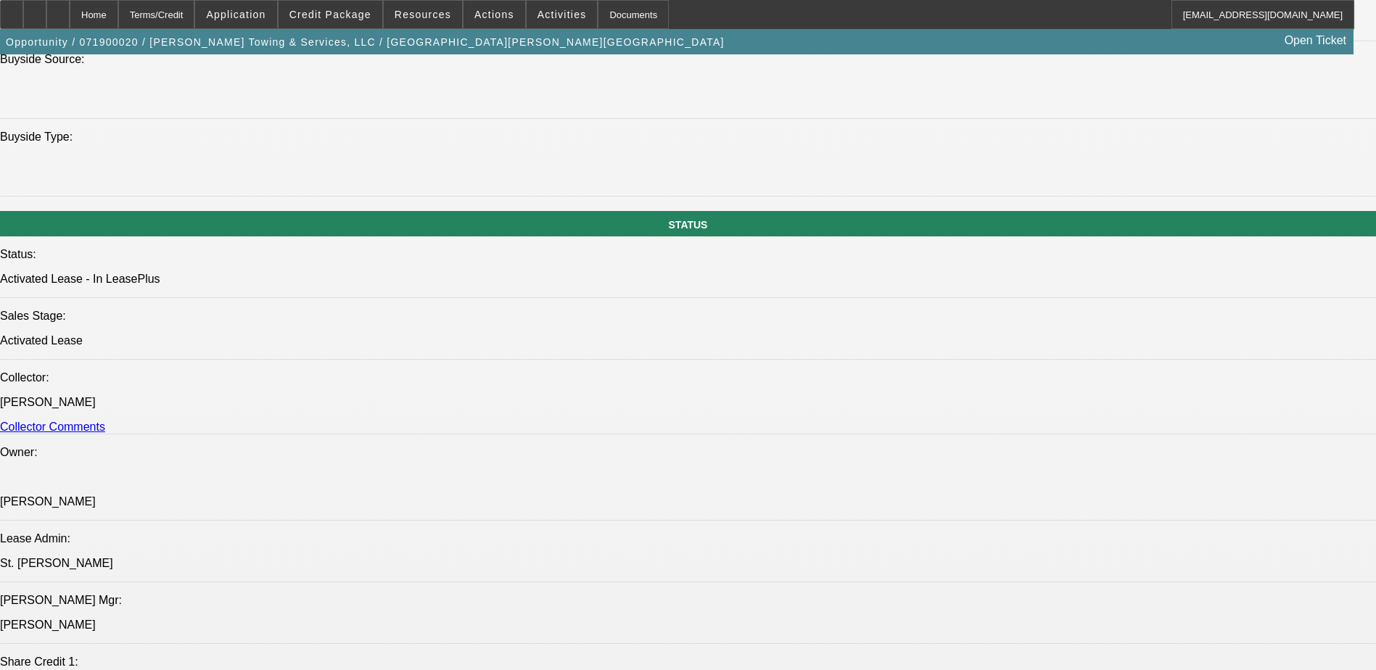
select select "0"
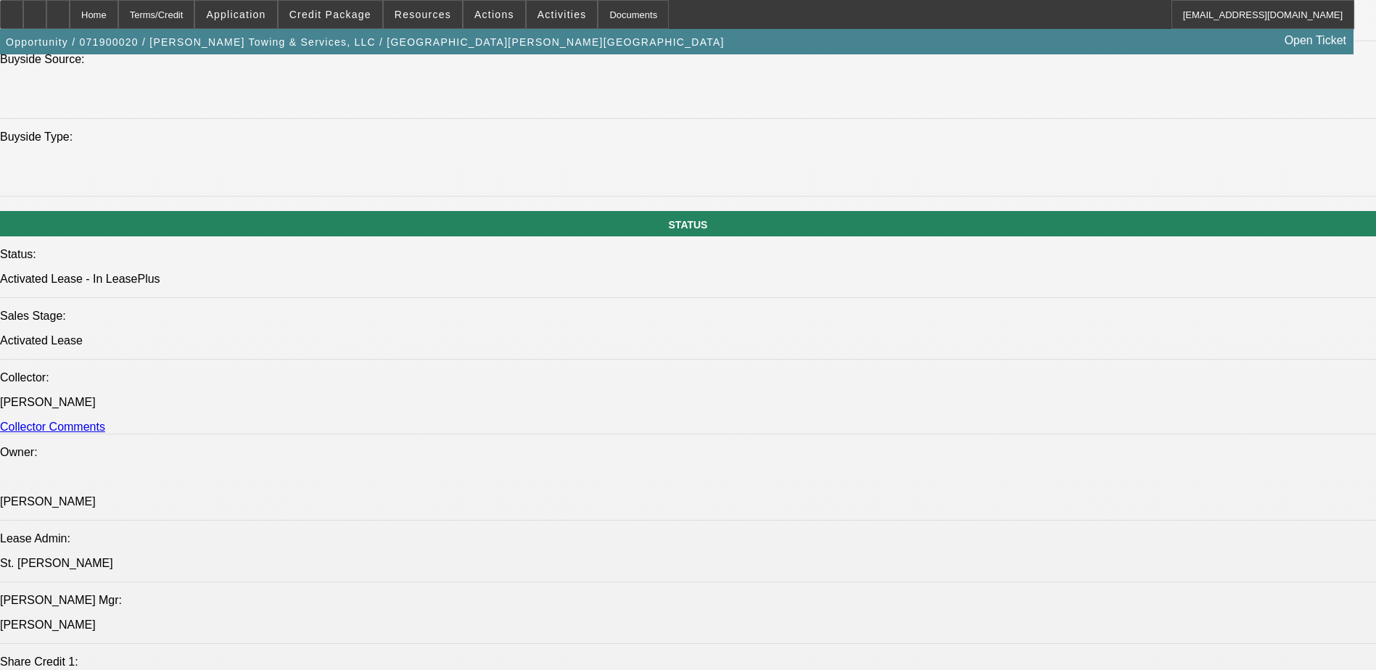
select select "0"
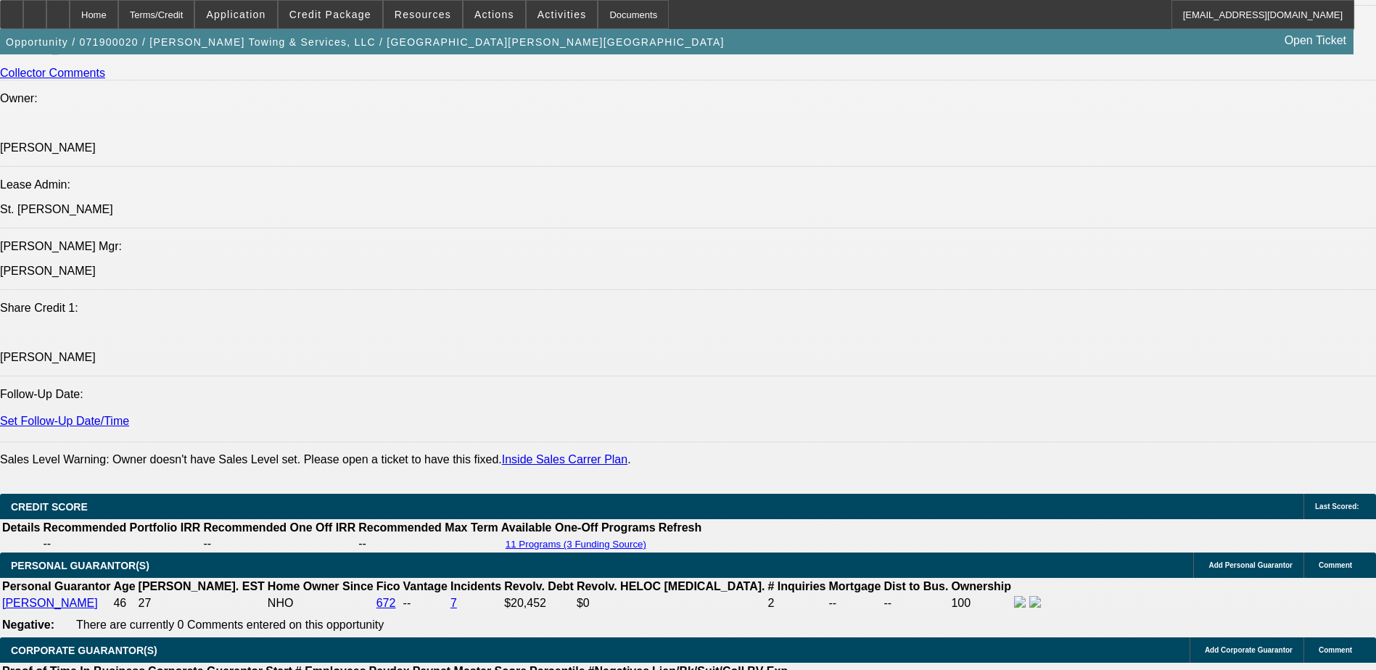
select select "1"
select select "2"
select select "6"
select select "1"
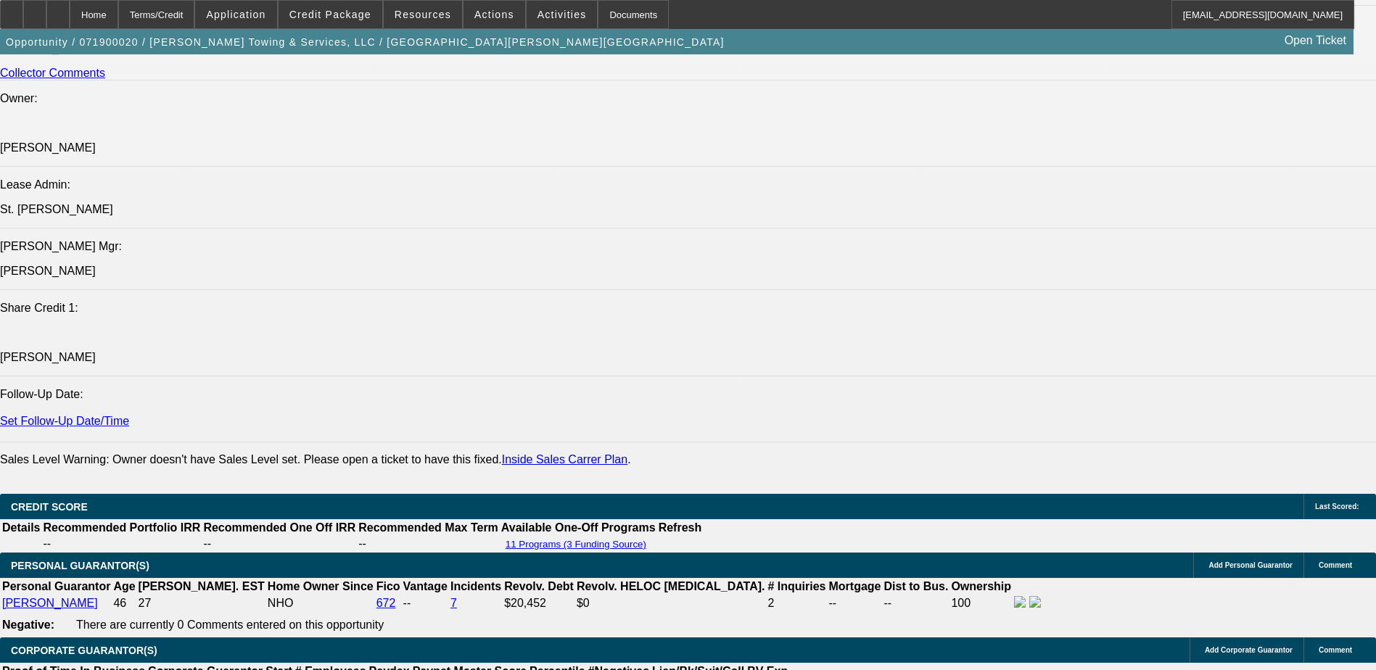
select select "6"
select select "1"
select select "6"
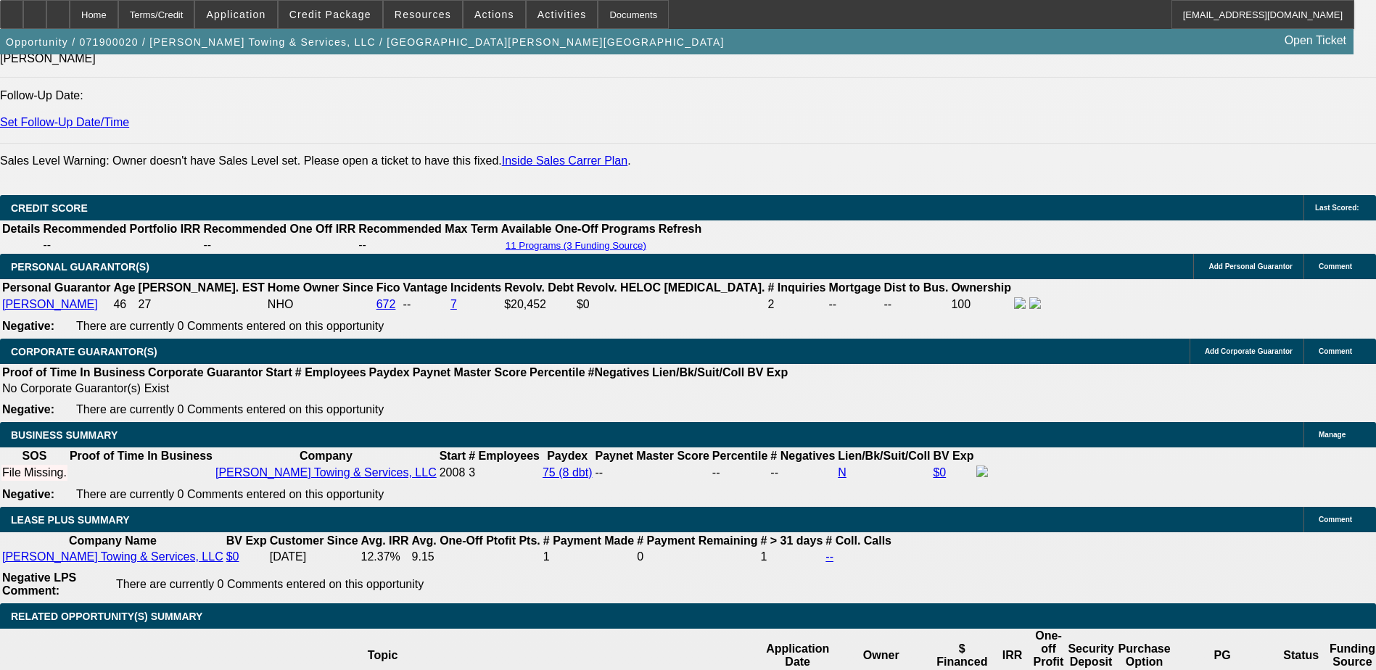
scroll to position [2315, 0]
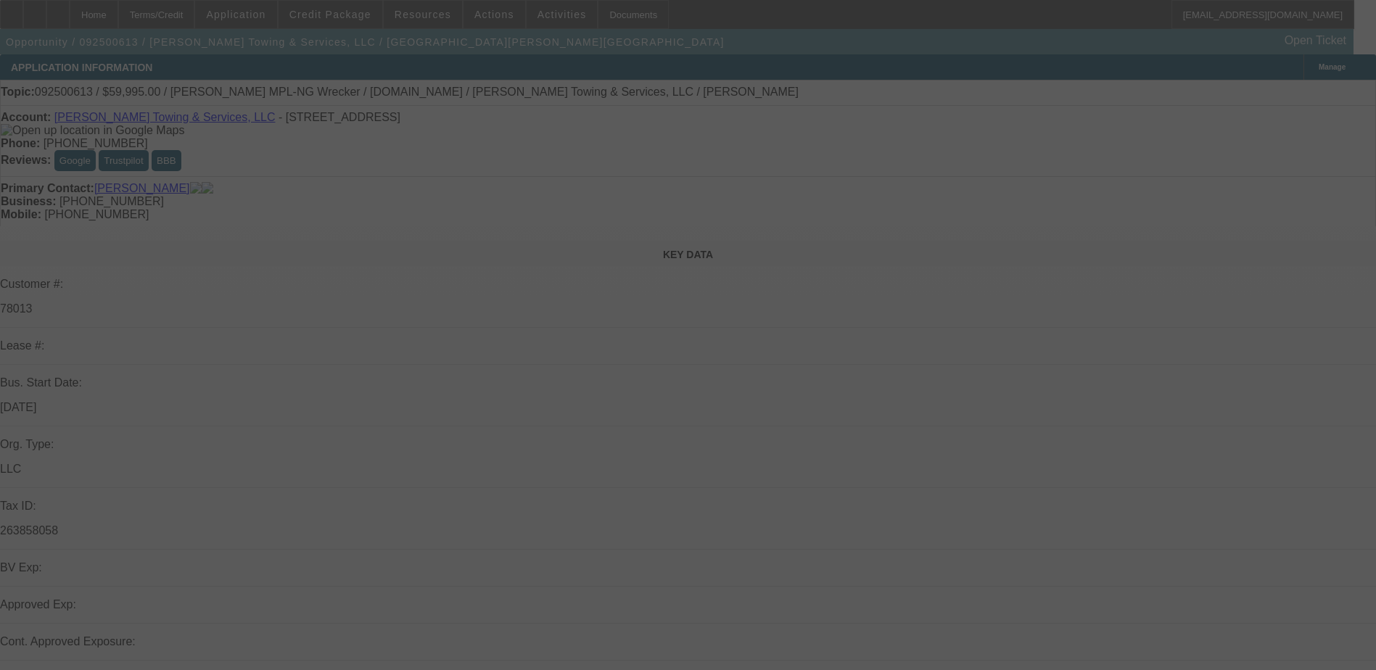
select select "0"
select select "2"
select select "0"
select select "6"
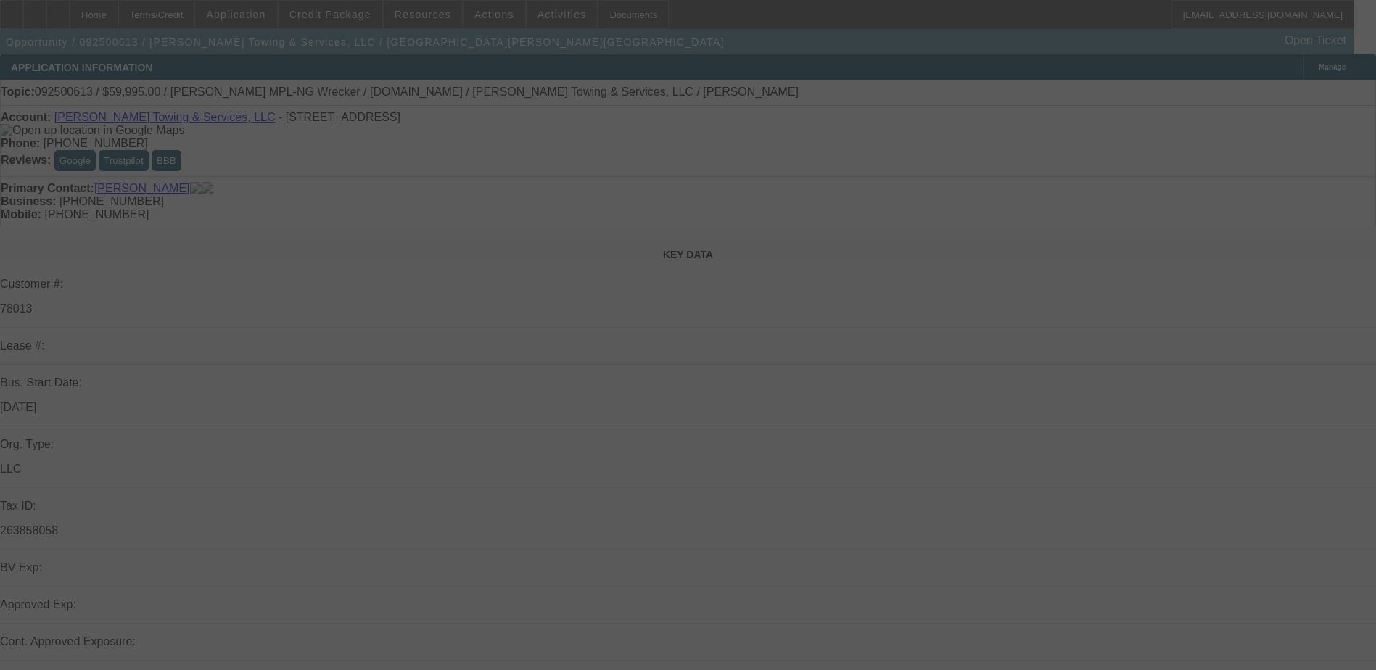
select select "0"
select select "2"
select select "0"
select select "6"
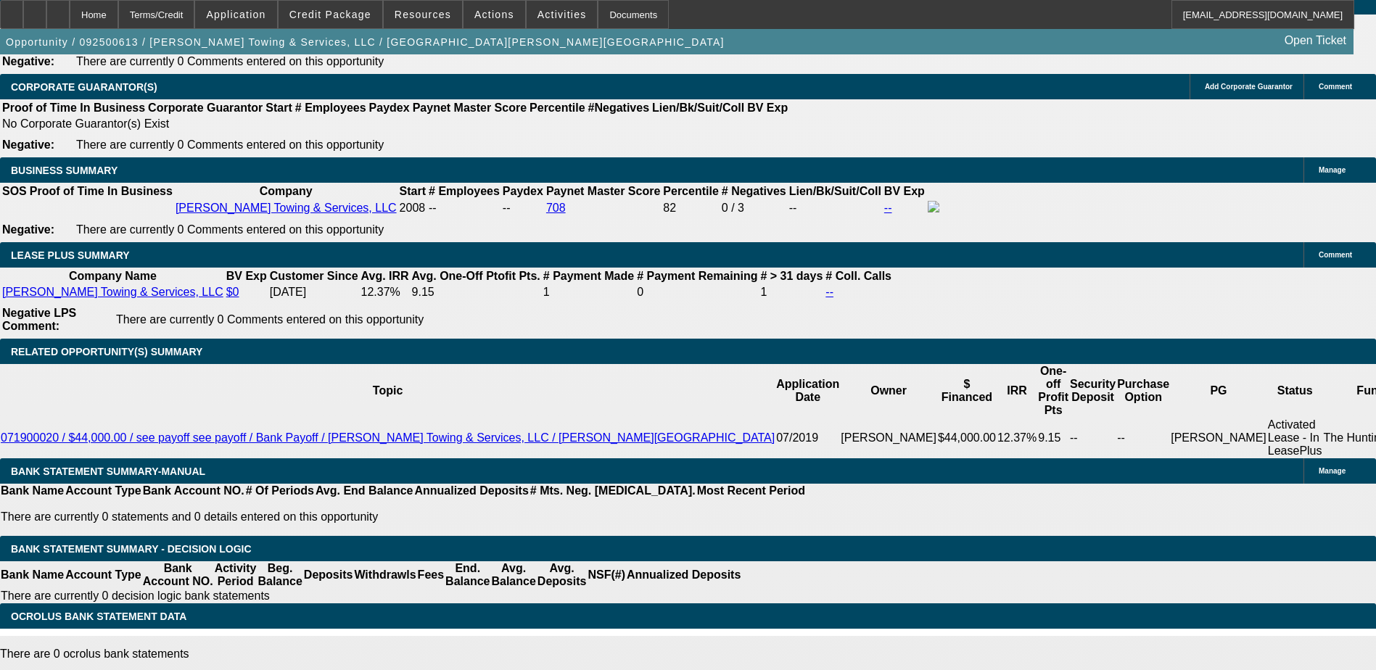
scroll to position [2252, 0]
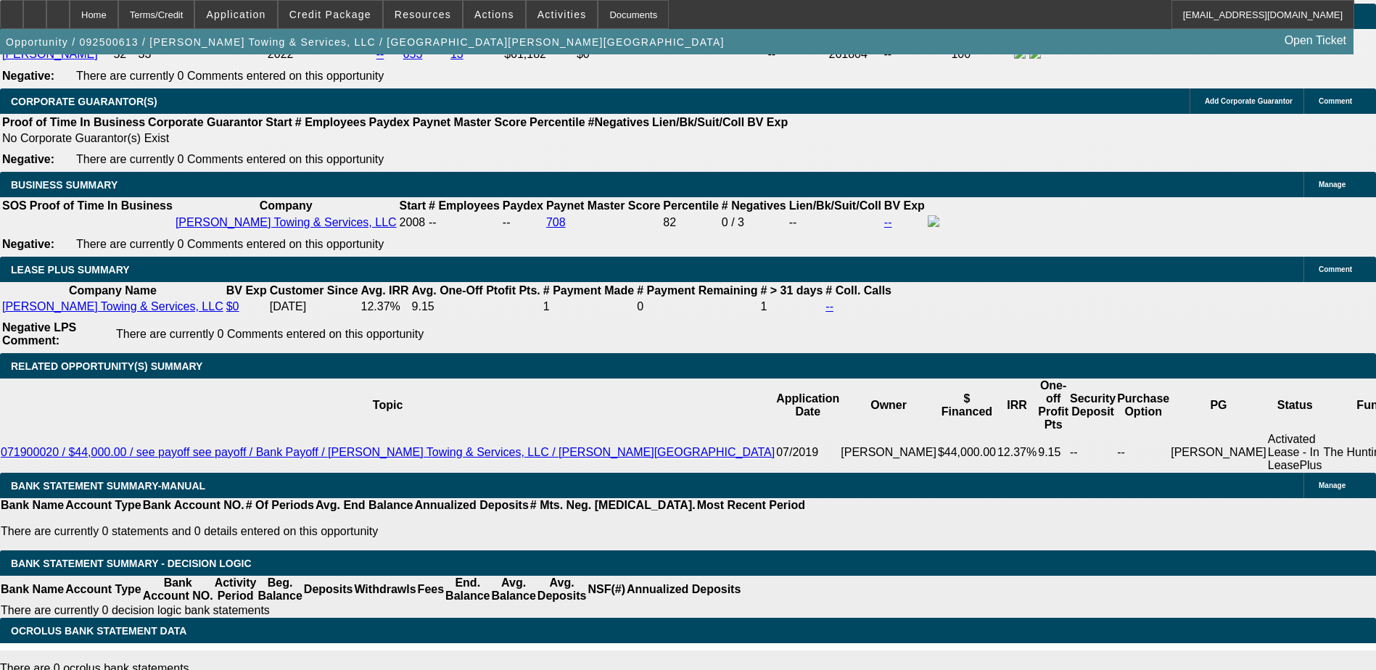
type input "0"
type input "UNKNOWN"
type input "$0.00"
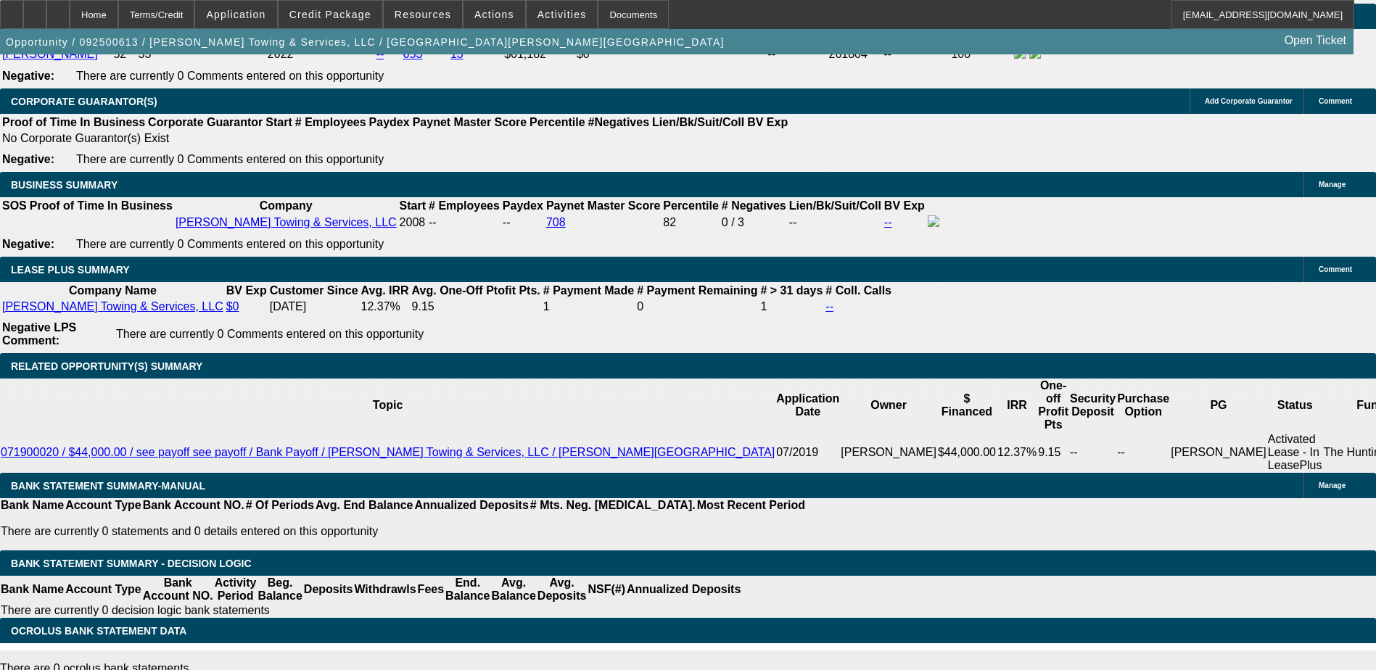
type input "1"
type input "$1,692.34"
type input "$3,384.68"
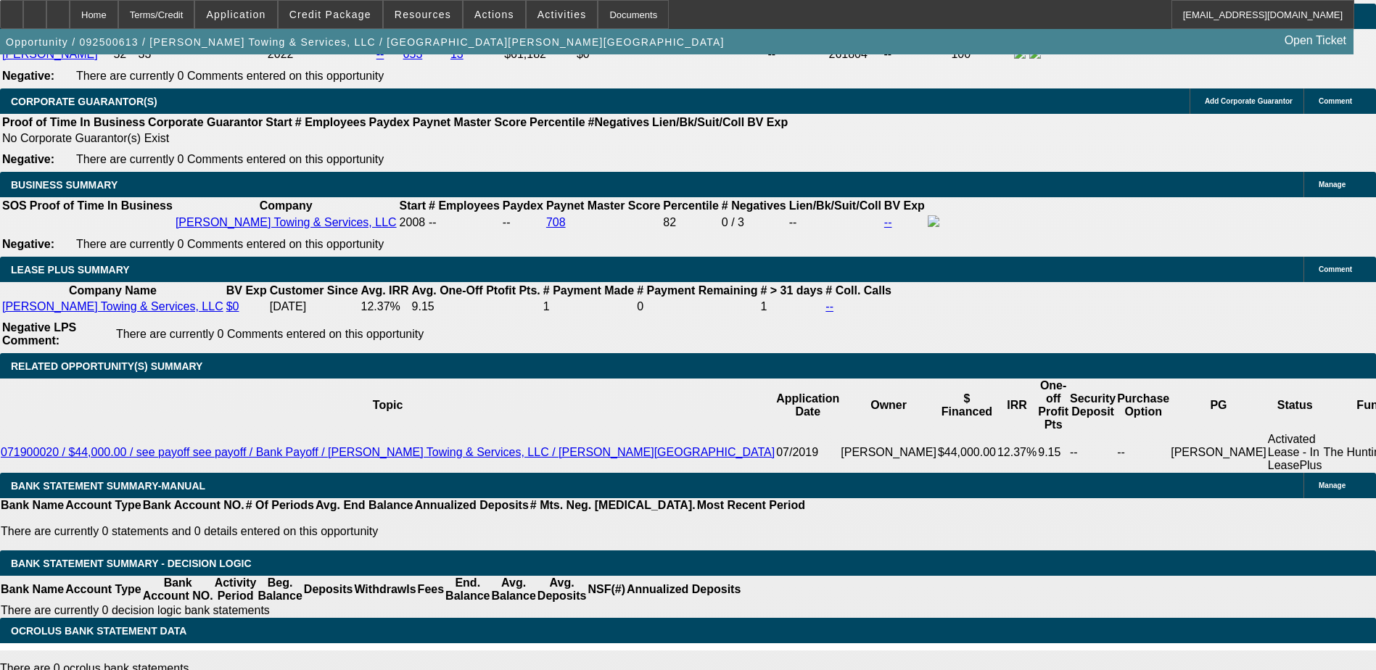
type input "10"
type input "$1,935.87"
type input "$3,871.74"
type input "10.5"
type input "$1,949.98"
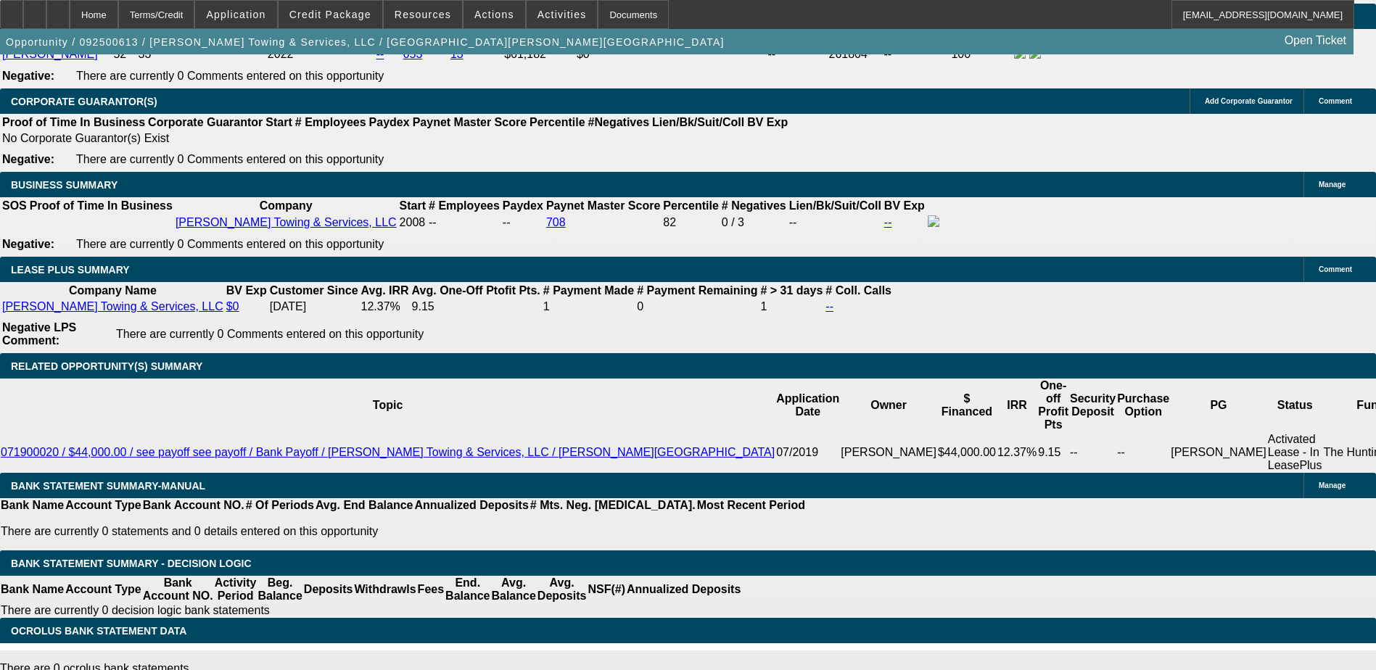
type input "$3,899.96"
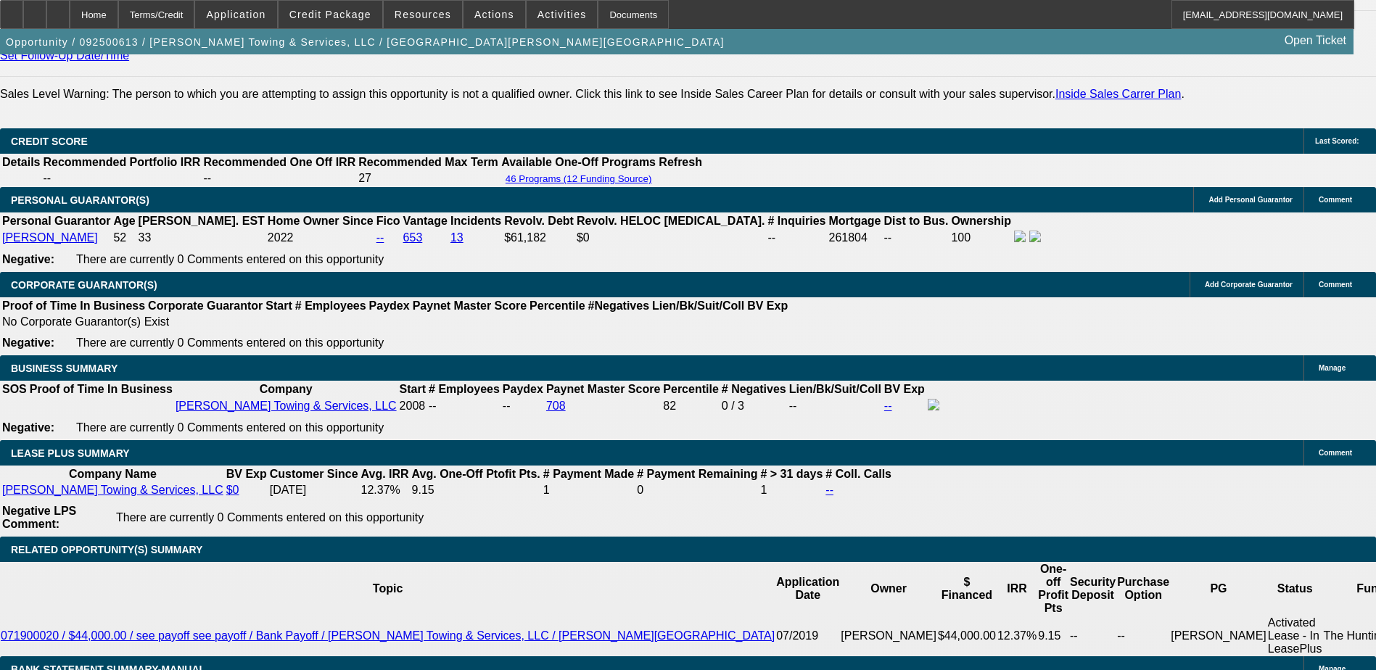
scroll to position [2035, 0]
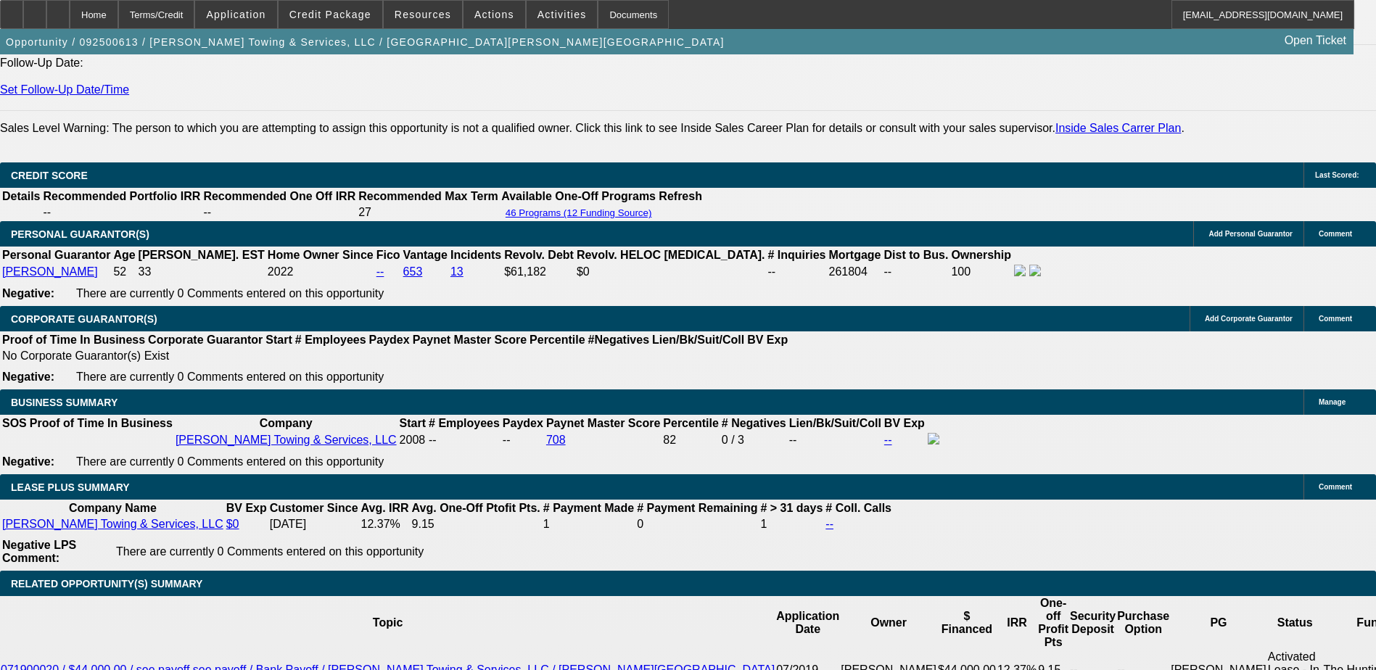
type input "10.5"
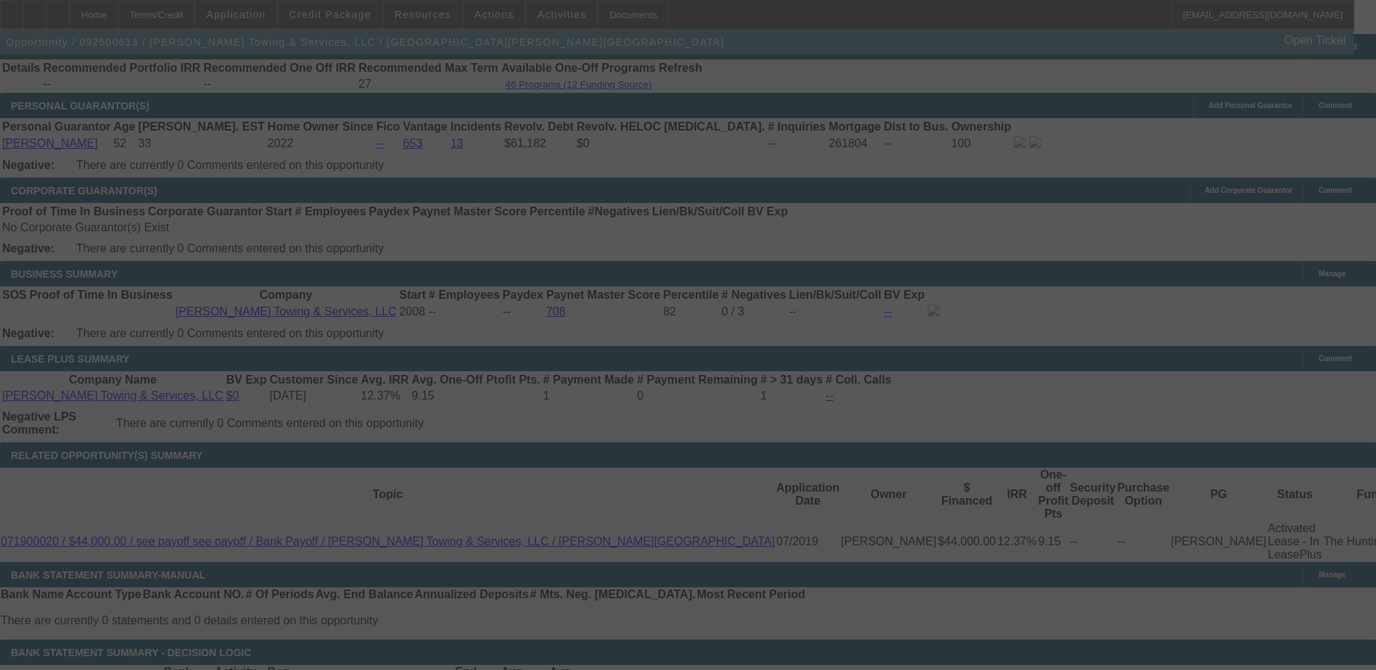
scroll to position [2180, 0]
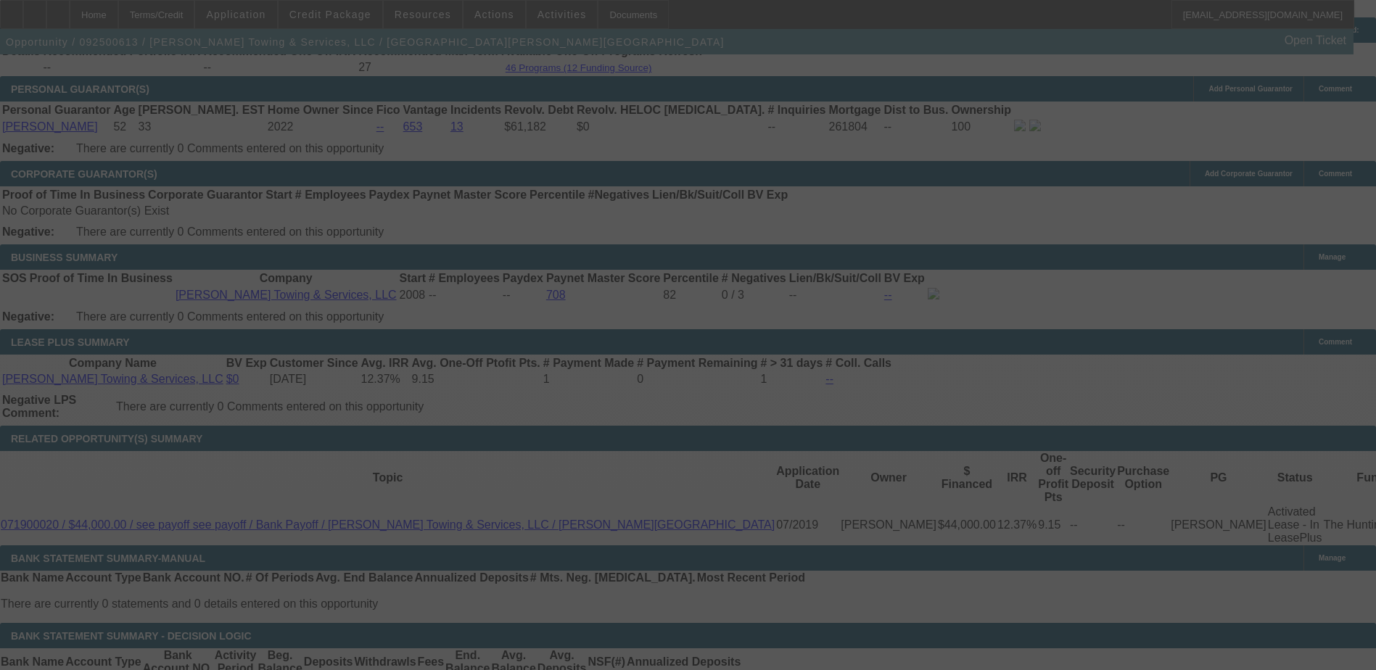
select select "0"
select select "2"
select select "0"
select select "6"
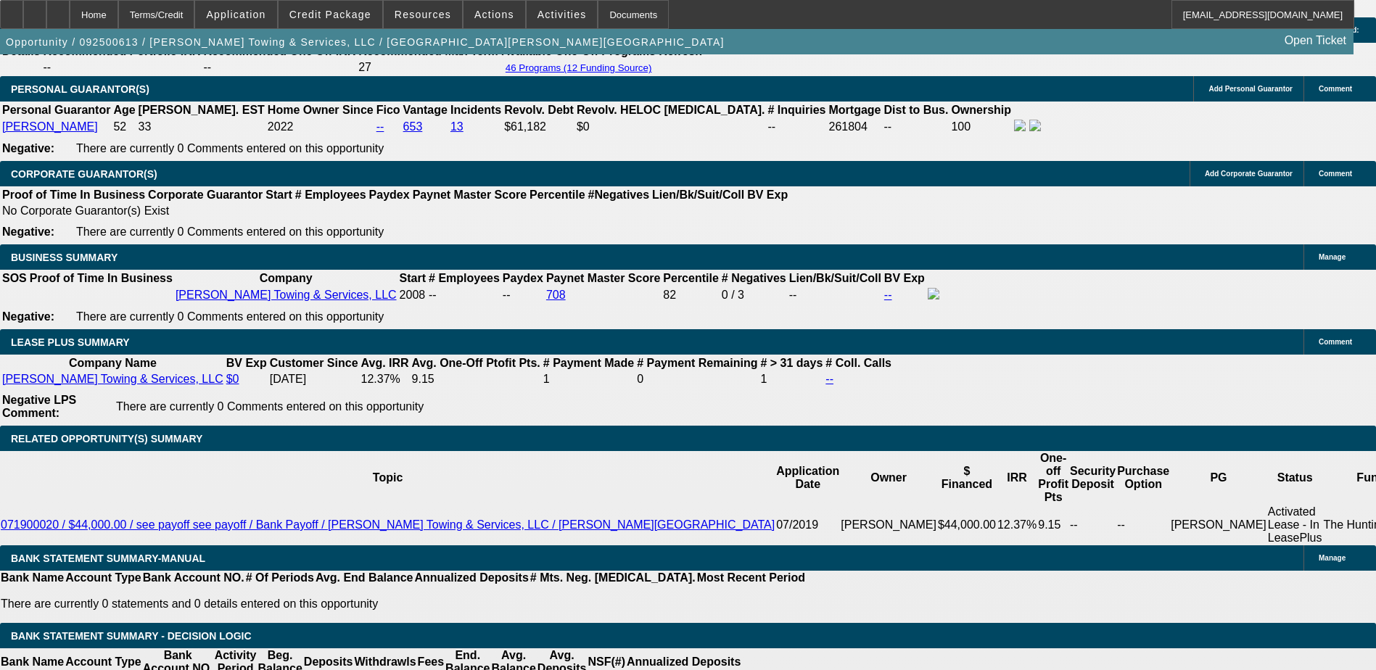
type input "1"
type input "UNKNOWN"
type input "11"
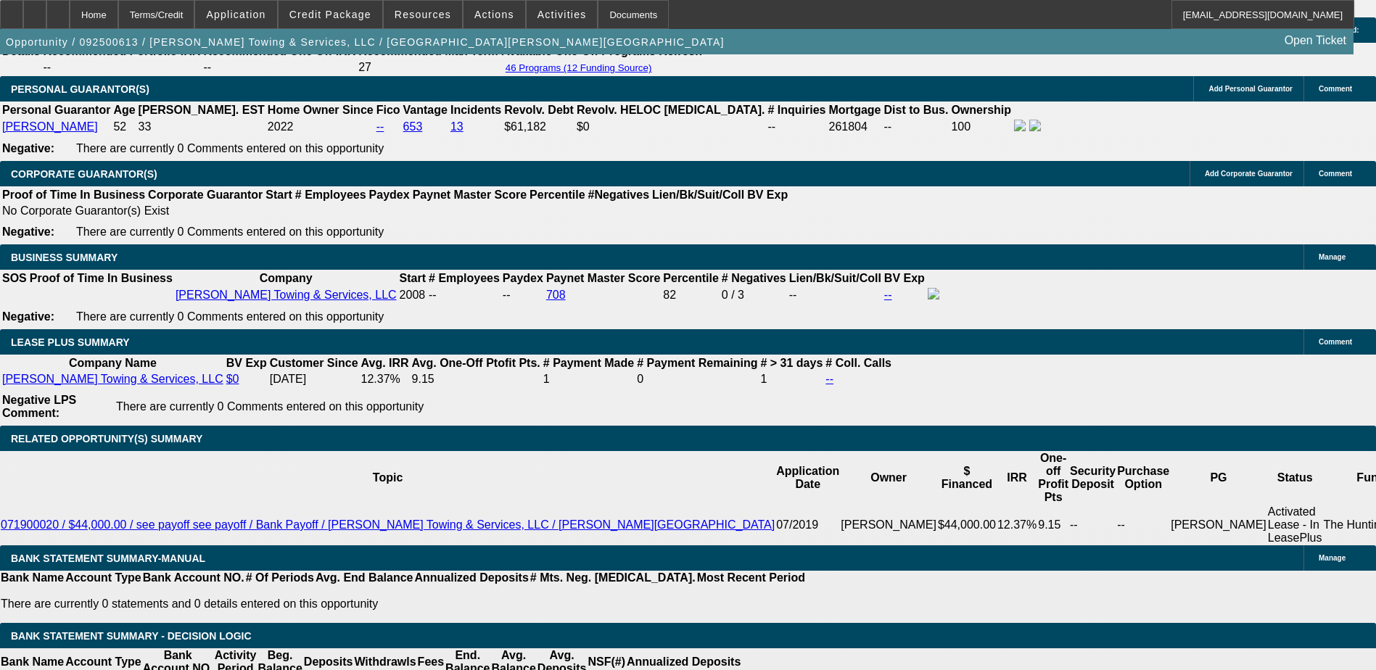
type input "$3,384.68"
type input "$1,692.34"
type input "$3,928.32"
type input "$1,964.16"
type input "11.2"
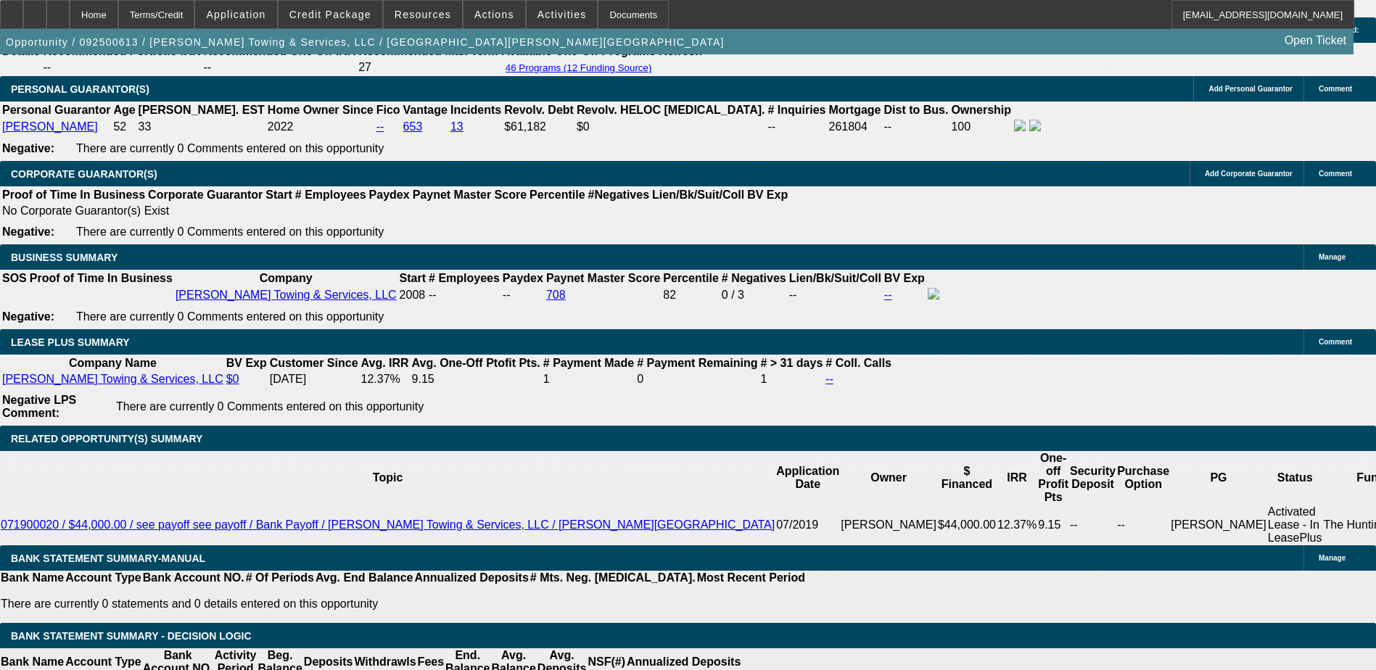
type input "$3,939.70"
type input "$1,969.85"
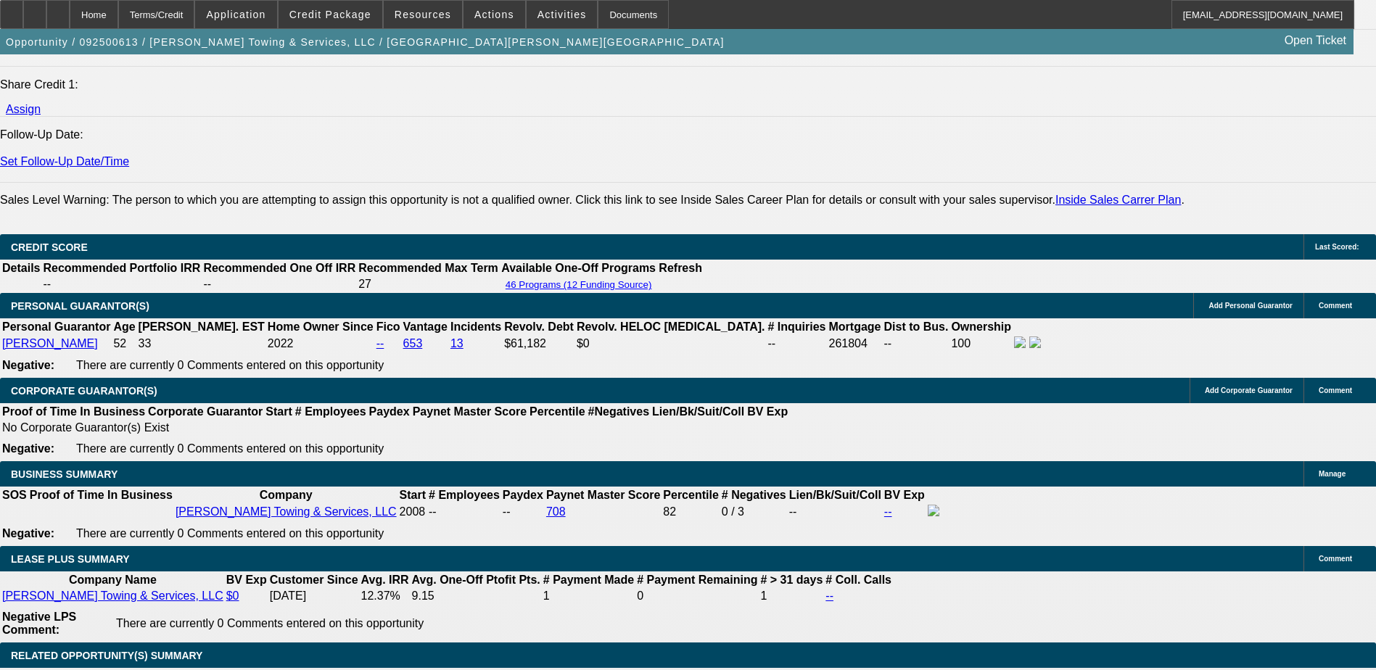
scroll to position [1962, 0]
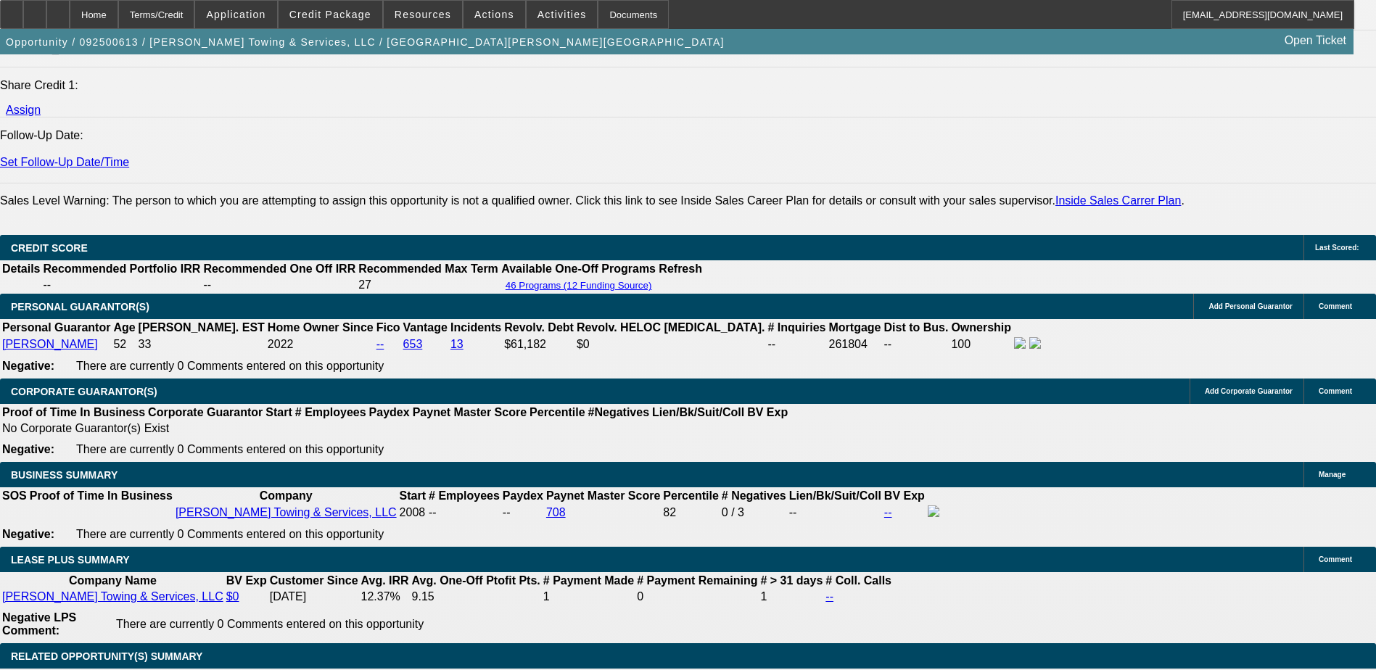
type input "11.2"
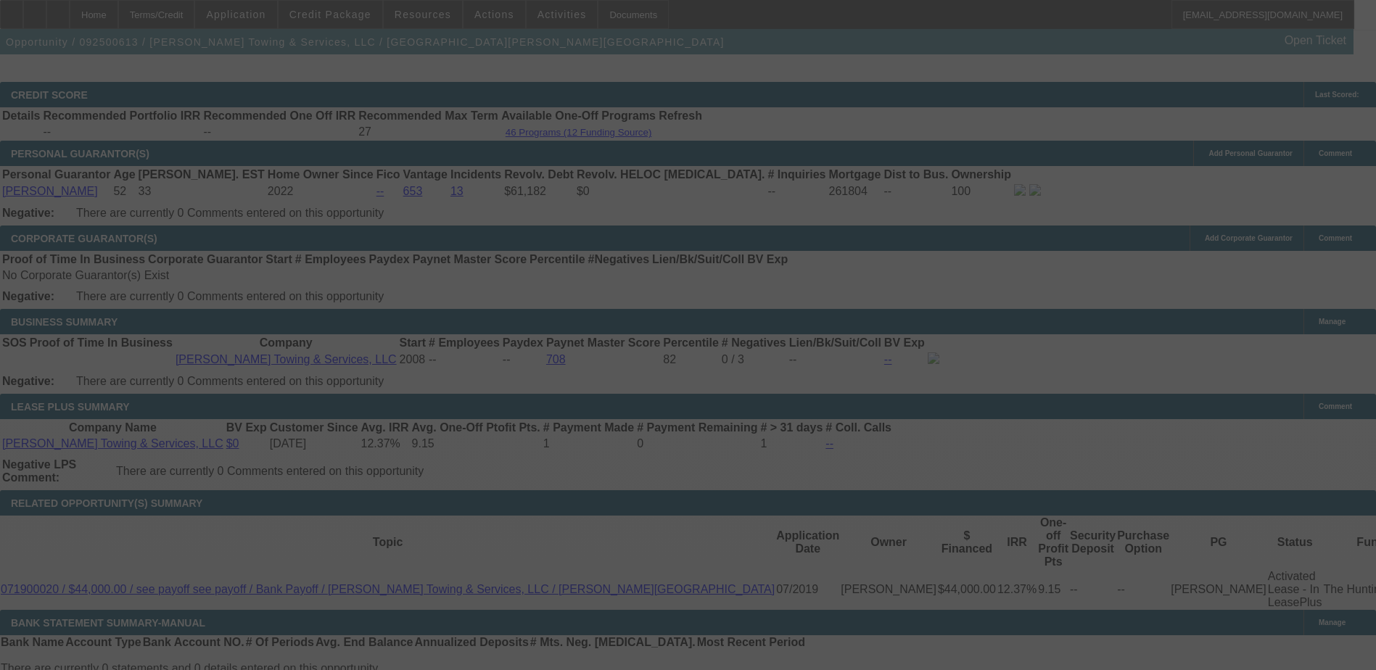
scroll to position [2180, 0]
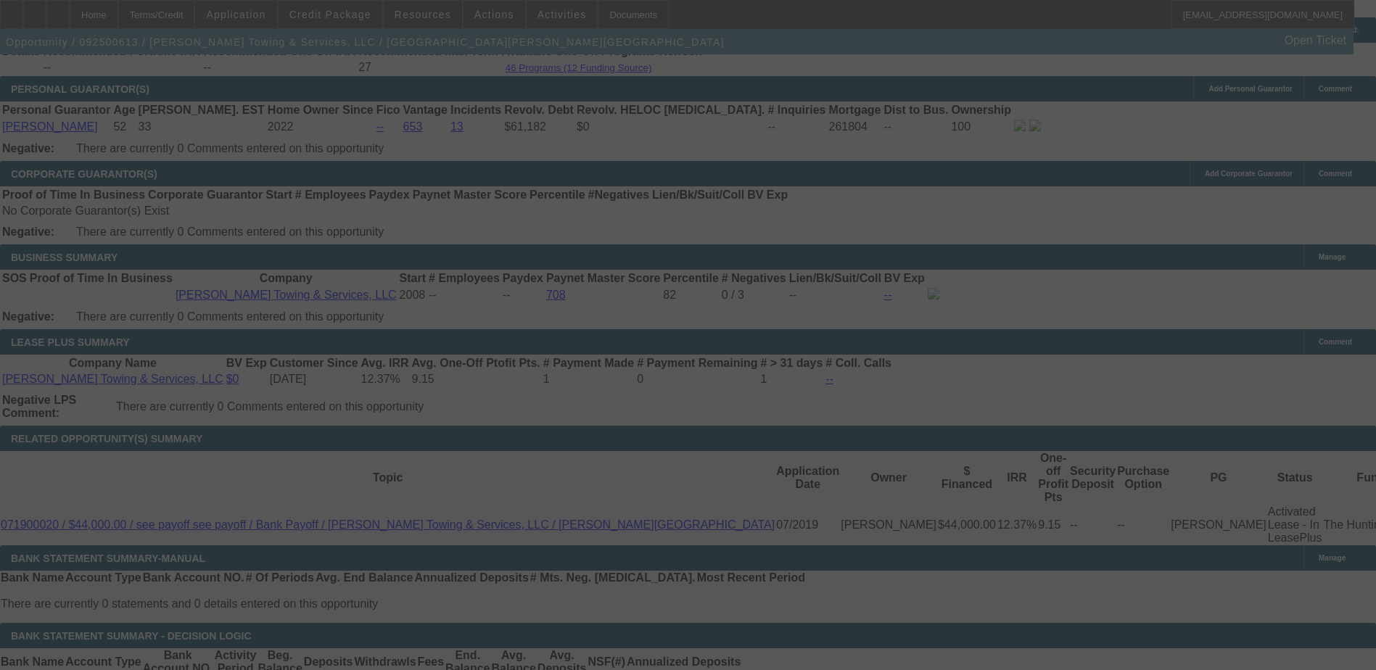
select select "0"
select select "2"
select select "0"
select select "6"
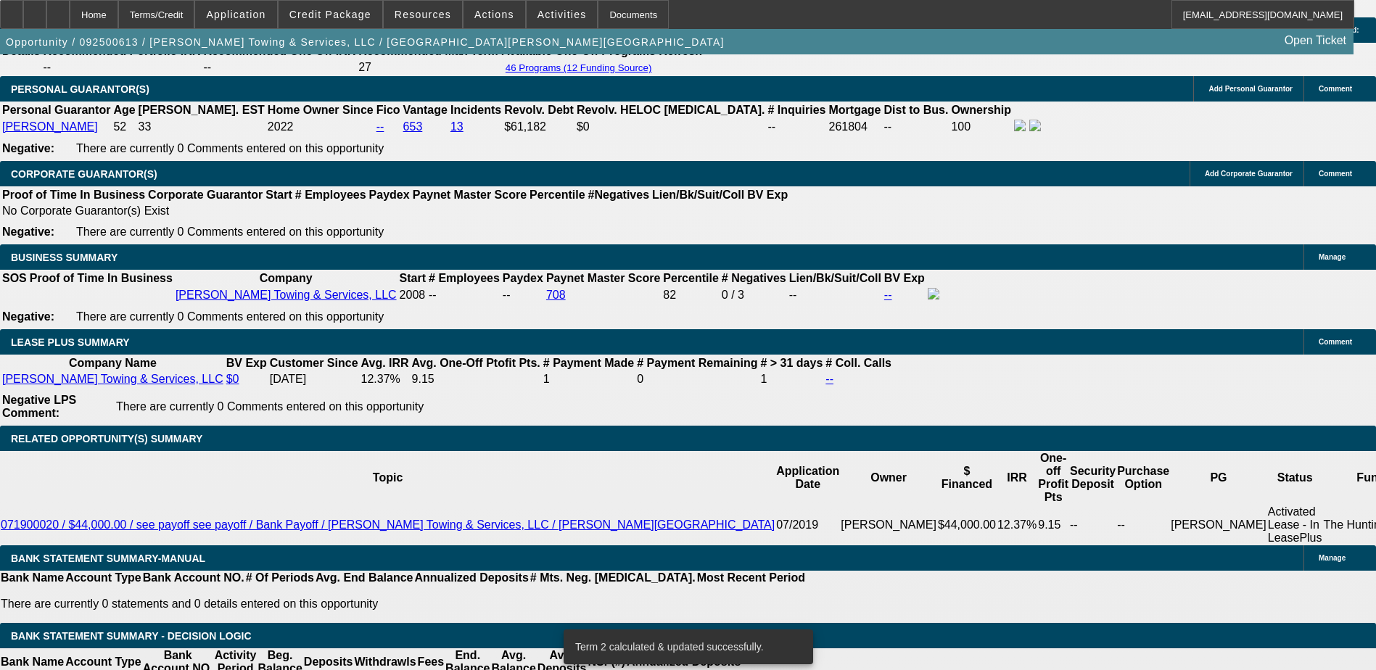
type input "UNKNOWN"
type input "1"
type input "$3,384.68"
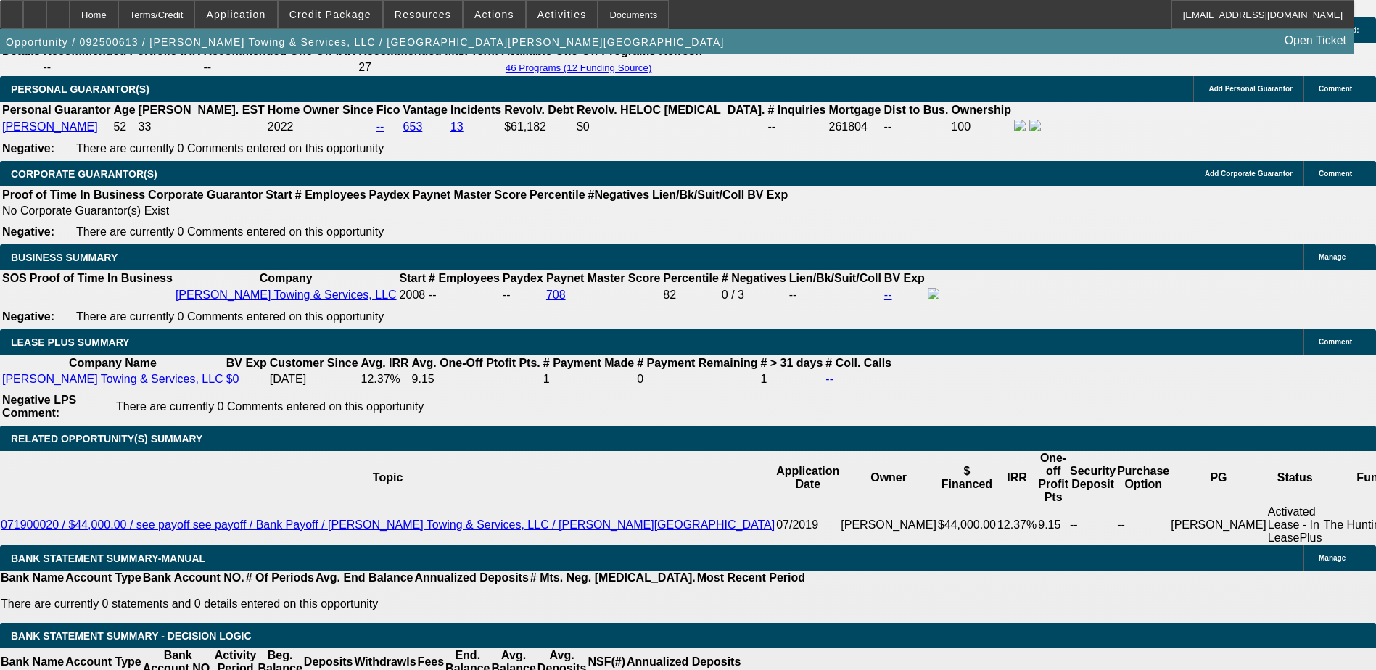
type input "$1,692.34"
type input "11"
type input "$3,928.32"
type input "$1,964.16"
type input "11.9"
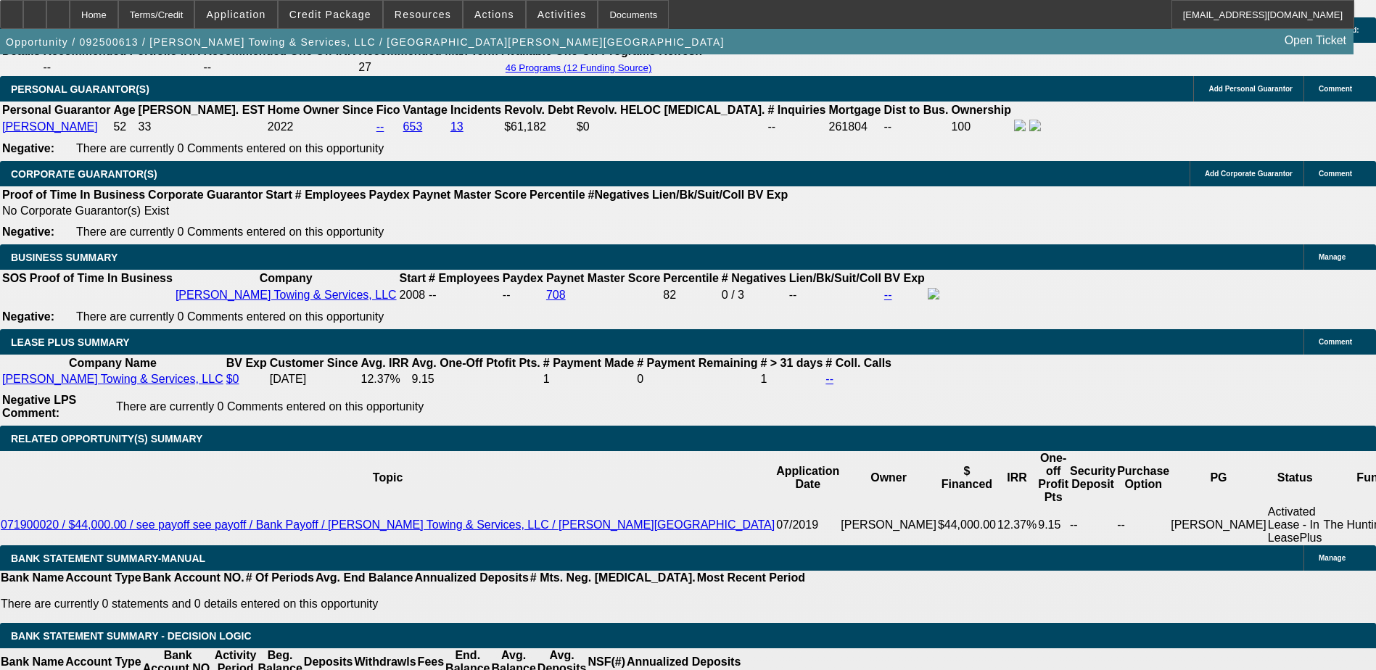
type input "$3,979.66"
type input "$1,989.83"
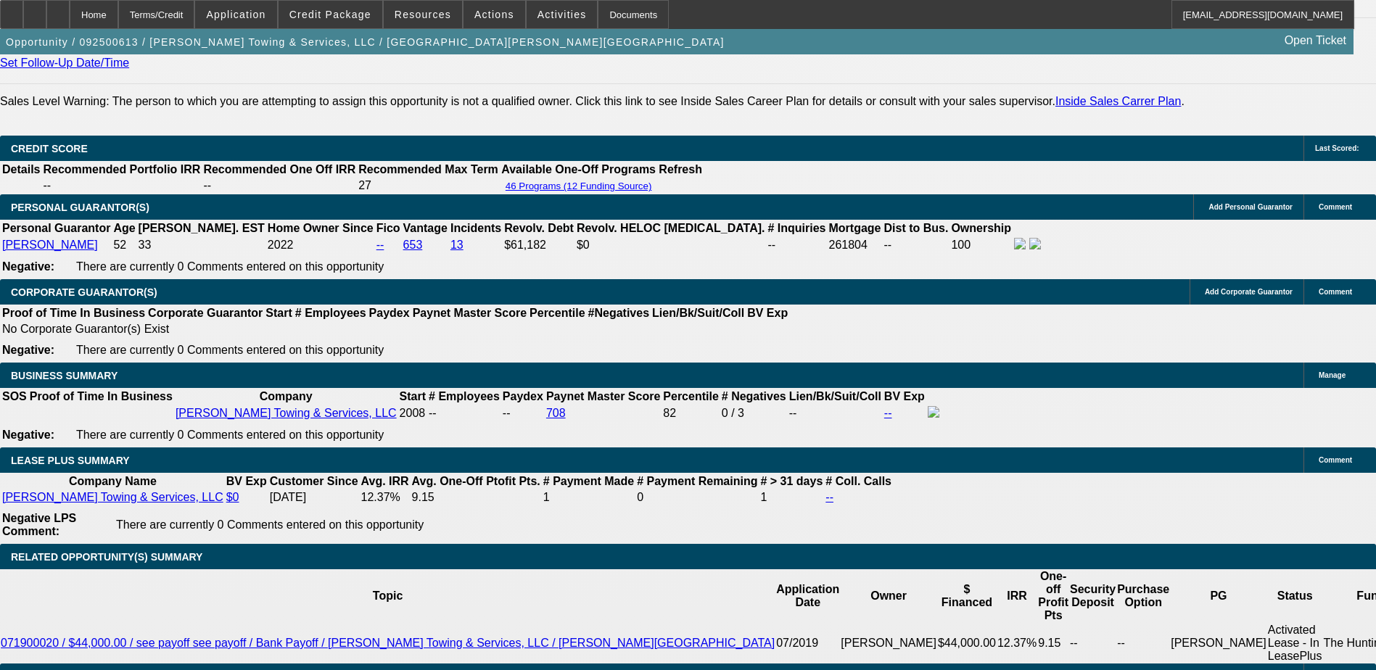
scroll to position [1962, 0]
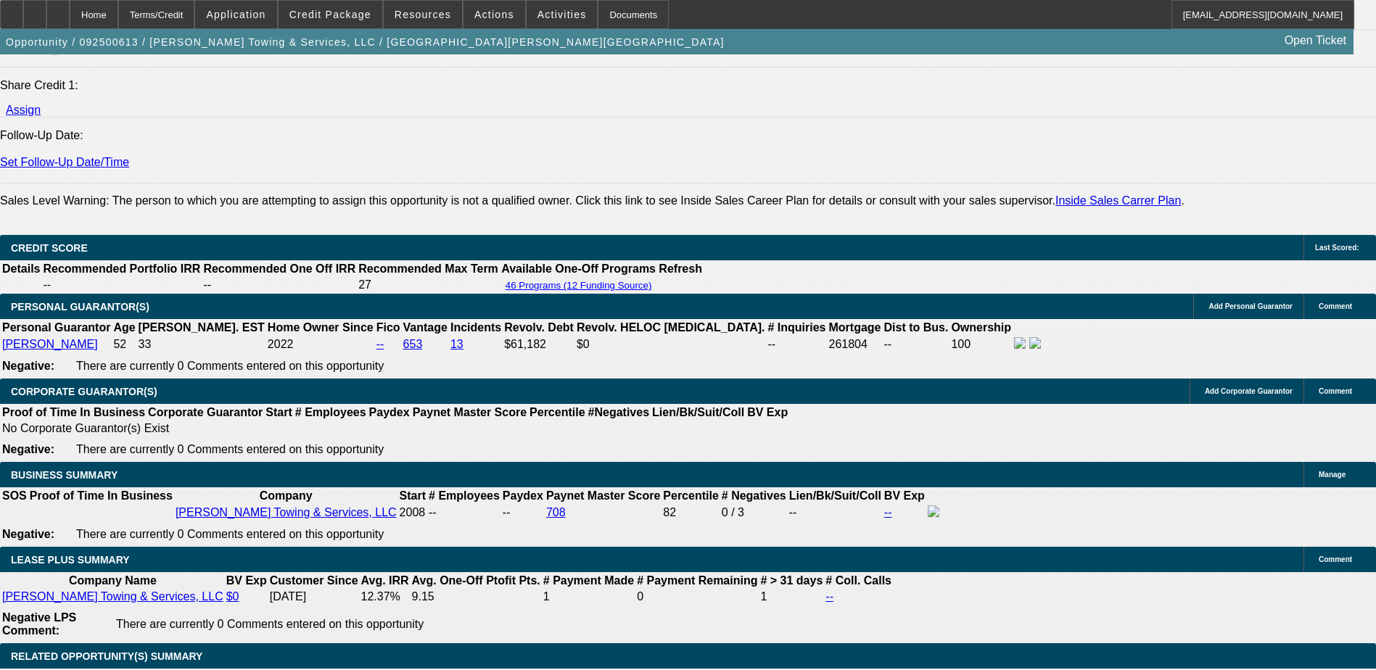
type input "11.9"
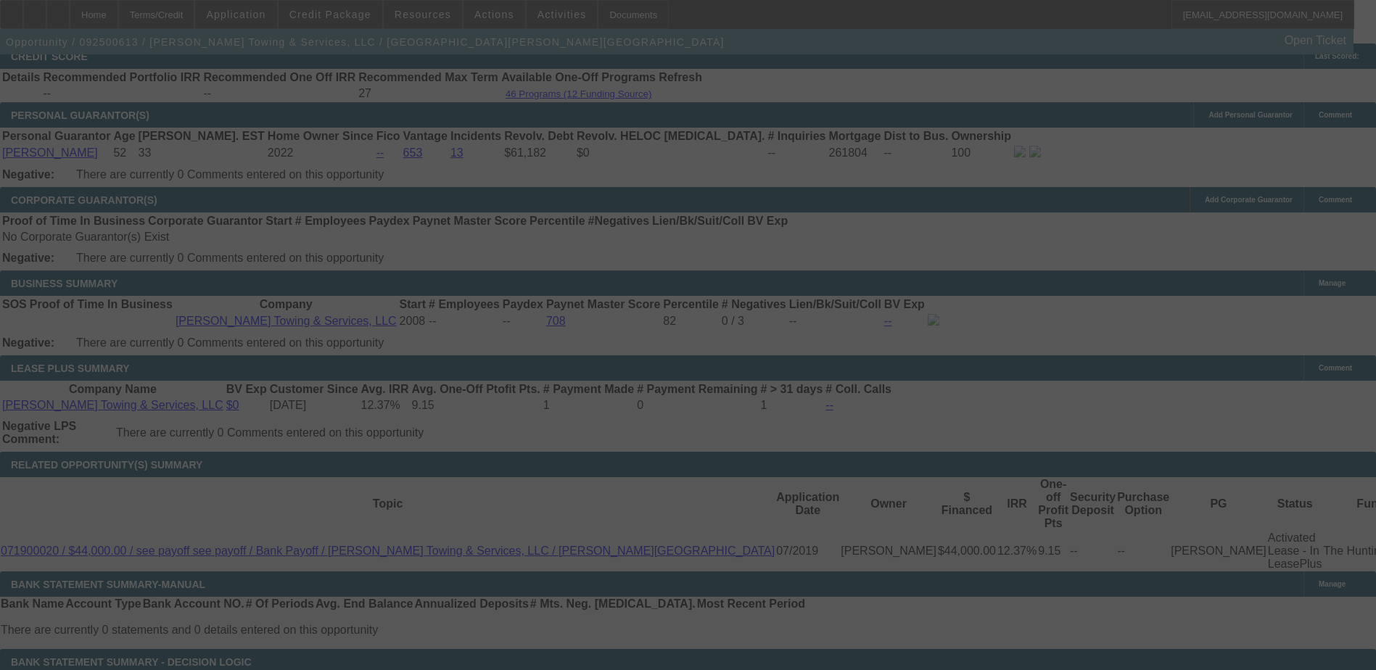
scroll to position [2180, 0]
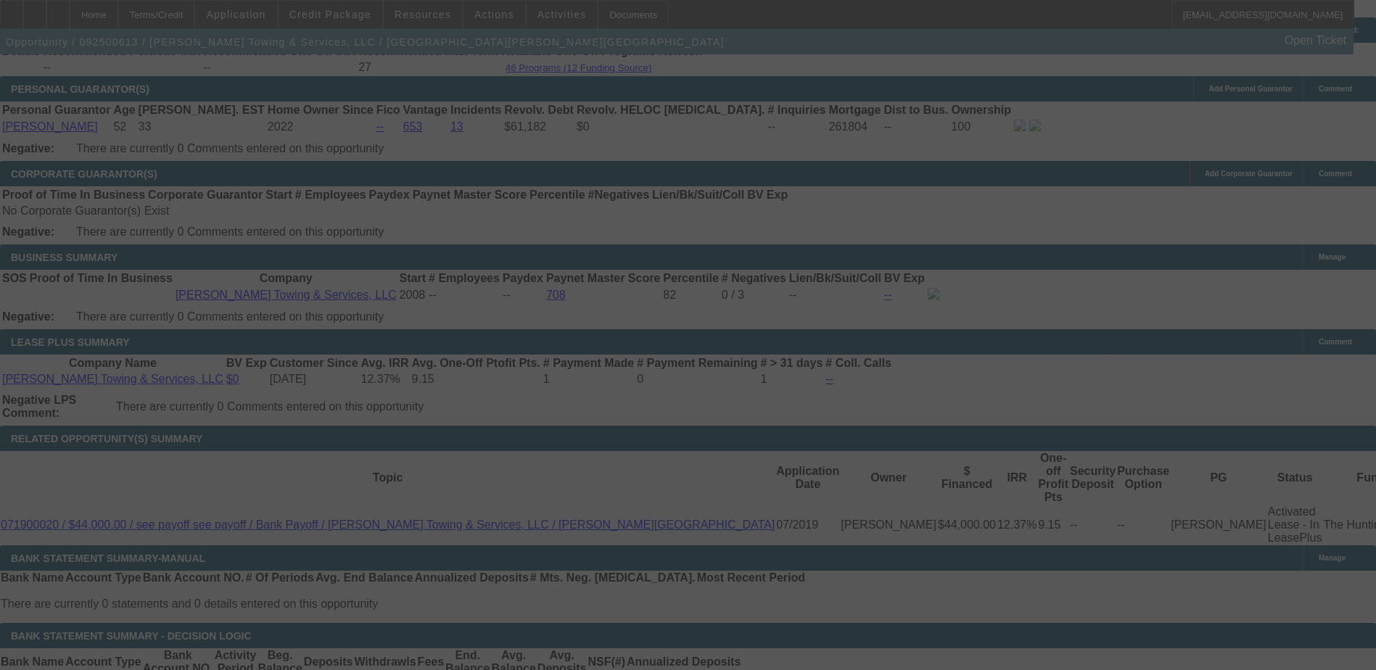
select select "0"
select select "2"
select select "0"
select select "6"
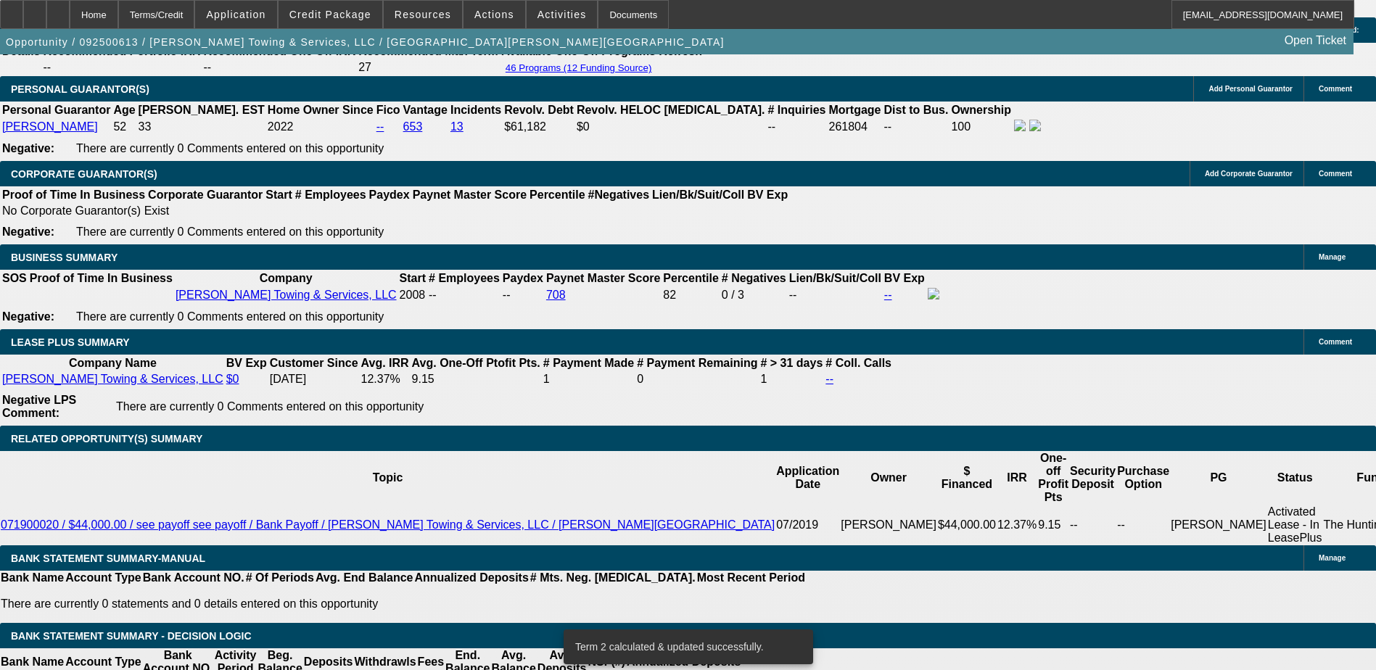
type input "UNKNOWN"
type input "12"
type input "$3,384.68"
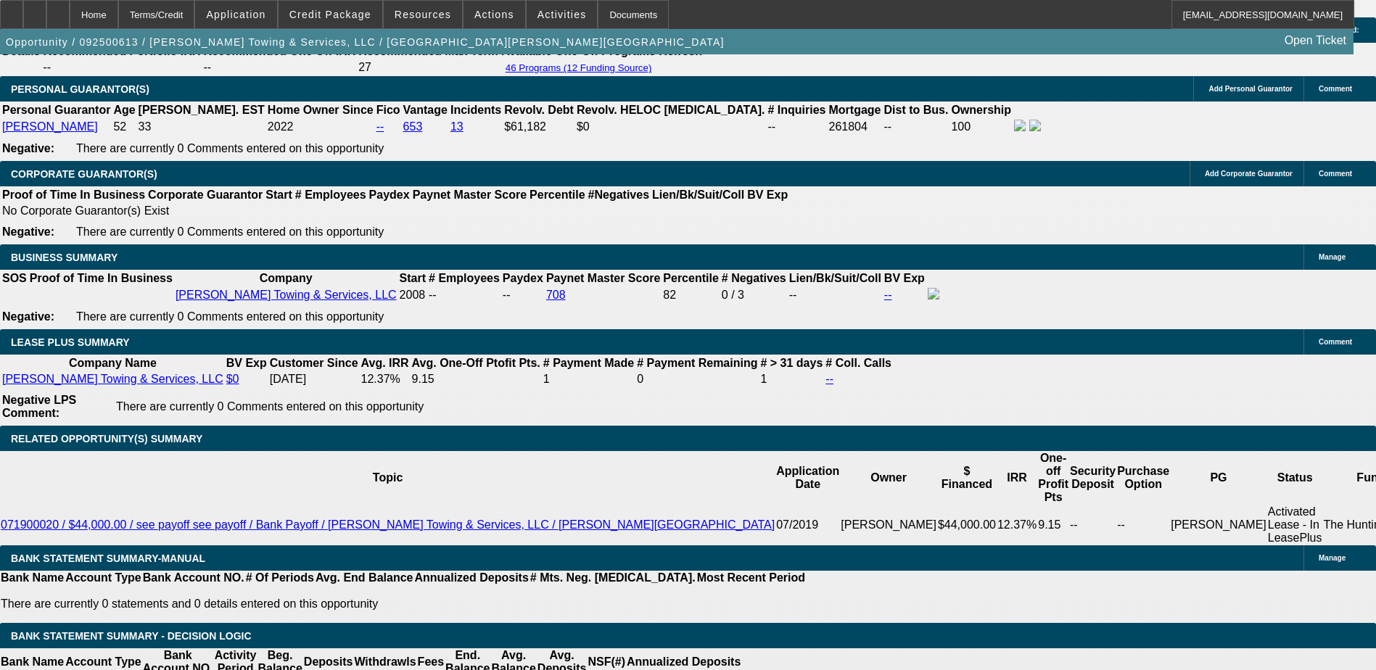
type input "$1,692.34"
type input "$3,985.38"
type input "$1,992.69"
type input "12.4"
type input "$4,008.34"
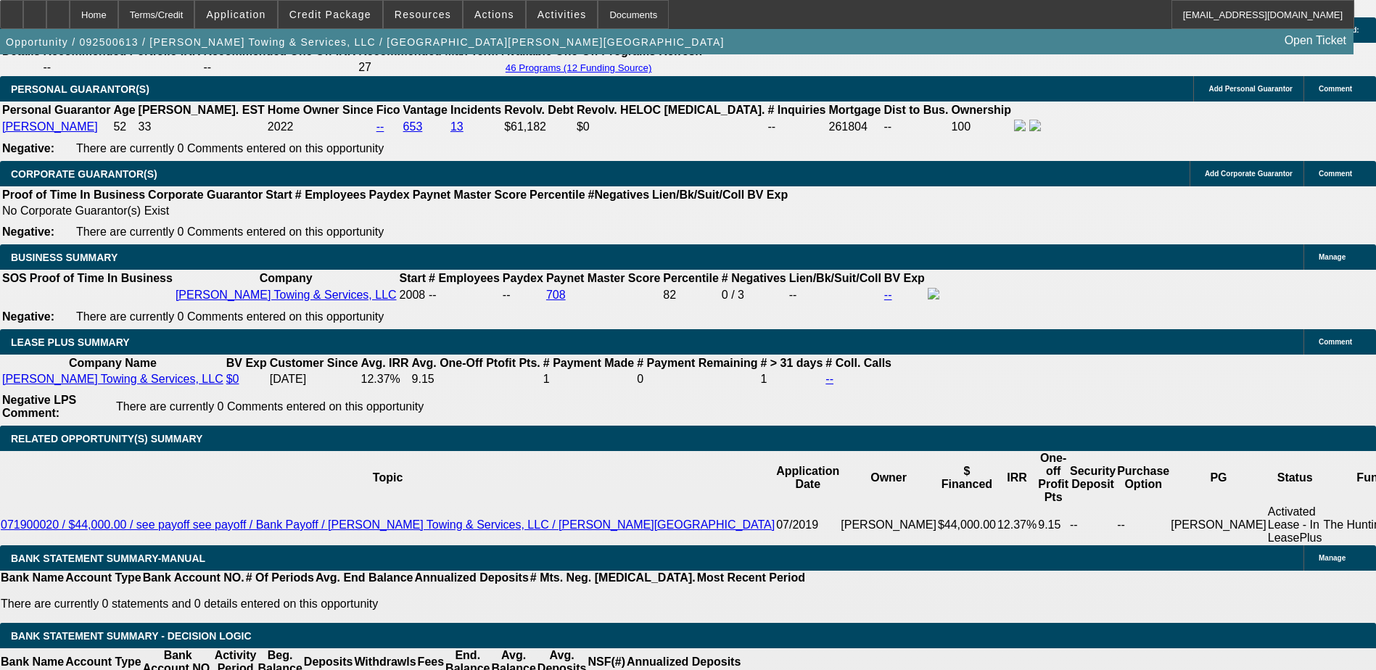
type input "$2,004.17"
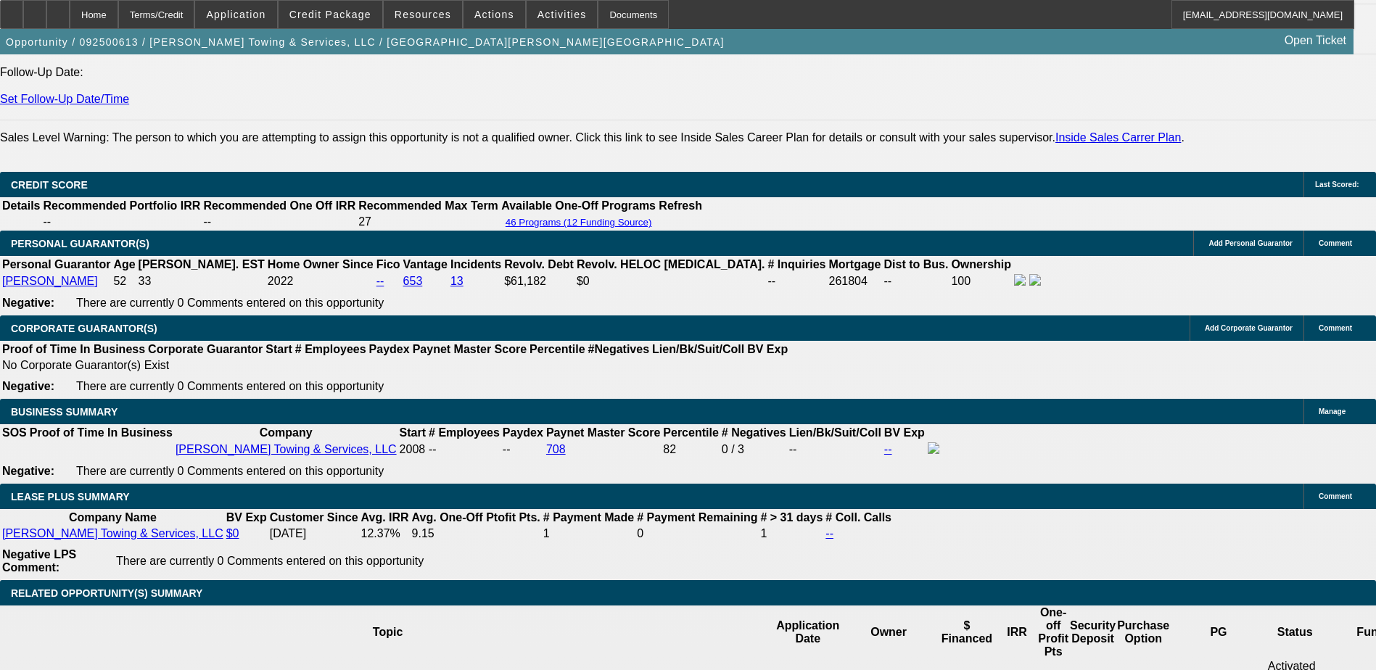
scroll to position [1962, 0]
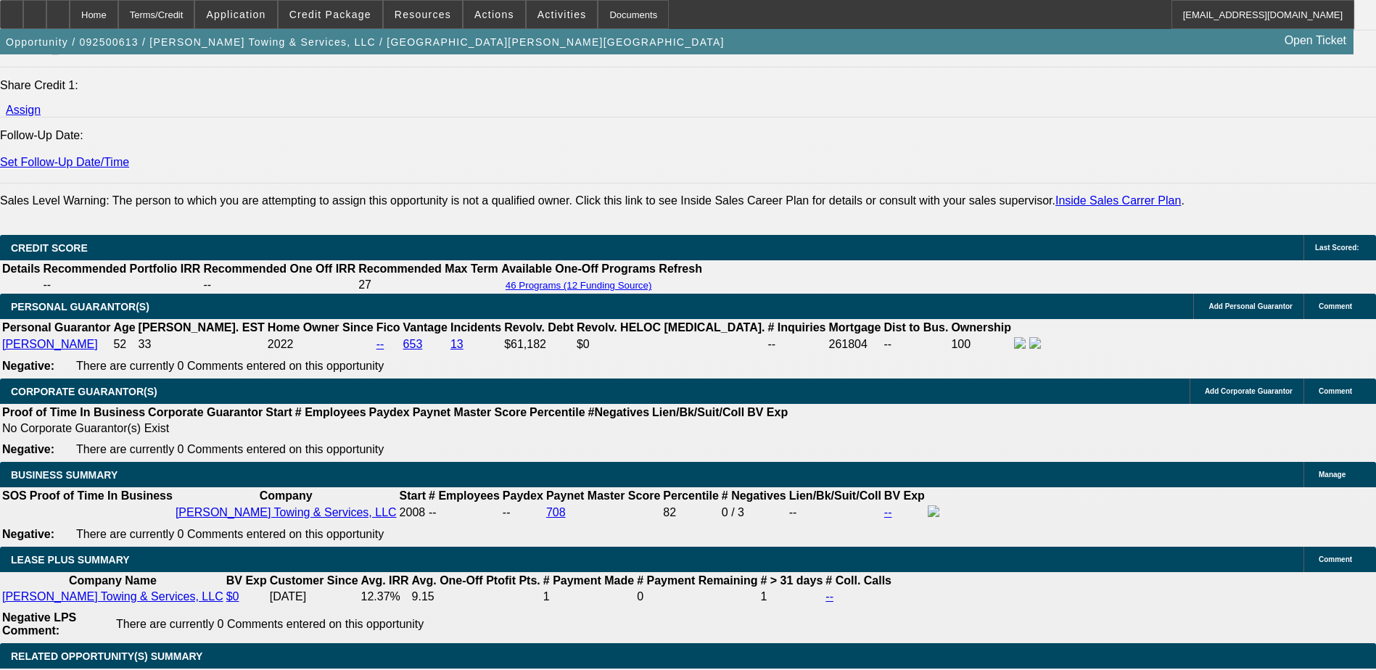
type input "12.4"
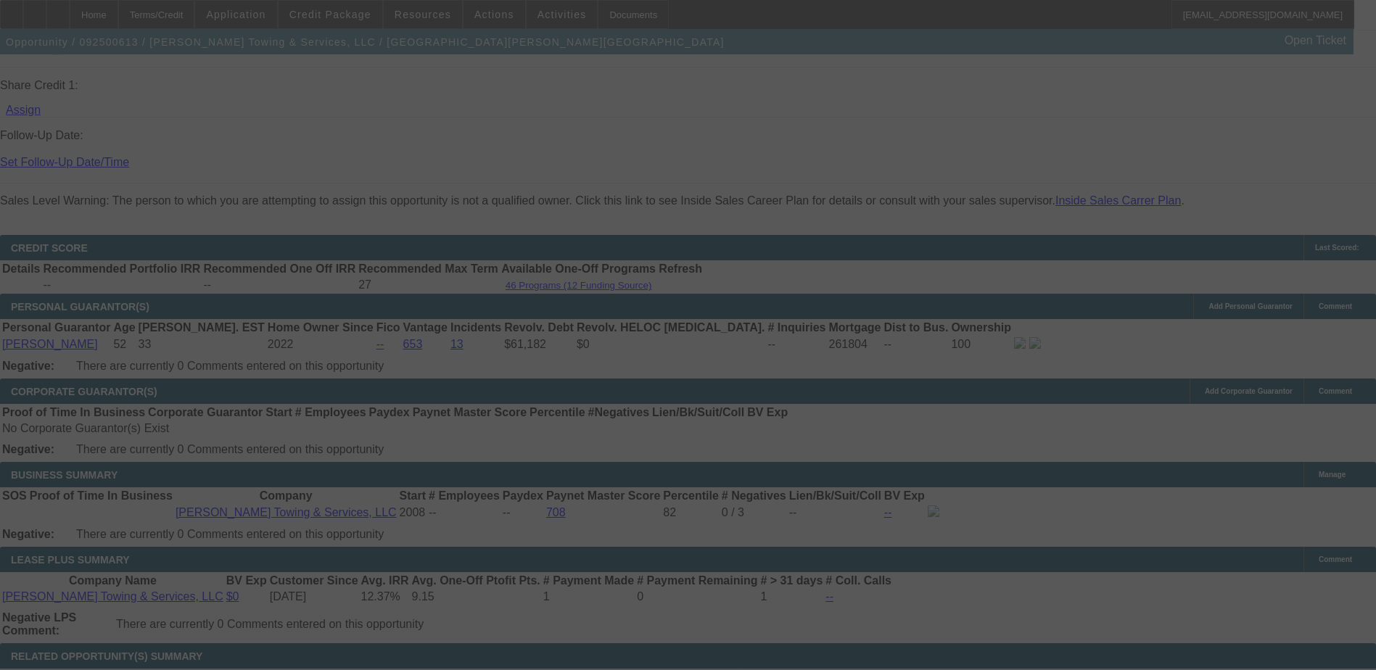
select select "0"
select select "2"
select select "0"
select select "6"
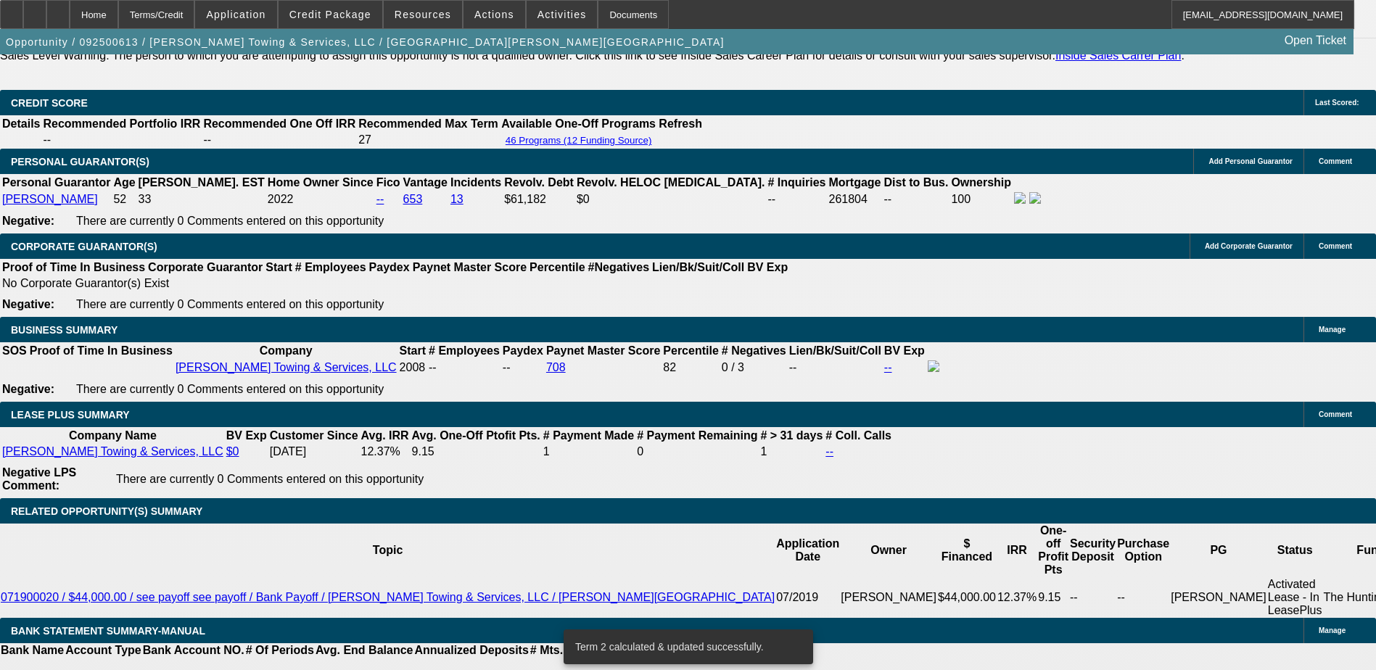
scroll to position [2180, 0]
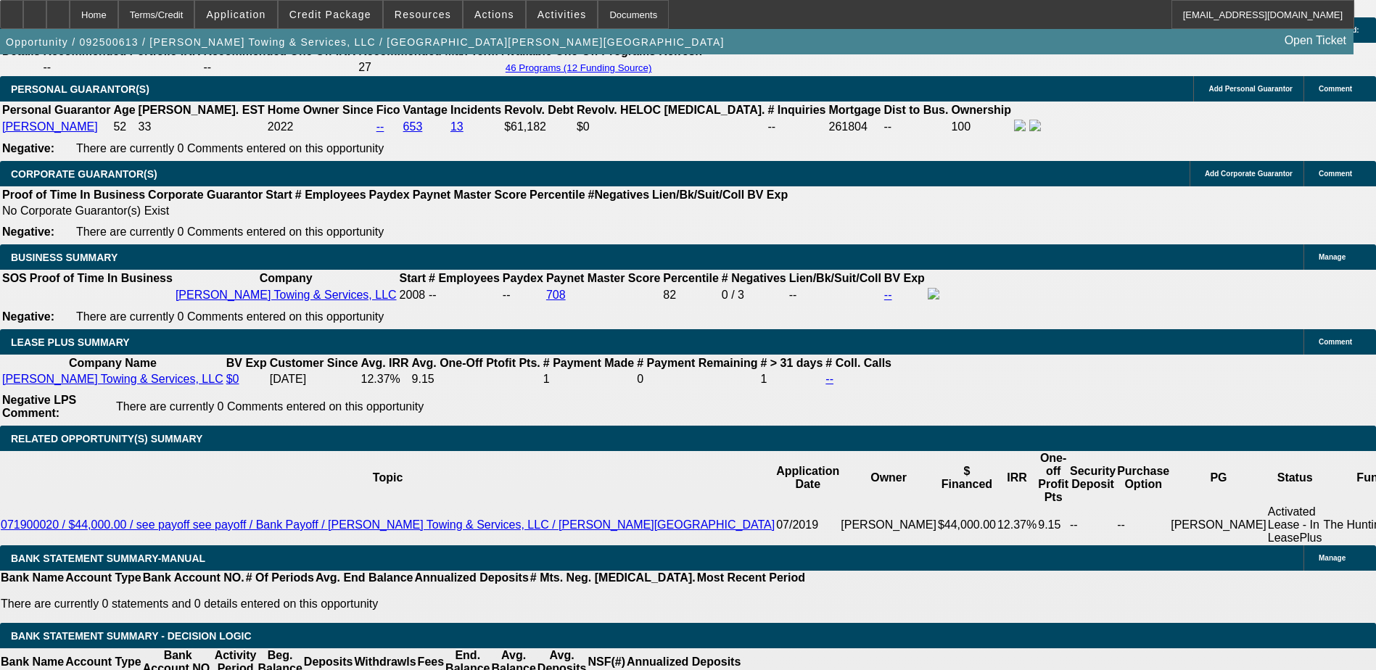
type input "UNKNOWN"
type input "1"
type input "$3,384.68"
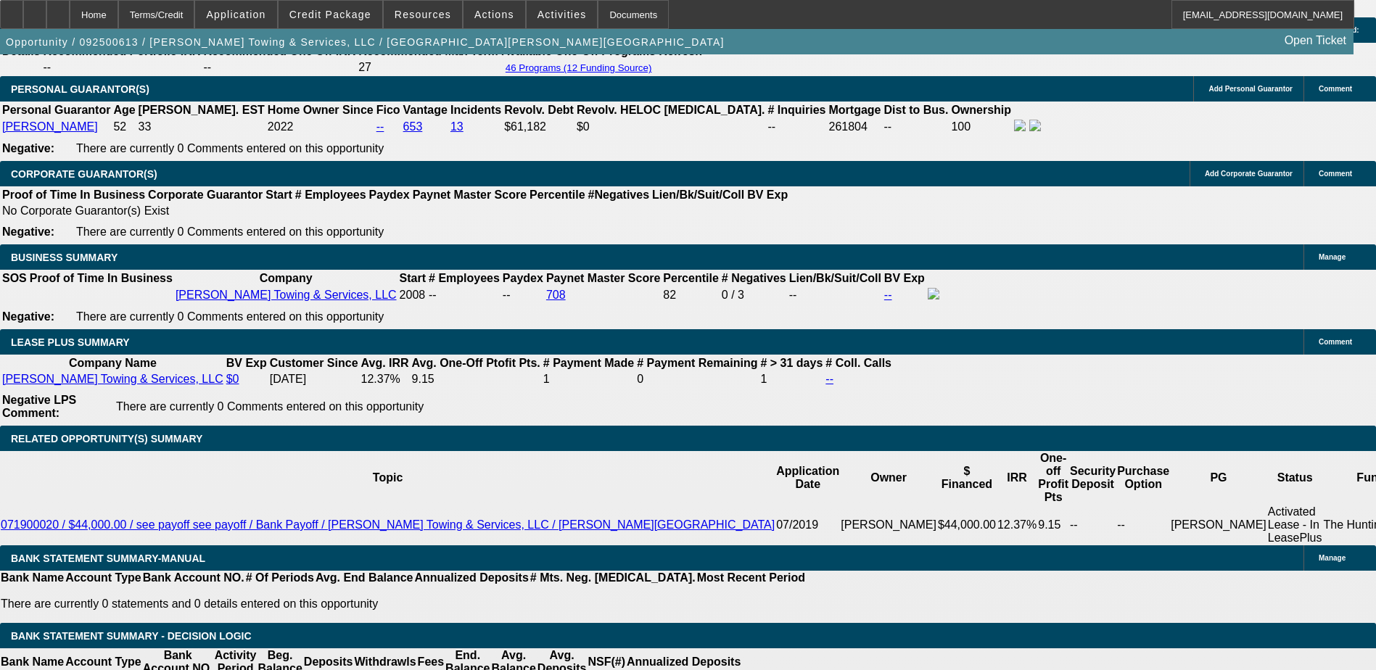
type input "$1,692.34"
type input "12"
type input "$3,985.38"
type input "$1,992.69"
type input "12.8"
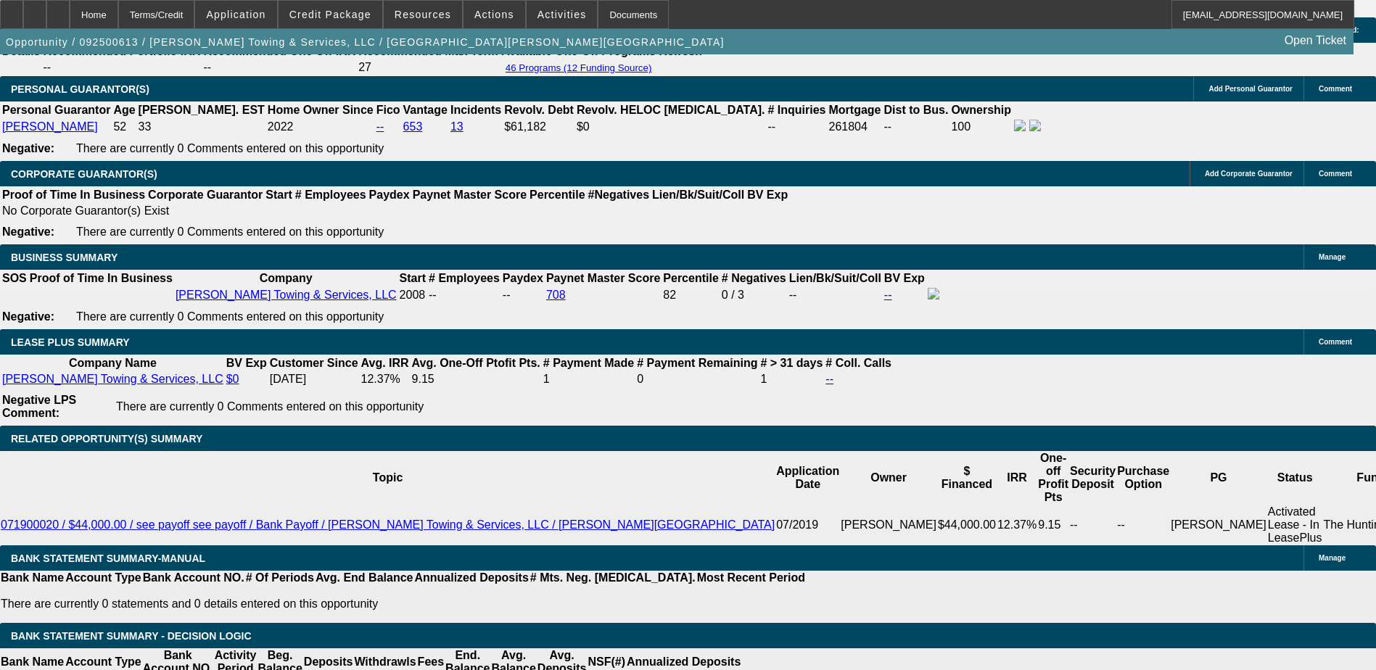
type input "$4,031.38"
type input "$2,015.69"
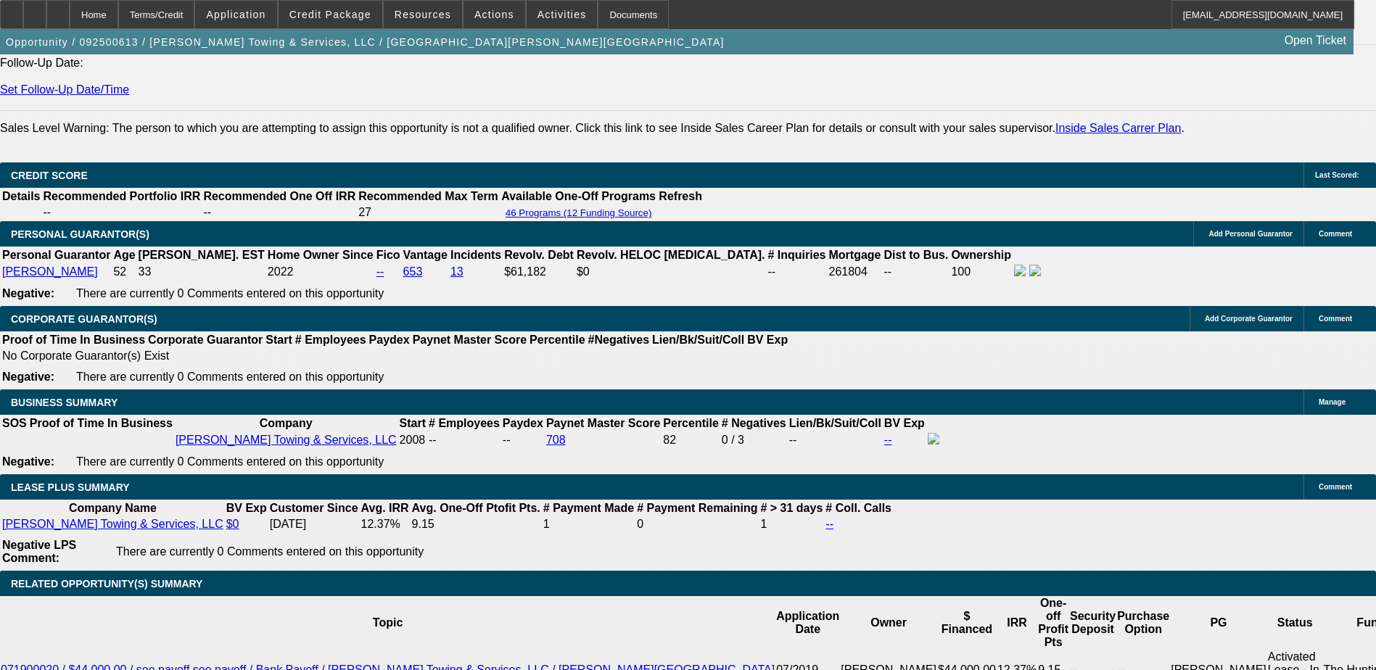
type input "12.8"
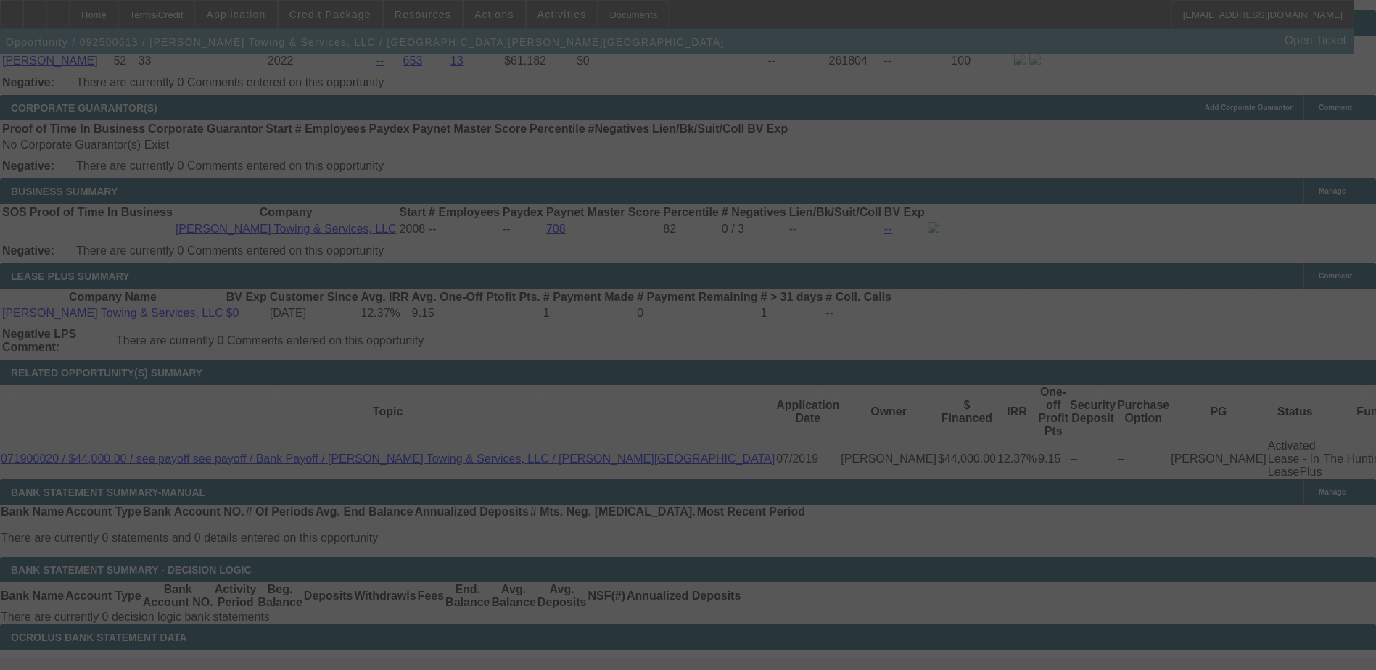
scroll to position [2252, 0]
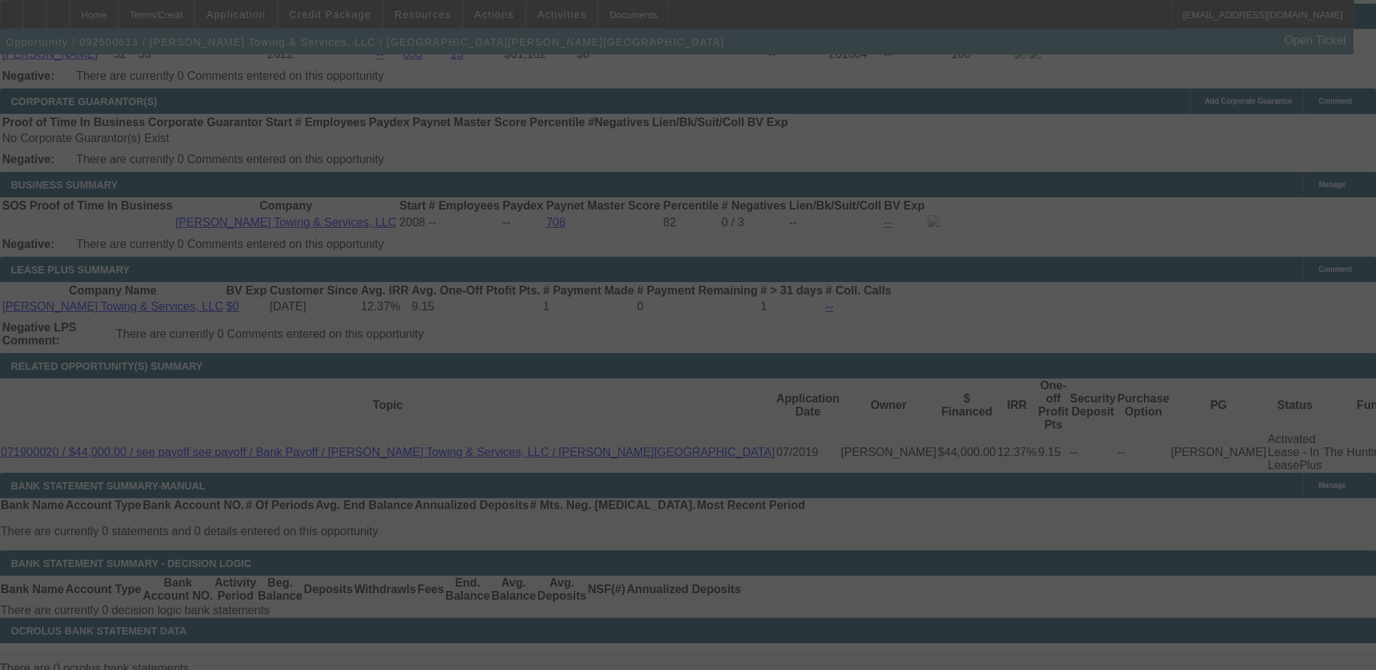
select select "0"
select select "2"
select select "0"
select select "6"
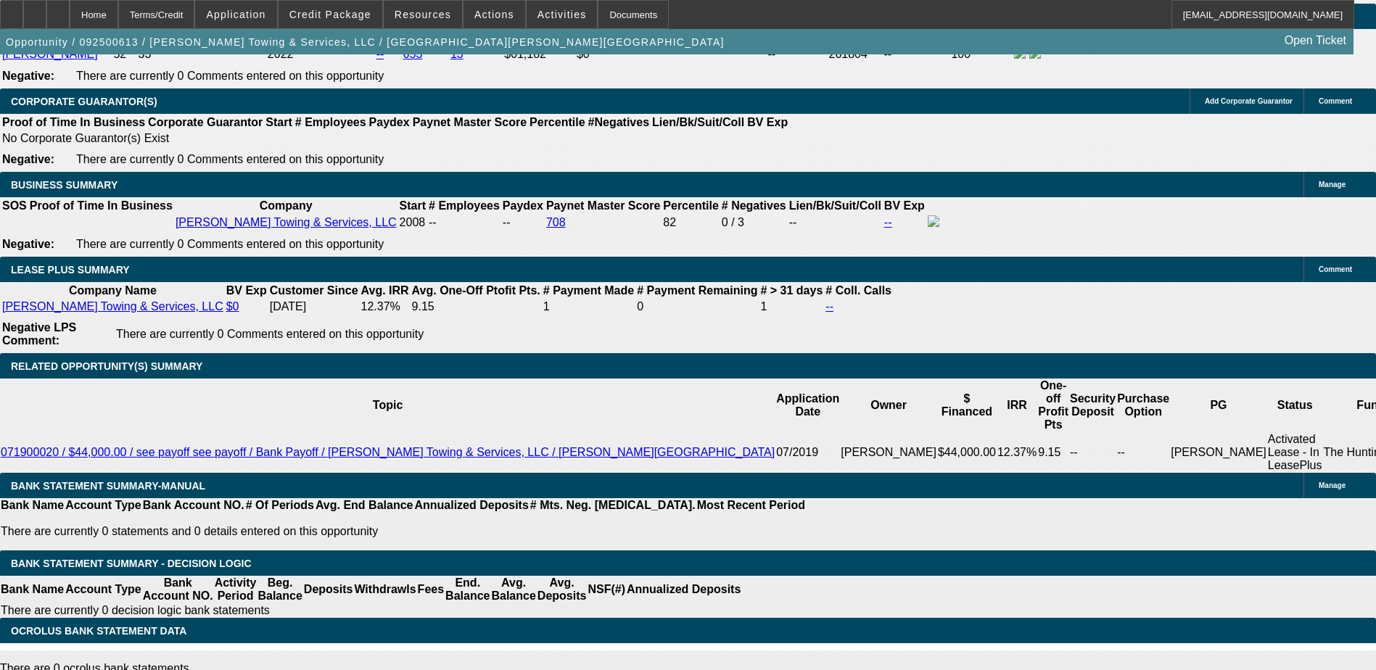
type input "UNKNOWN"
type input "1"
type input "$3,384.68"
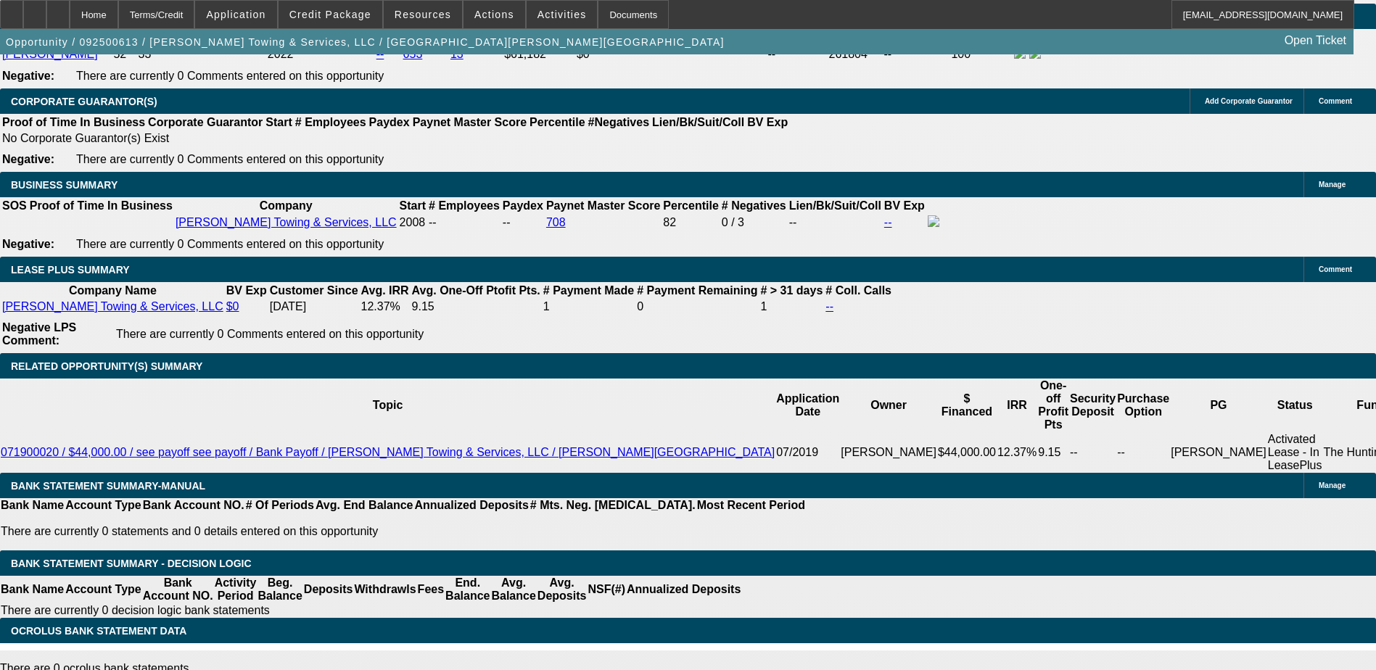
type input "$1,692.34"
type input "13"
type input "$4,042.94"
type input "$2,021.47"
type input "13.2"
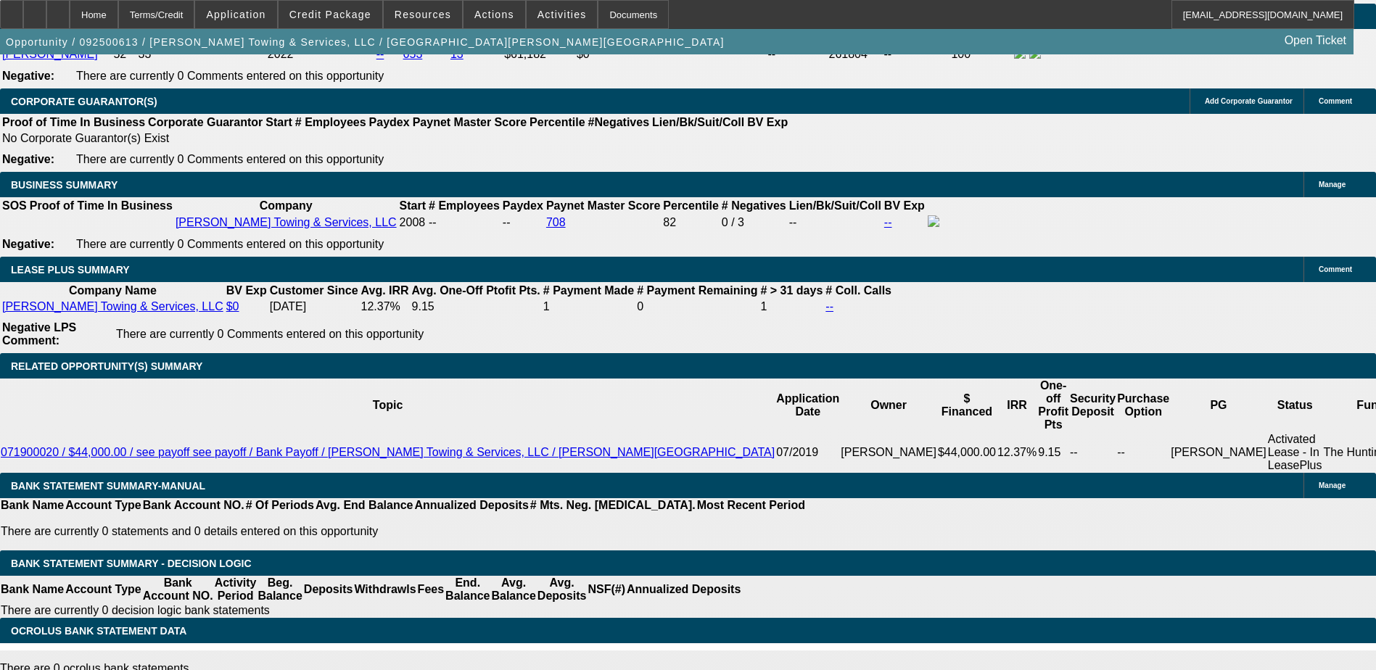
type input "$4,054.50"
type input "$2,027.25"
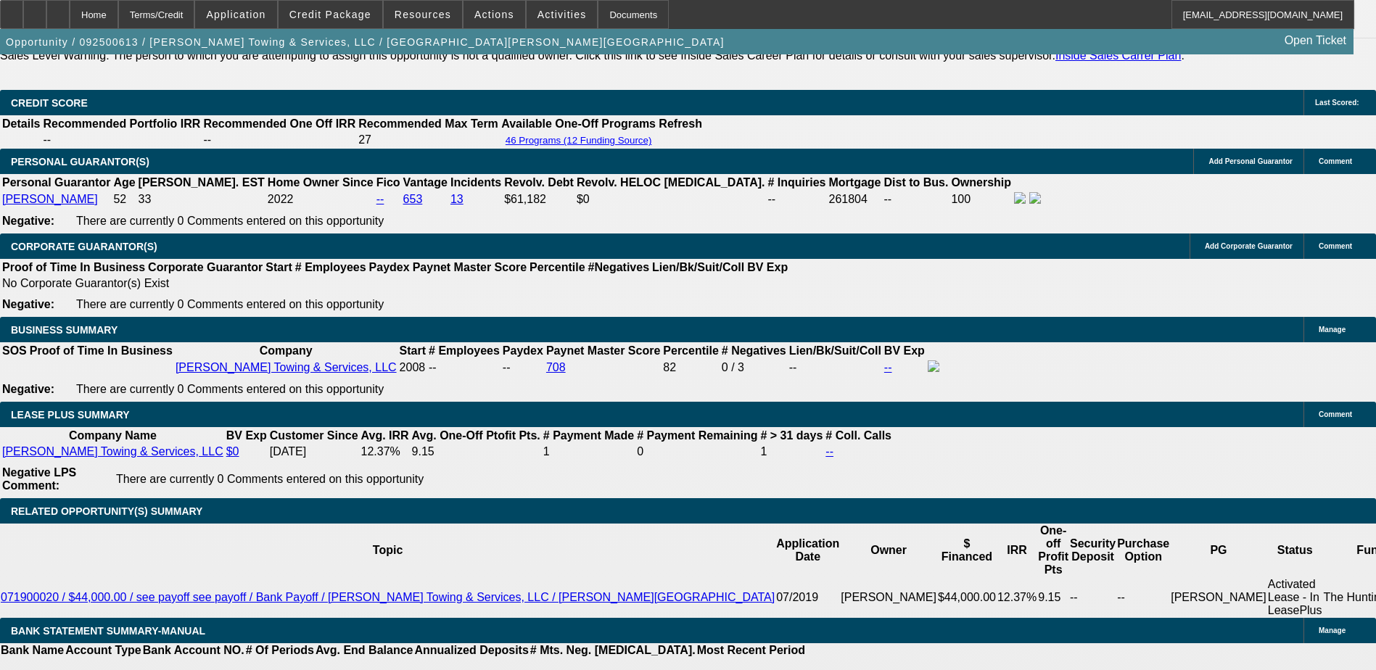
scroll to position [2035, 0]
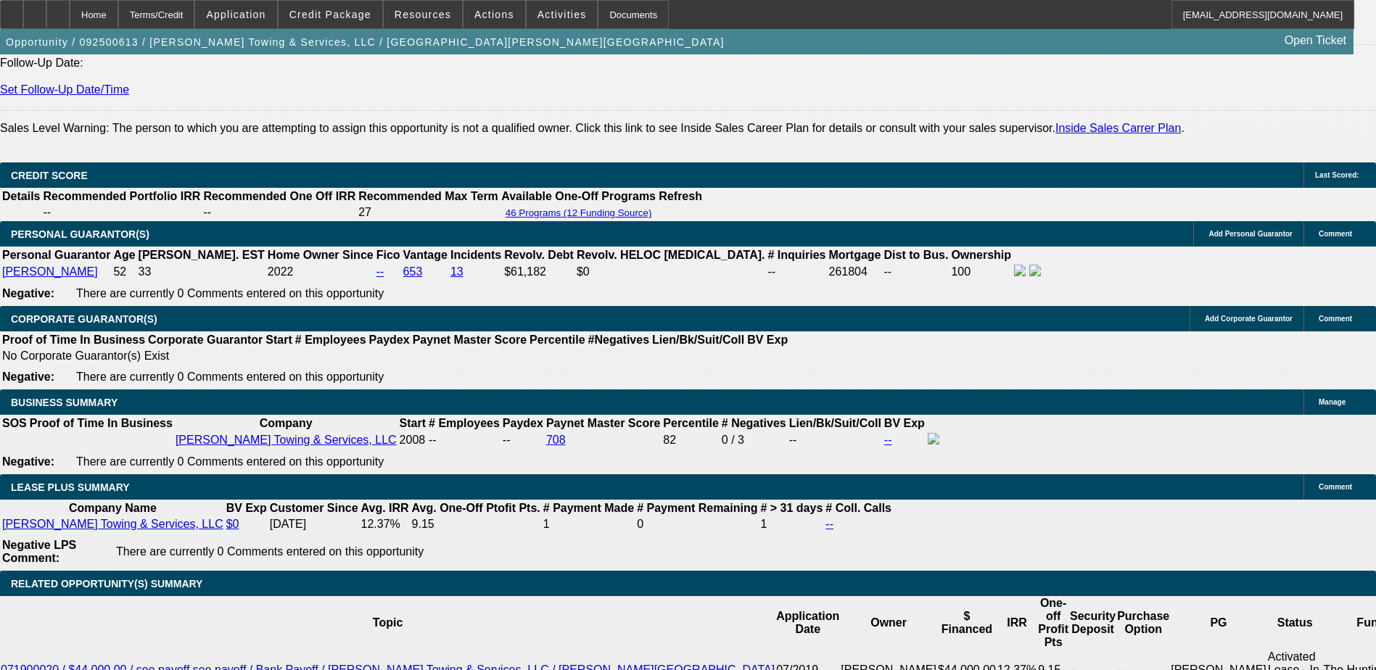
type input "13.2"
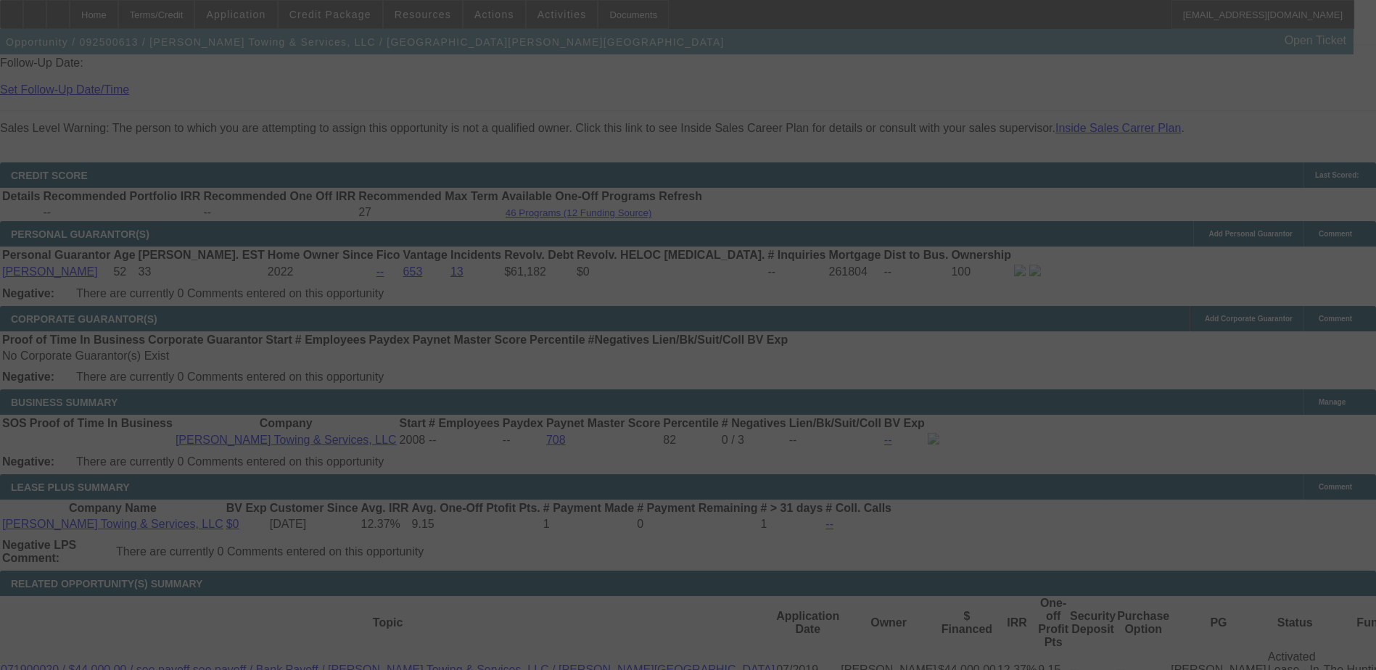
select select "0"
select select "2"
select select "0"
select select "6"
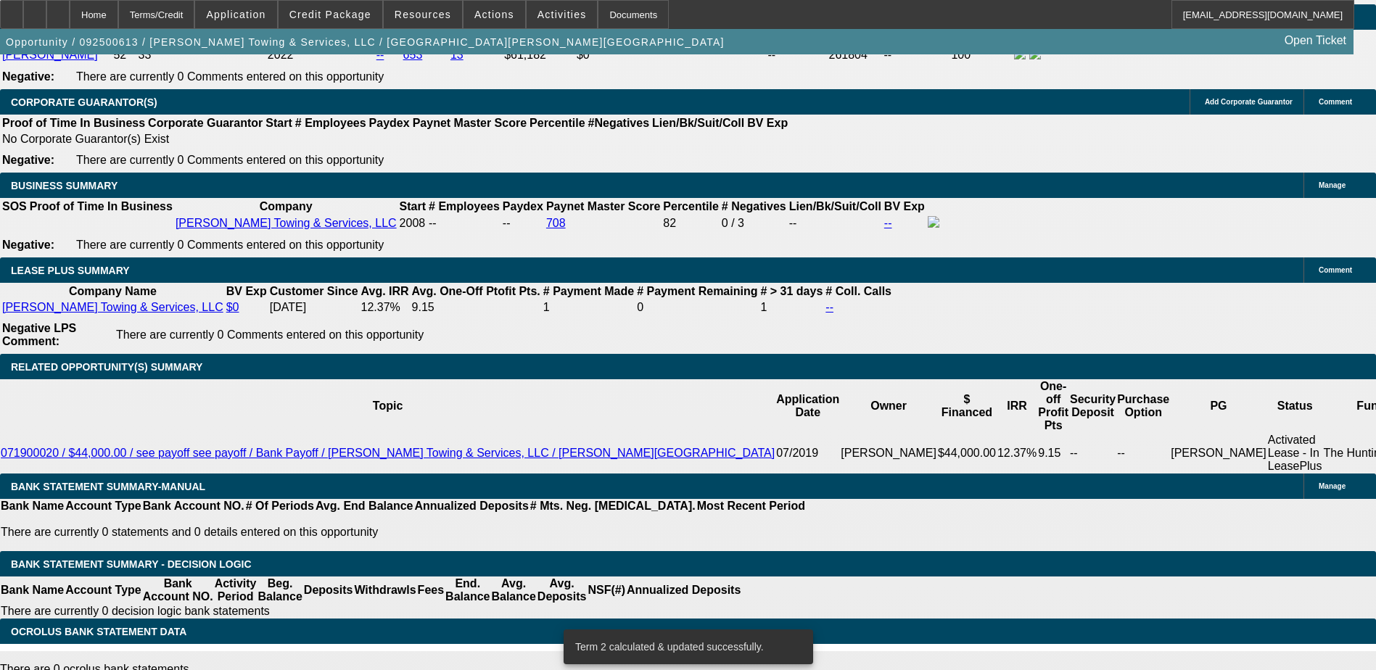
scroll to position [2252, 0]
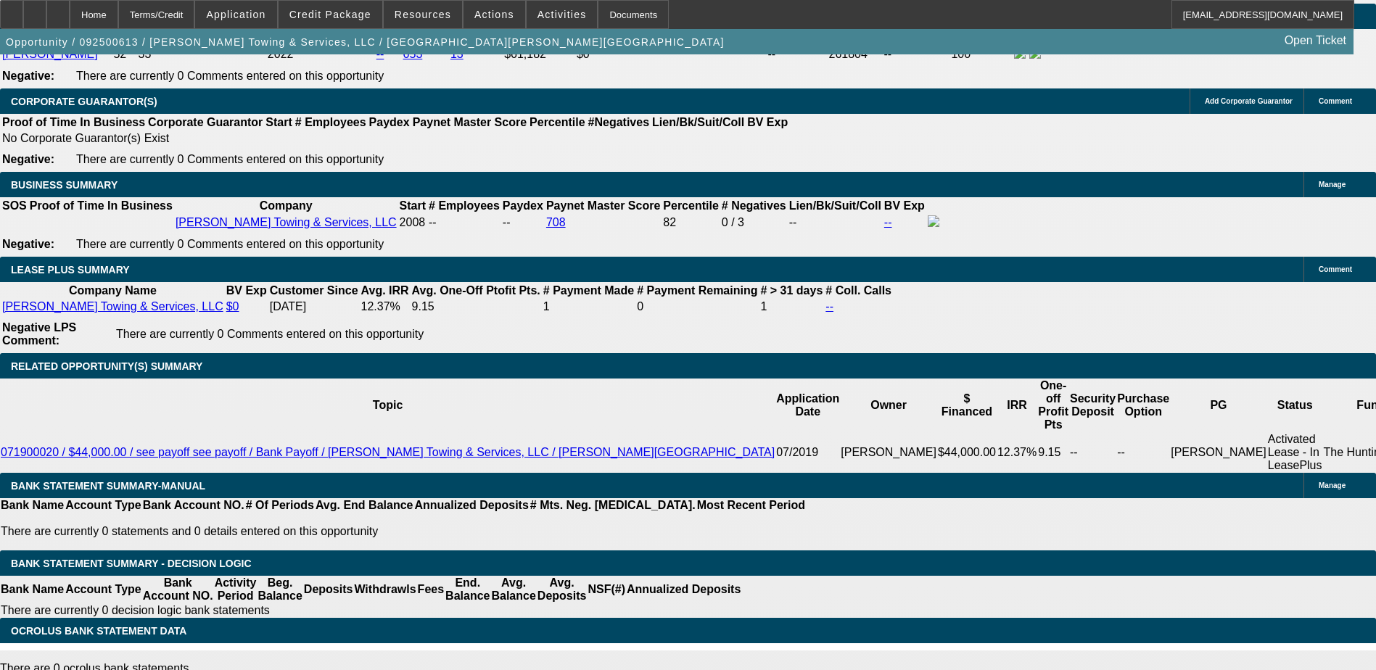
type input "1"
type input "UNKNOWN"
type input "$1,692.34"
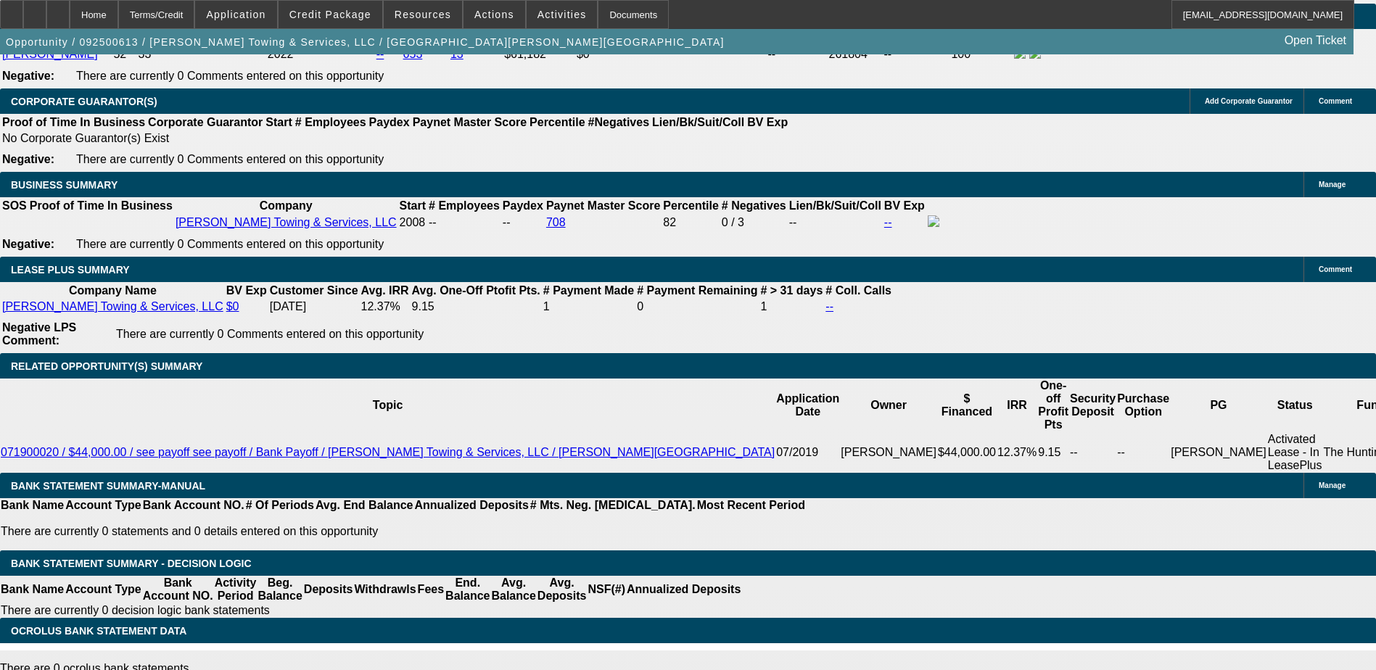
type input "$3,384.68"
type input "13"
type input "$2,021.47"
type input "$4,042.94"
type input "13.8"
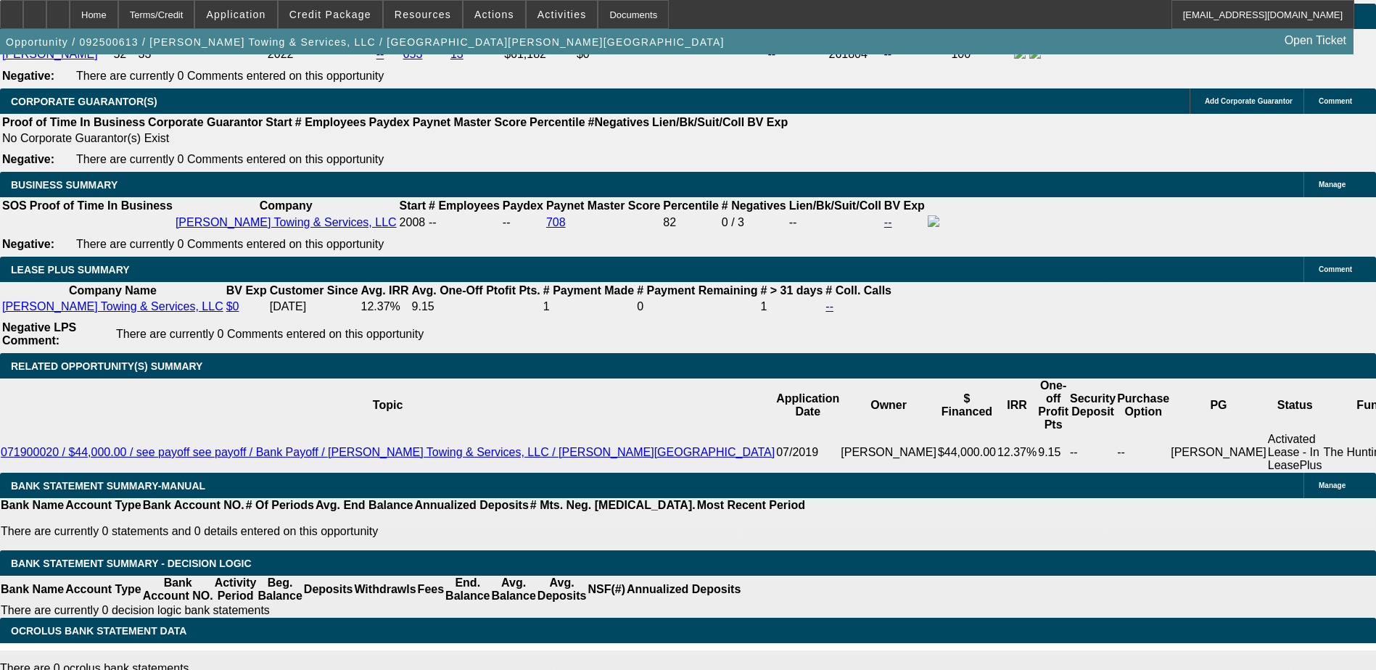
type input "$2,044.66"
type input "$4,089.32"
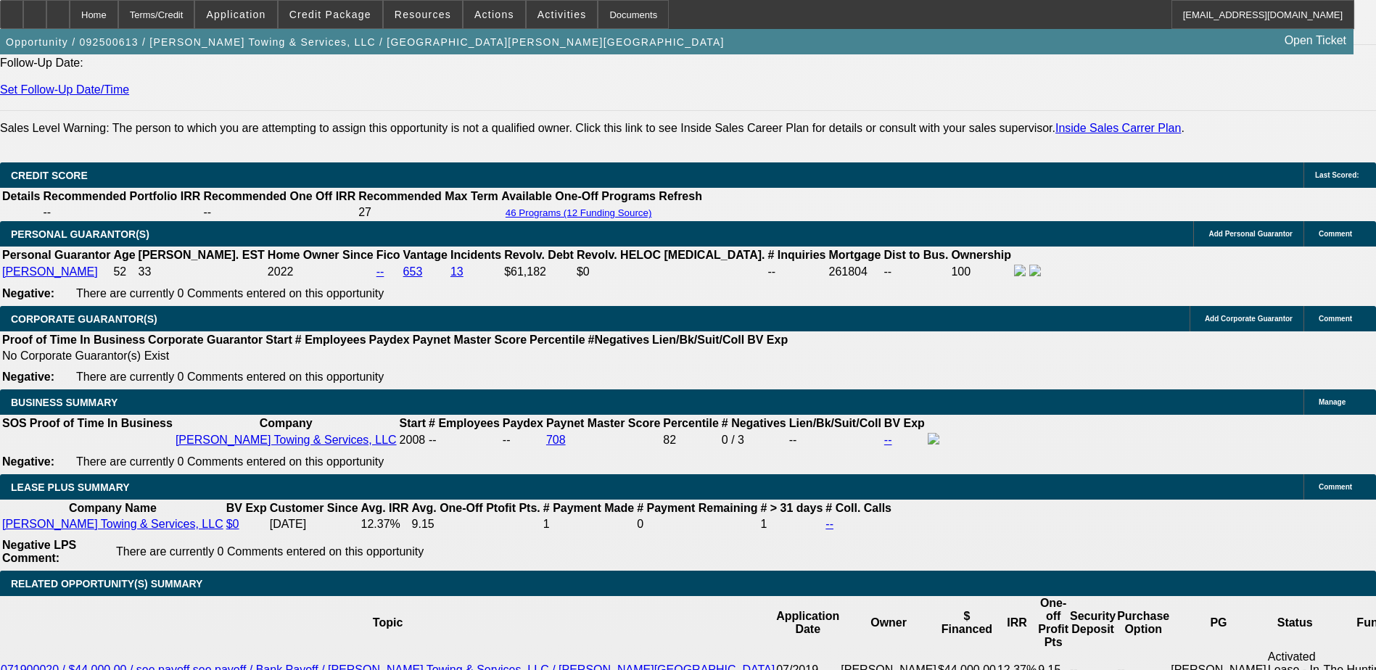
scroll to position [1962, 0]
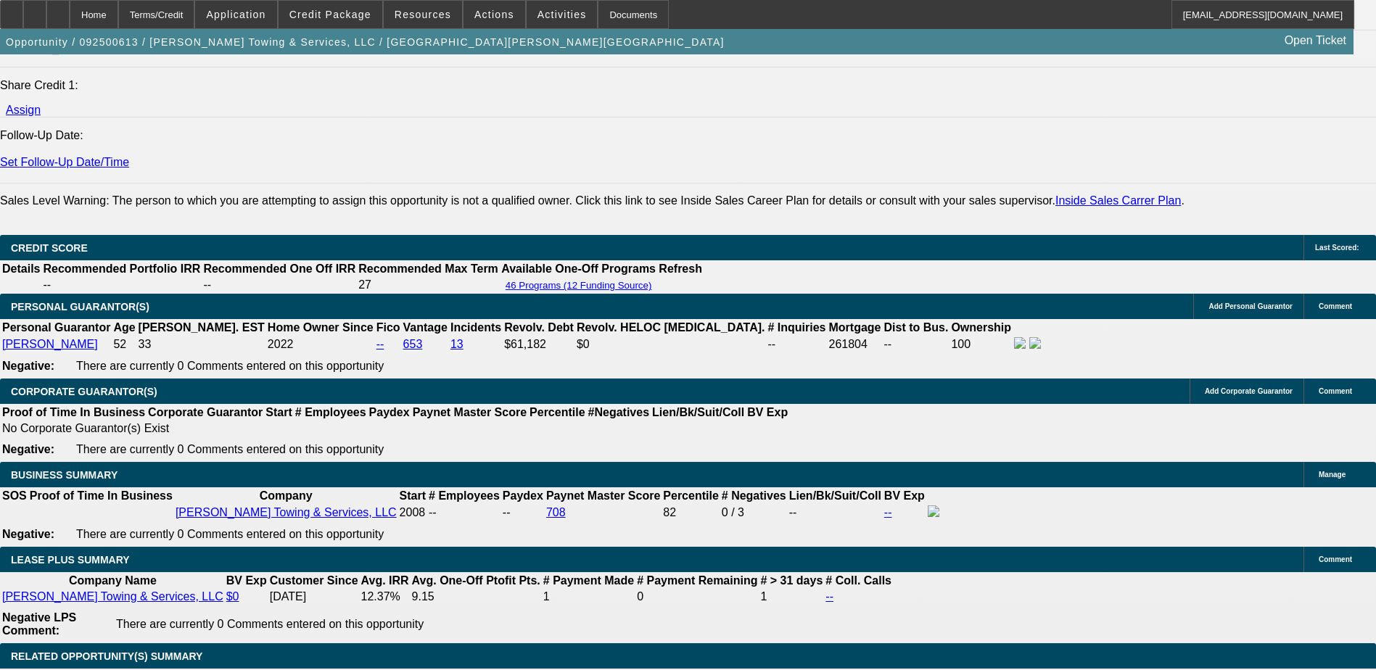
type input "13.8"
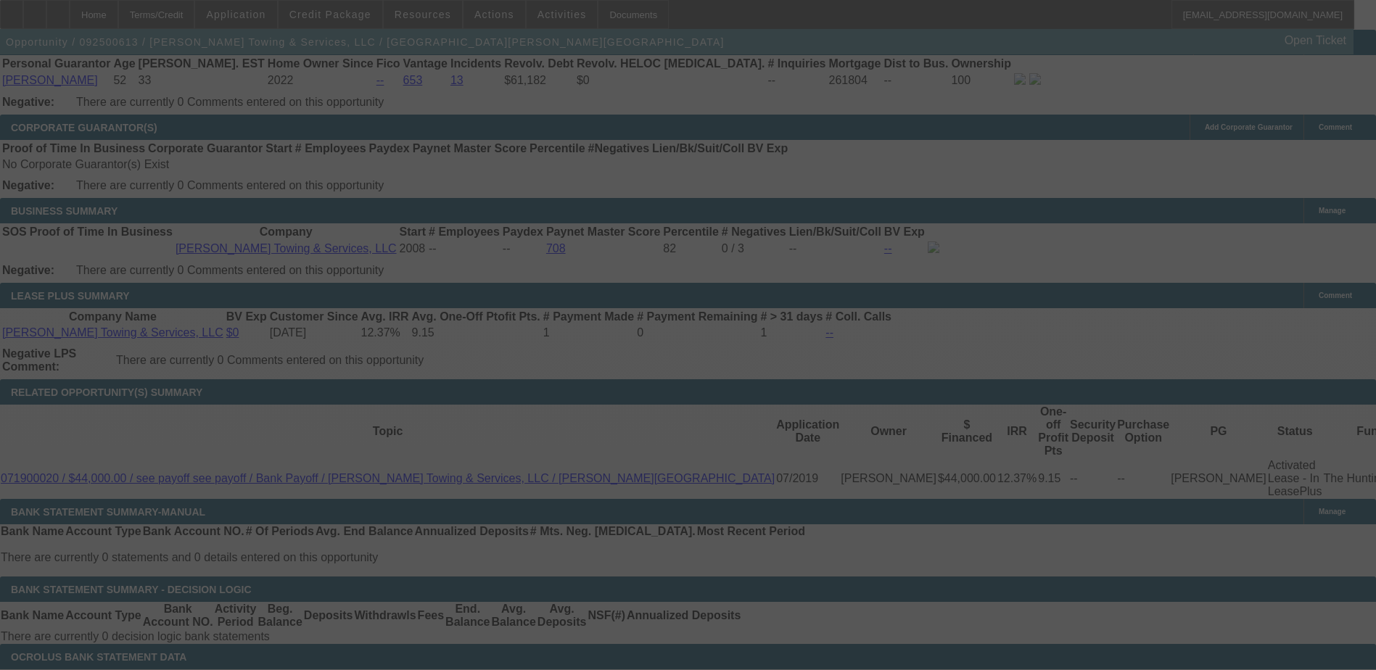
scroll to position [2252, 0]
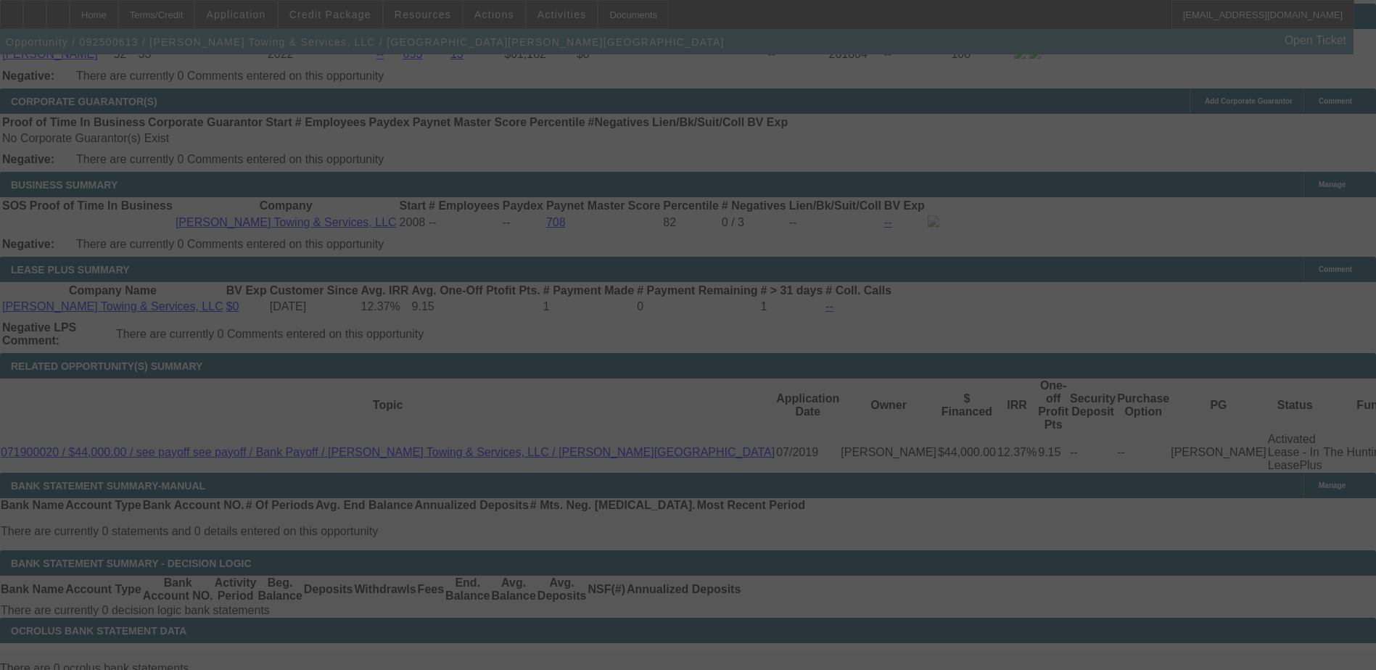
select select "0"
select select "2"
select select "0"
select select "6"
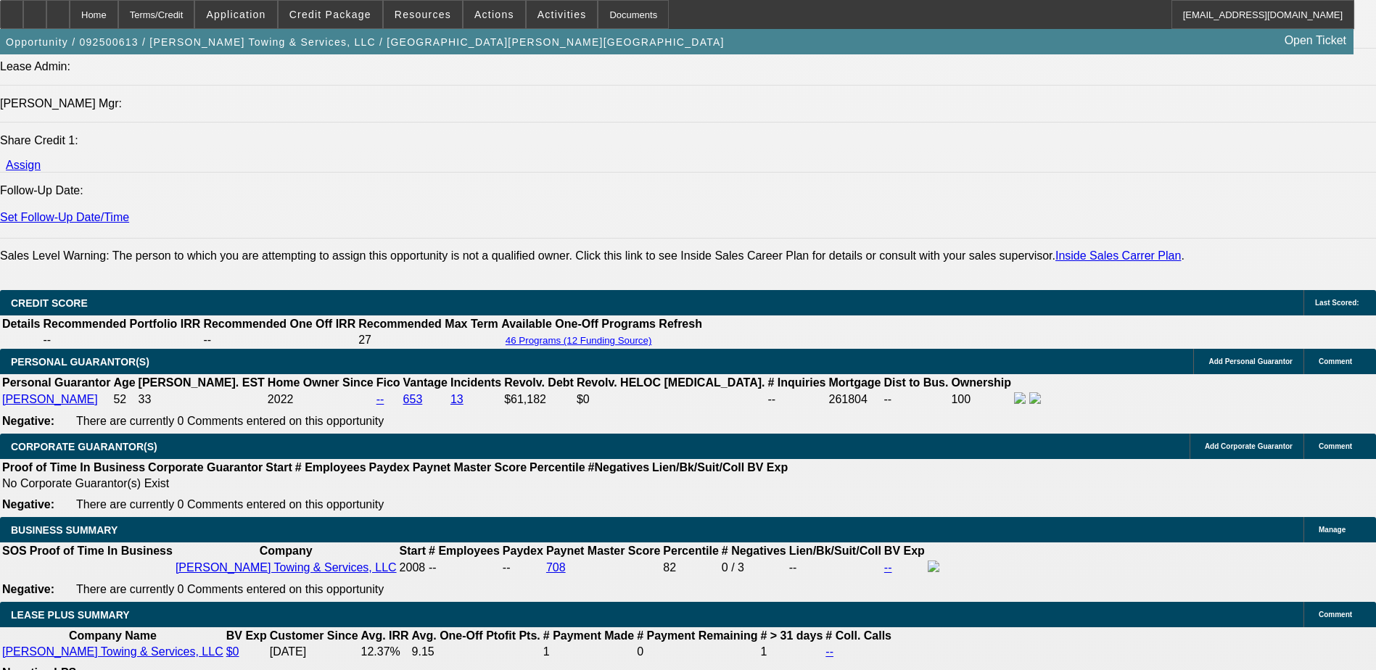
scroll to position [1817, 0]
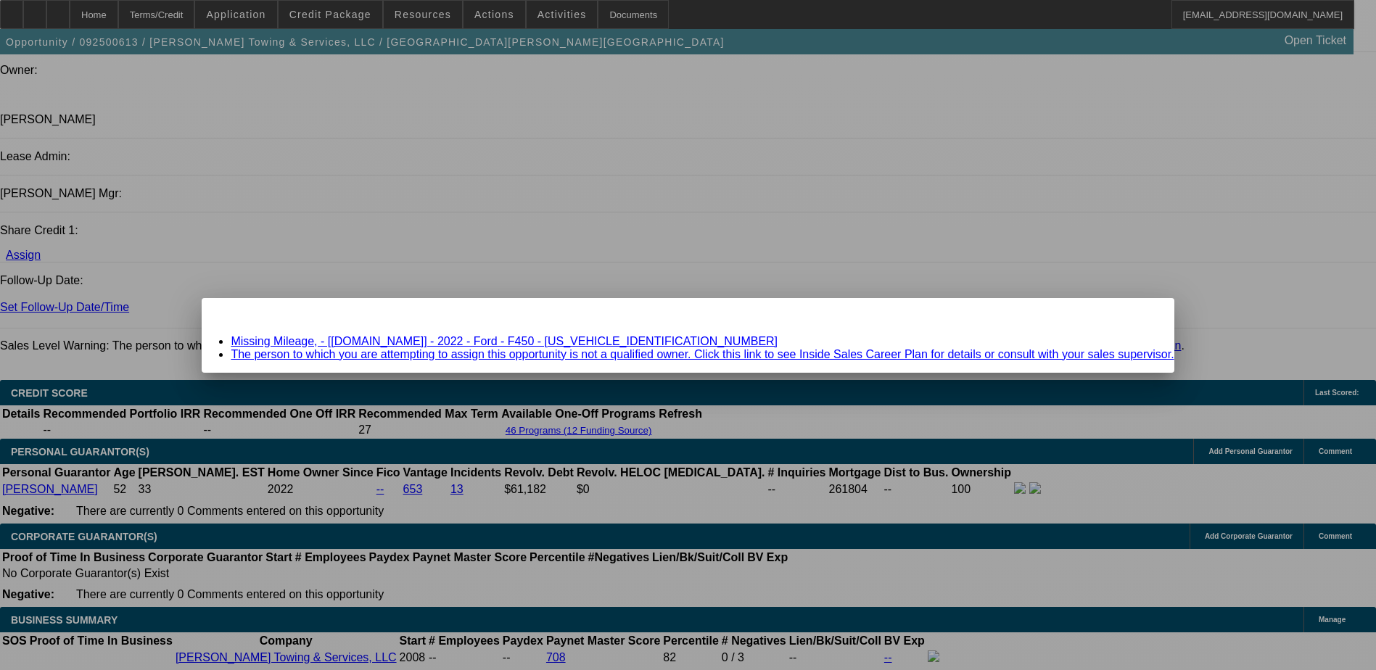
click at [524, 339] on link "Missing Mileage, - [Equip-Used.com] - 2022 - Ford - F450 - 1FDUF4HT5NDA03557" at bounding box center [504, 341] width 547 height 12
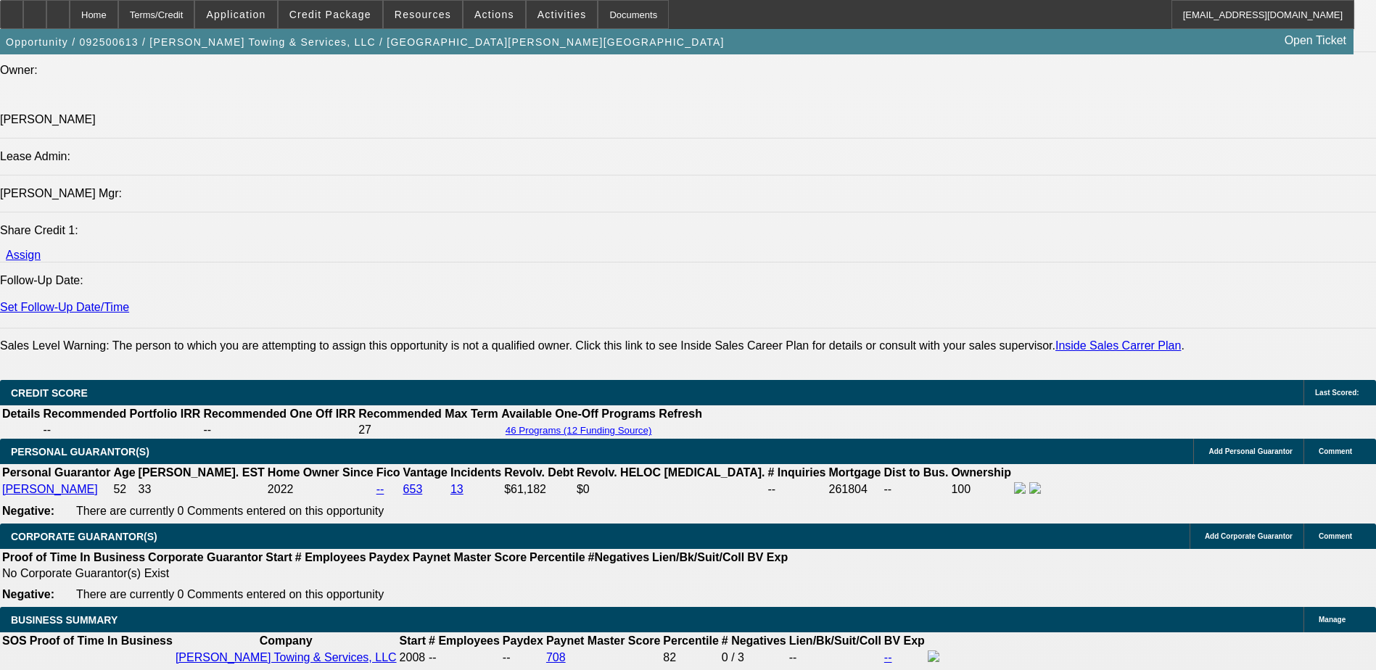
scroll to position [1817, 0]
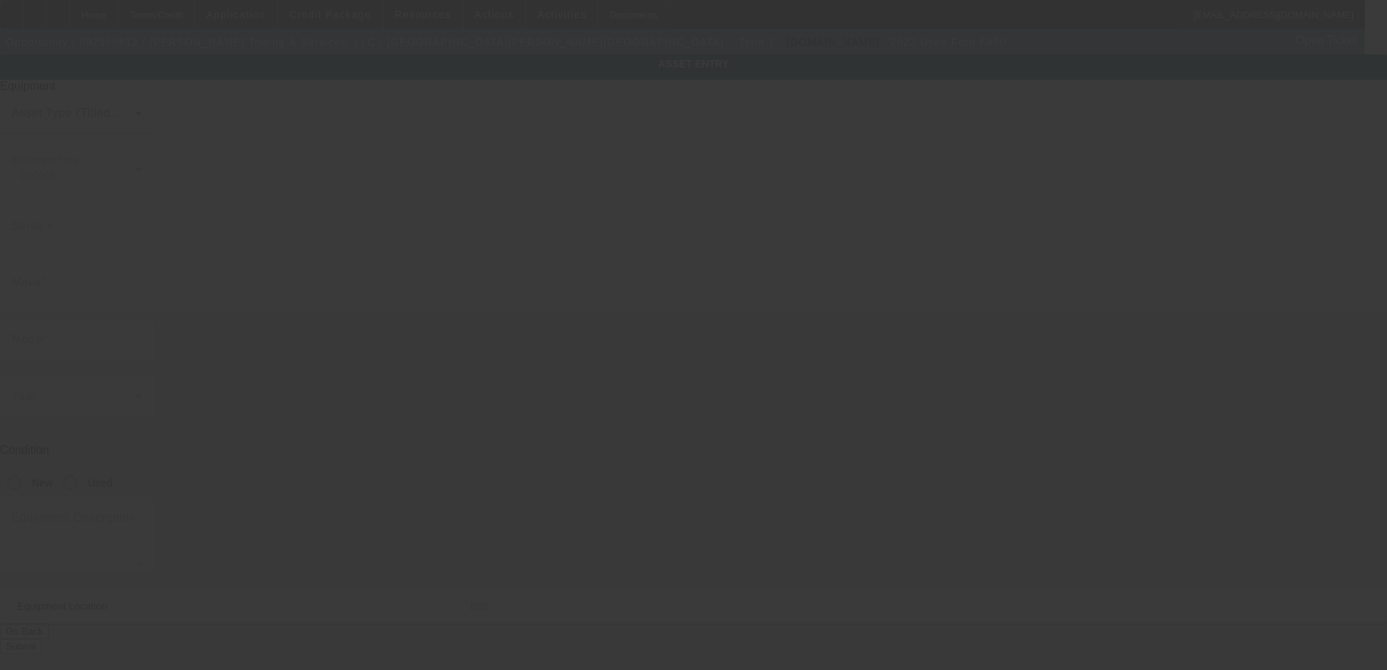
type input "1FDUF4HT5NDA03557"
type input "Ford"
type input "F450"
radio input "true"
type textarea "Ford F450"
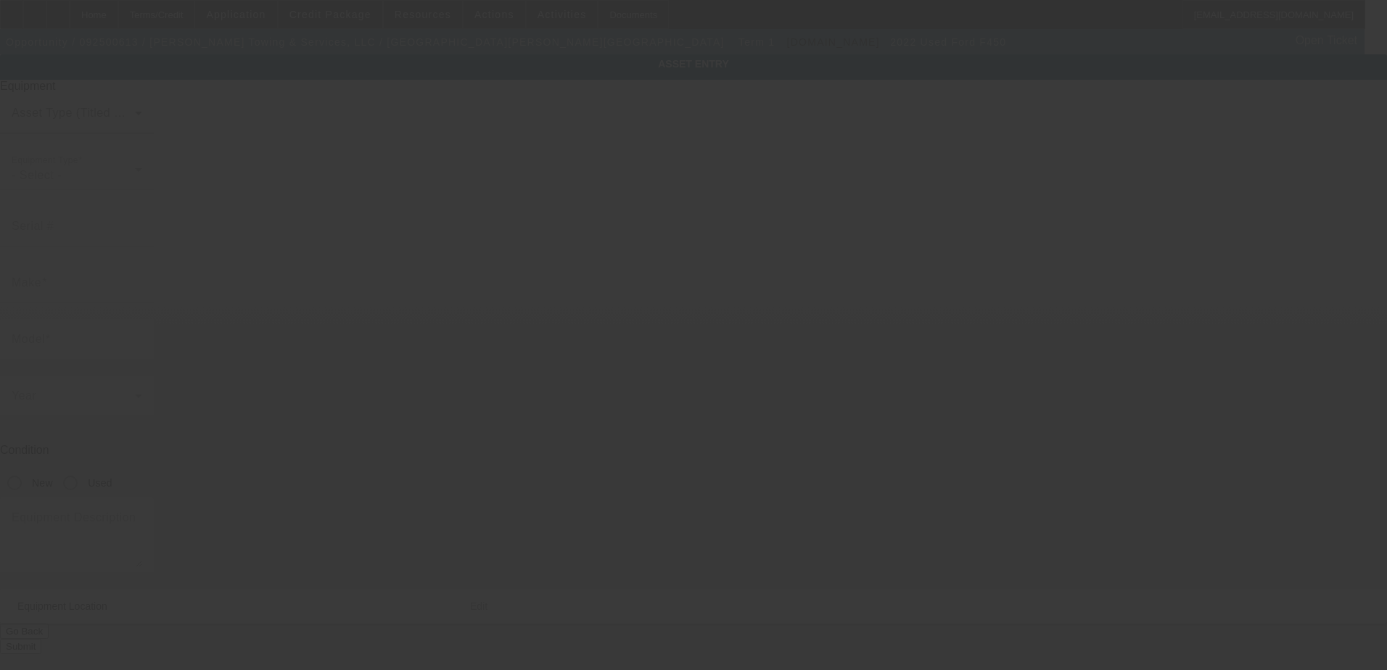
type input "4118 Hunters Green Ln NE"
type input "Kennesaw"
type input "30144"
type input "Cobb"
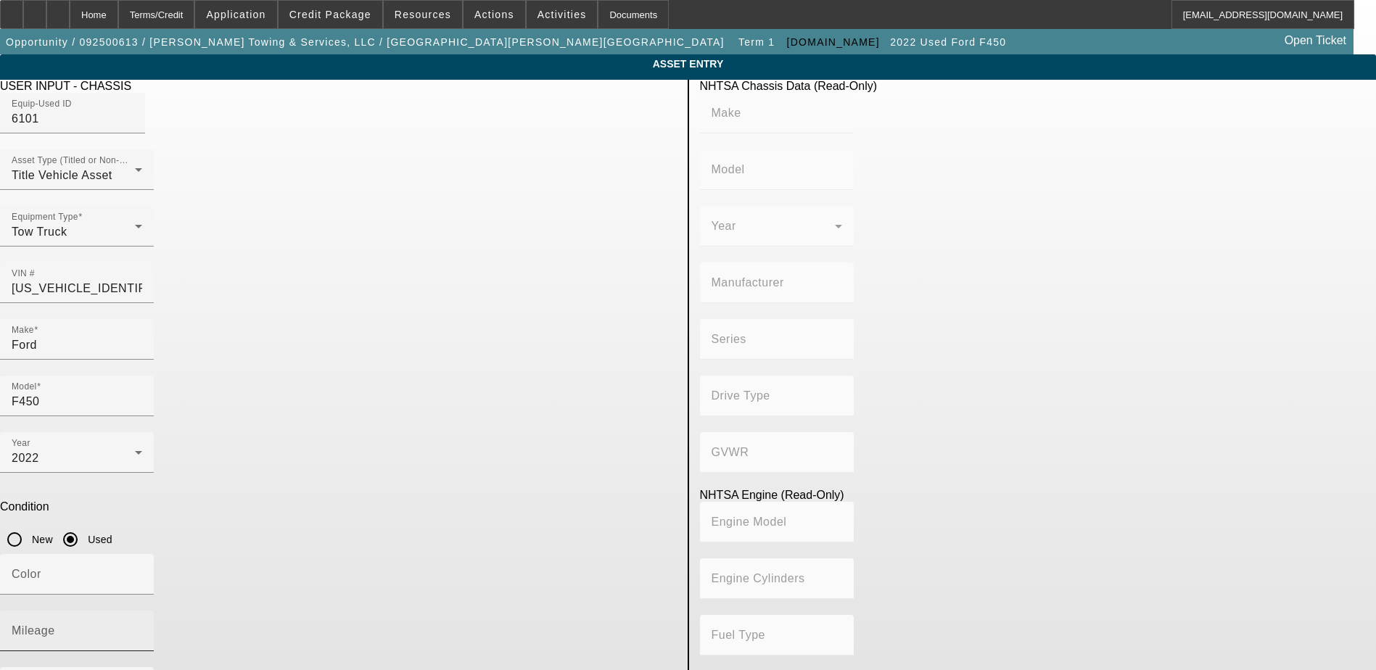
click at [142, 611] on div "Mileage" at bounding box center [77, 631] width 131 height 41
paste input "149206"
type input "149206"
click at [142, 572] on input "Color" at bounding box center [77, 580] width 131 height 17
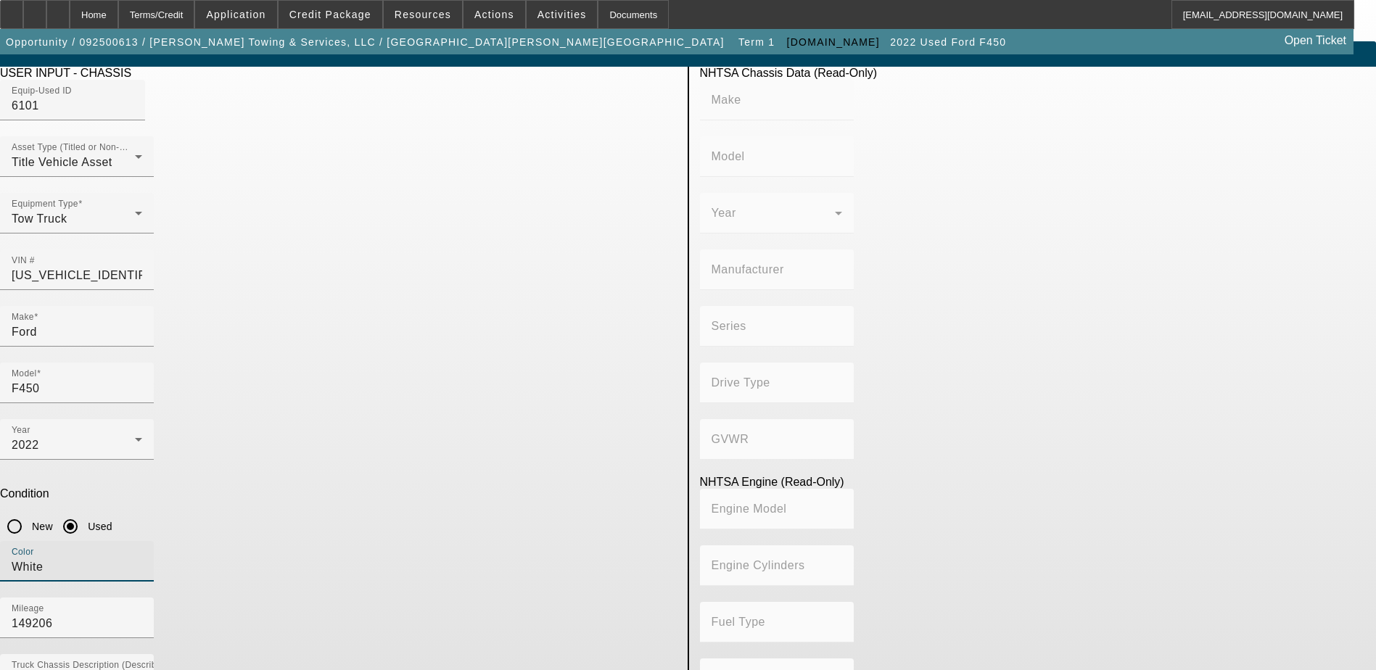
scroll to position [18, 0]
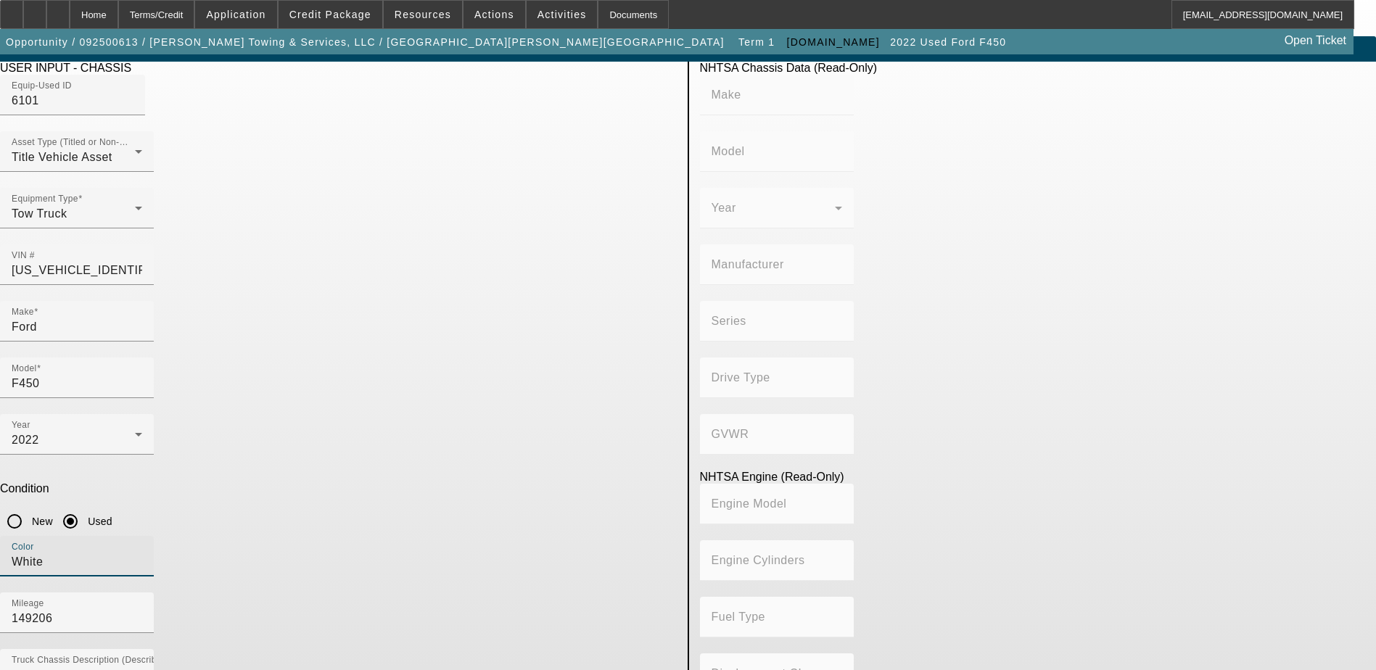
type input "White"
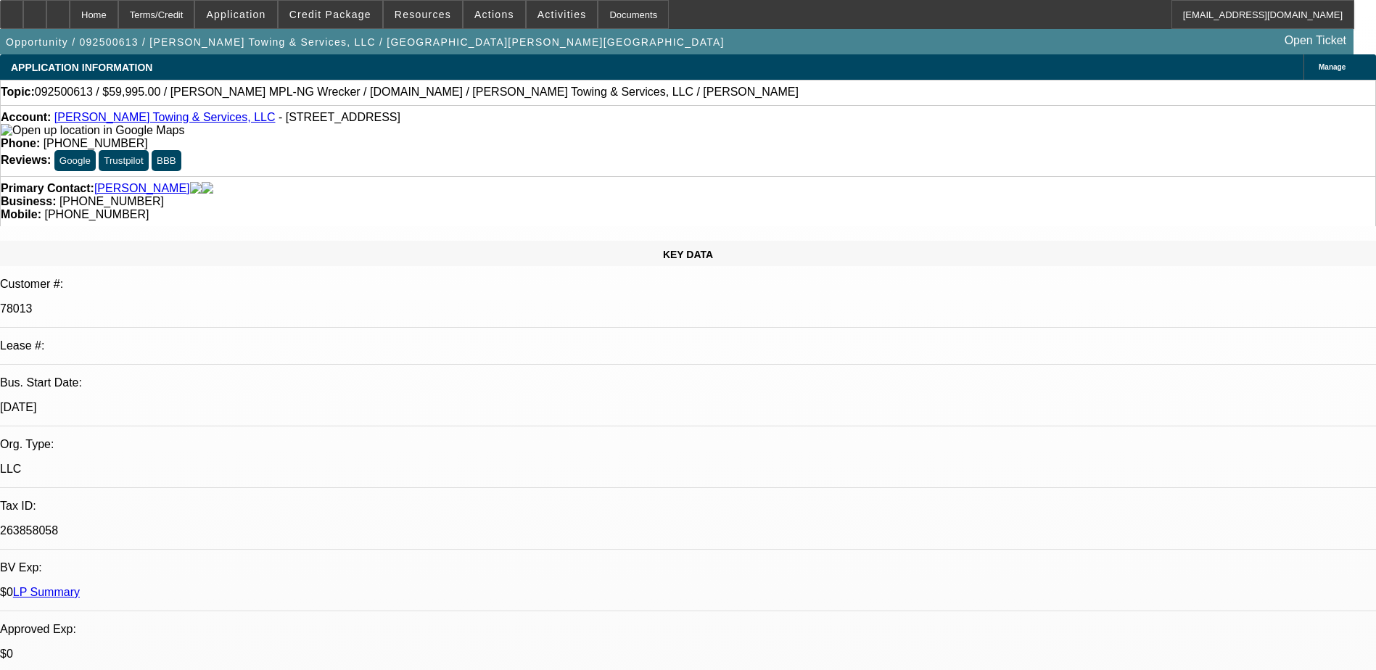
select select "0"
select select "2"
select select "0"
select select "6"
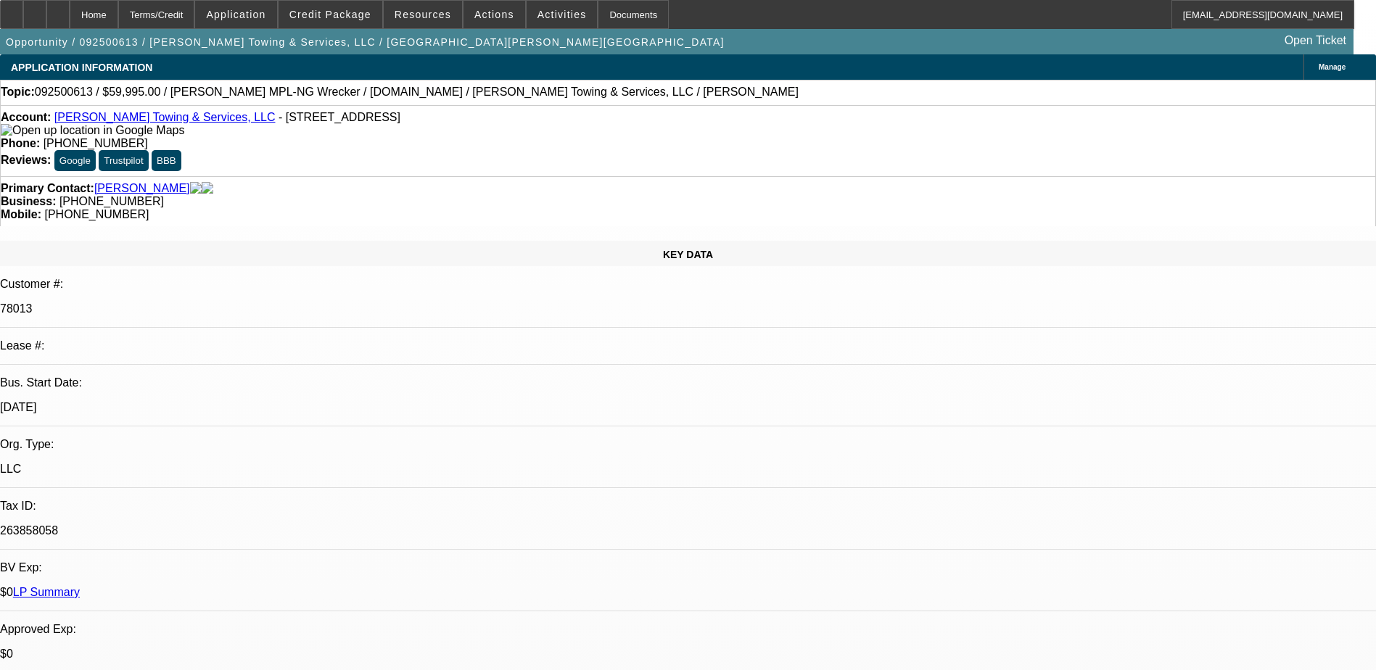
select select "0"
select select "2"
select select "0"
select select "6"
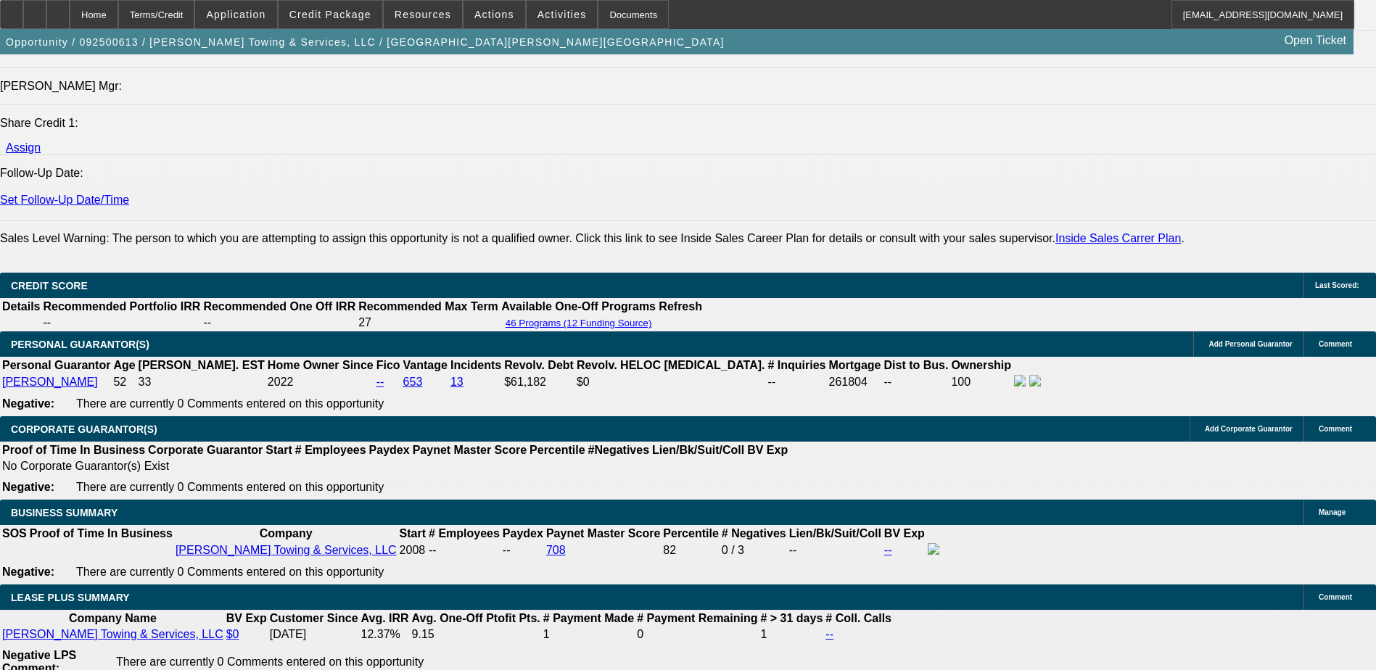
scroll to position [1959, 0]
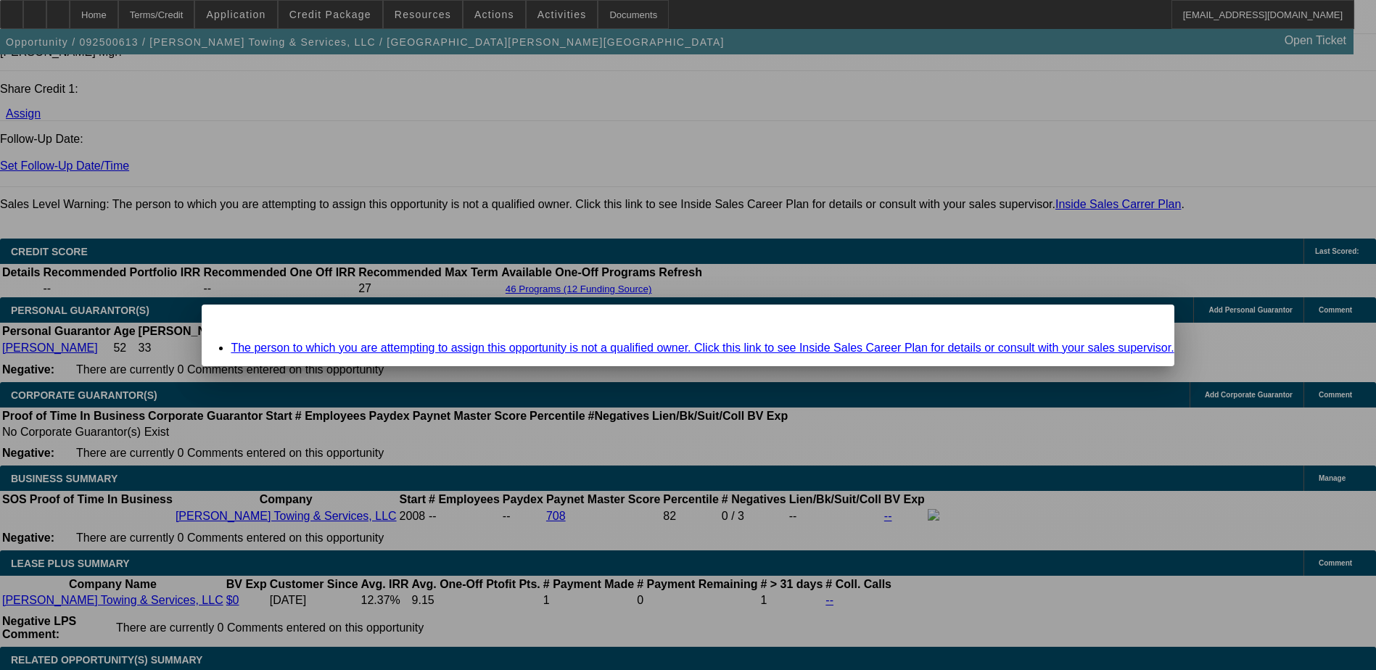
click at [706, 265] on div at bounding box center [688, 335] width 1376 height 670
click at [1145, 321] on span "Close" at bounding box center [1155, 317] width 20 height 8
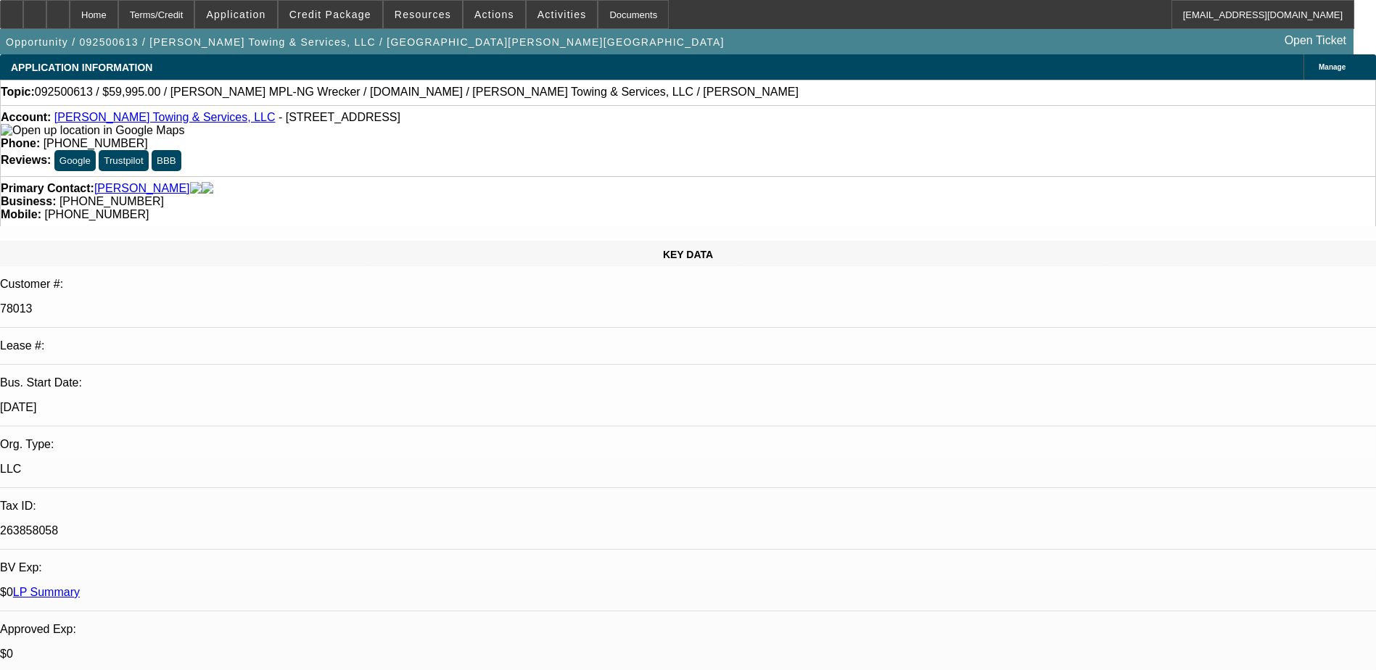
scroll to position [1959, 0]
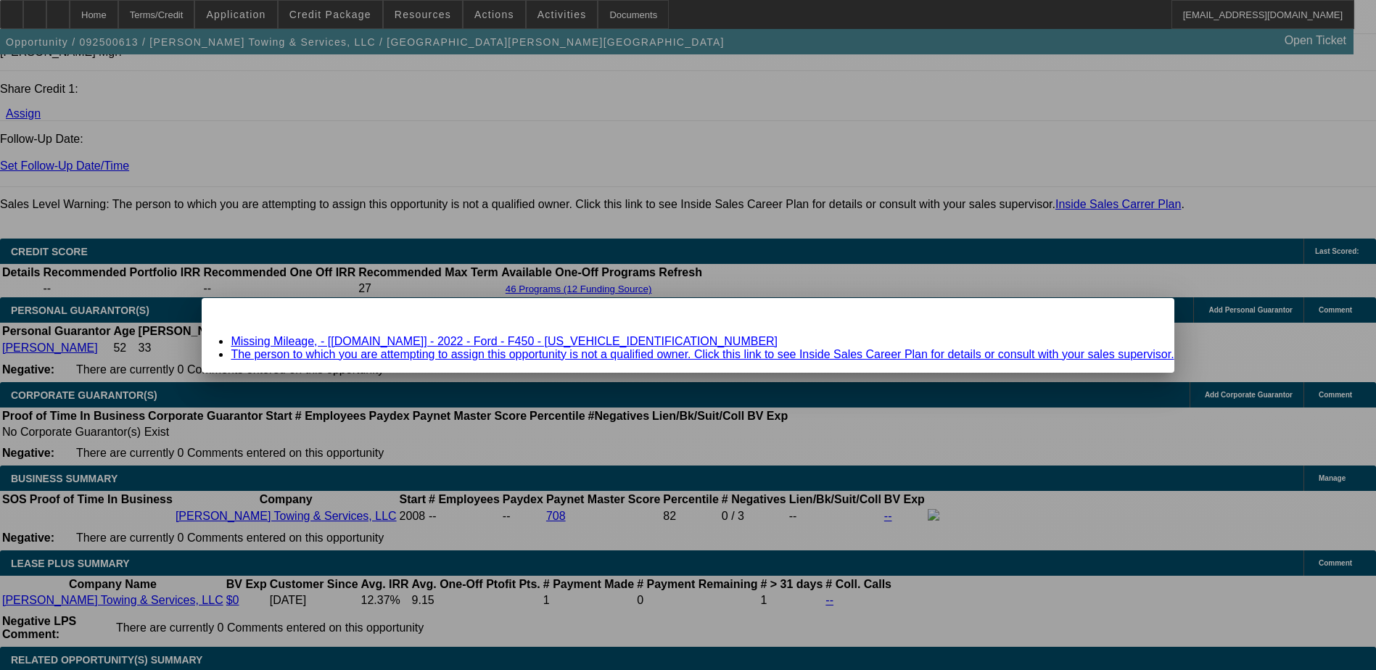
scroll to position [0, 0]
click at [575, 341] on link "Missing Mileage, - [Equip-Used.com] - 2022 - Ford - F450 - 1FDUF4HT5NDA03557" at bounding box center [504, 341] width 547 height 12
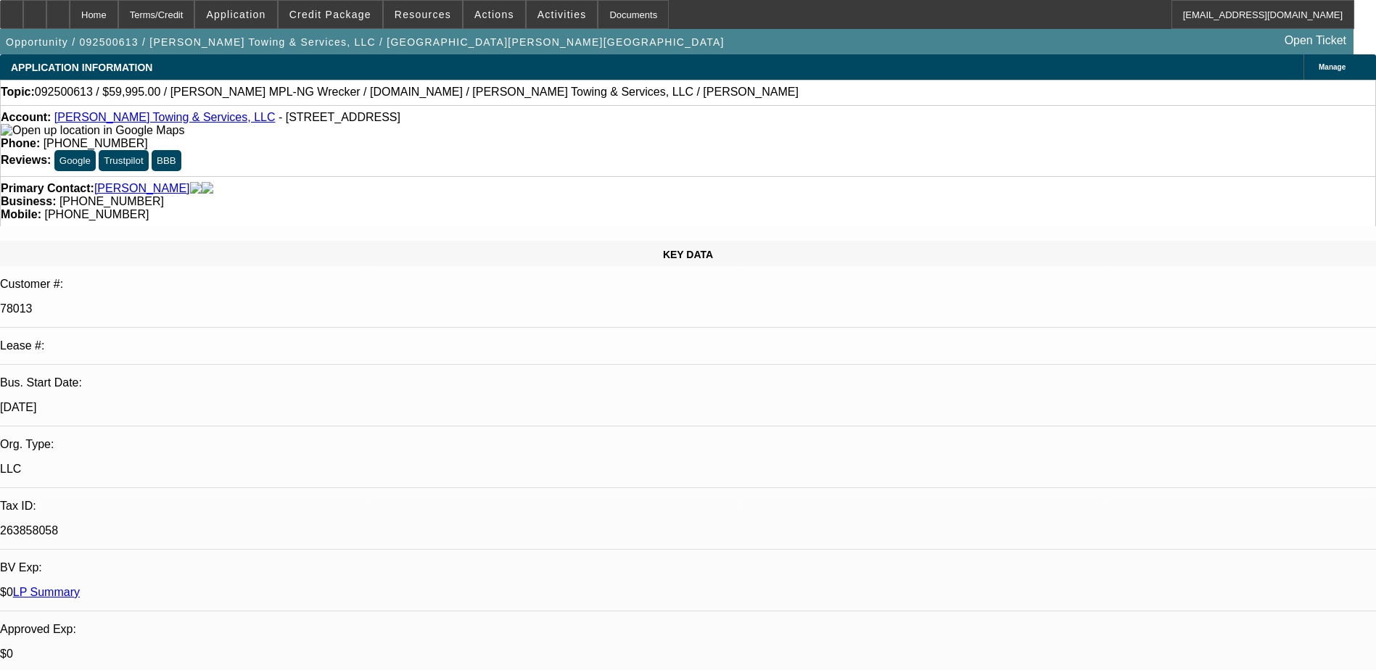
scroll to position [1959, 0]
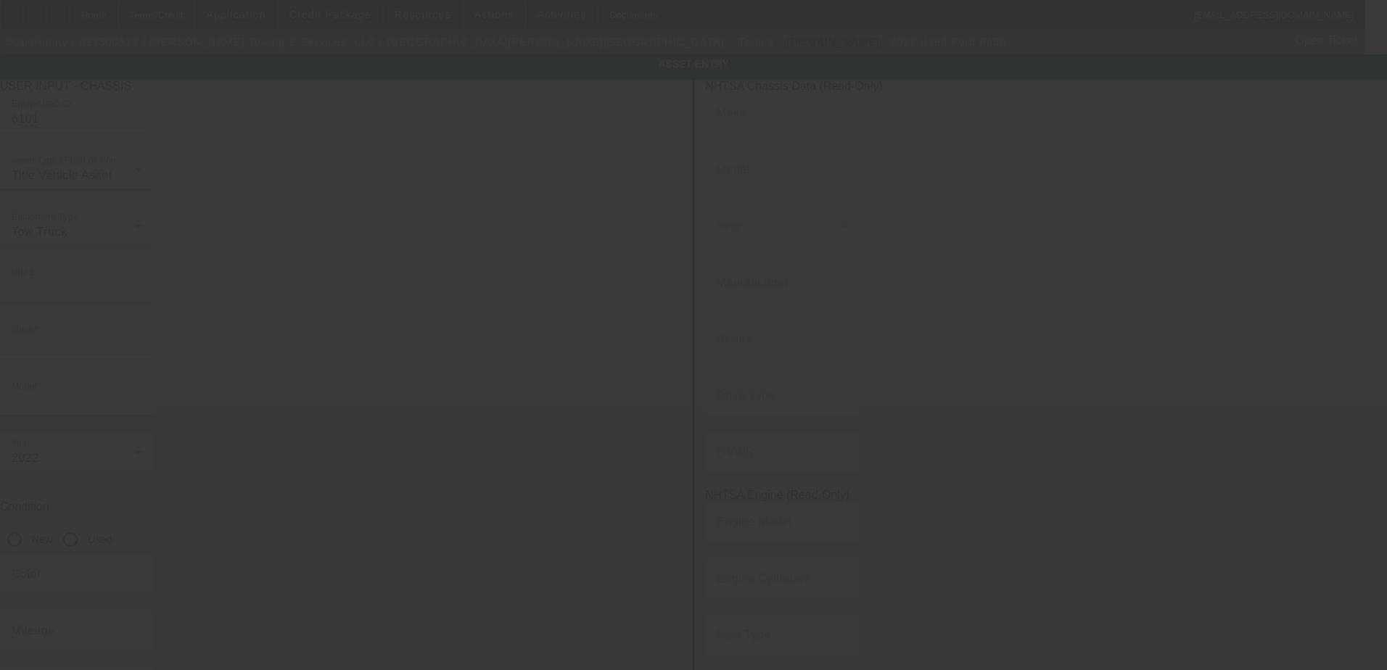
type input "1FDUF4HT5NDA03557"
type input "Ford"
type input "F450"
radio input "true"
type textarea "Ford F450"
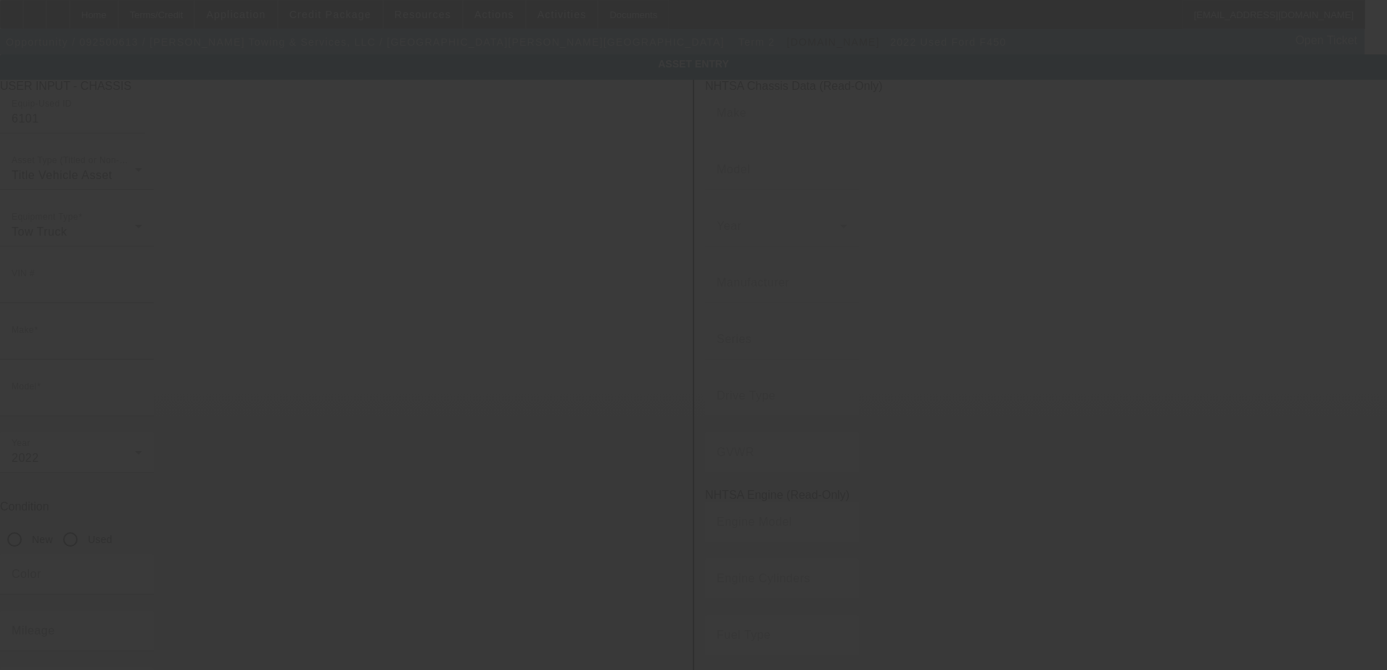
type input "4118 Hunters Green Ln NE"
type input "Kennesaw"
type input "30144"
type input "Cobb"
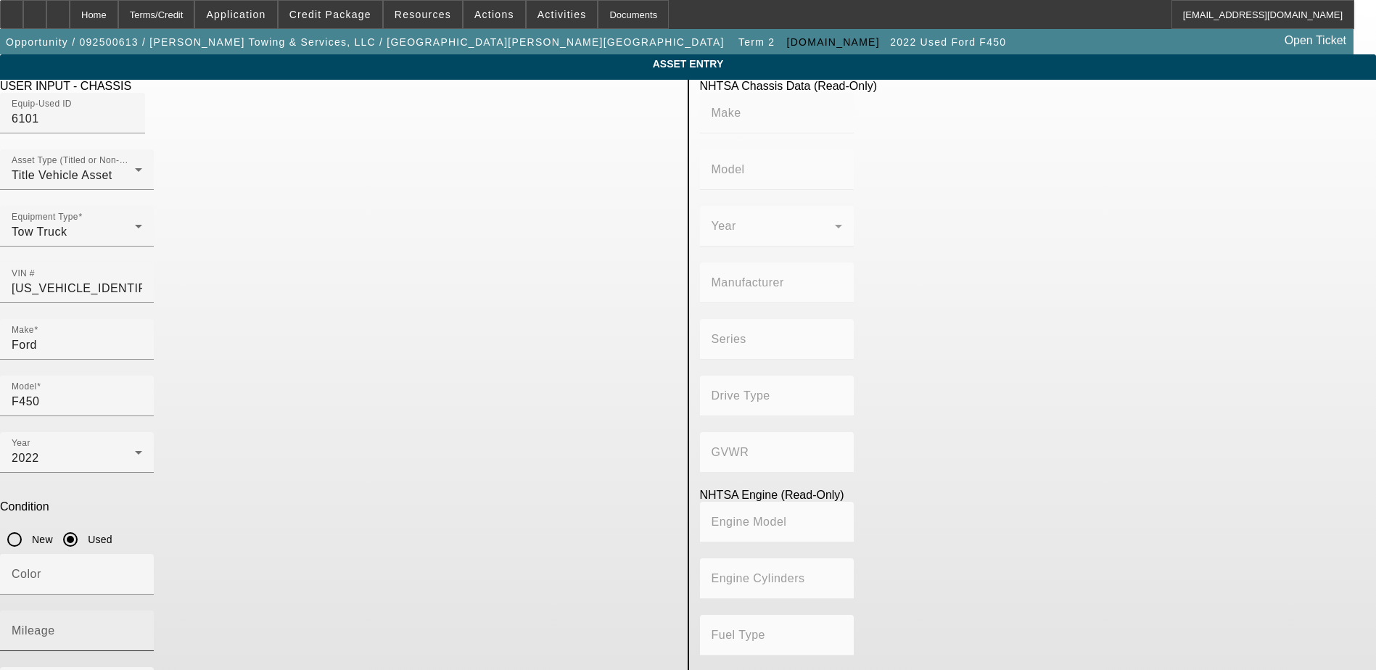
click at [55, 625] on mat-label "Mileage" at bounding box center [34, 631] width 44 height 12
click at [142, 628] on input "Mileage" at bounding box center [77, 636] width 131 height 17
drag, startPoint x: 534, startPoint y: 424, endPoint x: 514, endPoint y: 418, distance: 21.1
click at [142, 611] on div "Mileage" at bounding box center [77, 631] width 131 height 41
click at [142, 628] on input "Mileage" at bounding box center [77, 636] width 131 height 17
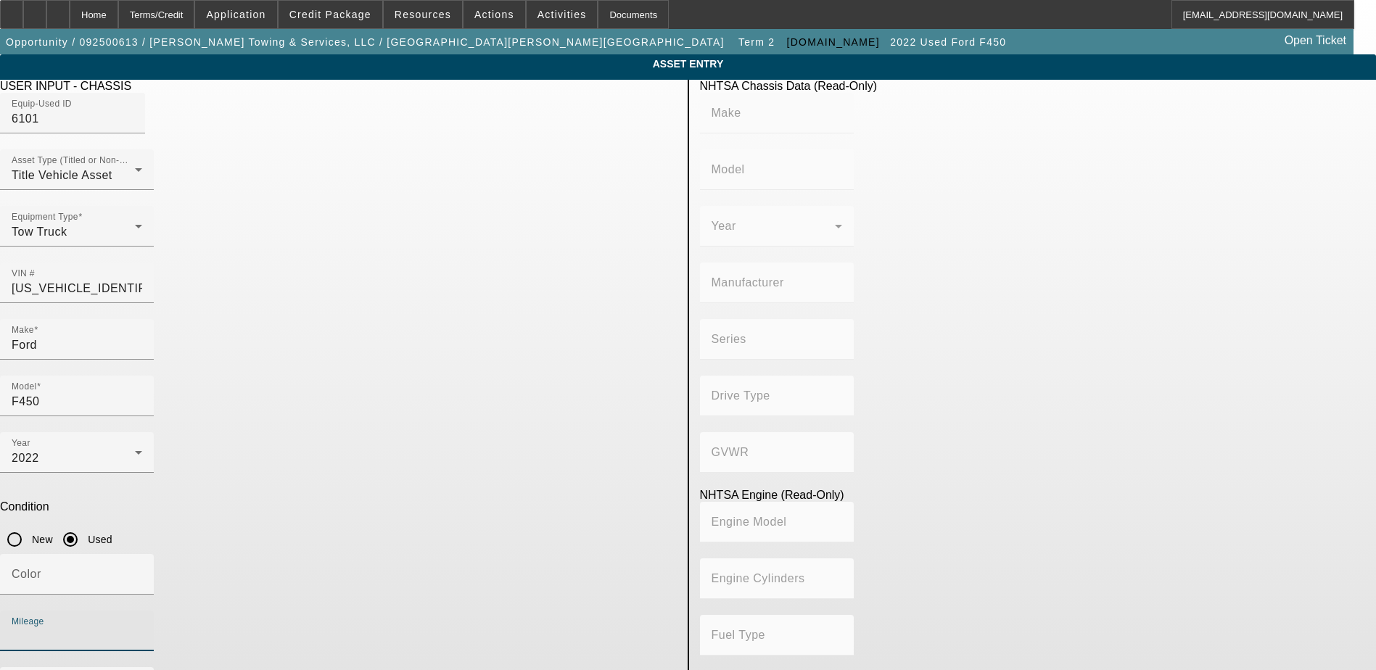
paste input "149206"
type input "149206"
click at [142, 554] on div "Color" at bounding box center [77, 574] width 131 height 41
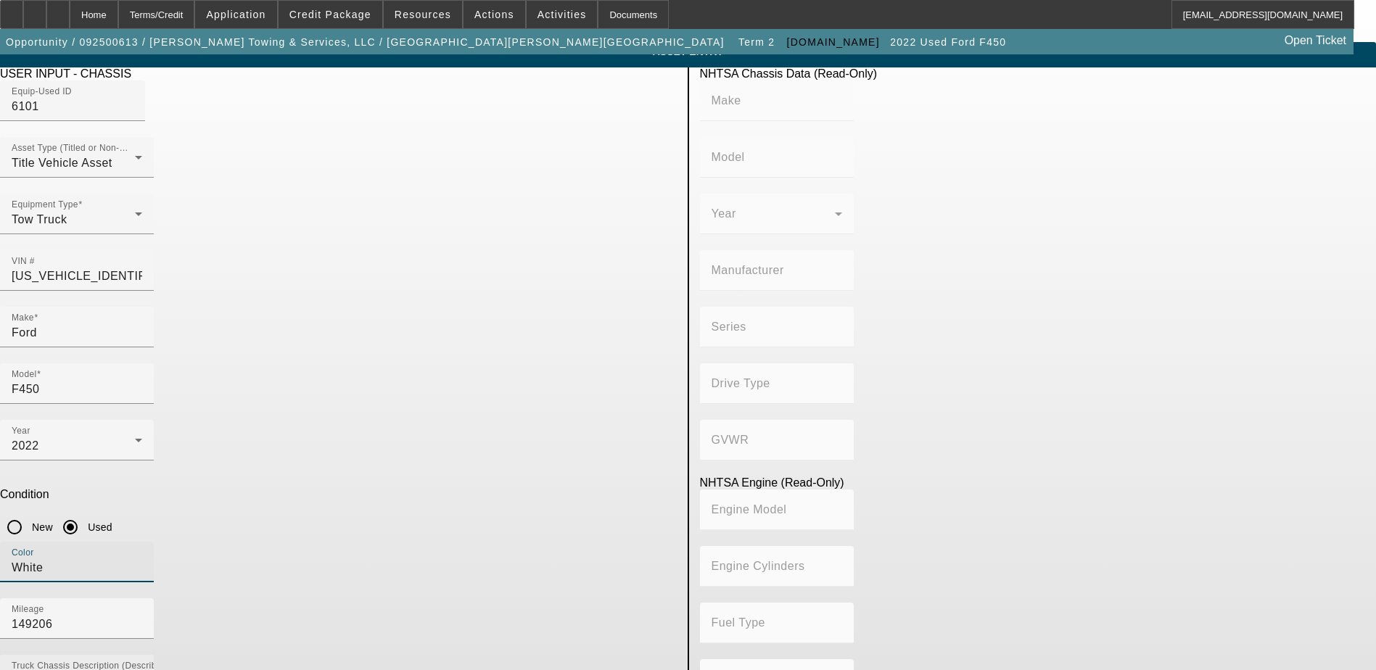
scroll to position [18, 0]
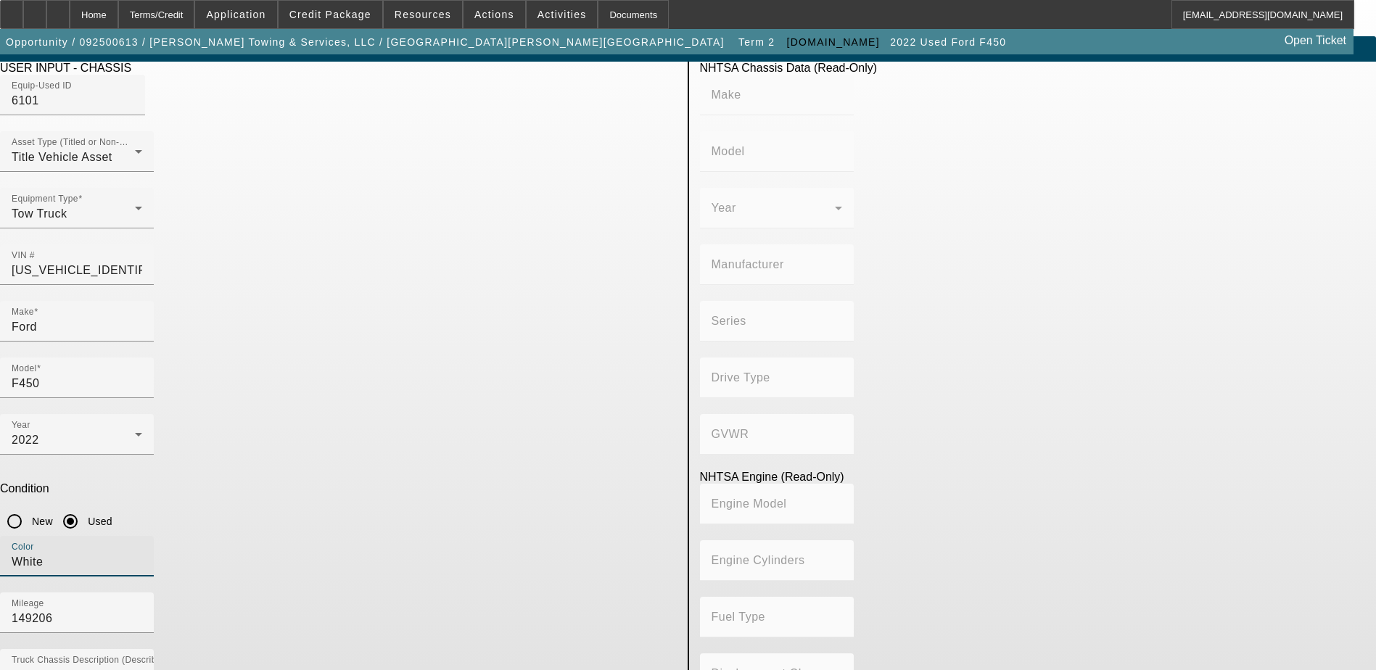
type input "White"
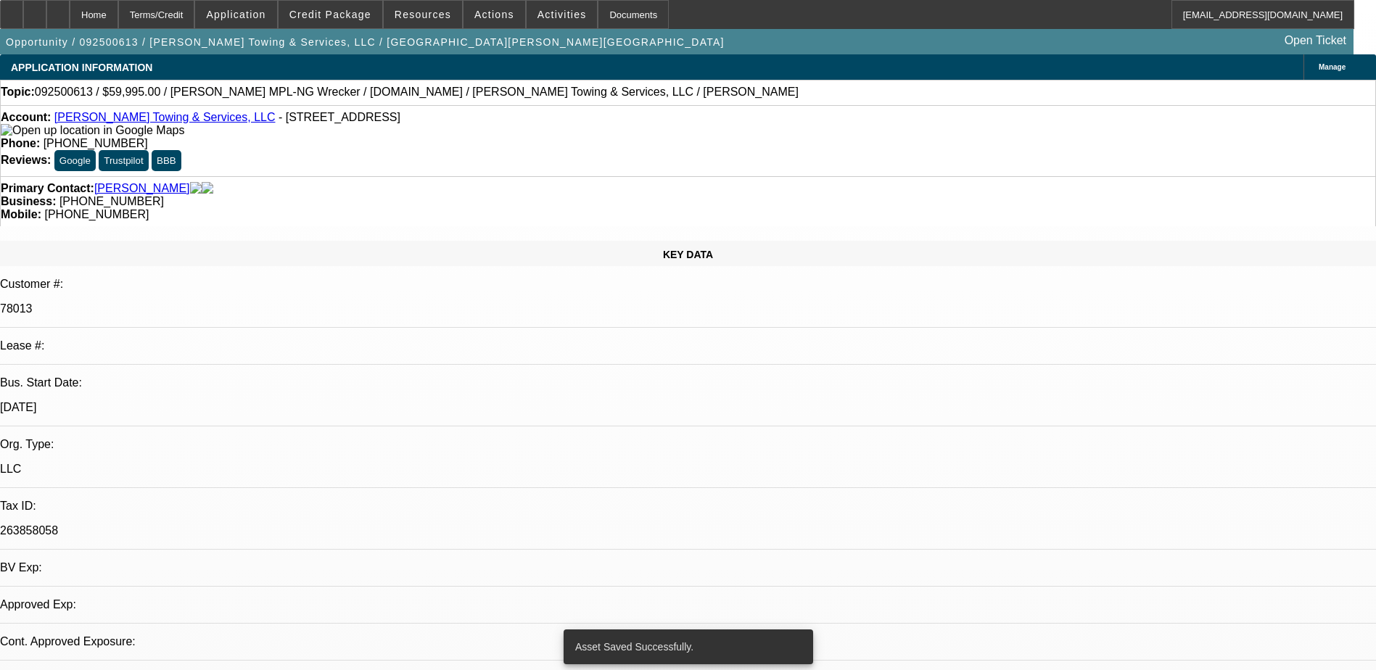
select select "0"
select select "2"
select select "0"
select select "6"
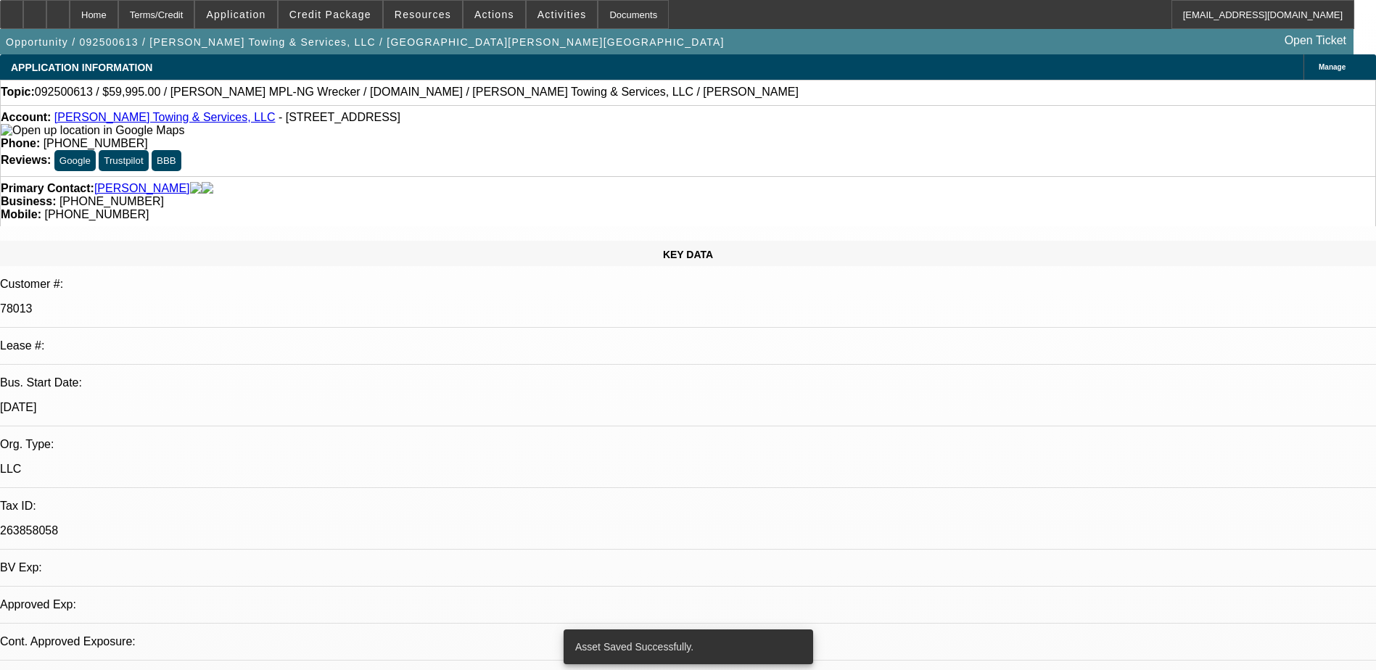
select select "0"
select select "2"
select select "0"
select select "6"
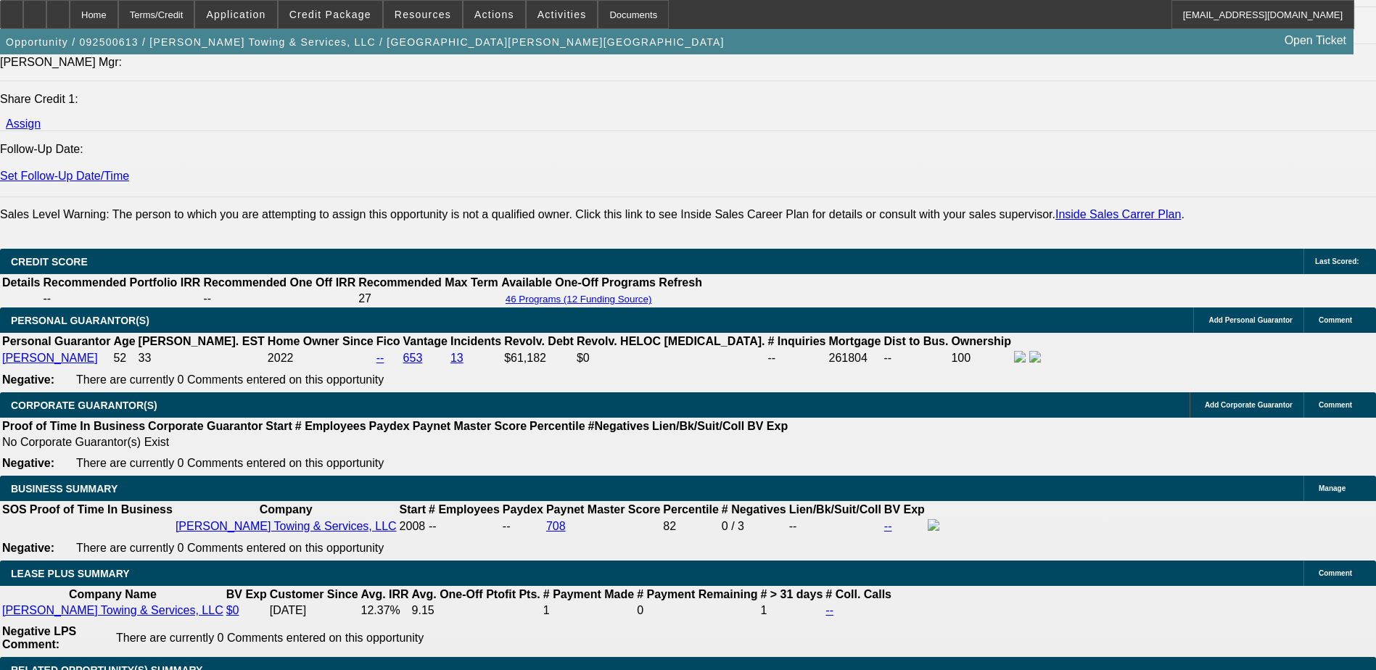
scroll to position [1762, 0]
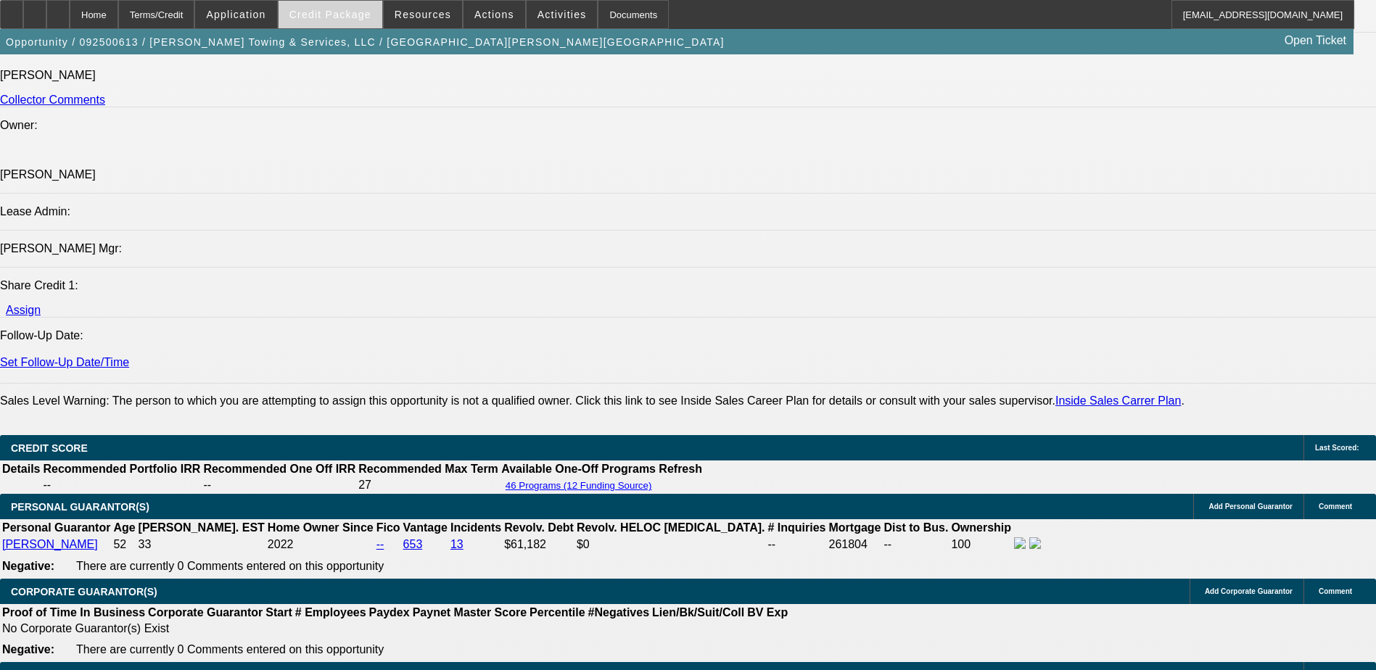
click at [340, 9] on span "Credit Package" at bounding box center [330, 15] width 82 height 12
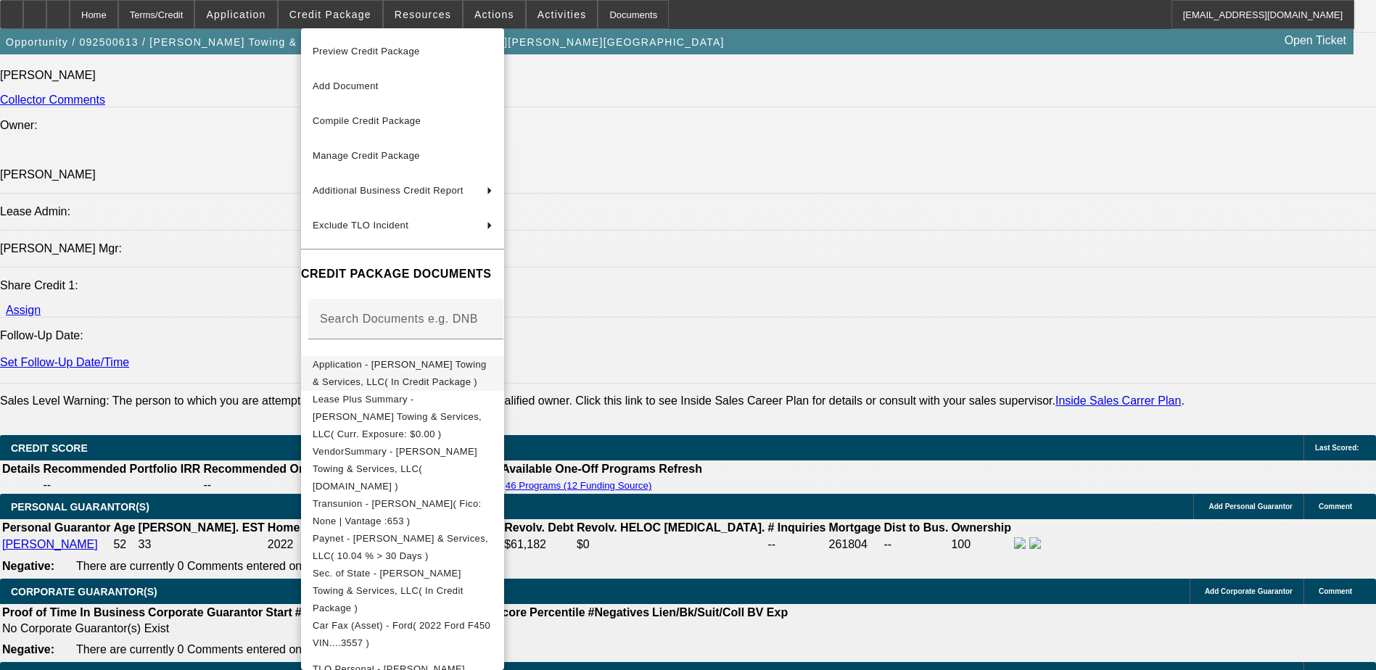
click at [427, 366] on span "Application - Brenton Towing & Services, LLC( In Credit Package )" at bounding box center [400, 373] width 174 height 28
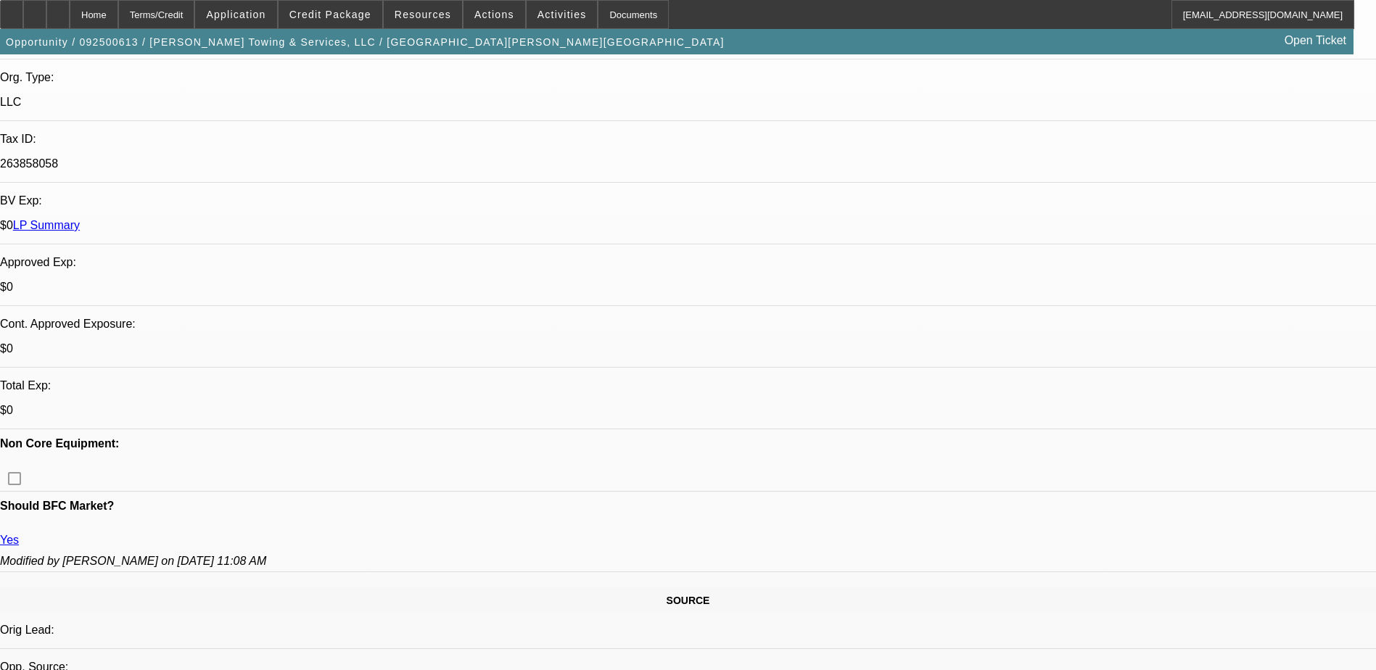
scroll to position [384, 0]
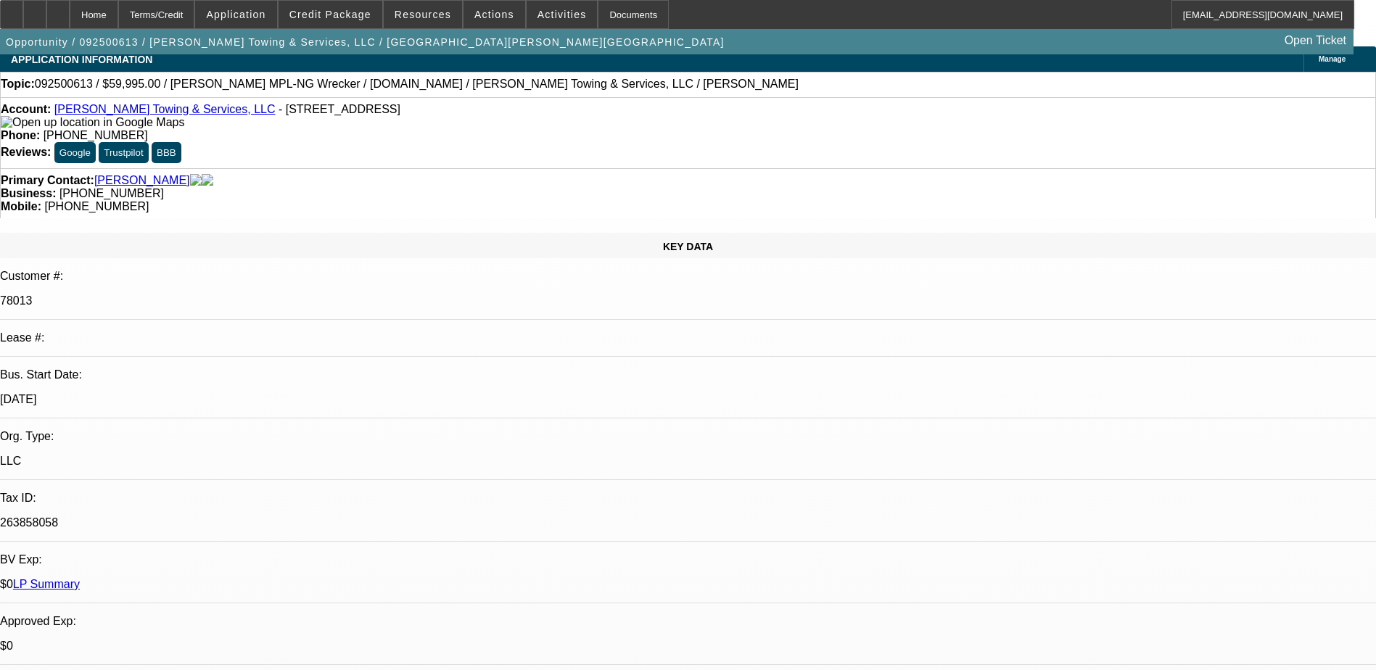
scroll to position [0, 0]
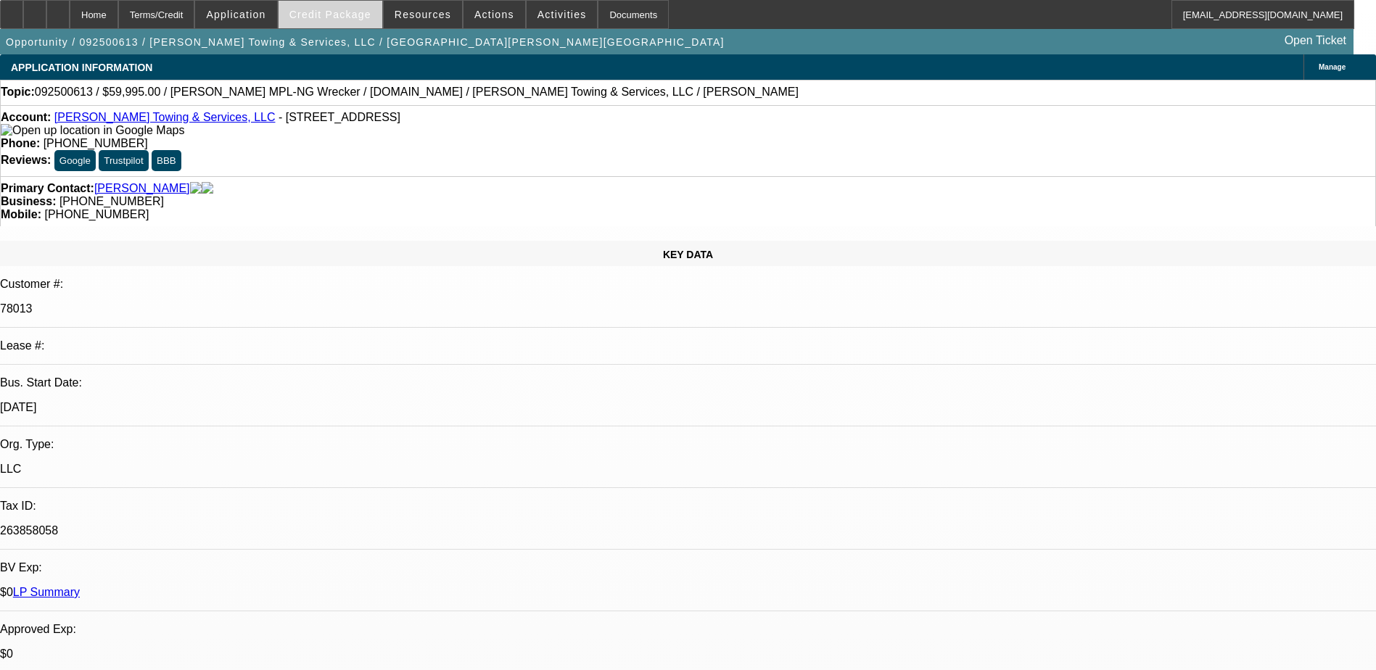
click at [332, 11] on span "Credit Package" at bounding box center [330, 15] width 82 height 12
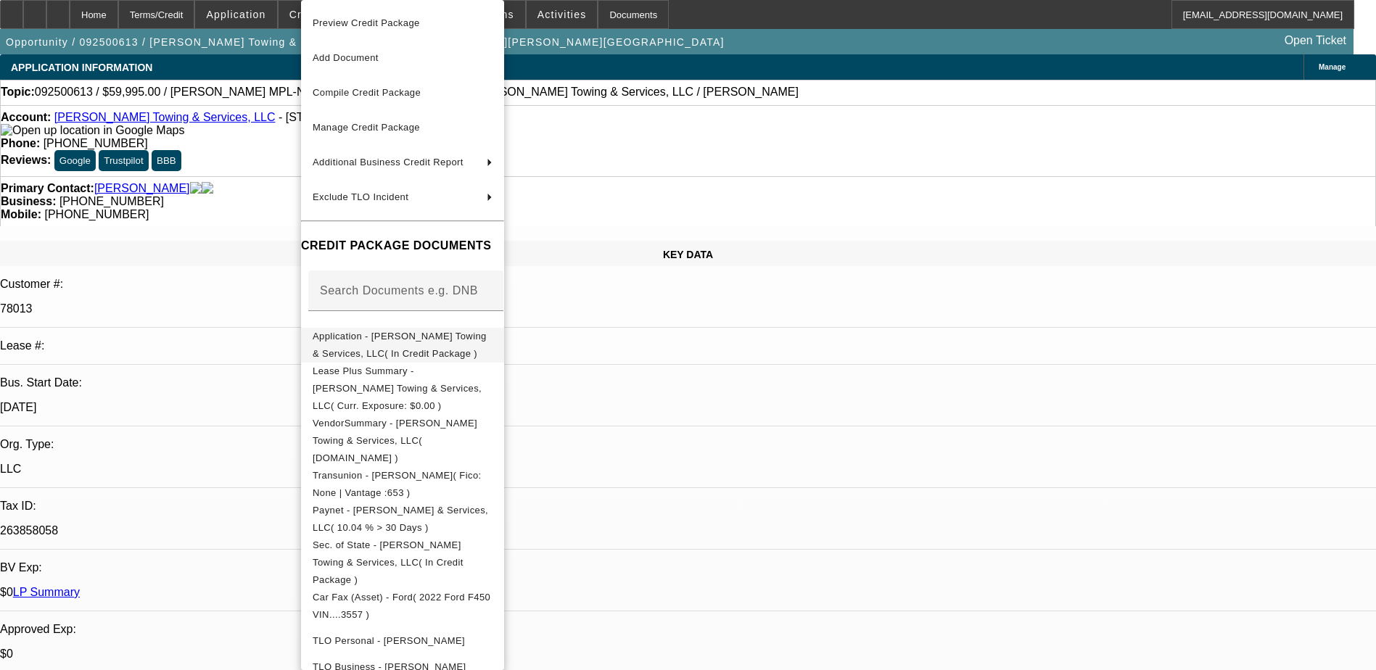
click at [387, 340] on span "Application - Brenton Towing & Services, LLC( In Credit Package )" at bounding box center [400, 345] width 174 height 28
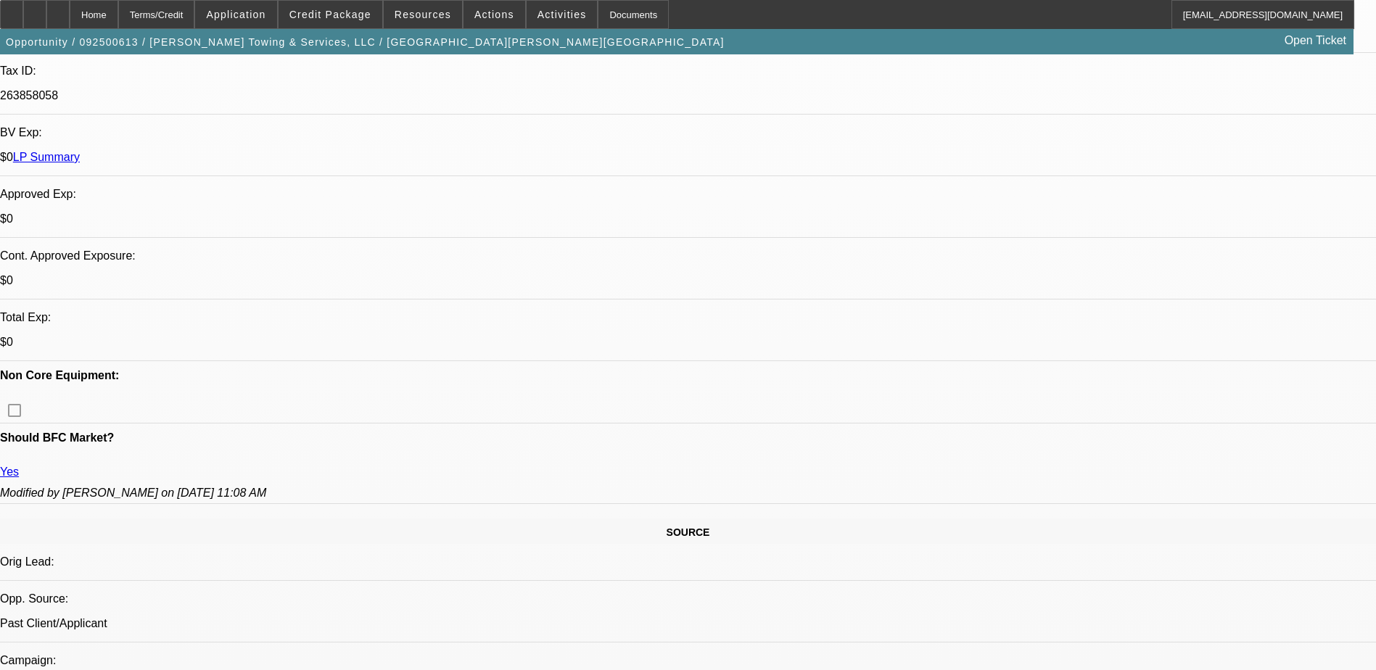
scroll to position [363, 0]
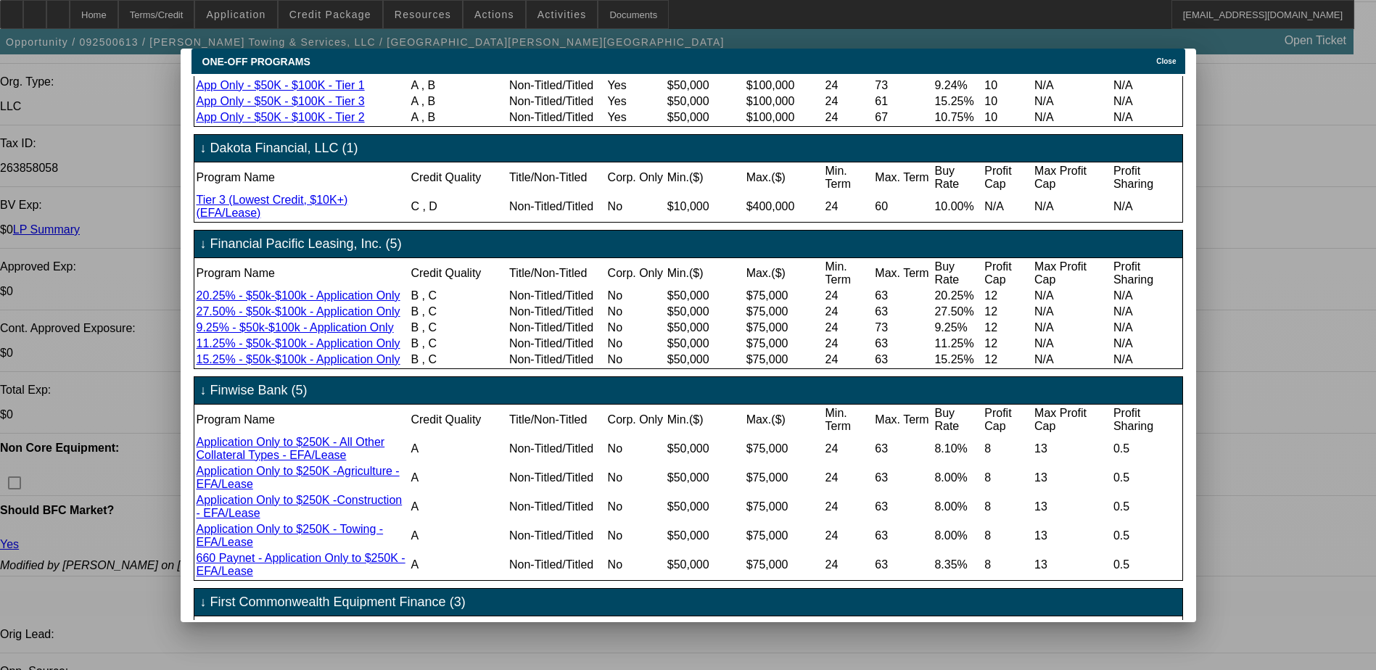
scroll to position [218, 0]
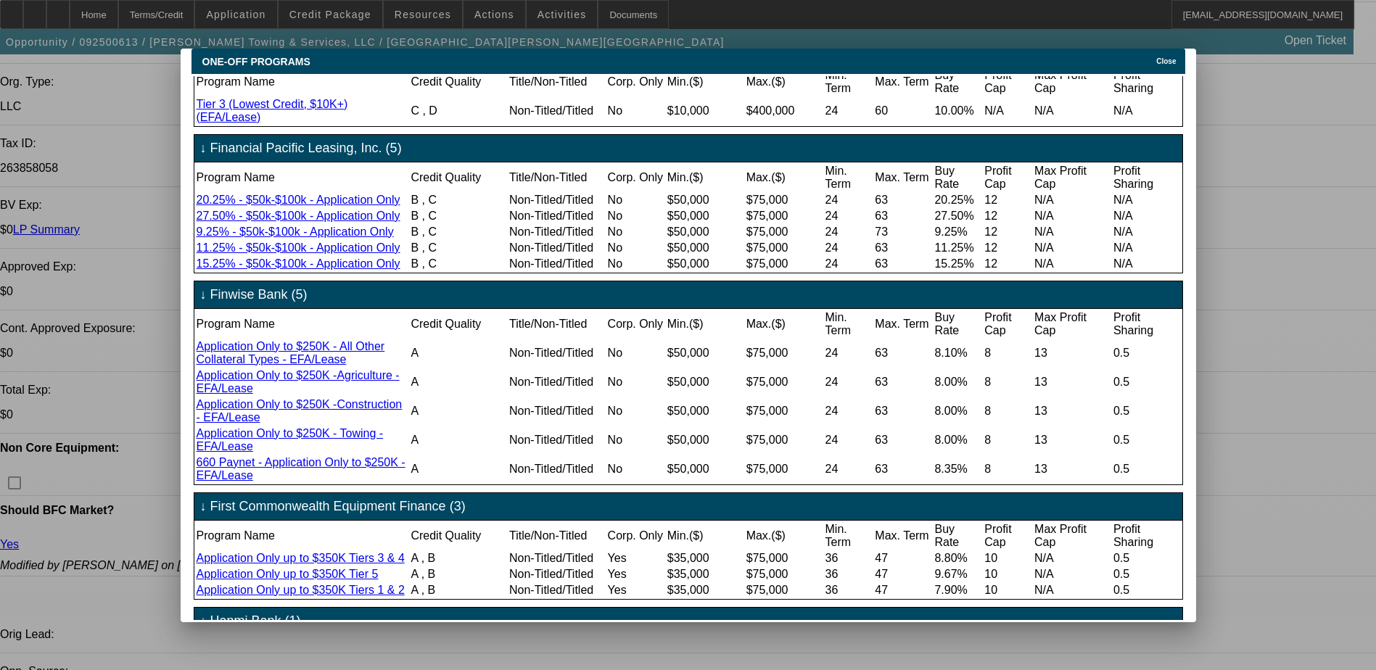
click at [1176, 57] on span "Close" at bounding box center [1166, 61] width 20 height 8
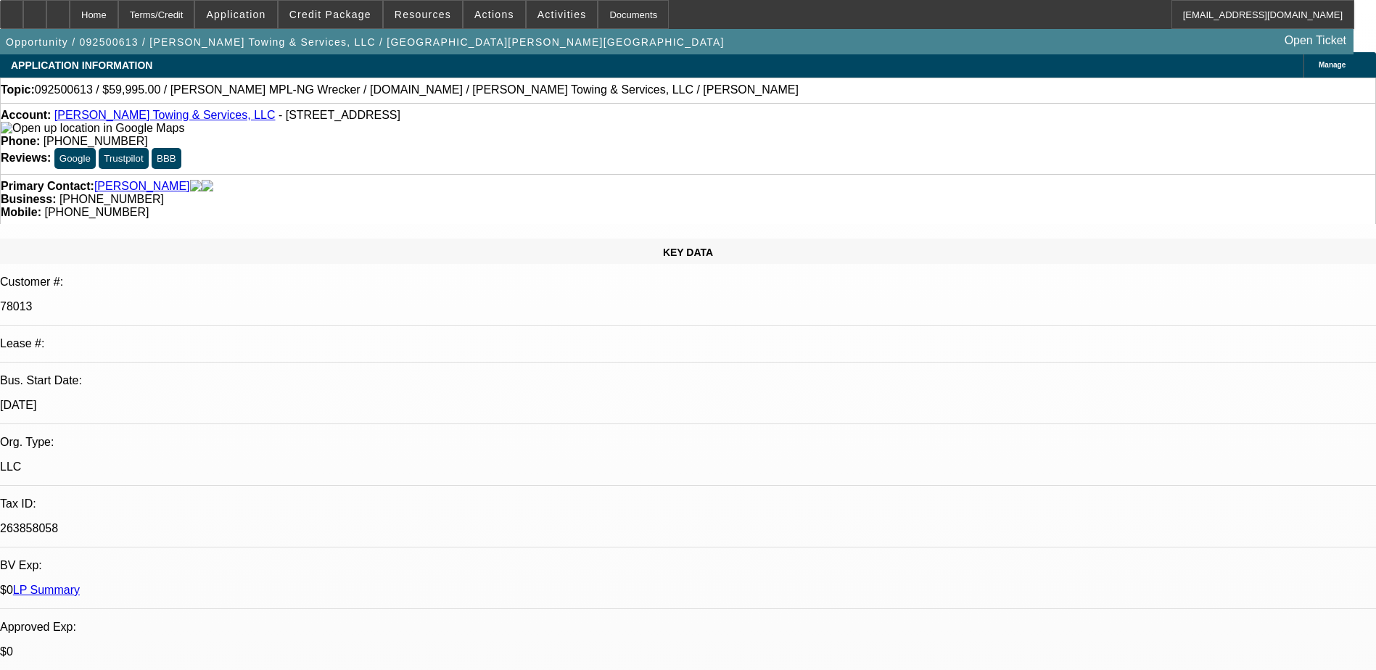
scroll to position [0, 0]
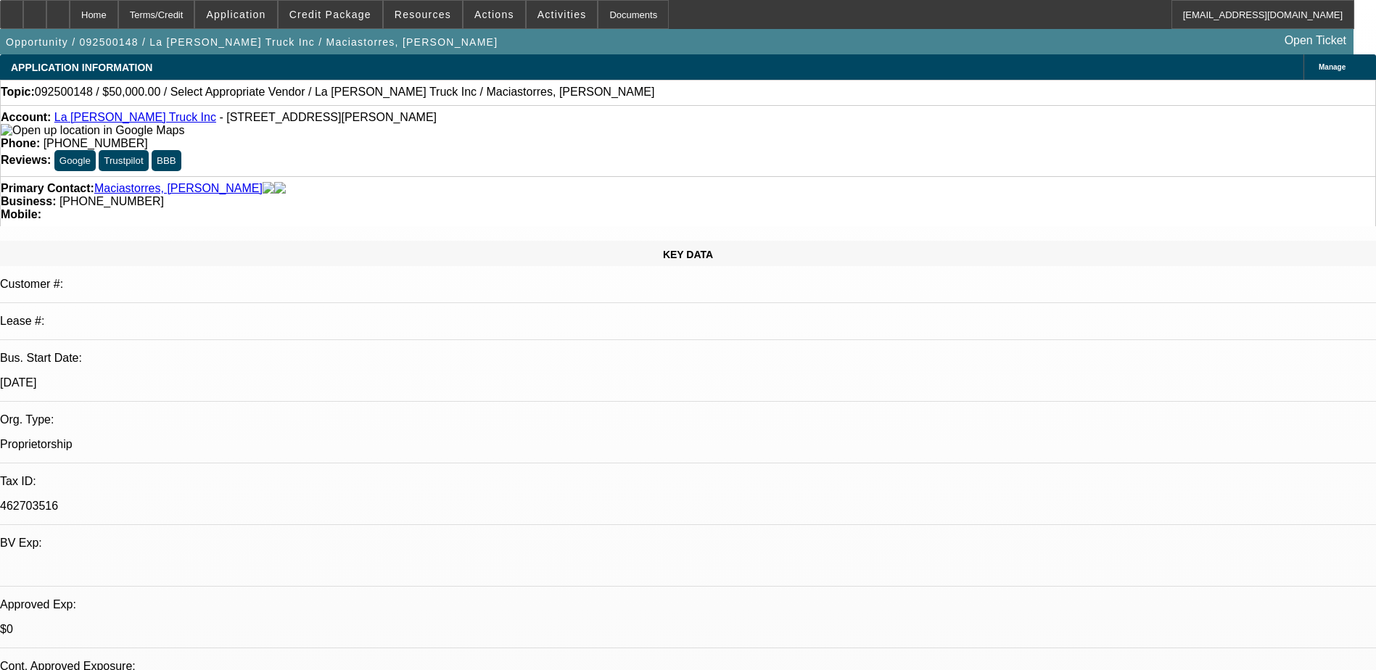
select select "0"
select select "2"
select select "0.1"
select select "4"
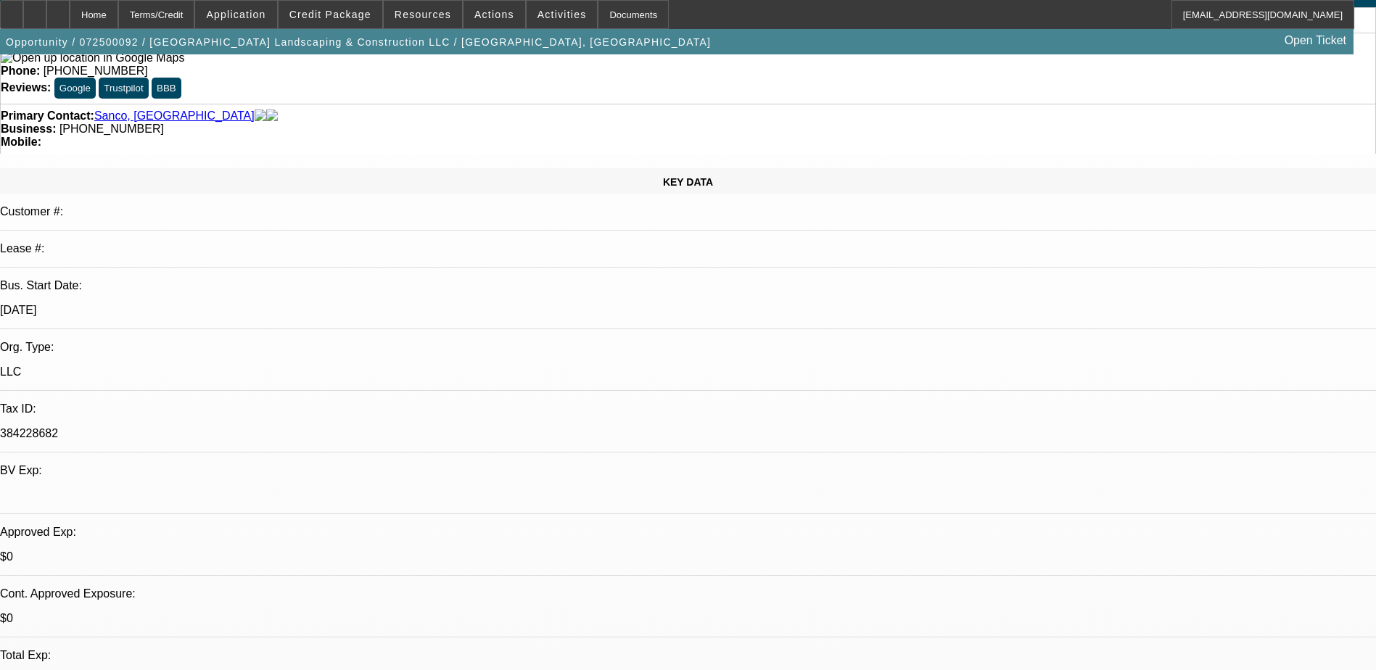
select select "0"
select select "2"
select select "0"
select select "2"
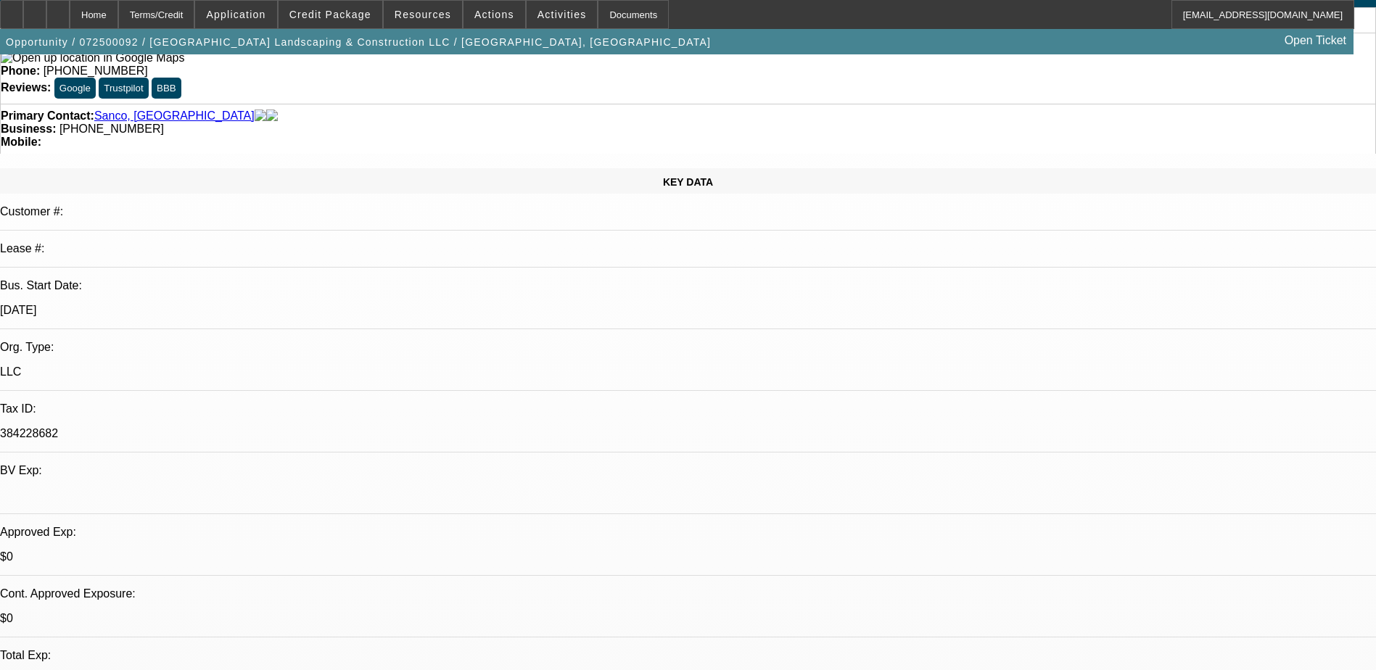
select select "0"
select select "2"
select select "0"
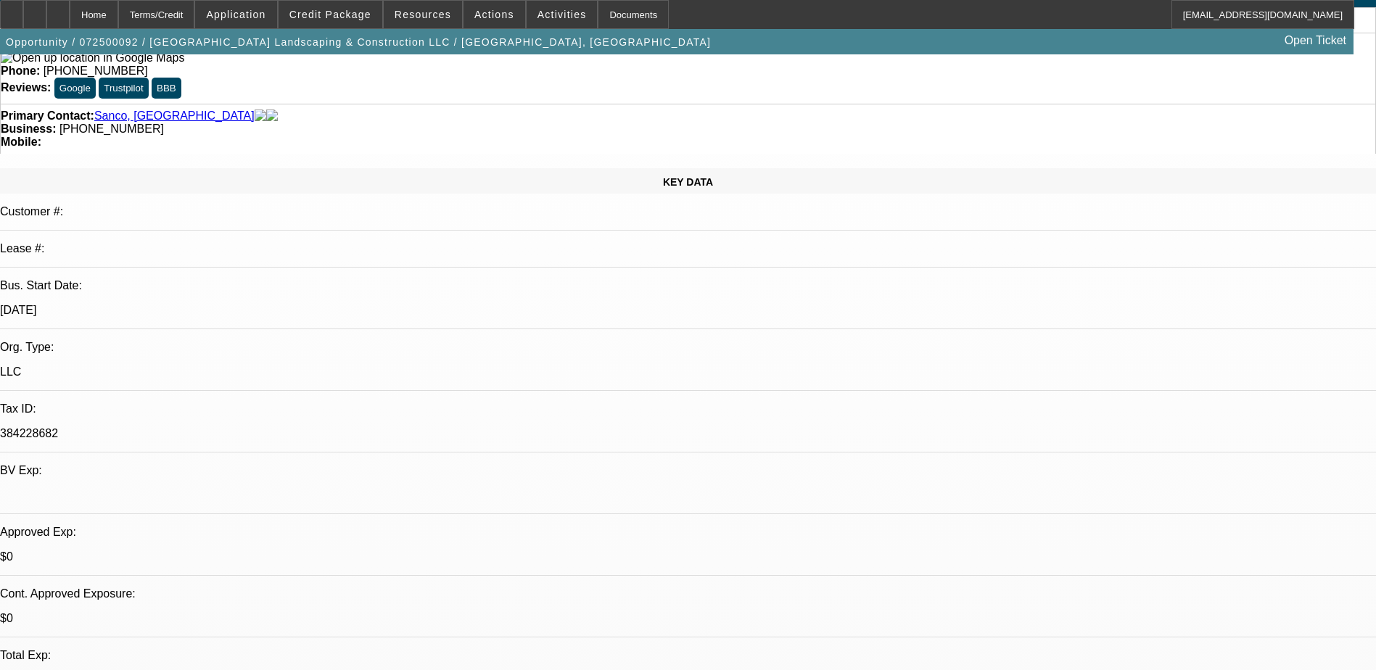
select select "0"
select select "1"
select select "2"
select select "6"
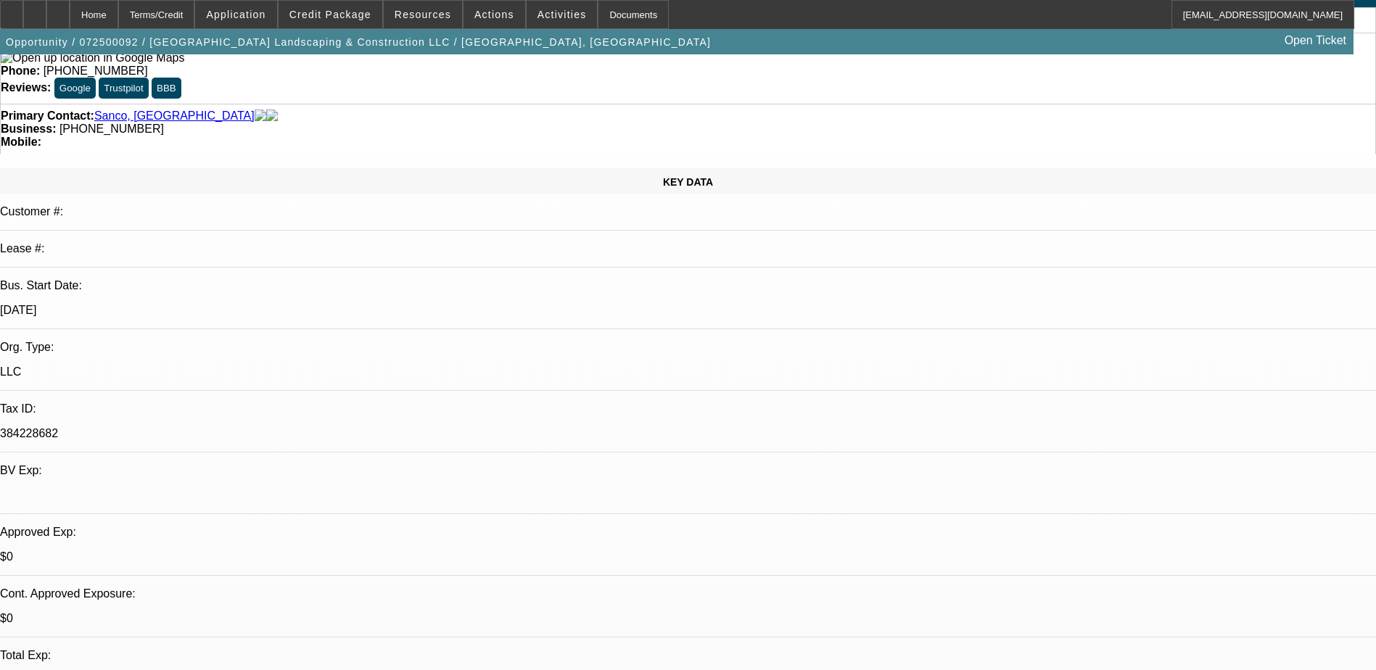
select select "1"
select select "2"
select select "6"
select select "1"
select select "2"
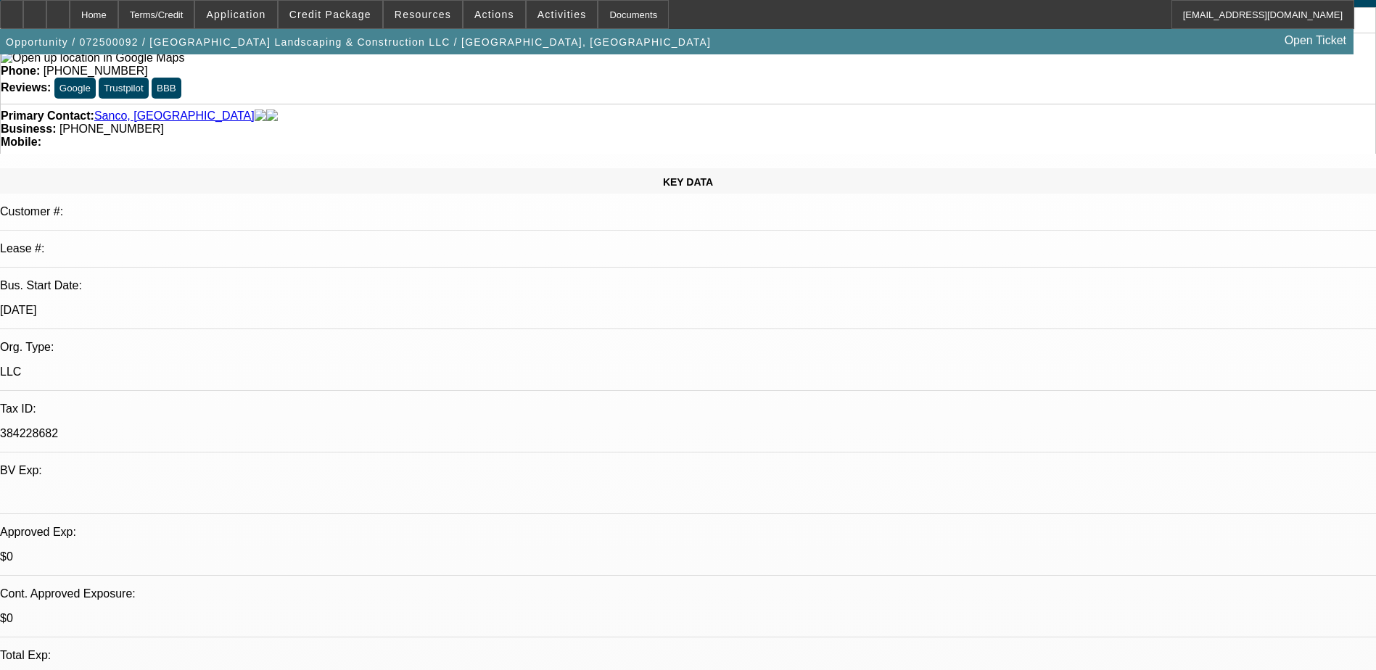
select select "6"
select select "1"
select select "6"
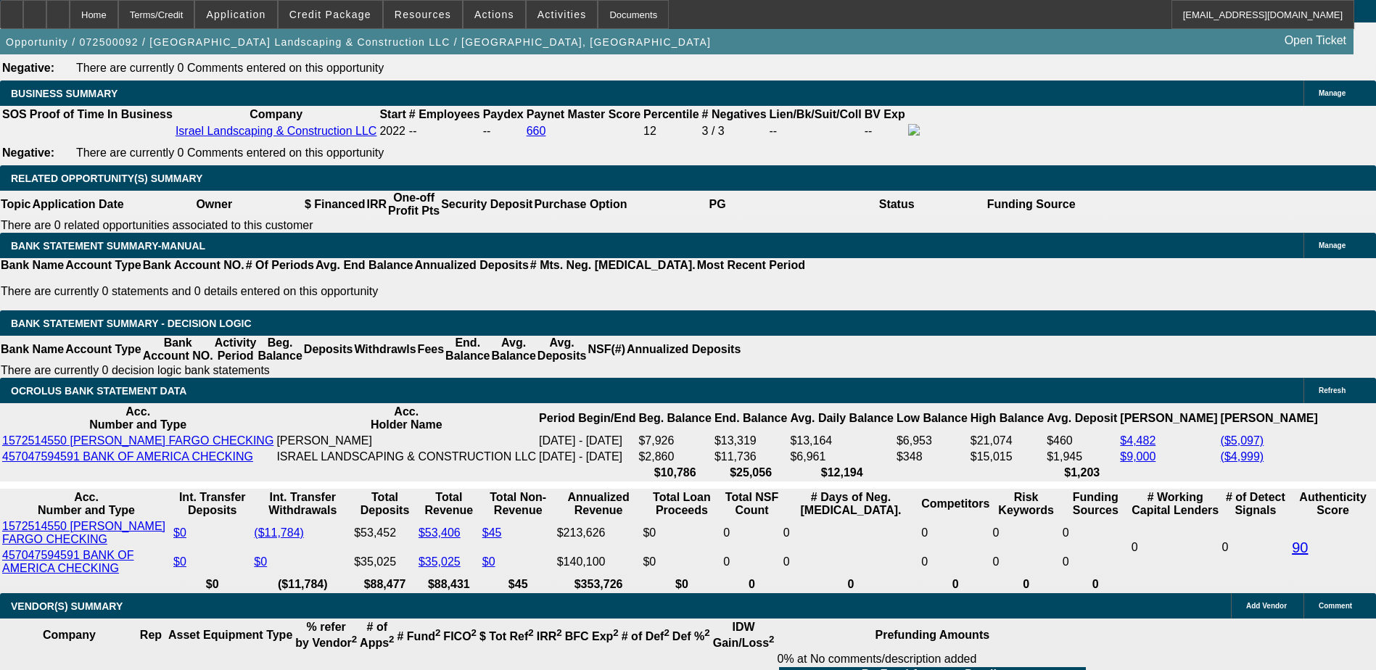
scroll to position [2321, 0]
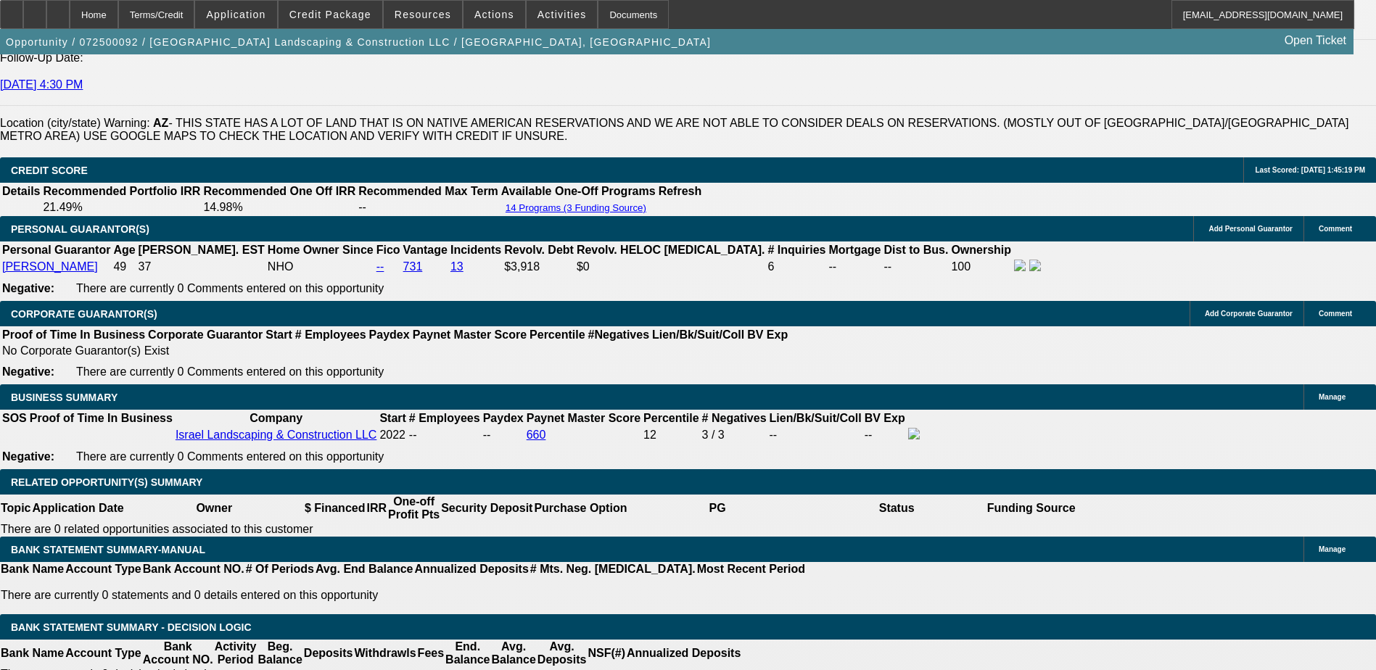
scroll to position [2031, 0]
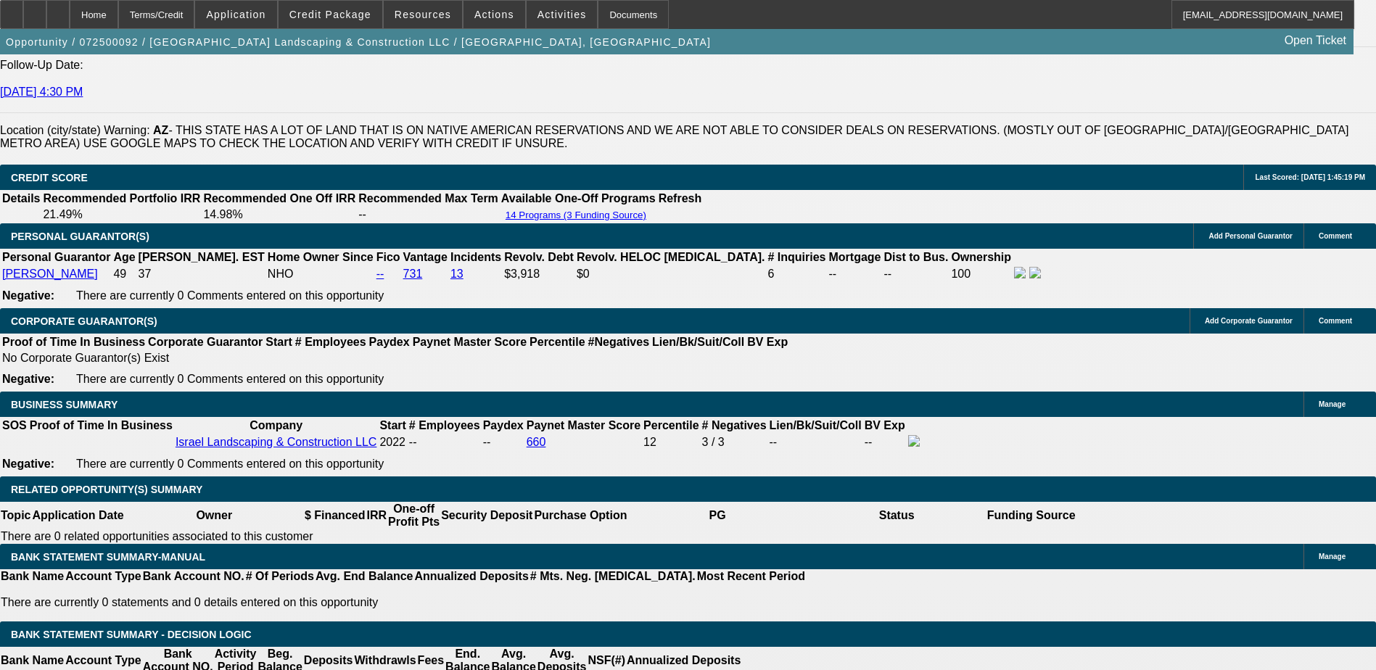
select select "0"
select select "6"
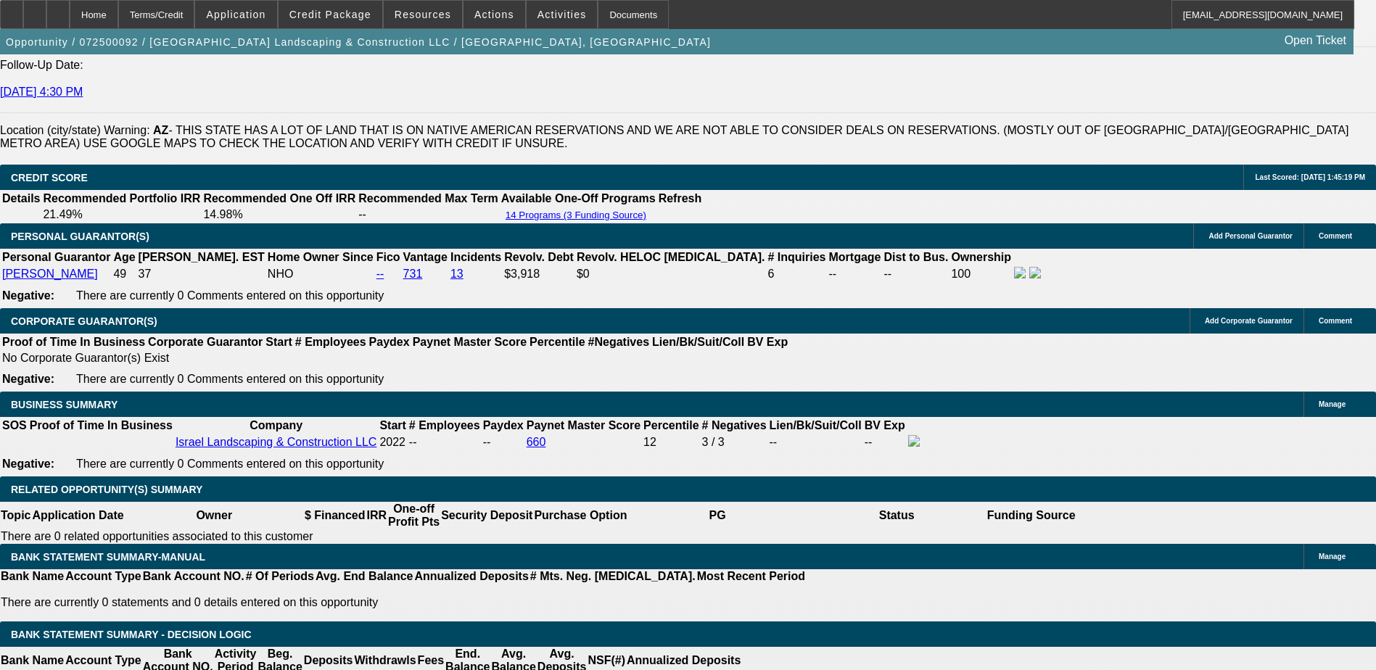
select select "0"
select select "6"
select select "0"
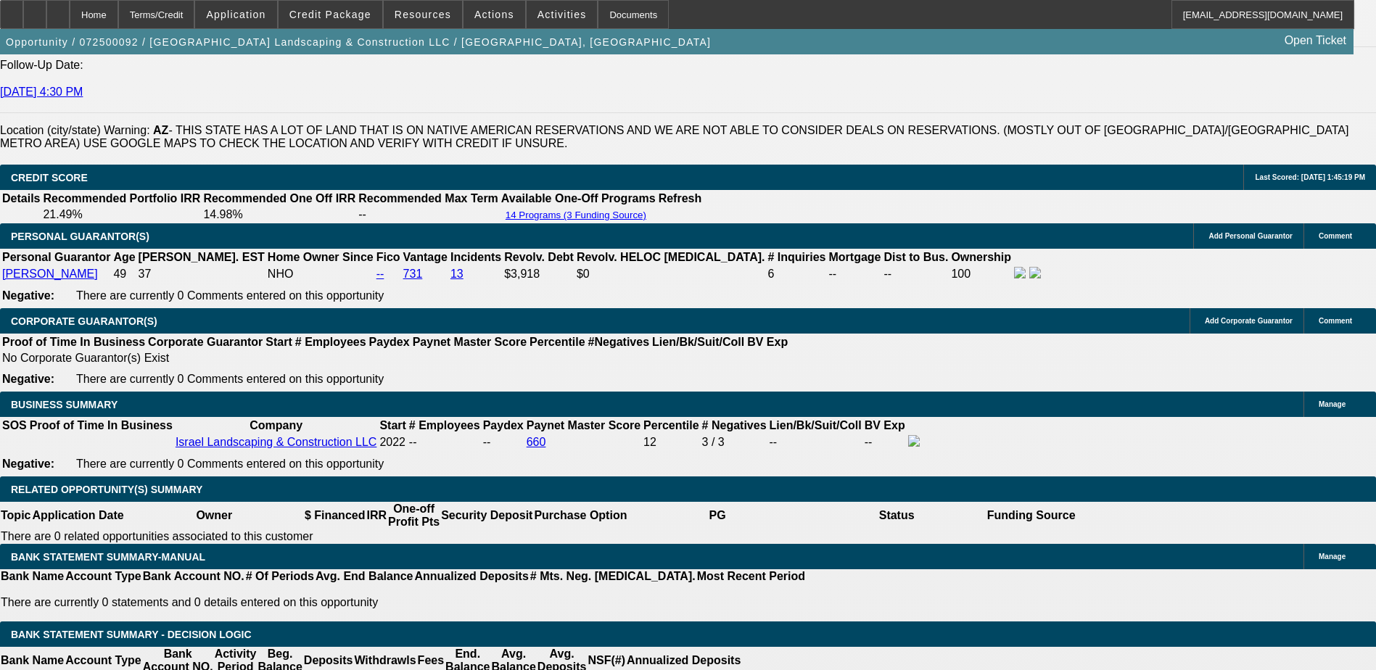
select select "0"
select select "6"
select select "0"
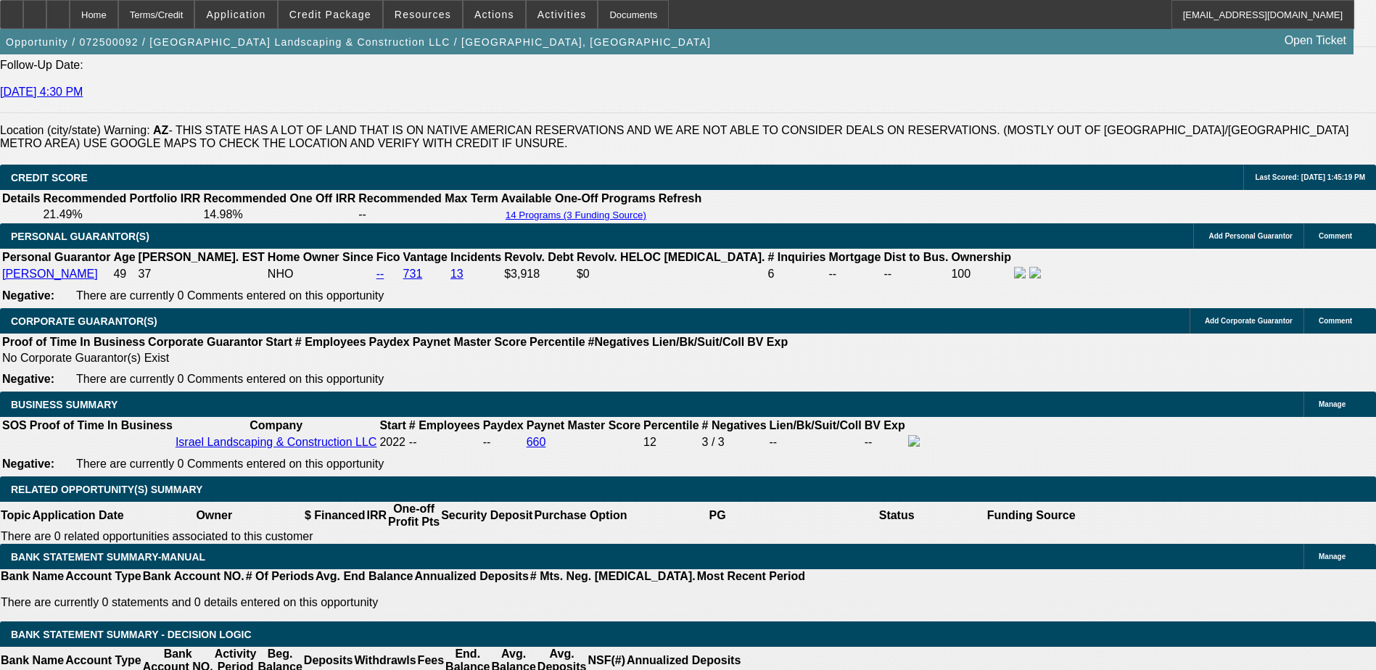
select select "0"
select select "6"
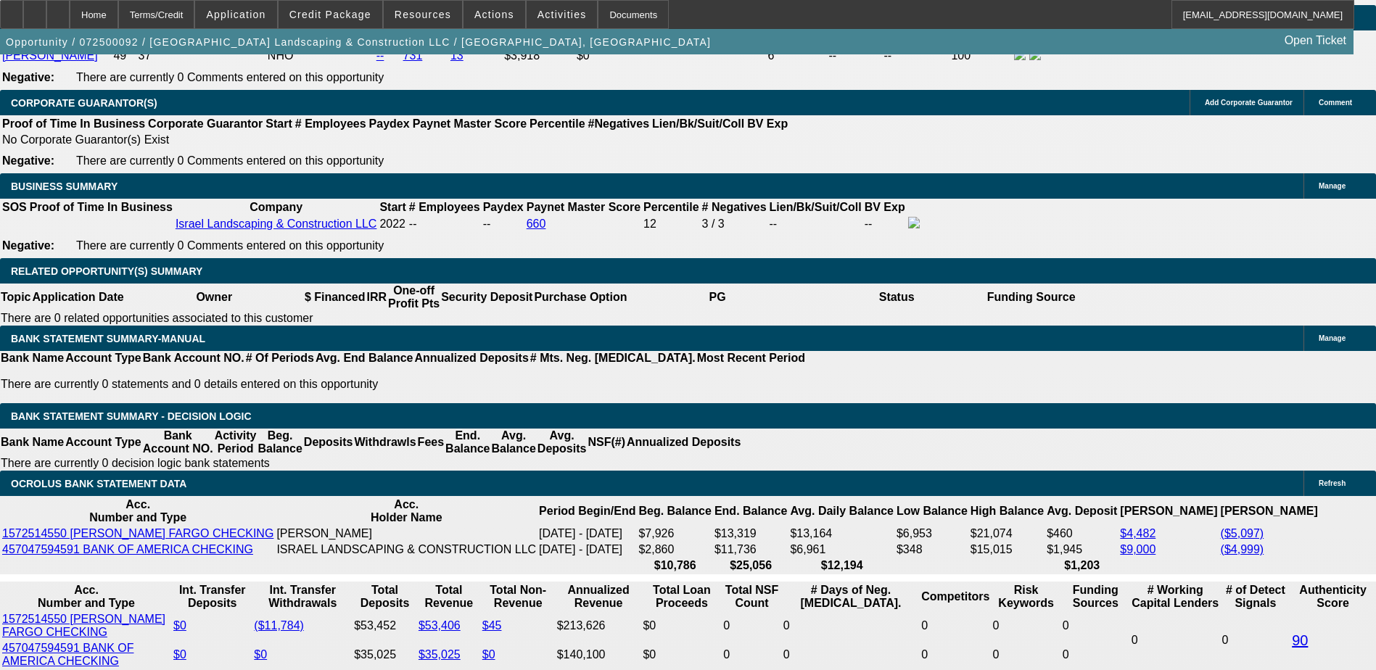
scroll to position [2249, 0]
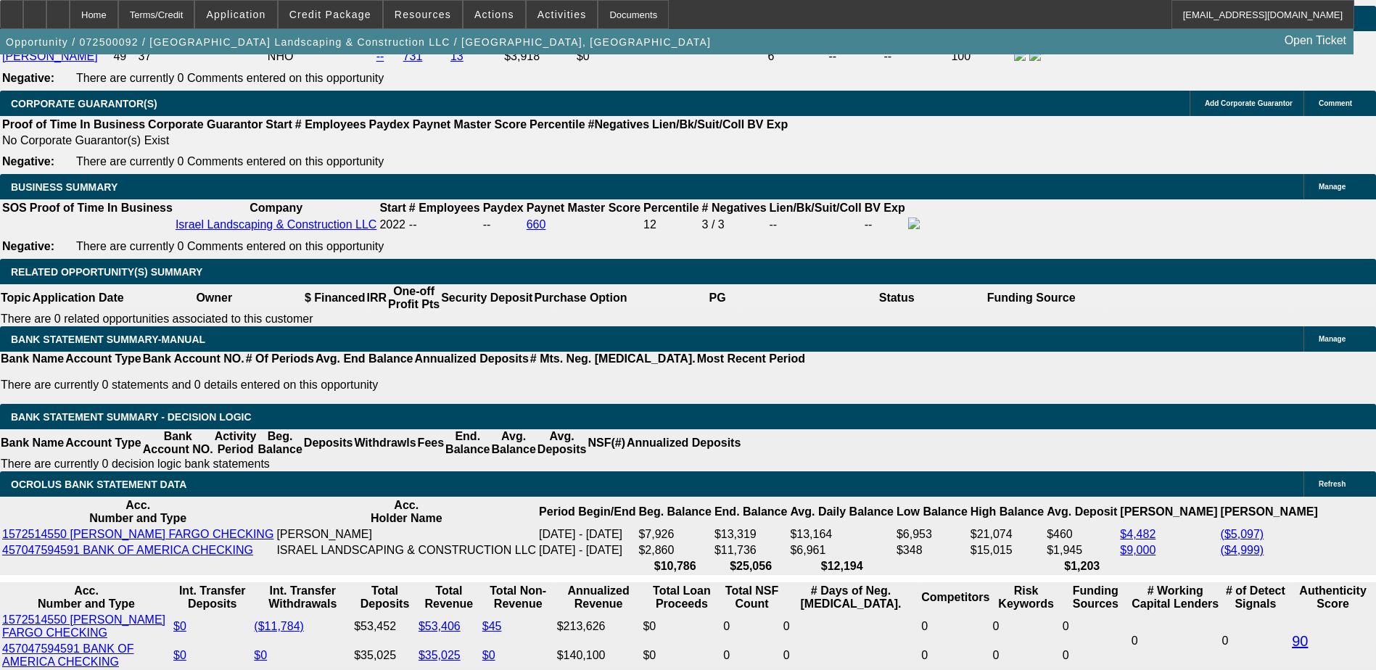
select select "0"
select select "2"
select select "0"
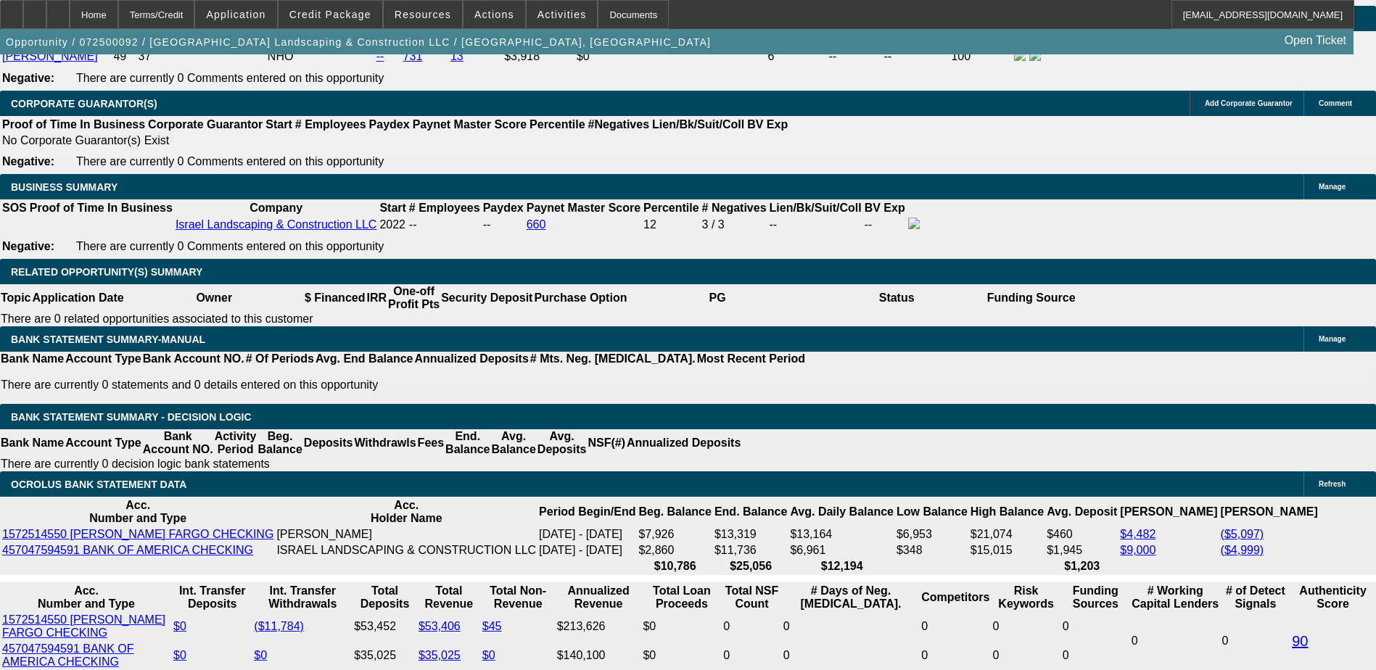
select select "6"
select select "0"
select select "2"
select select "0"
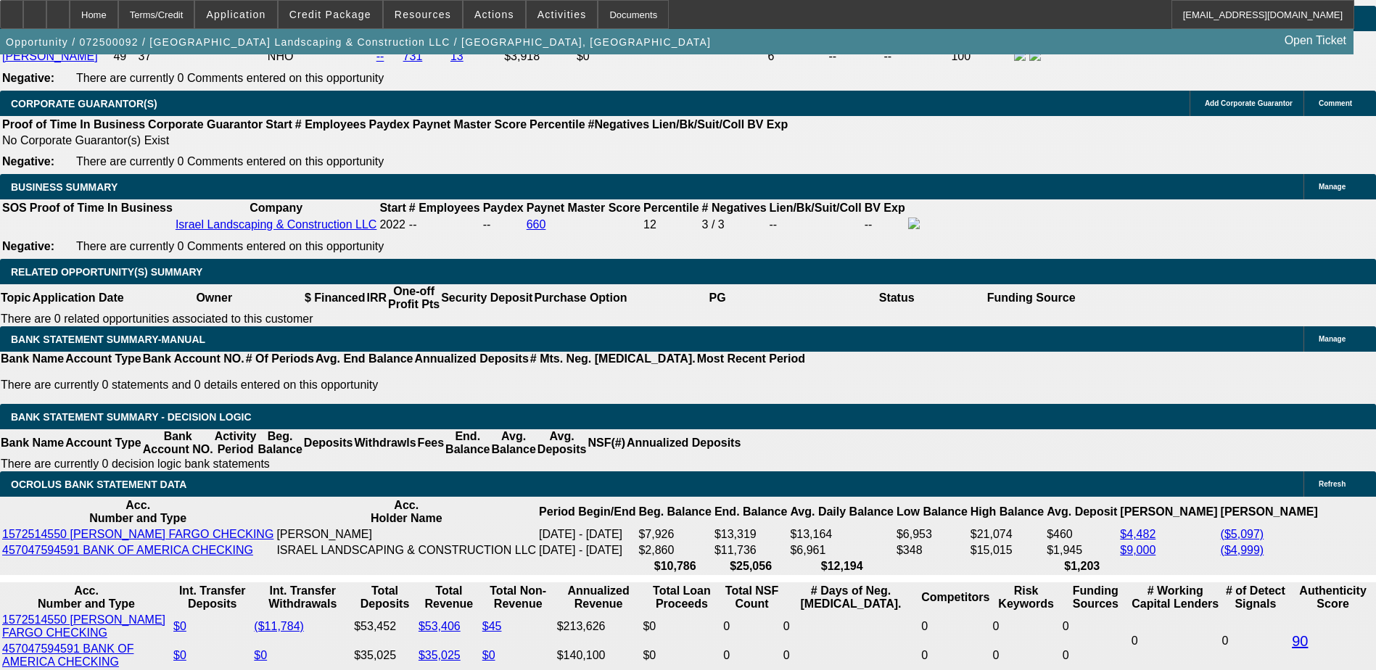
select select "6"
select select "0"
select select "2"
select select "0"
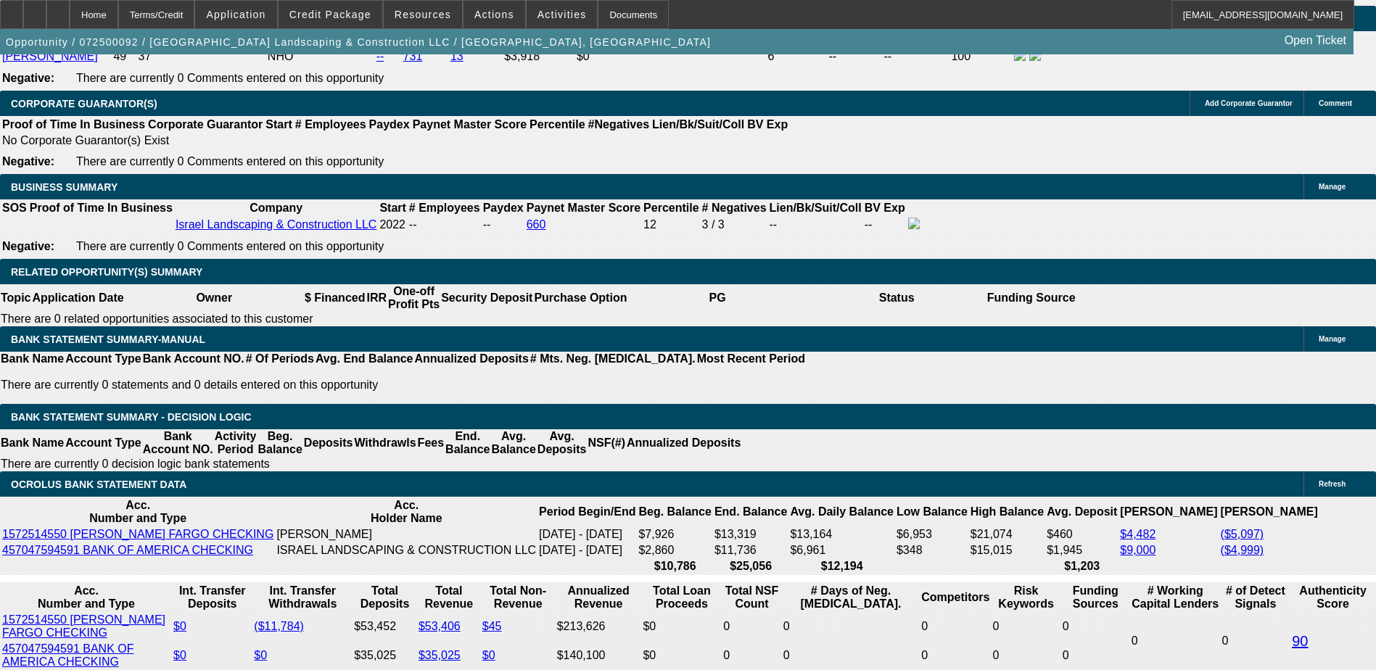
select select "6"
select select "0"
select select "6"
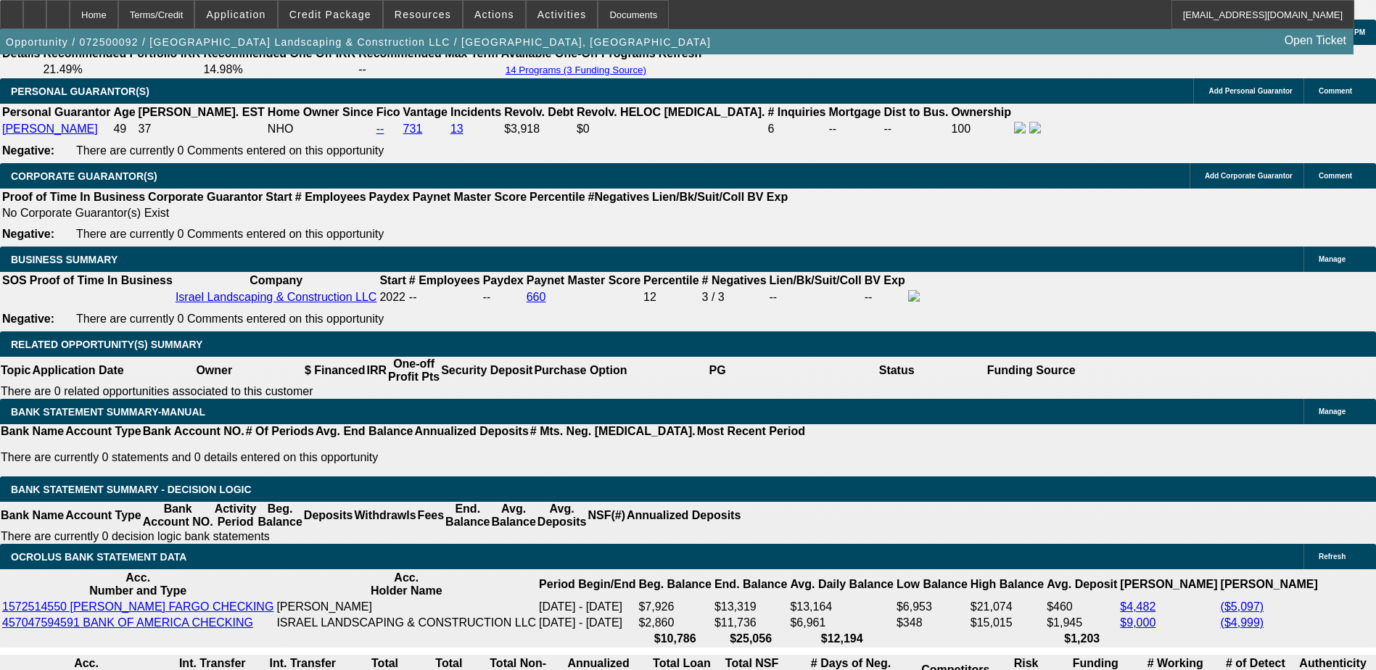
scroll to position [2031, 0]
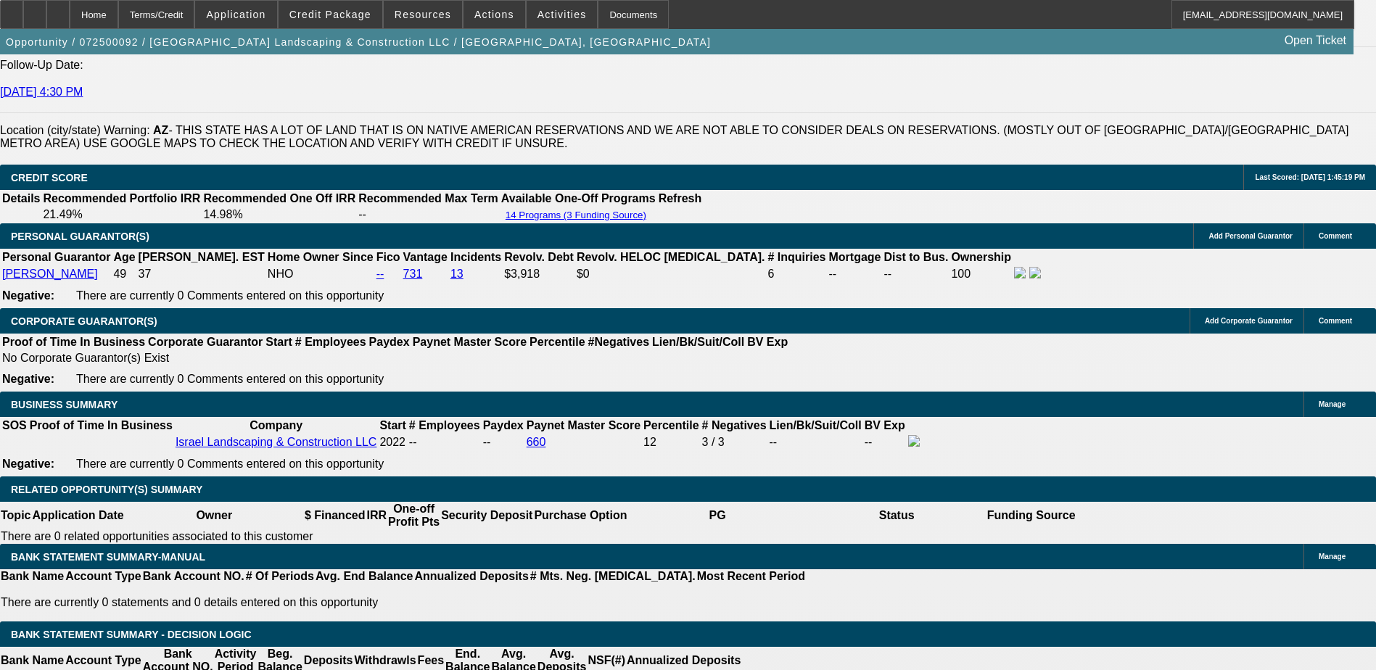
select select "0"
select select "6"
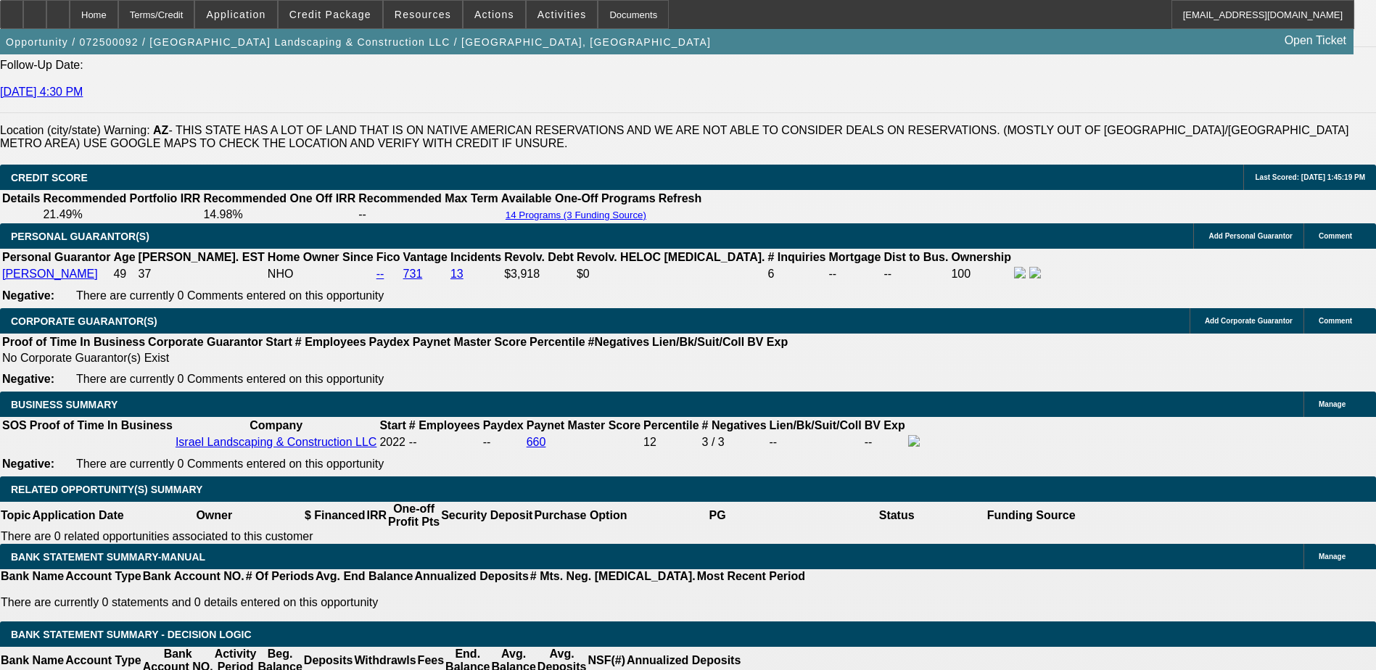
select select "0"
select select "6"
select select "0"
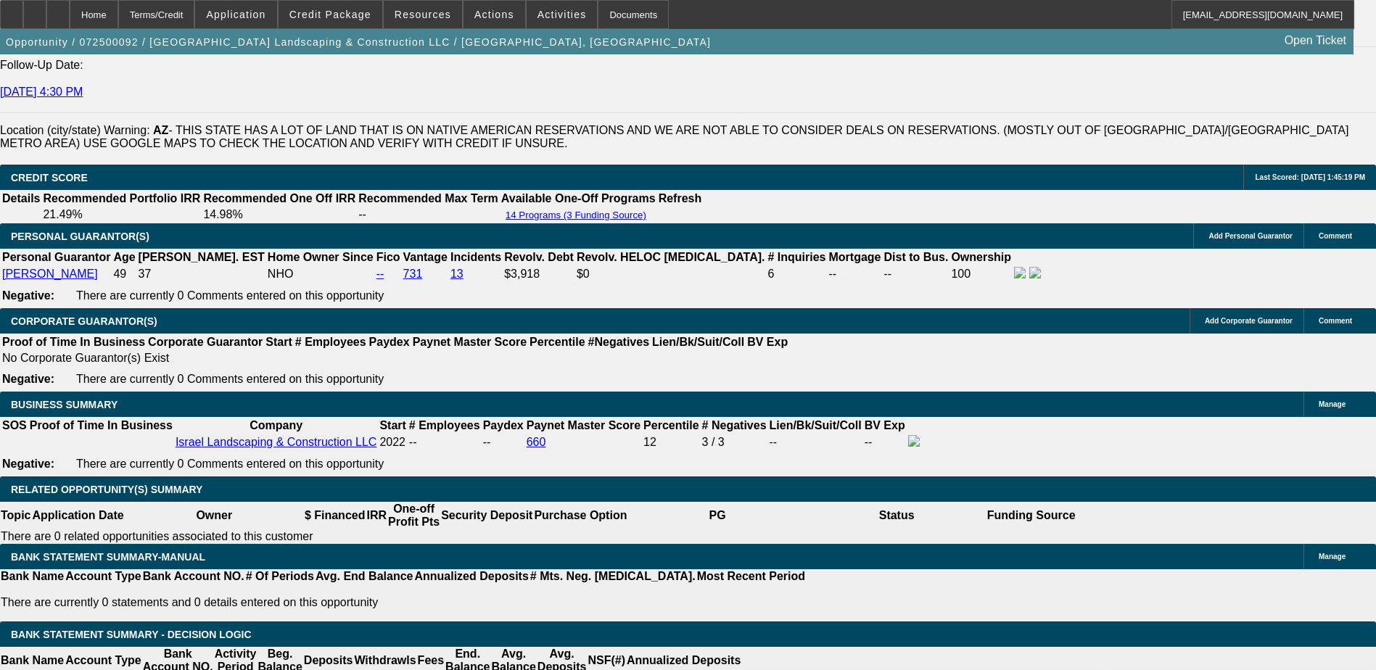
select select "0"
select select "6"
select select "0"
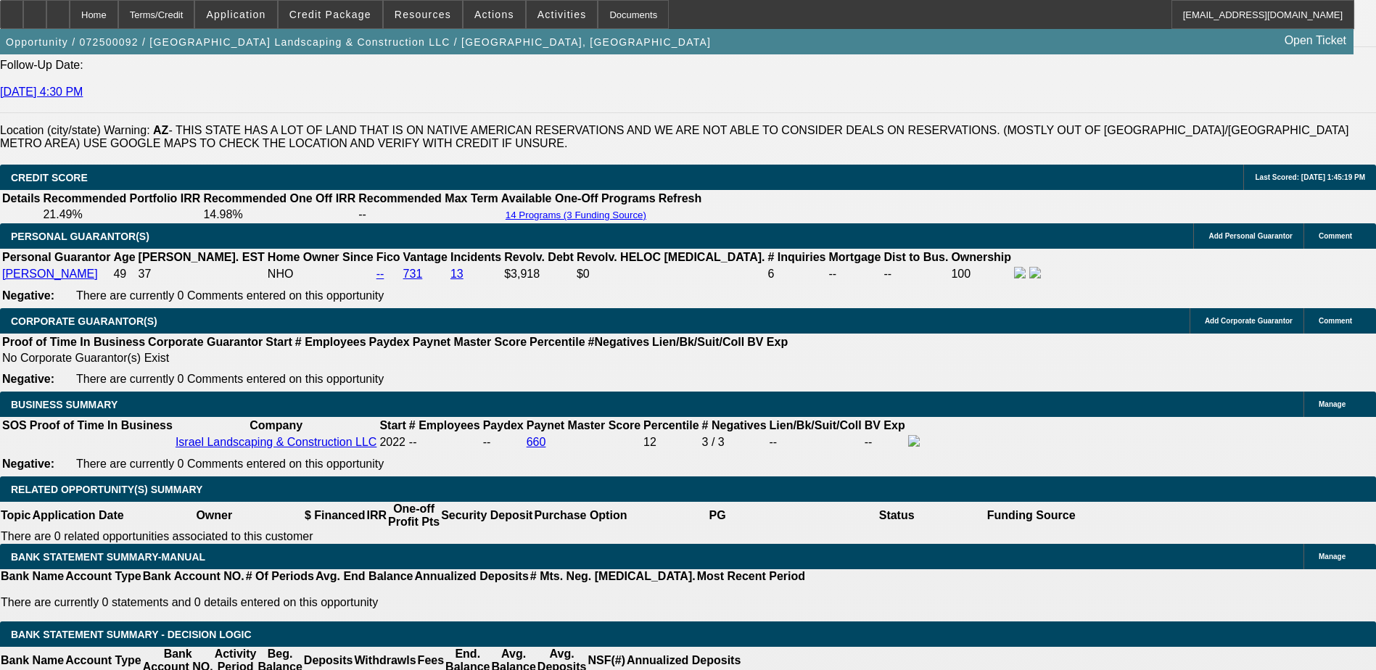
select select "0"
select select "6"
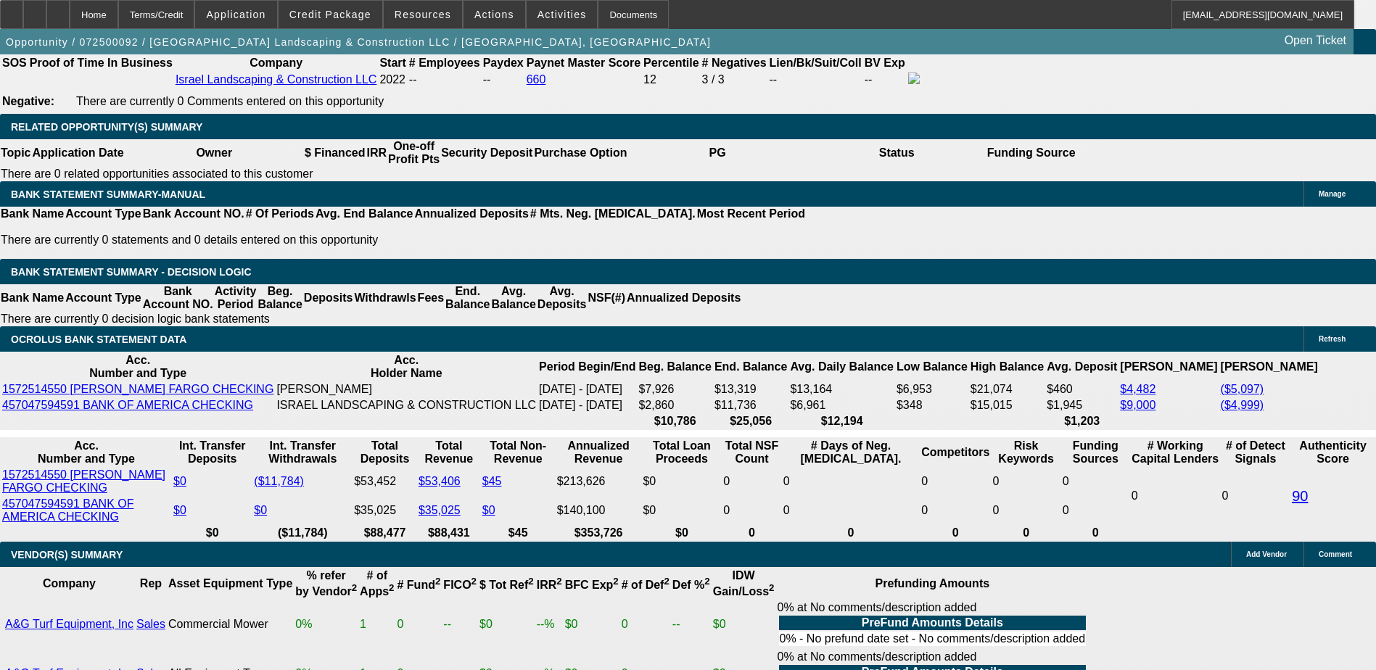
scroll to position [2249, 0]
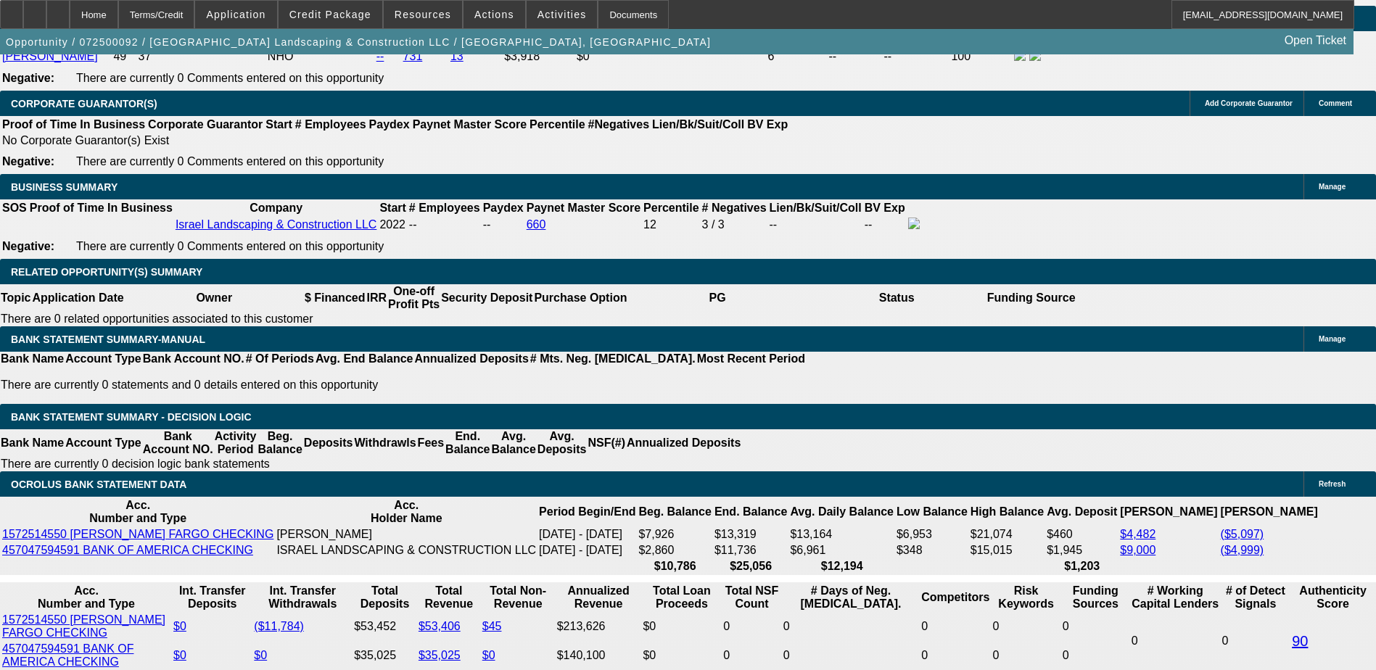
select select "0"
select select "2"
select select "0"
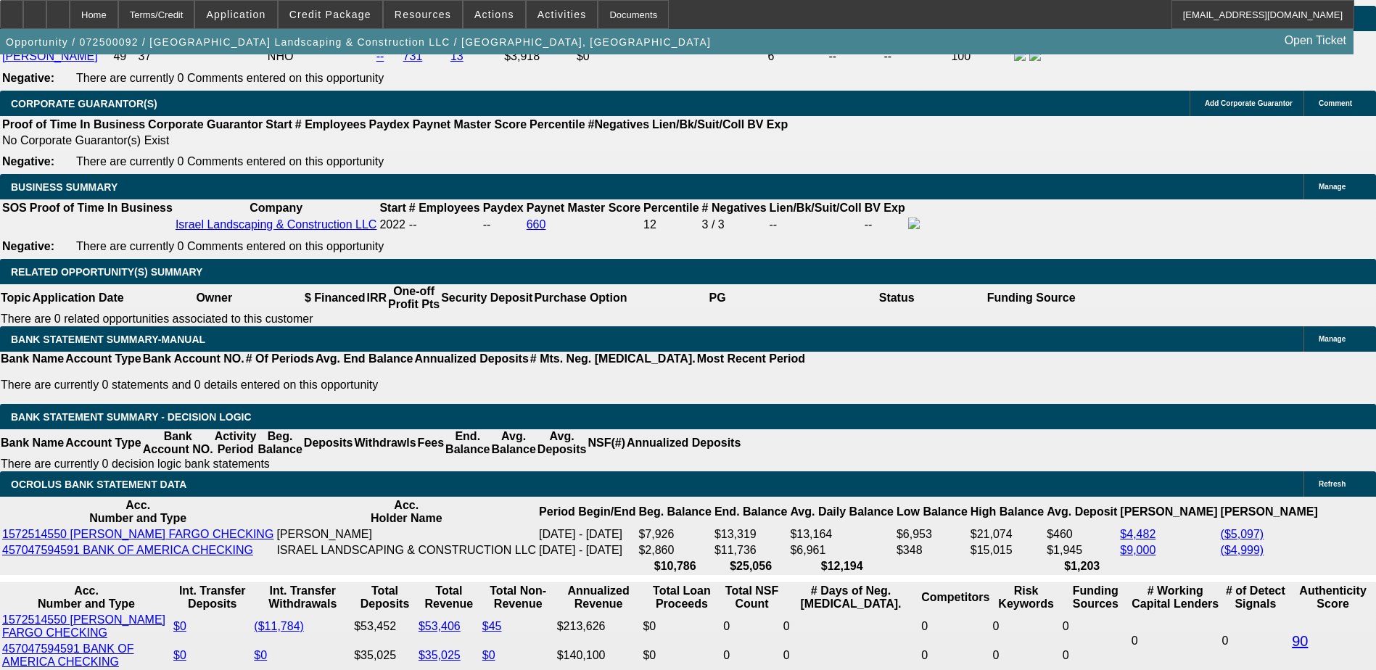
select select "6"
select select "0"
select select "2"
select select "0"
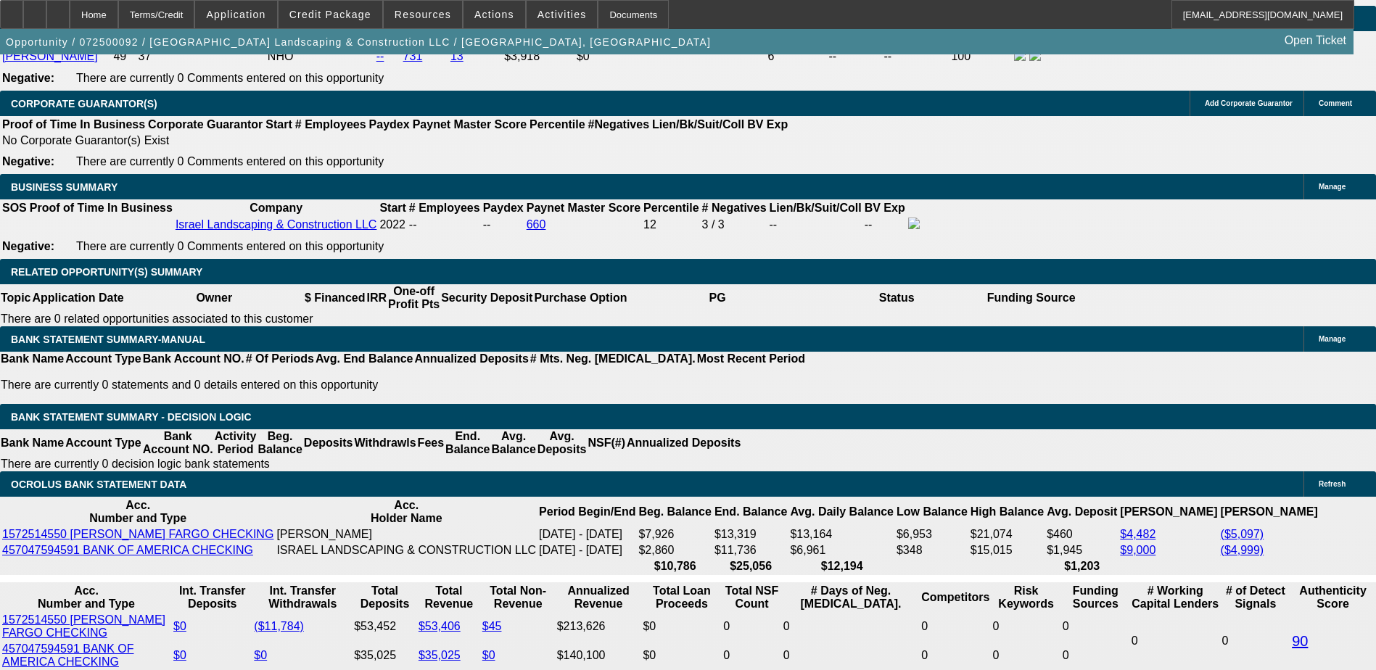
select select "6"
select select "0"
select select "2"
select select "0"
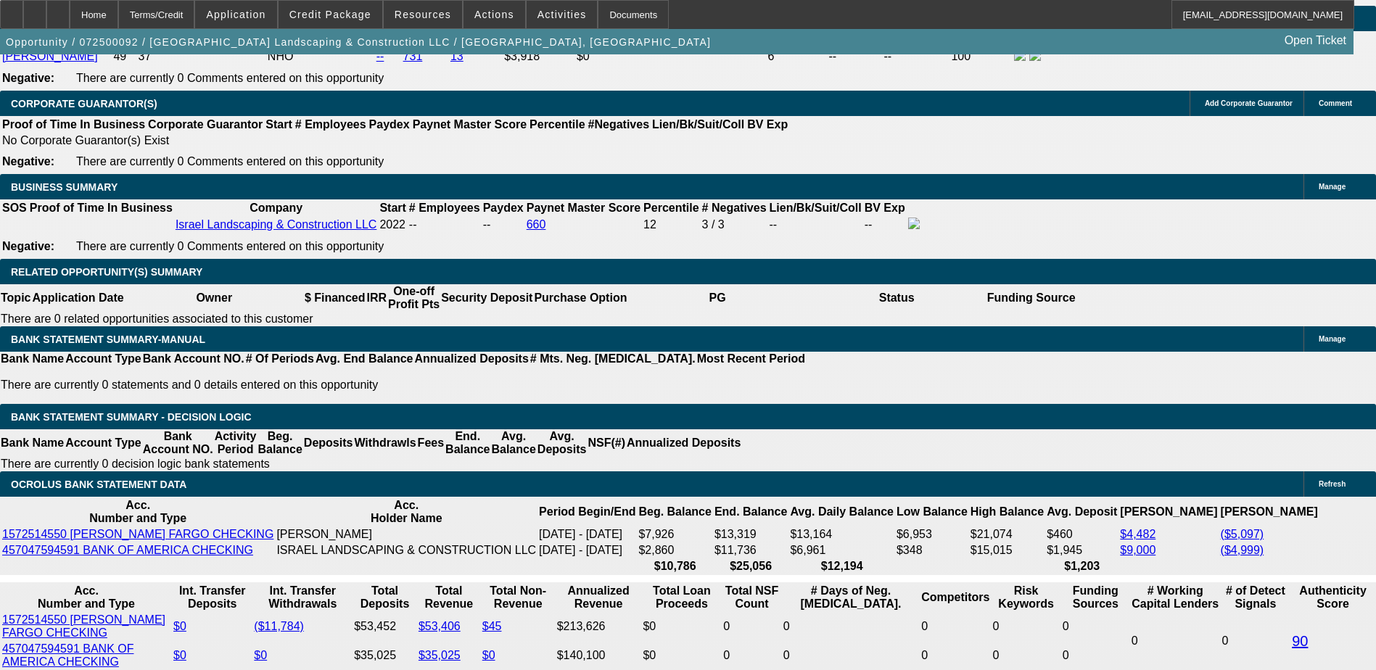
select select "6"
select select "0"
select select "6"
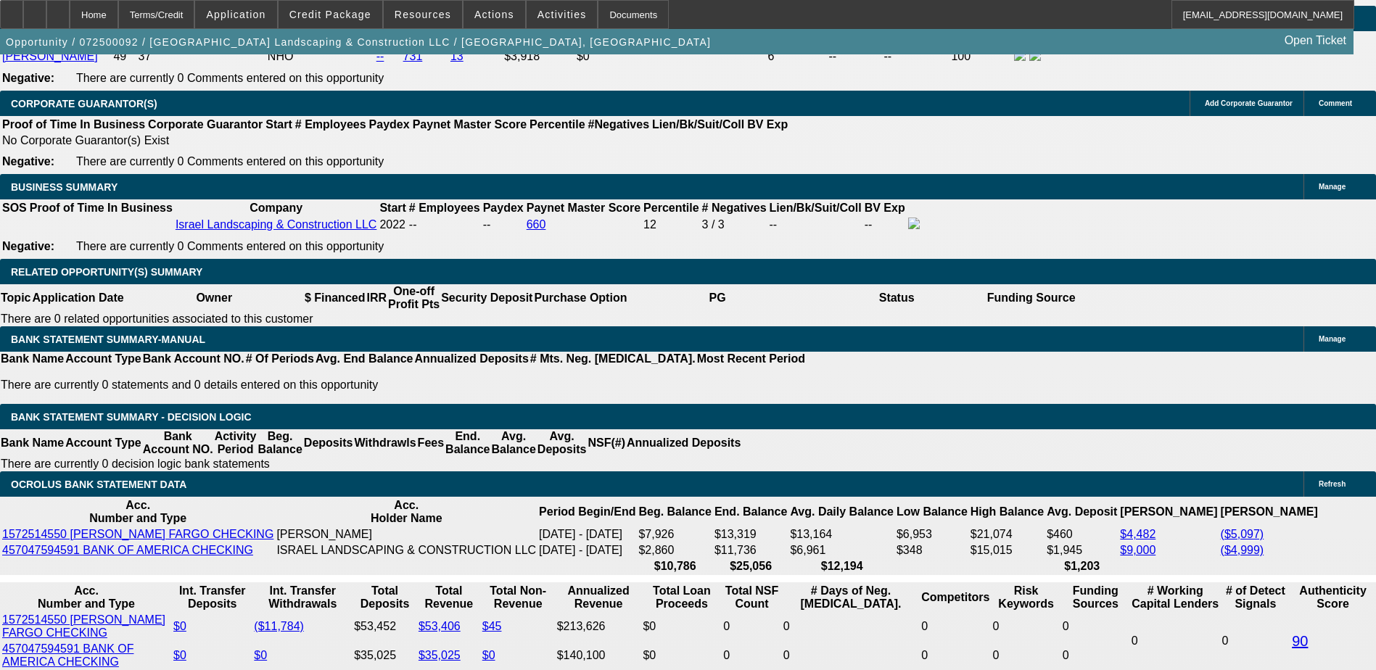
select select "0"
select select "6"
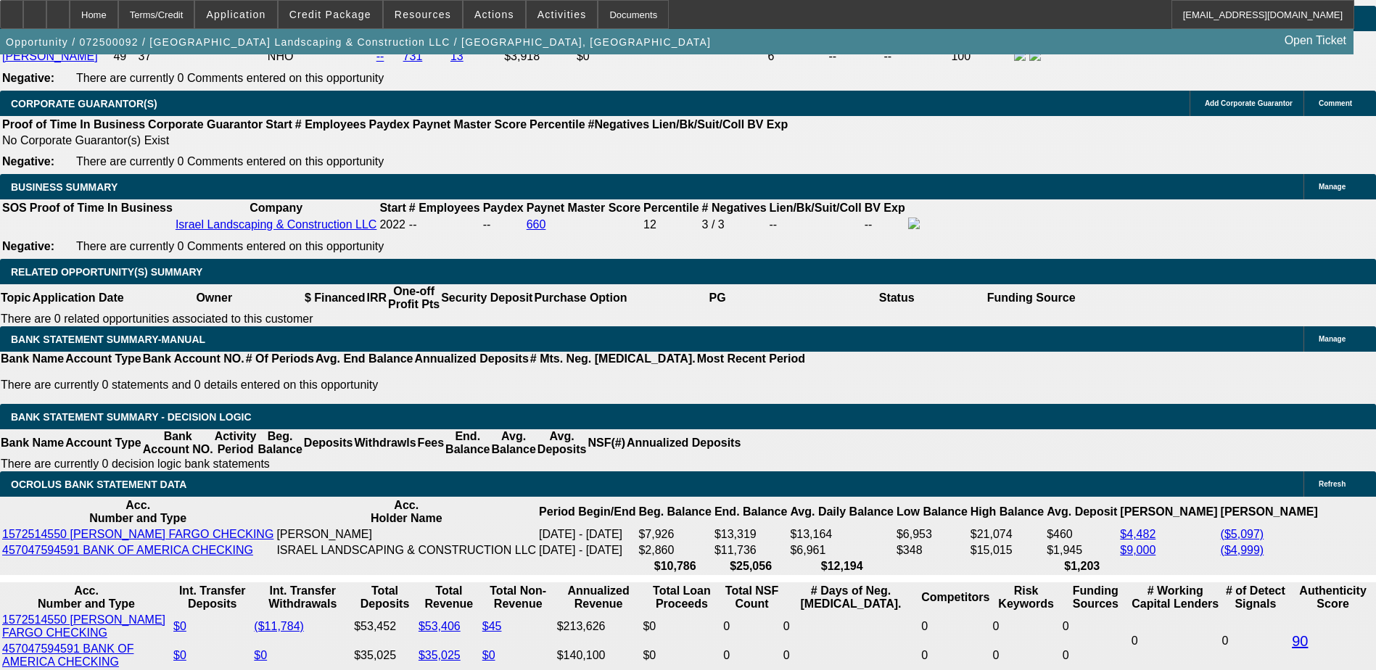
select select "0"
select select "6"
select select "0"
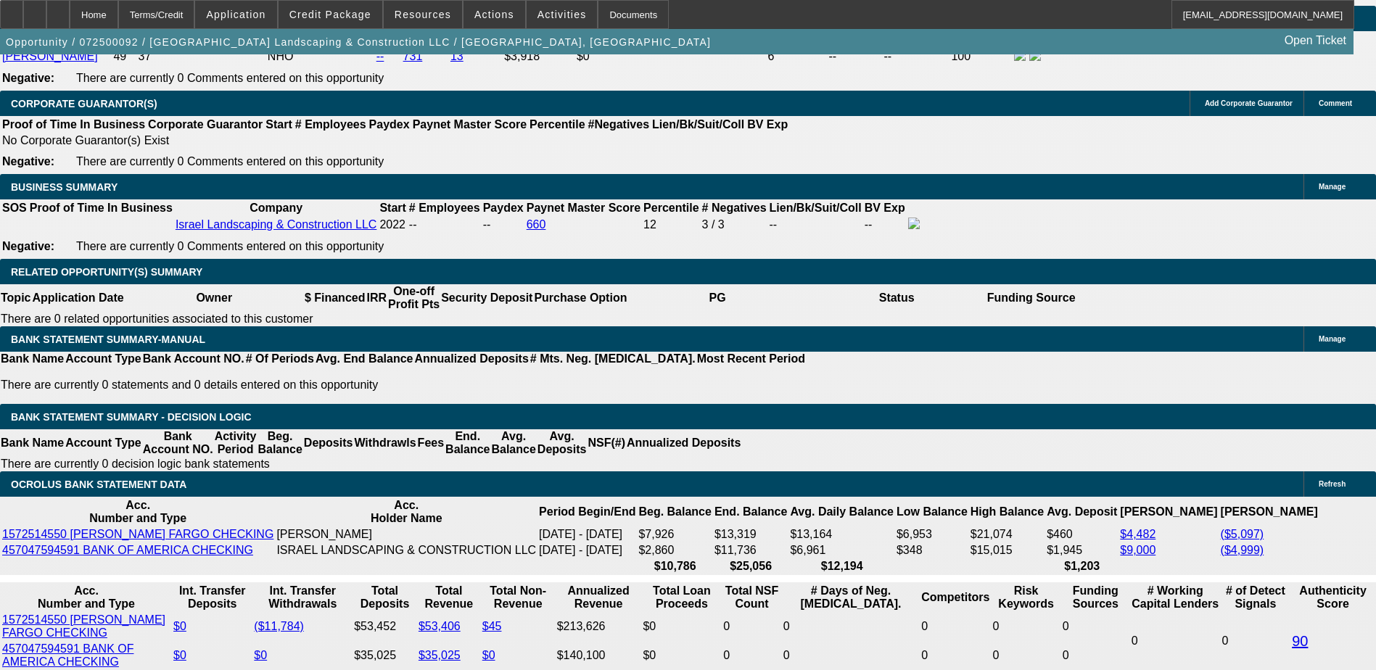
select select "0"
select select "6"
select select "0"
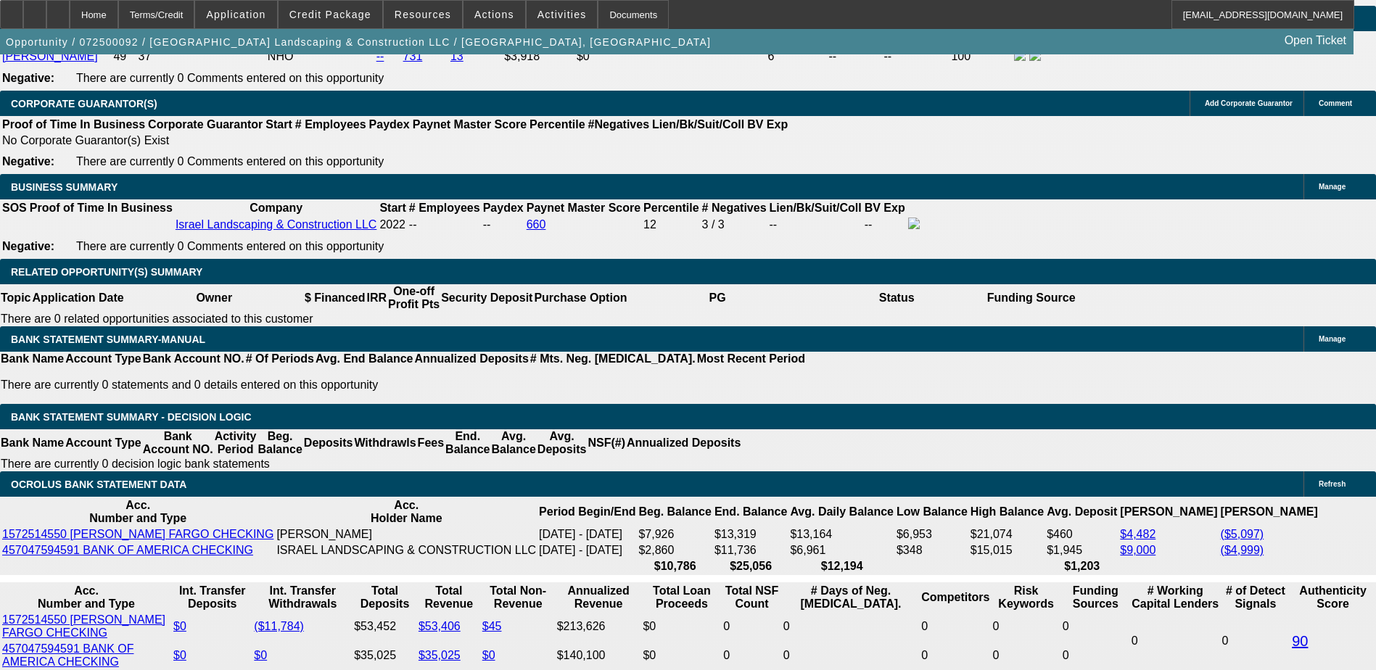
select select "0"
select select "6"
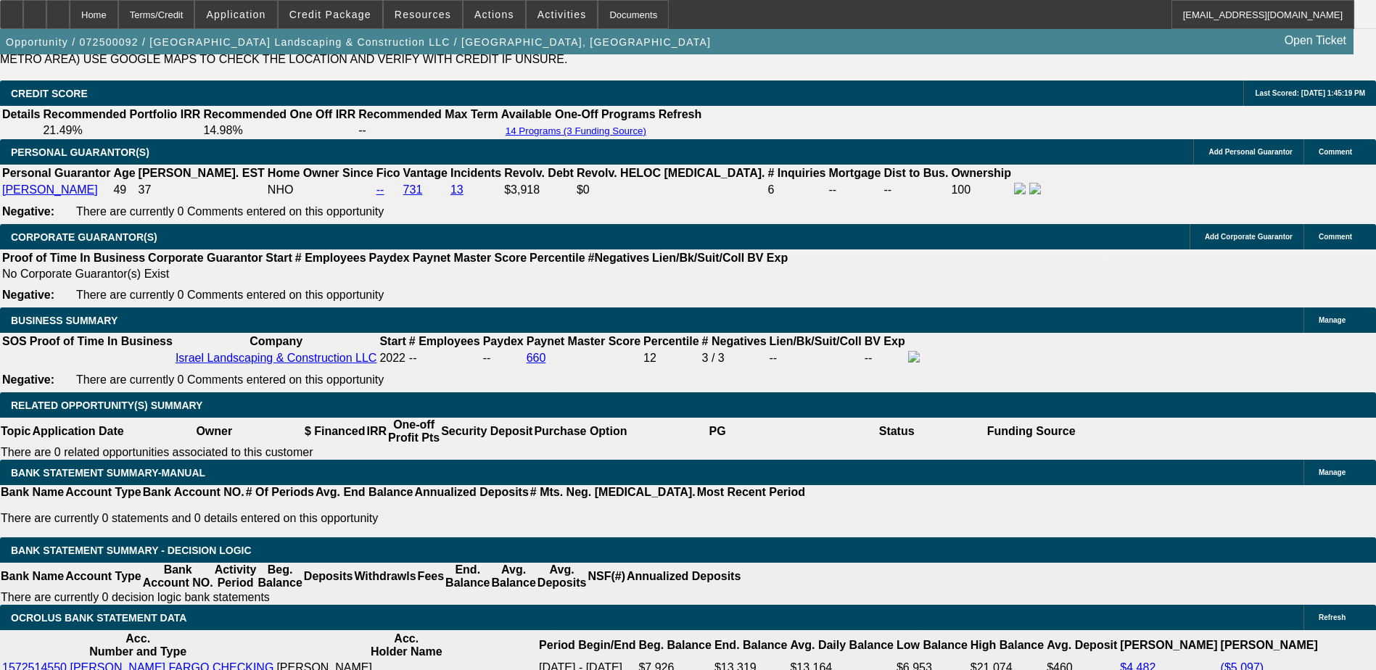
scroll to position [2104, 0]
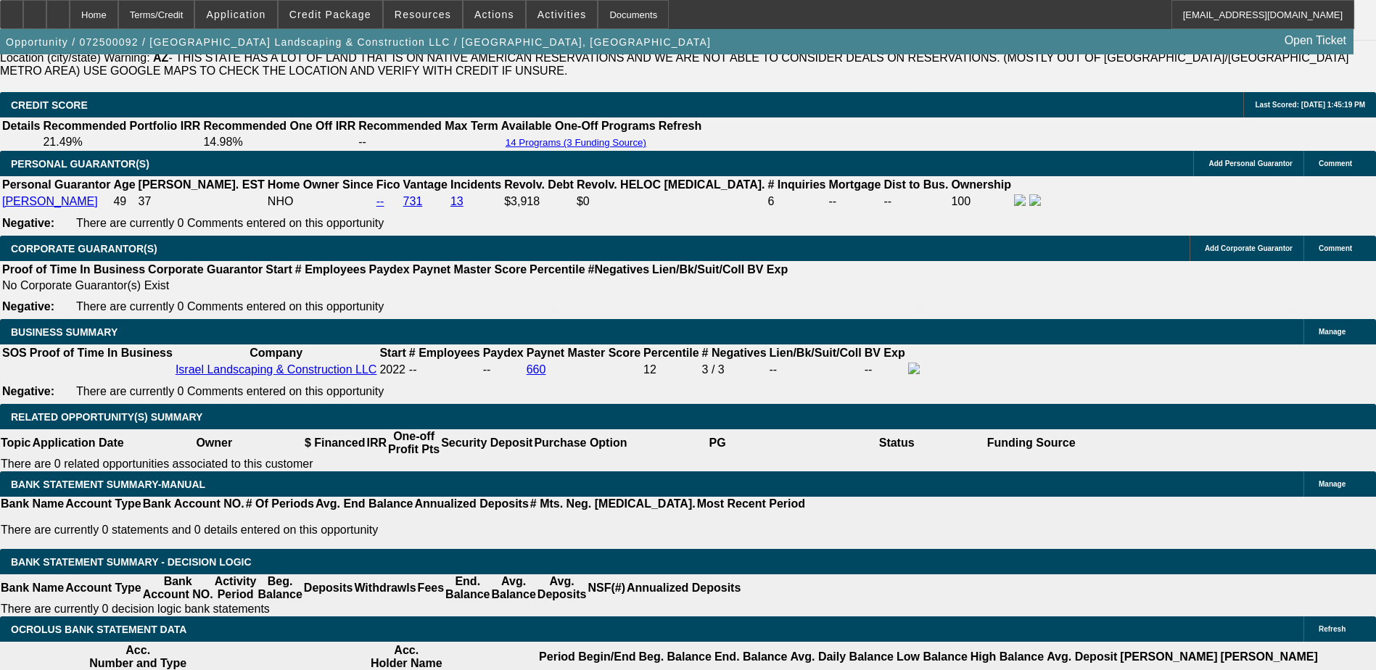
select select "0"
select select "2"
select select "0"
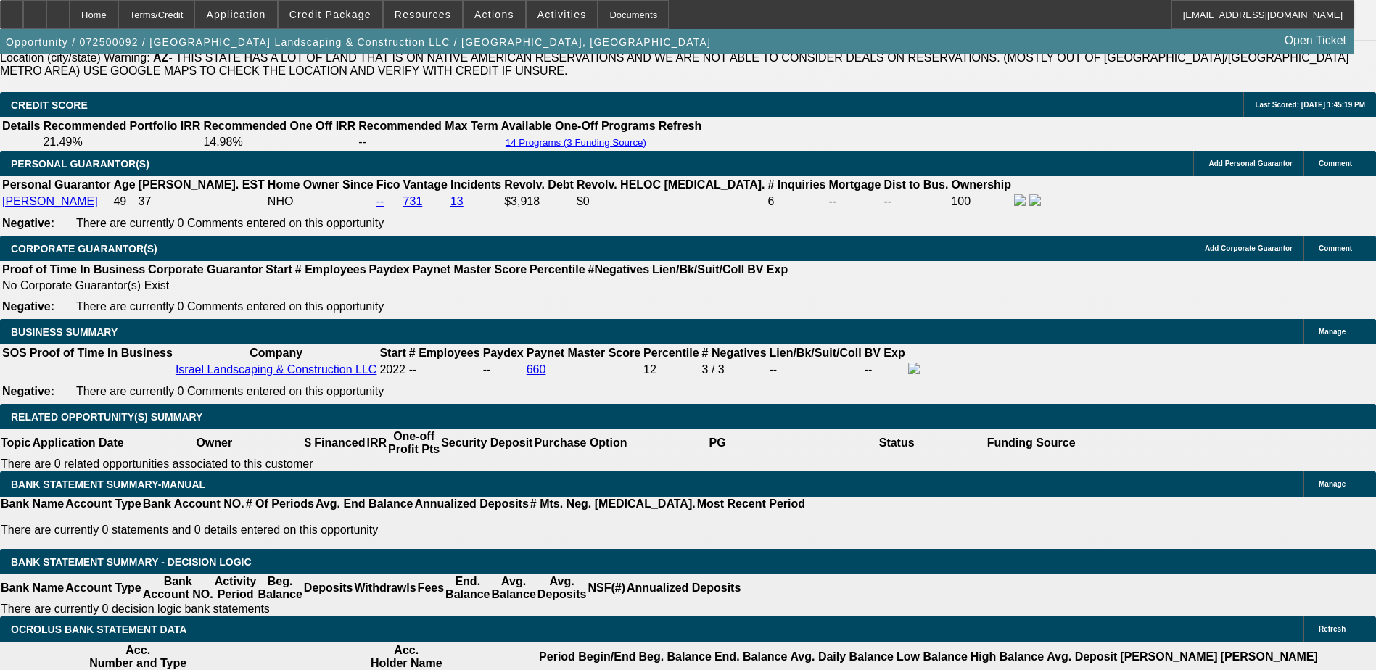
select select "6"
select select "0"
select select "2"
select select "0"
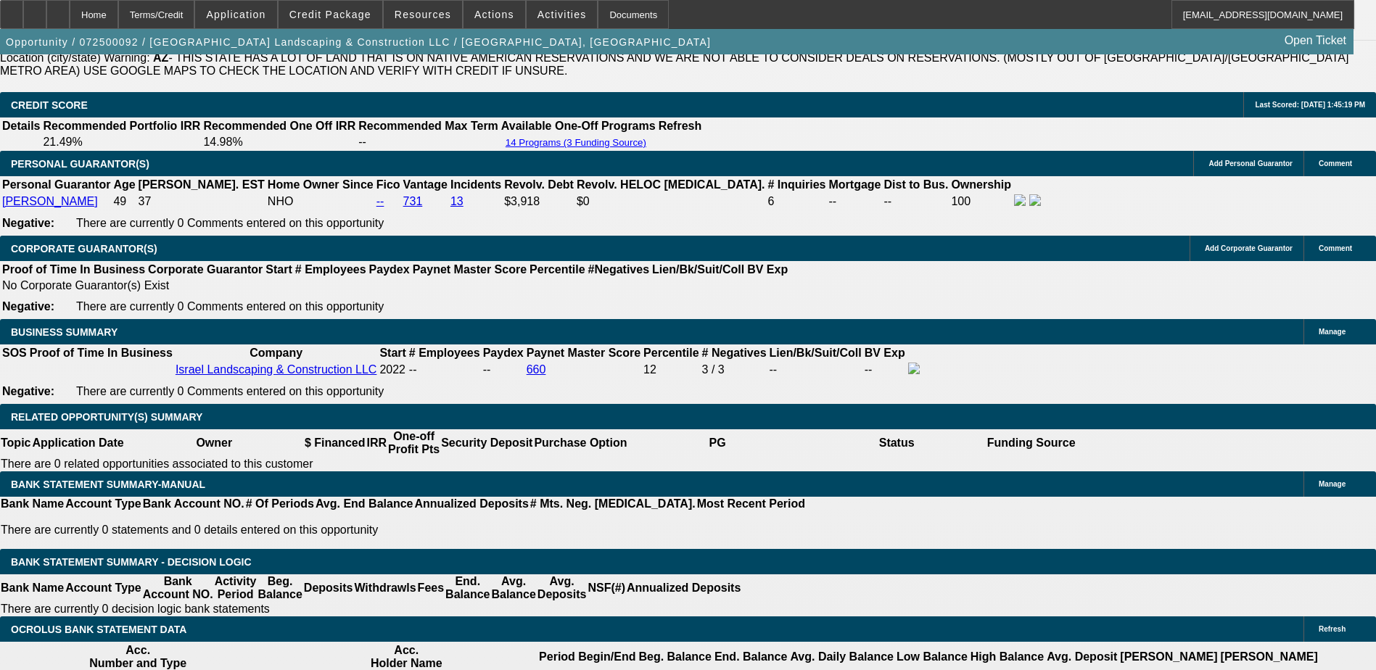
select select "6"
select select "0"
select select "2"
select select "0"
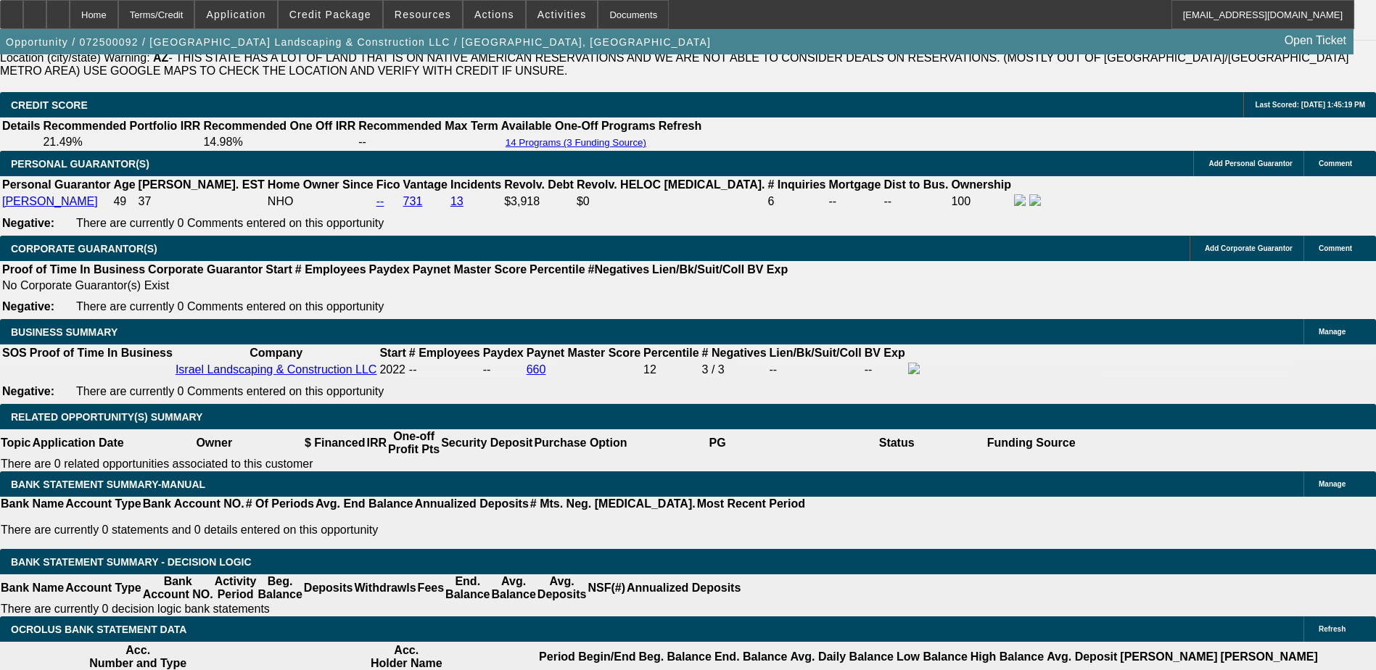
select select "6"
select select "0"
select select "6"
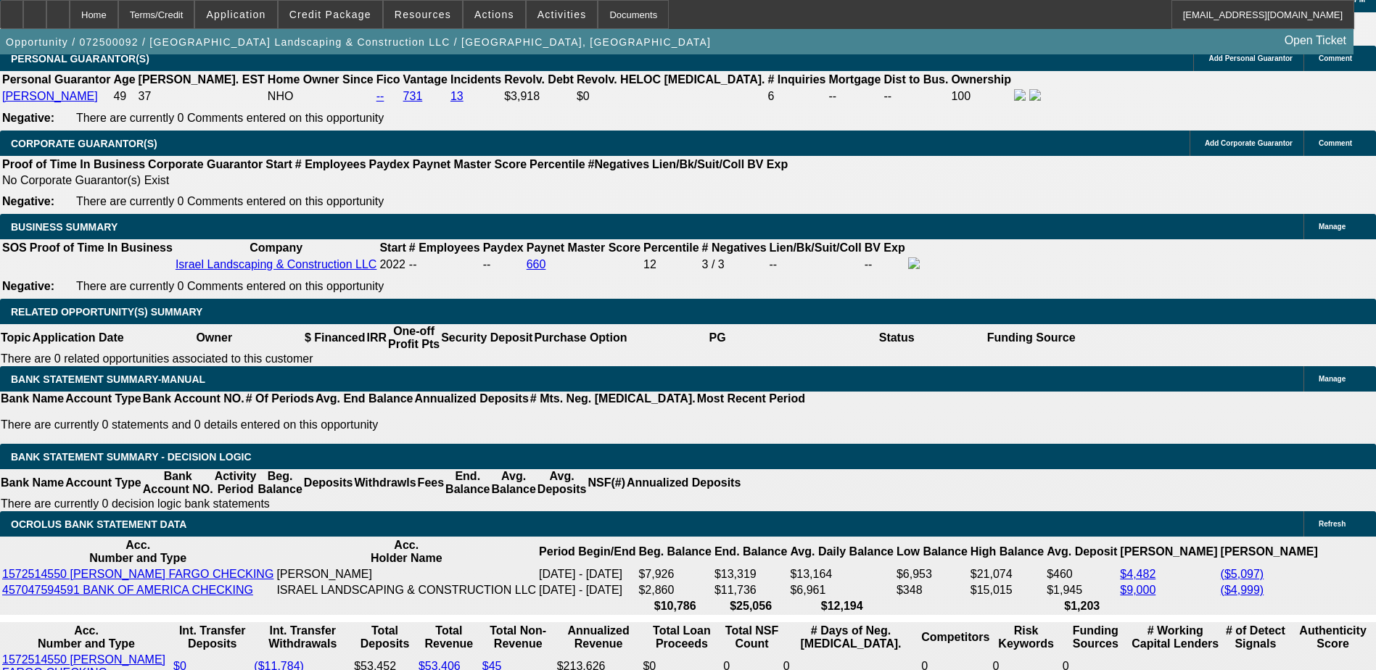
scroll to position [2176, 0]
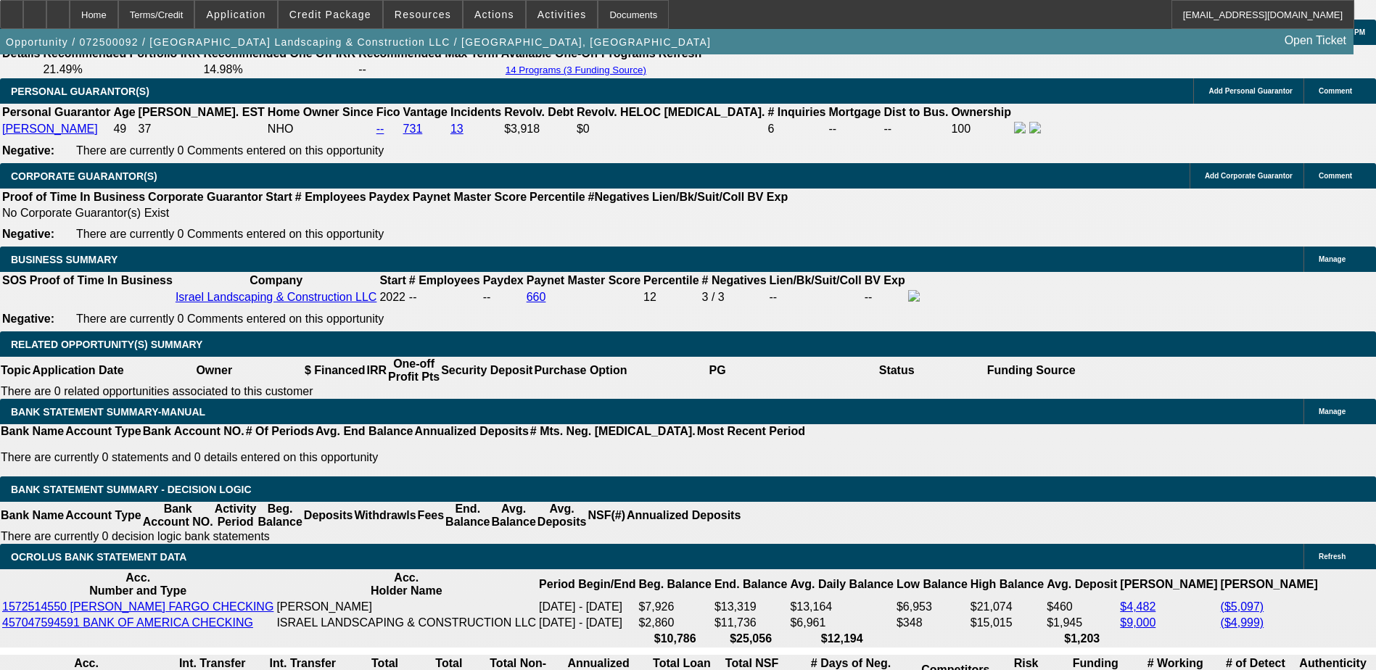
select select "0"
select select "6"
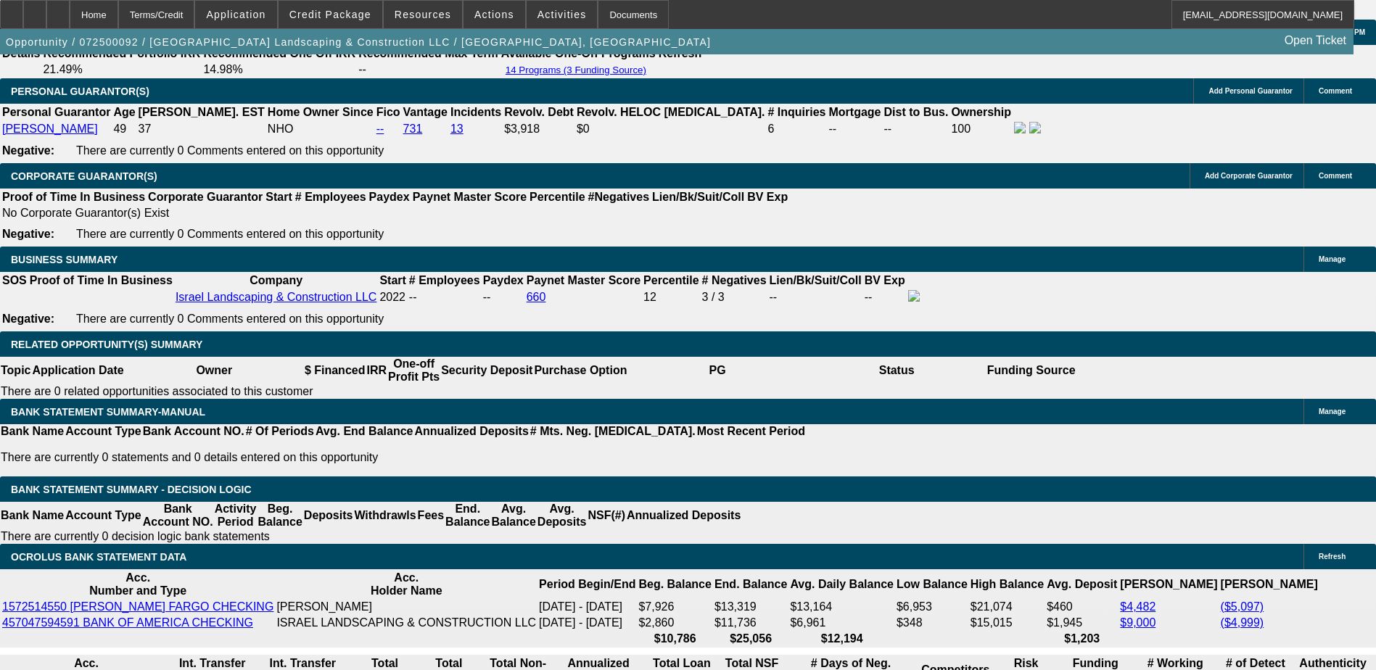
select select "0"
select select "6"
select select "0"
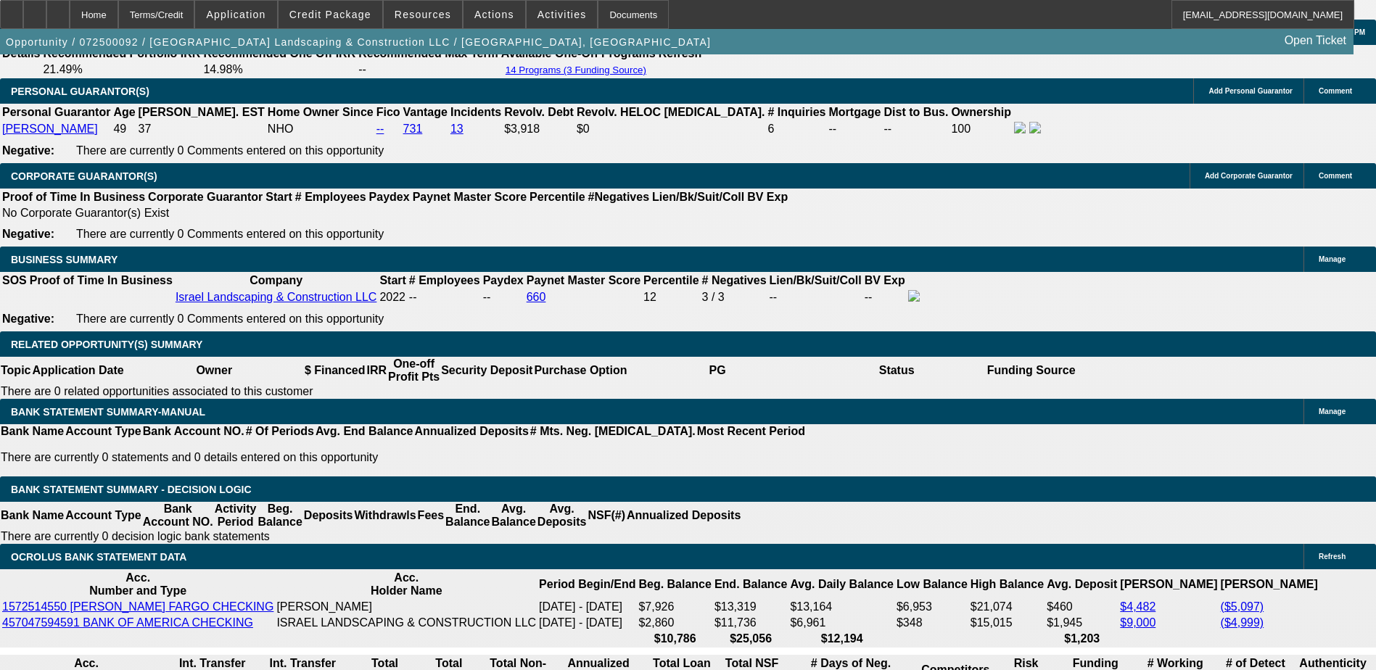
select select "0"
select select "6"
select select "0"
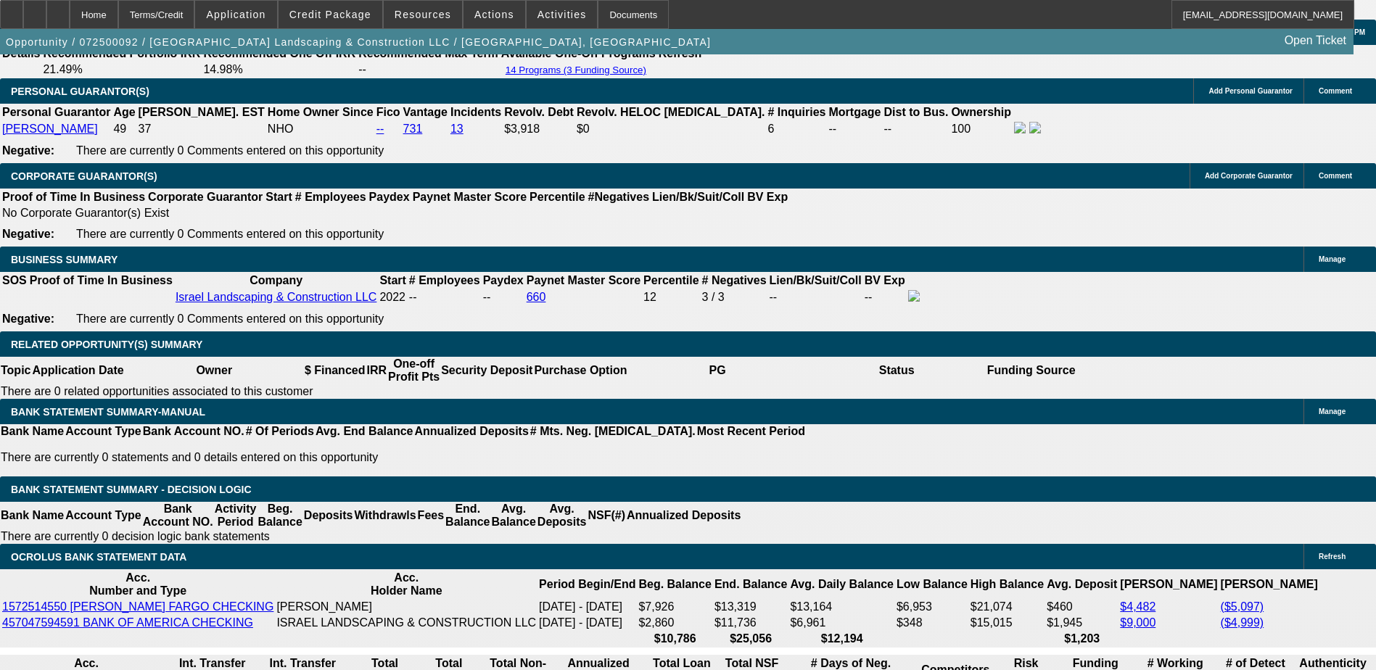
select select "0"
select select "6"
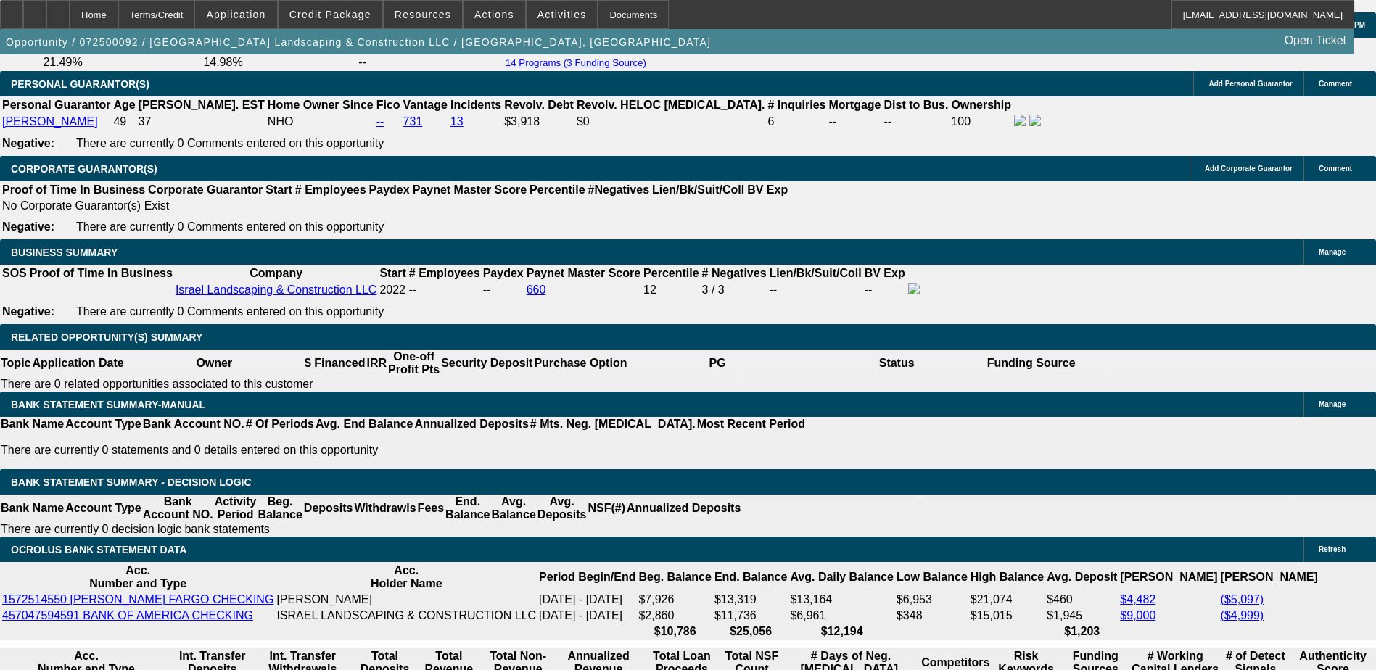
scroll to position [2104, 0]
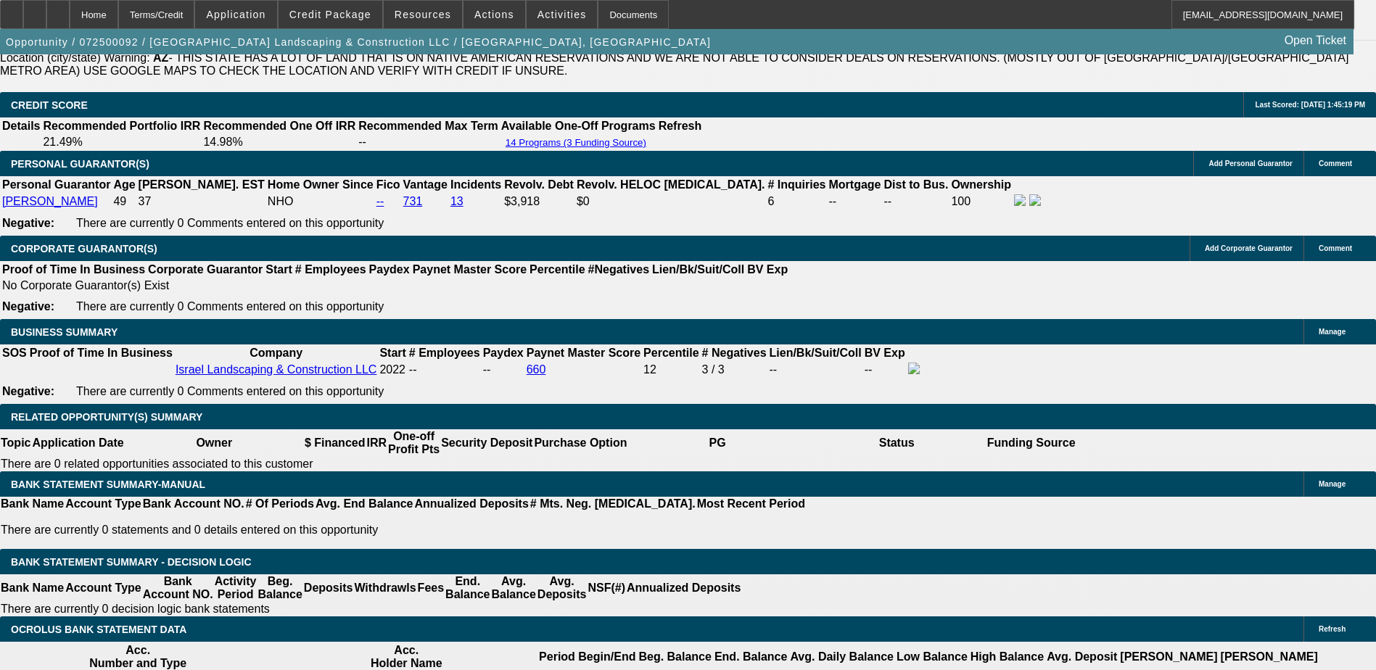
select select "0"
select select "2"
select select "0"
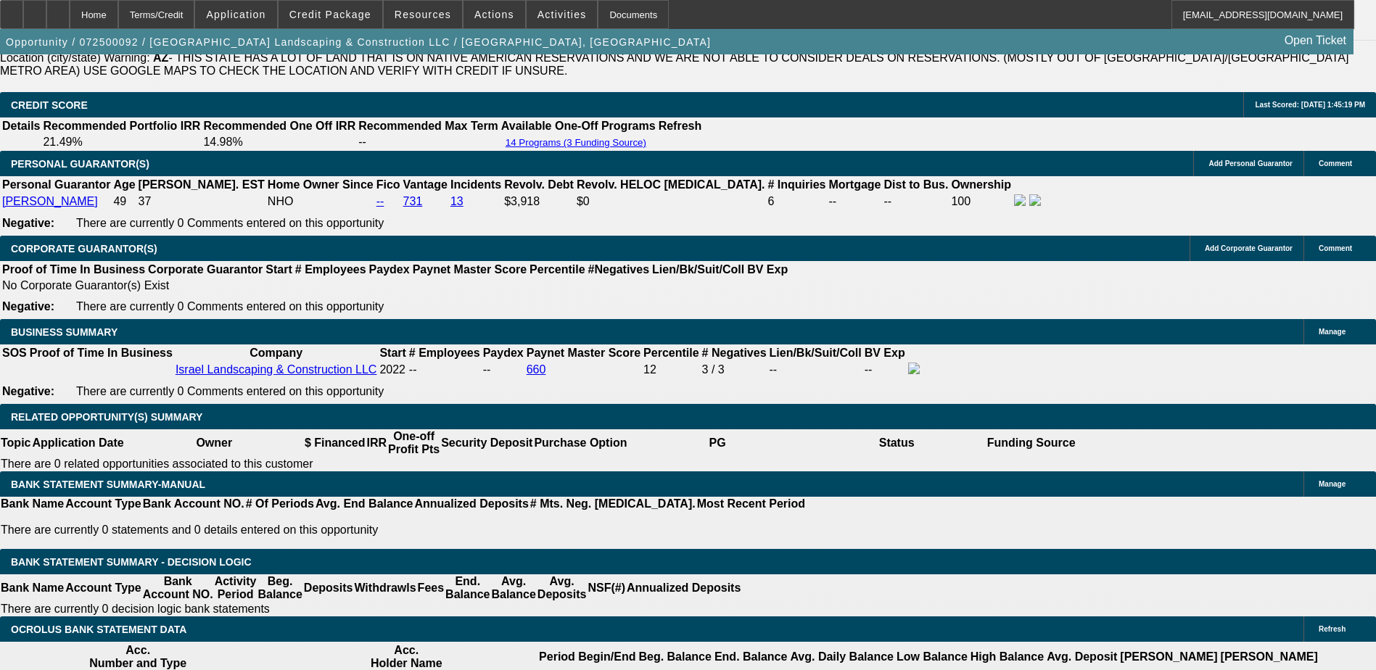
select select "6"
select select "0"
select select "2"
select select "0"
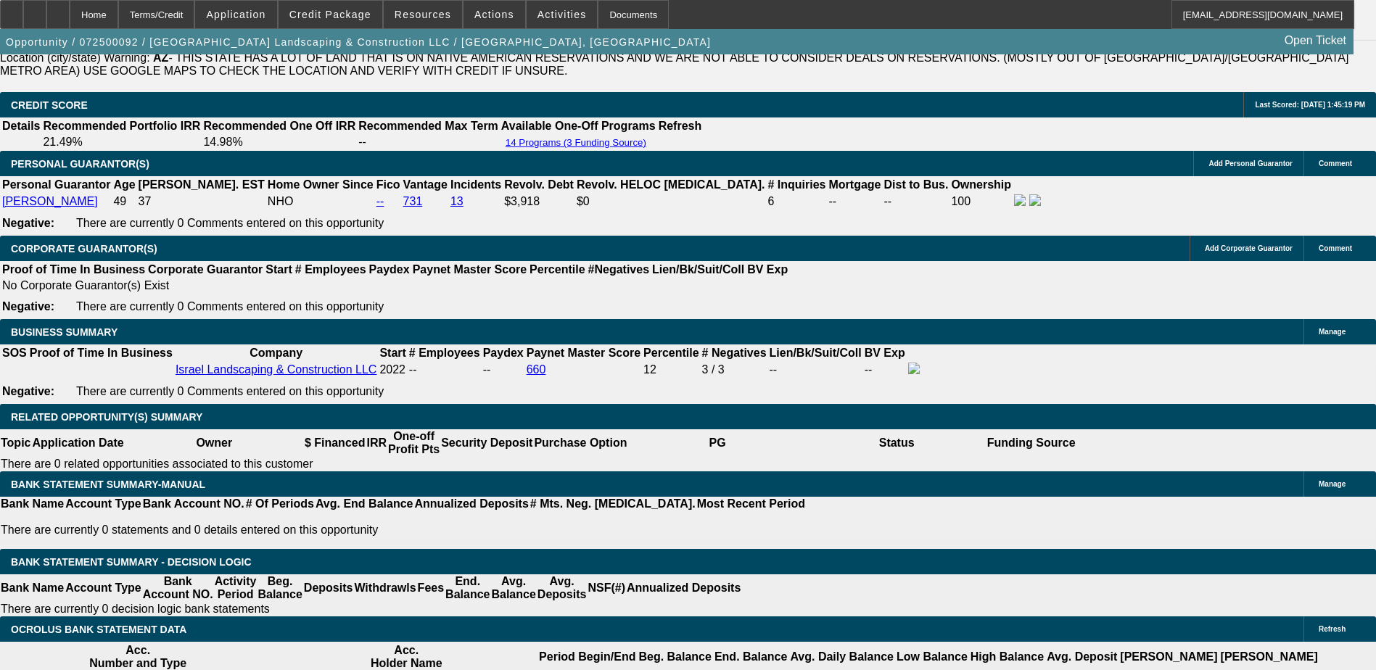
select select "6"
select select "0"
select select "2"
select select "0"
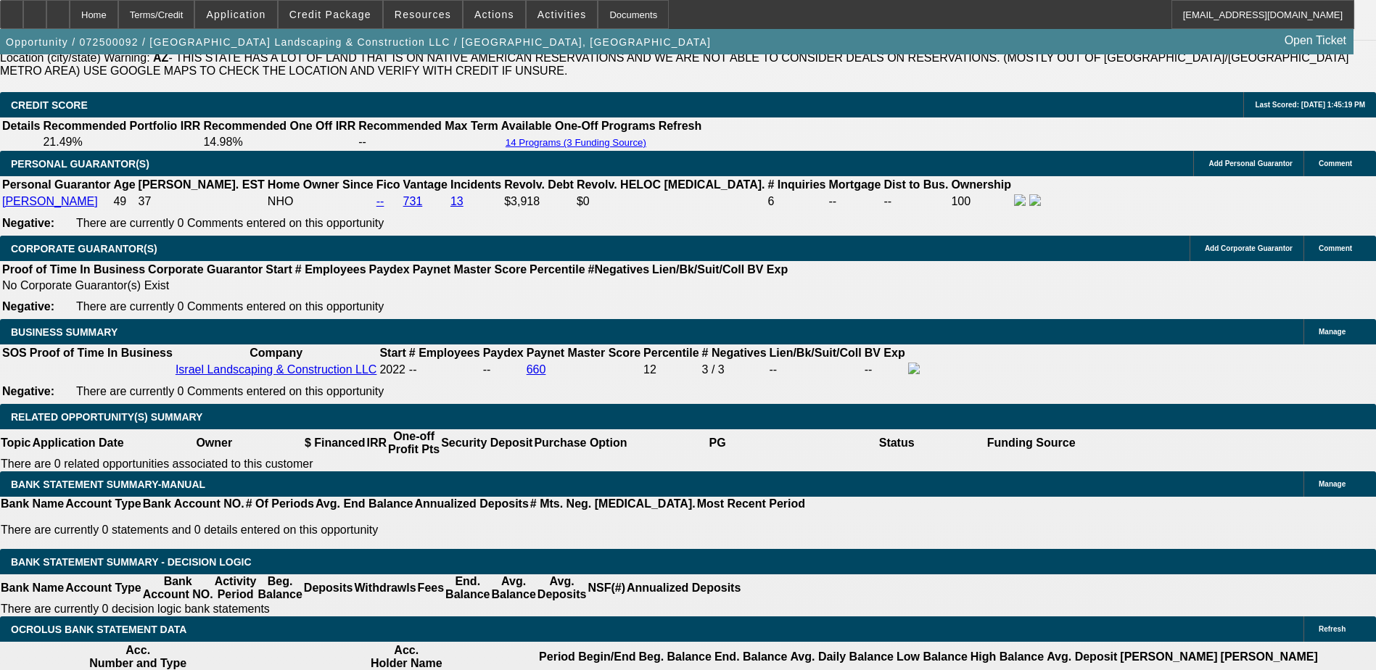
select select "6"
select select "0"
select select "6"
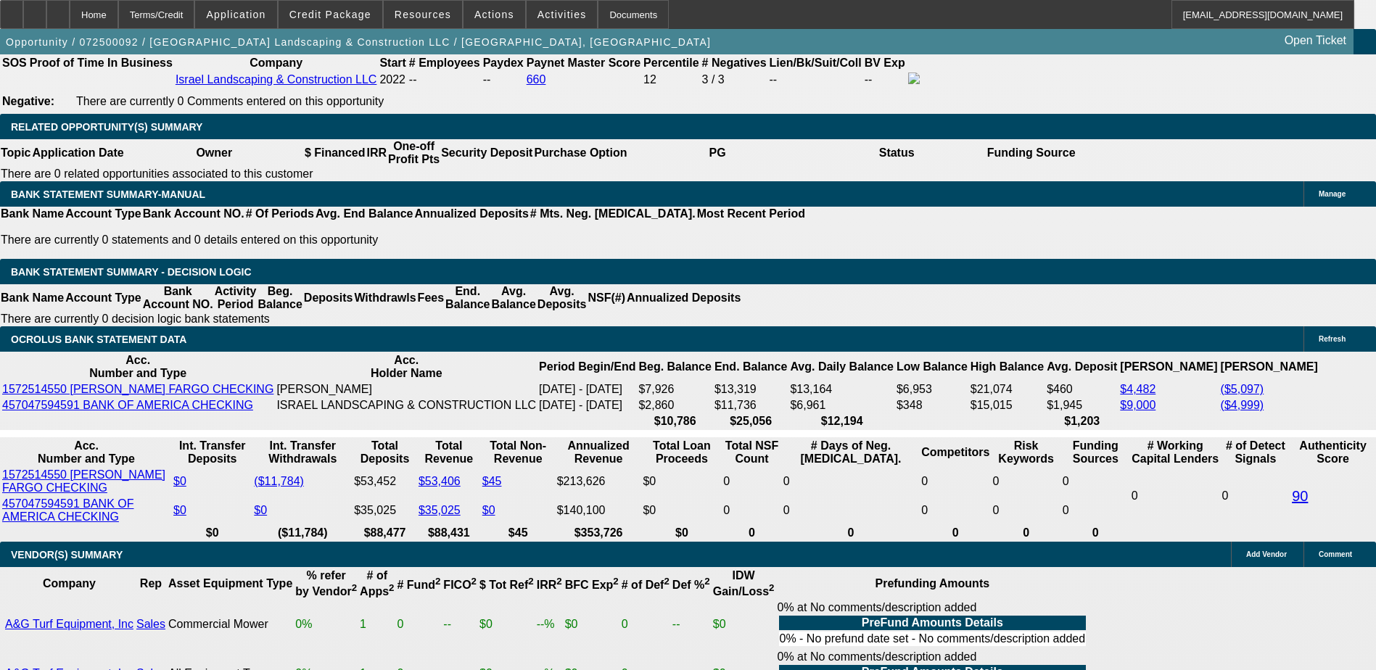
scroll to position [2176, 0]
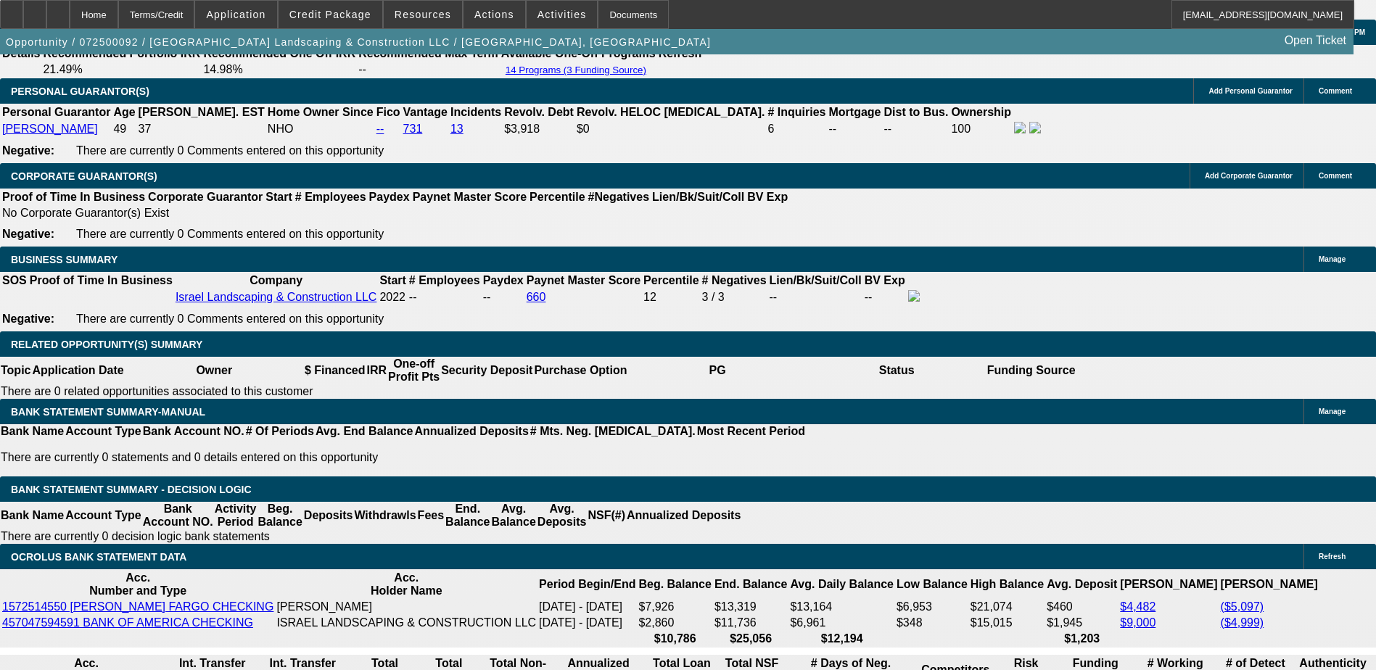
select select "0"
select select "6"
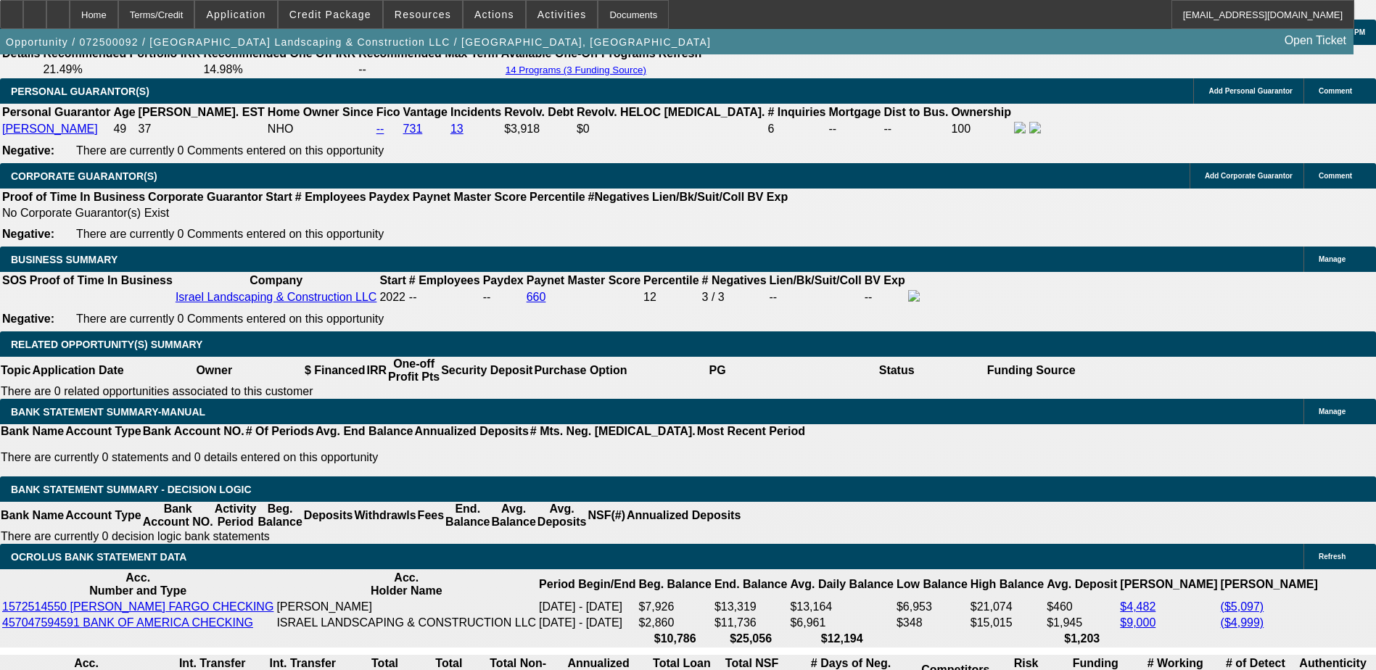
select select "0"
select select "6"
select select "0"
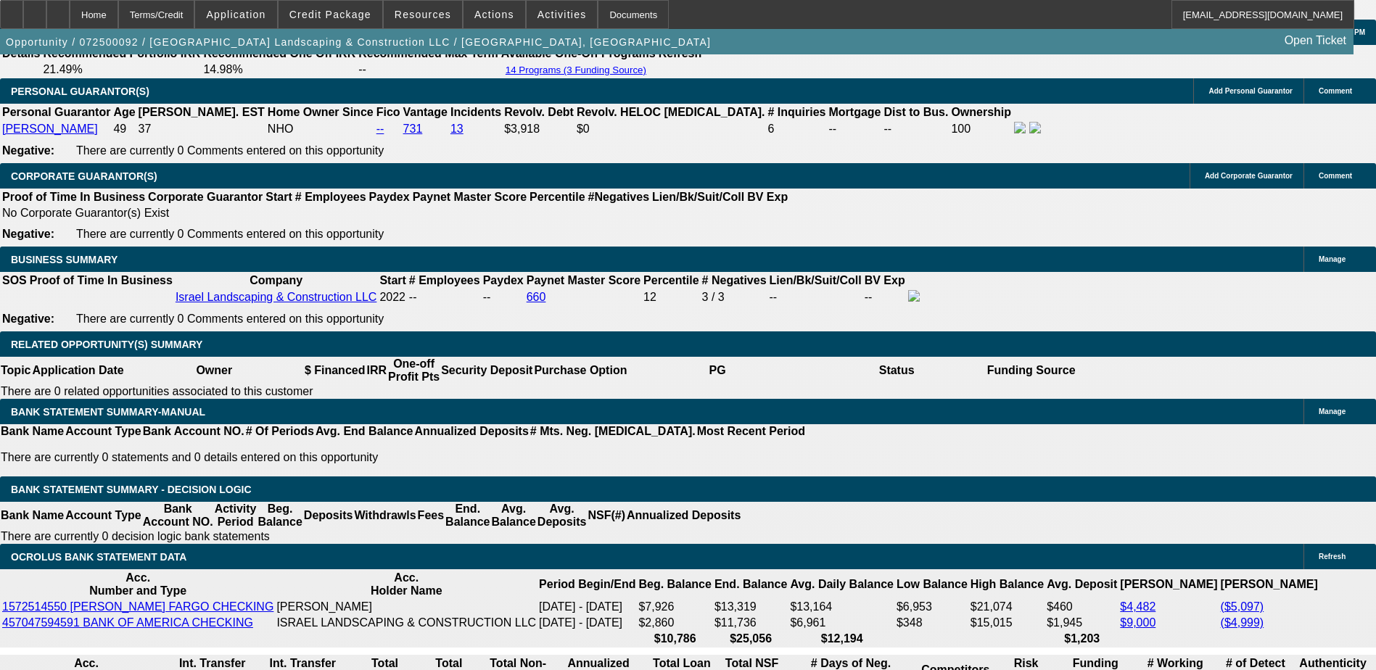
select select "0"
select select "6"
select select "0"
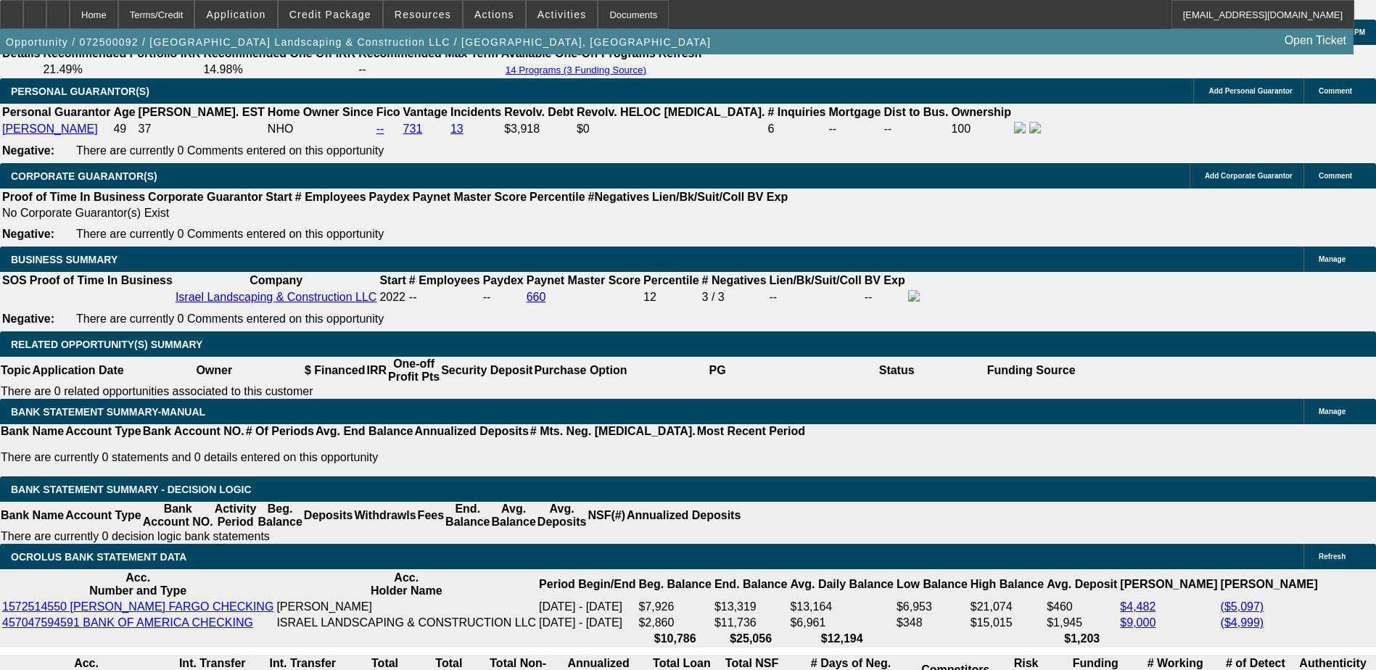
select select "0"
select select "6"
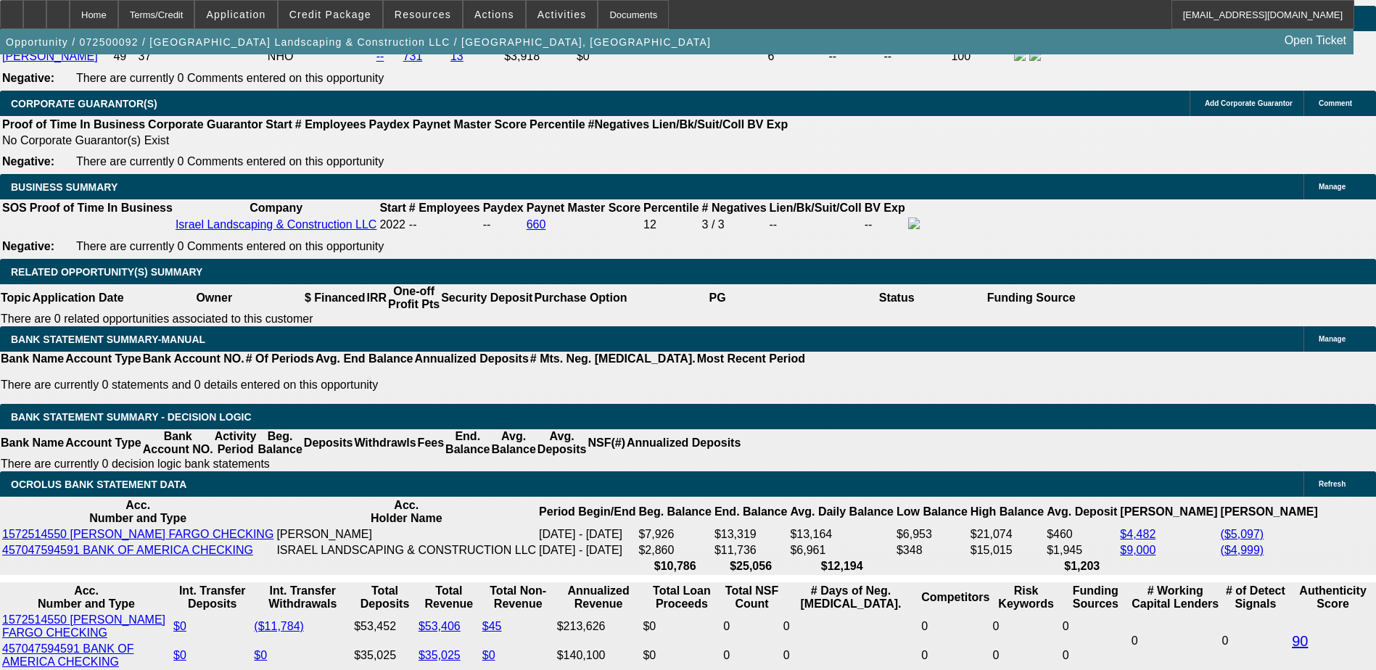
select select "0"
select select "2"
select select "0"
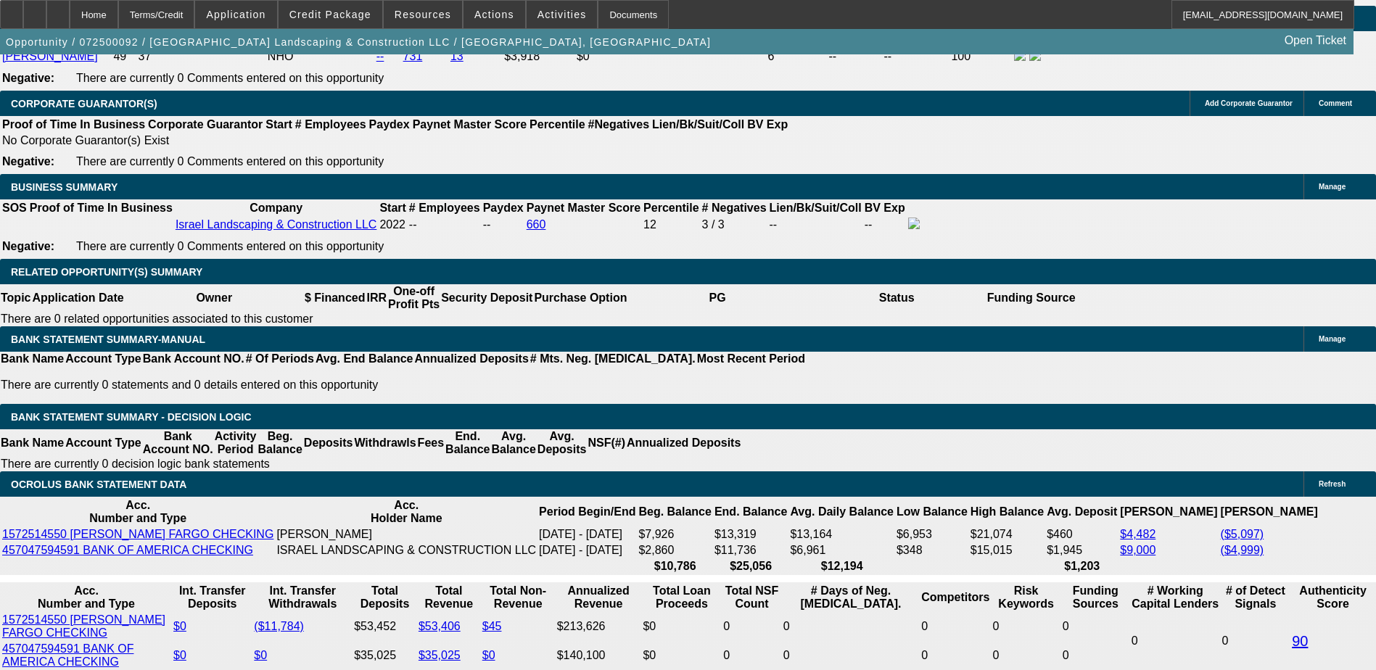
select select "6"
select select "0"
select select "2"
select select "0"
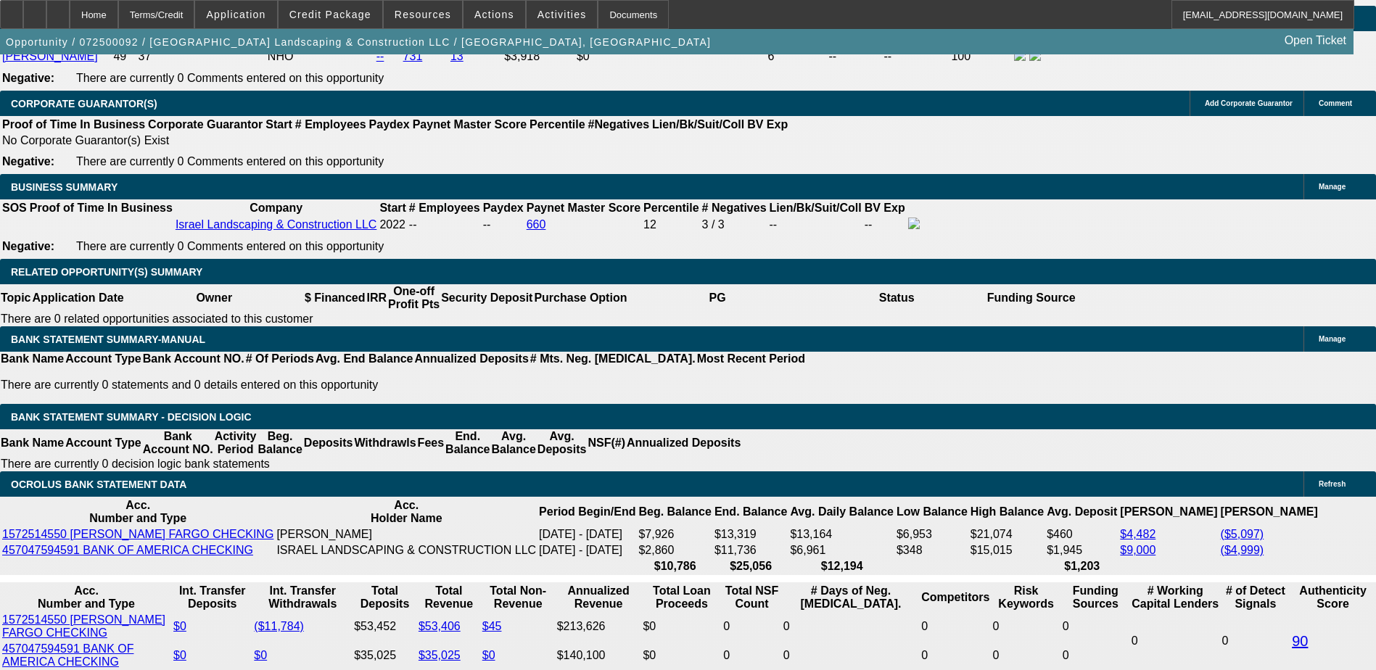
select select "6"
select select "0"
select select "2"
select select "0"
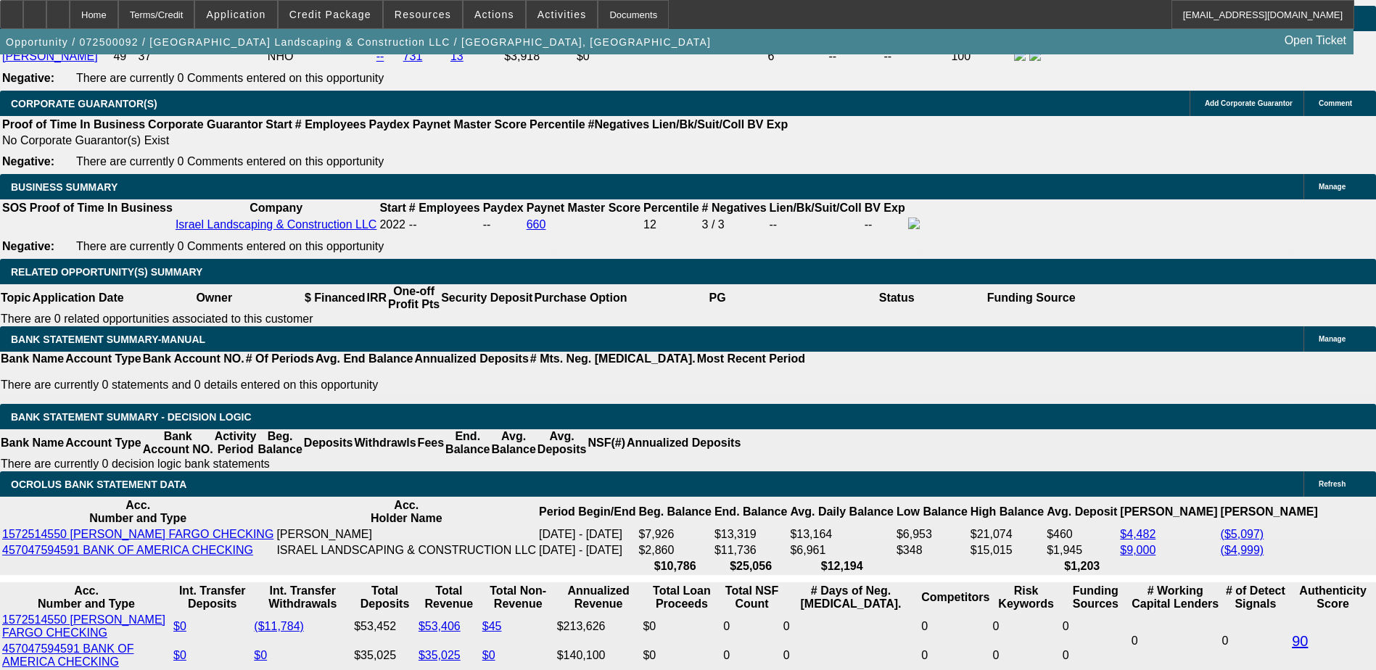
select select "6"
select select "0"
select select "6"
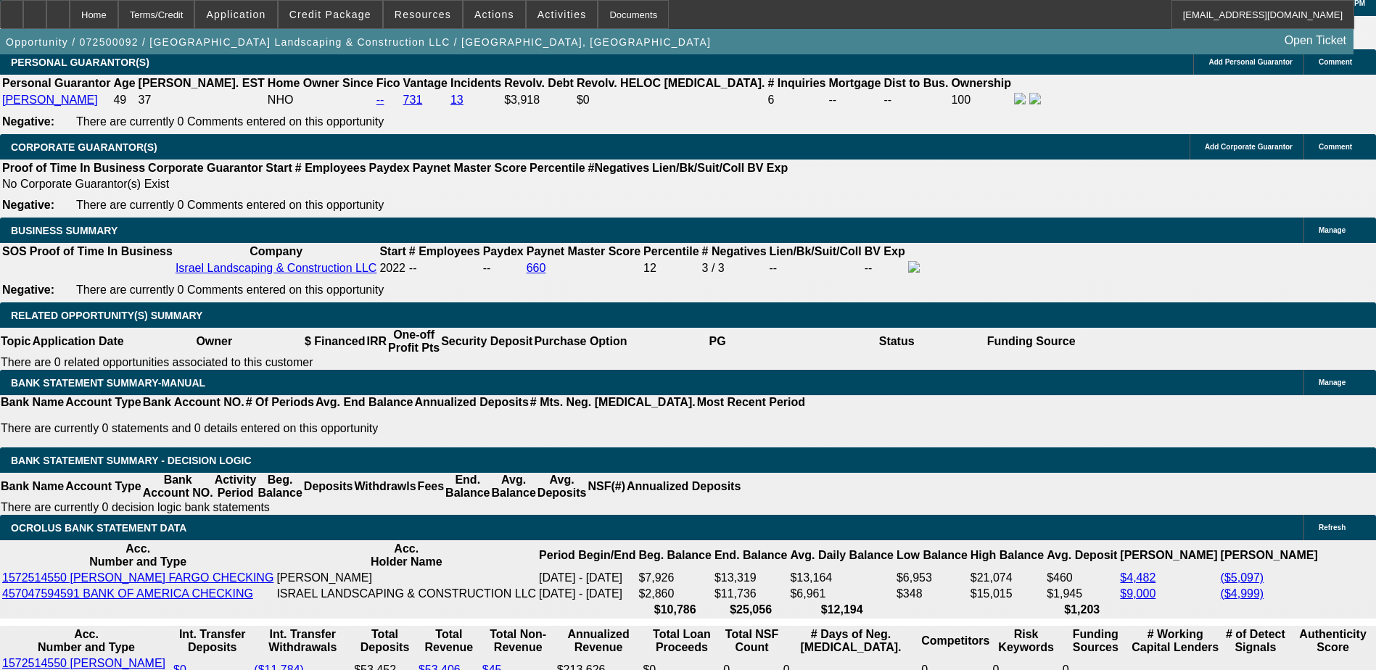
scroll to position [2176, 0]
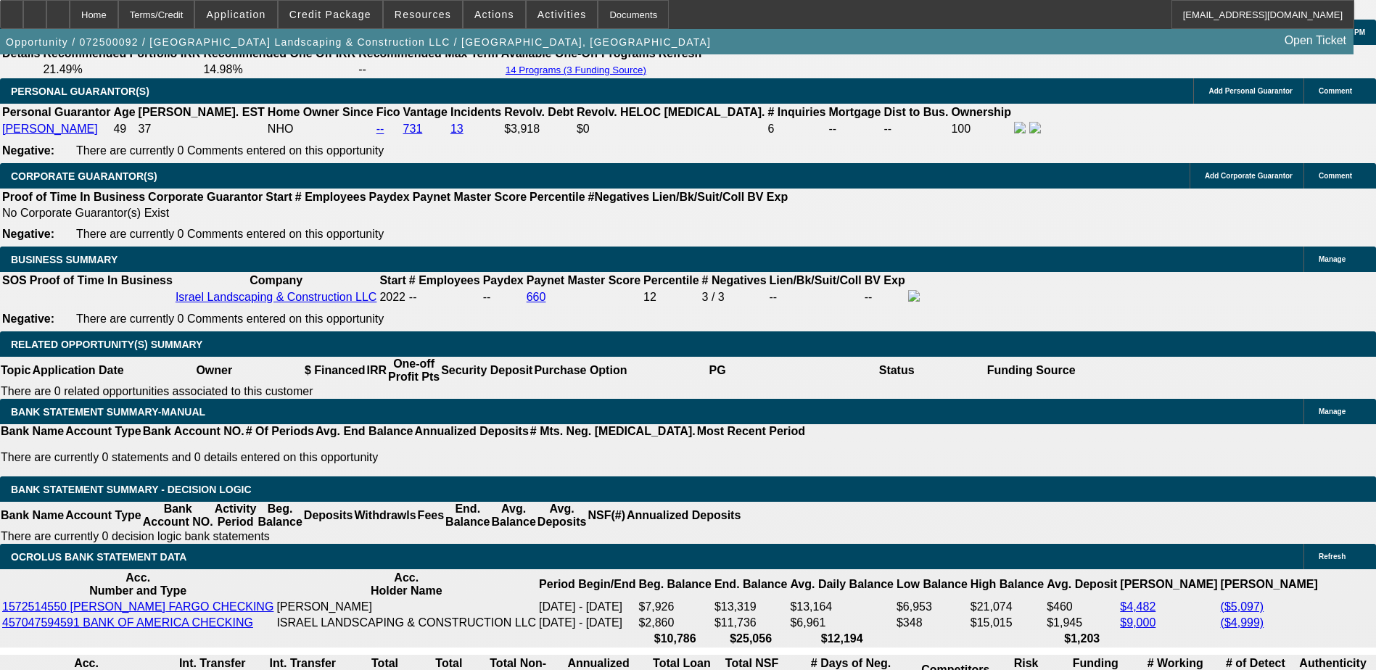
select select "0"
